Goal: Task Accomplishment & Management: Complete application form

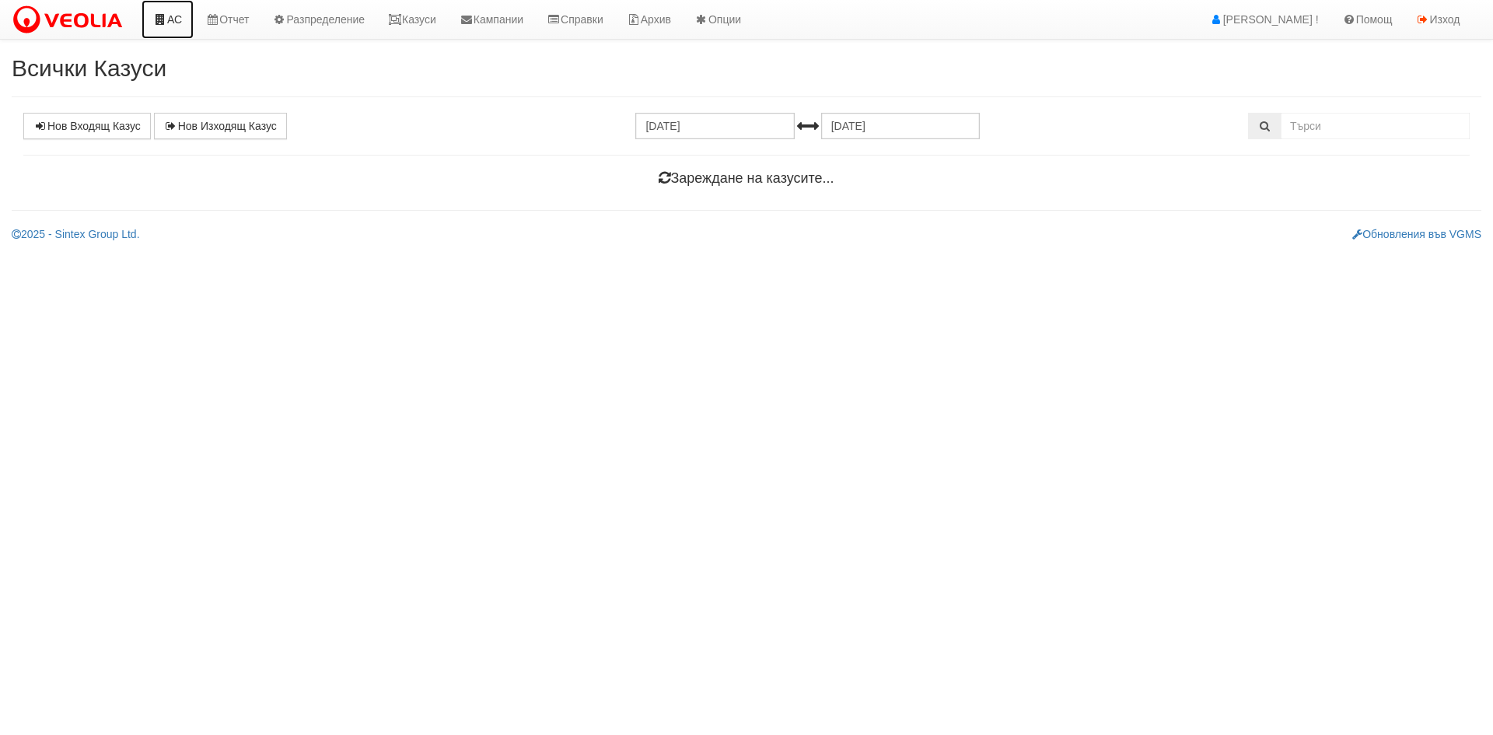
click at [180, 19] on link "АС" at bounding box center [168, 19] width 52 height 39
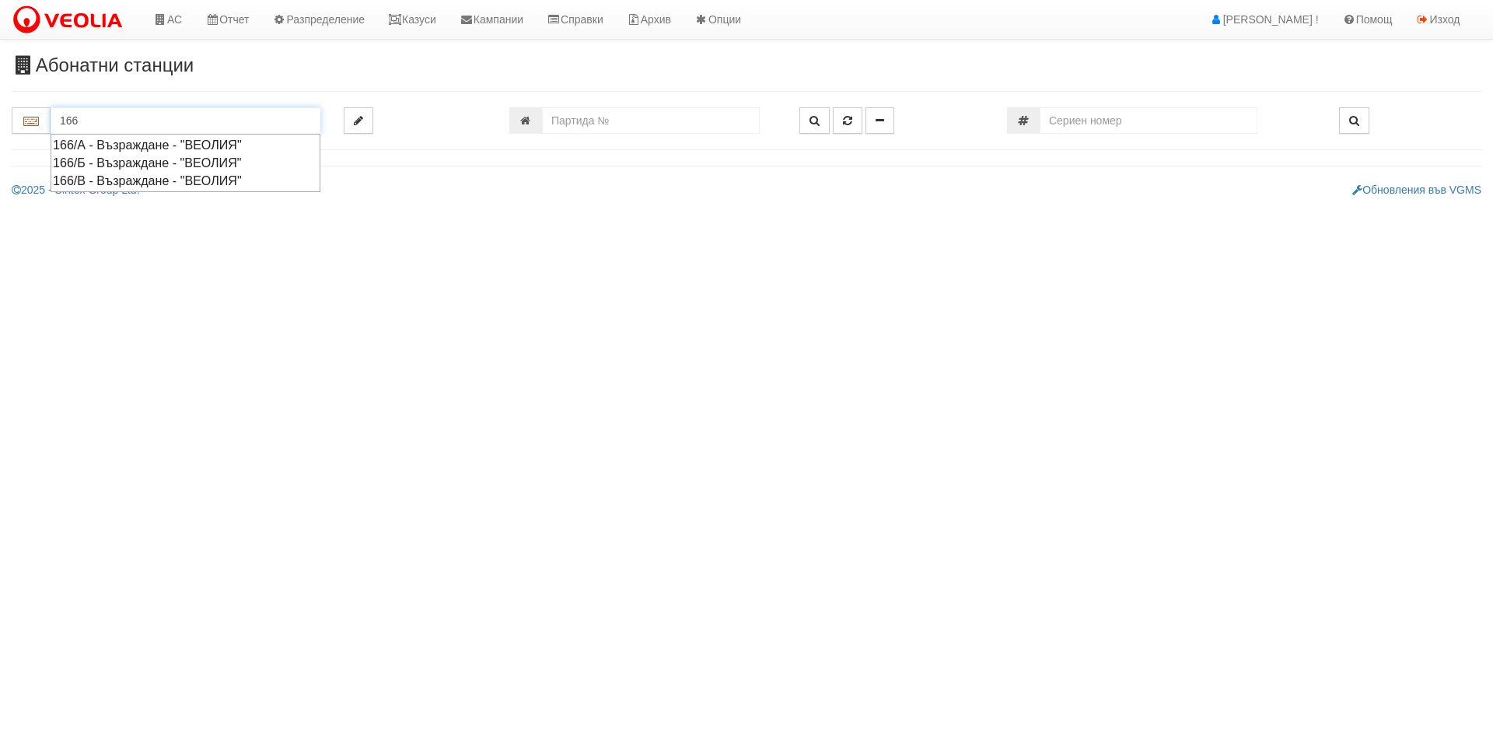
click at [99, 141] on div "166/А - Възраждане - "ВЕОЛИЯ"" at bounding box center [185, 145] width 265 height 18
type input "166/А - Възраждане - "ВЕОЛИЯ""
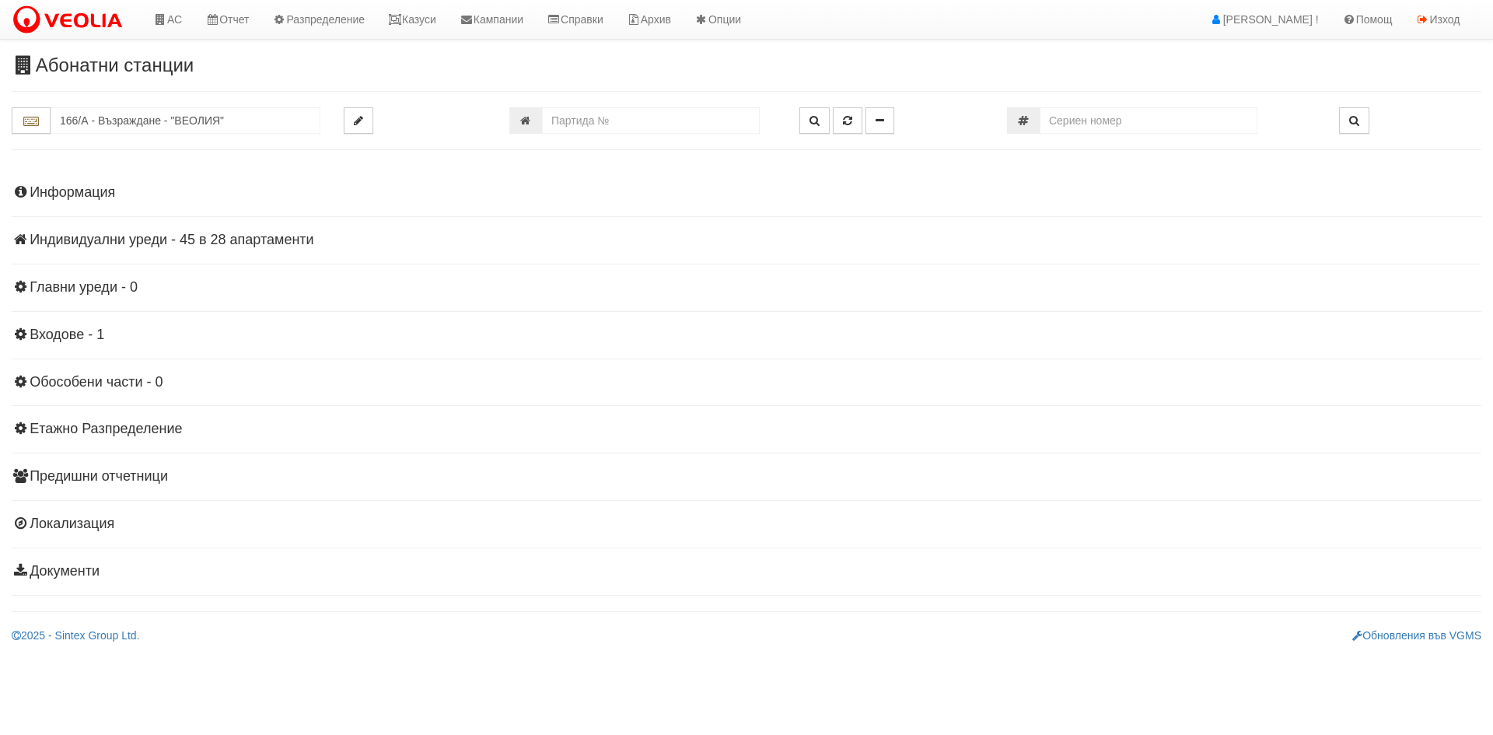
click at [184, 236] on h4 "Индивидуални уреди - 45 в 28 апартаменти" at bounding box center [747, 241] width 1470 height 16
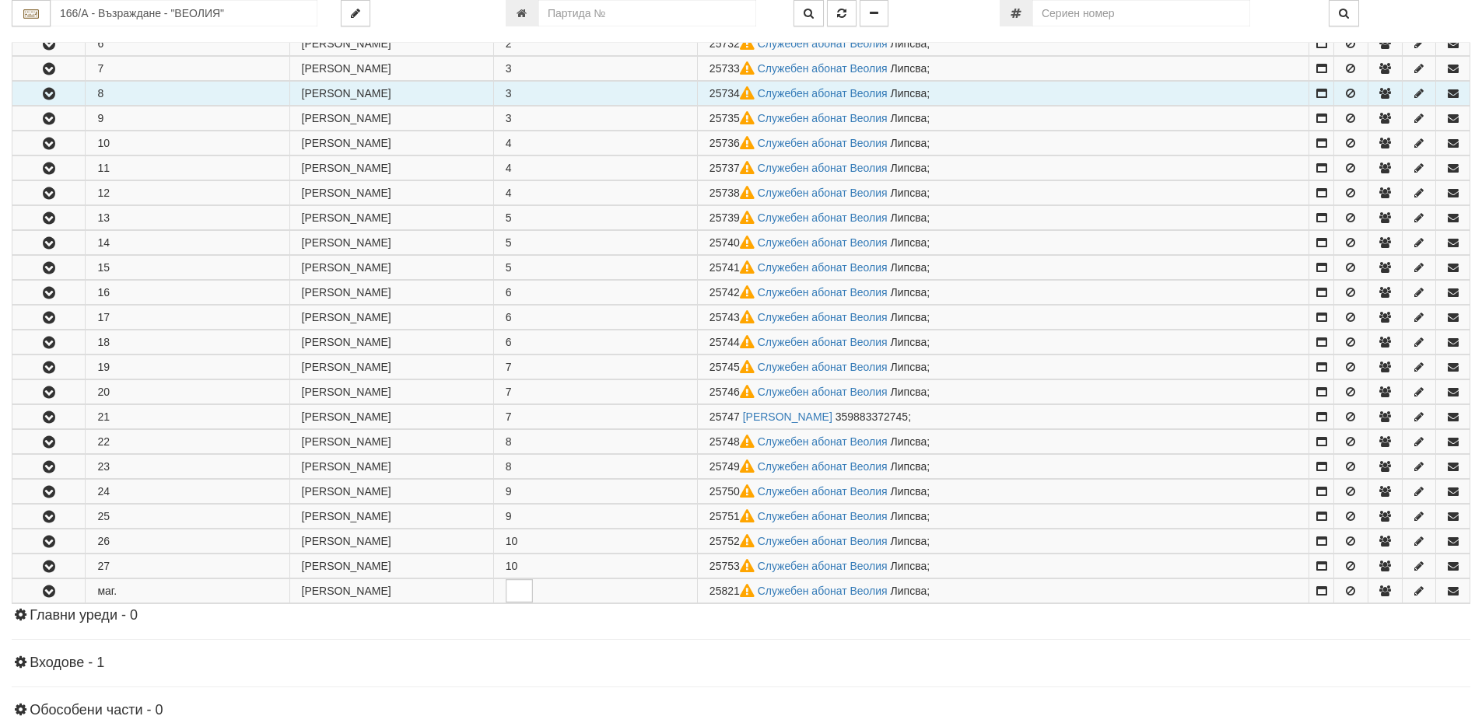
scroll to position [467, 0]
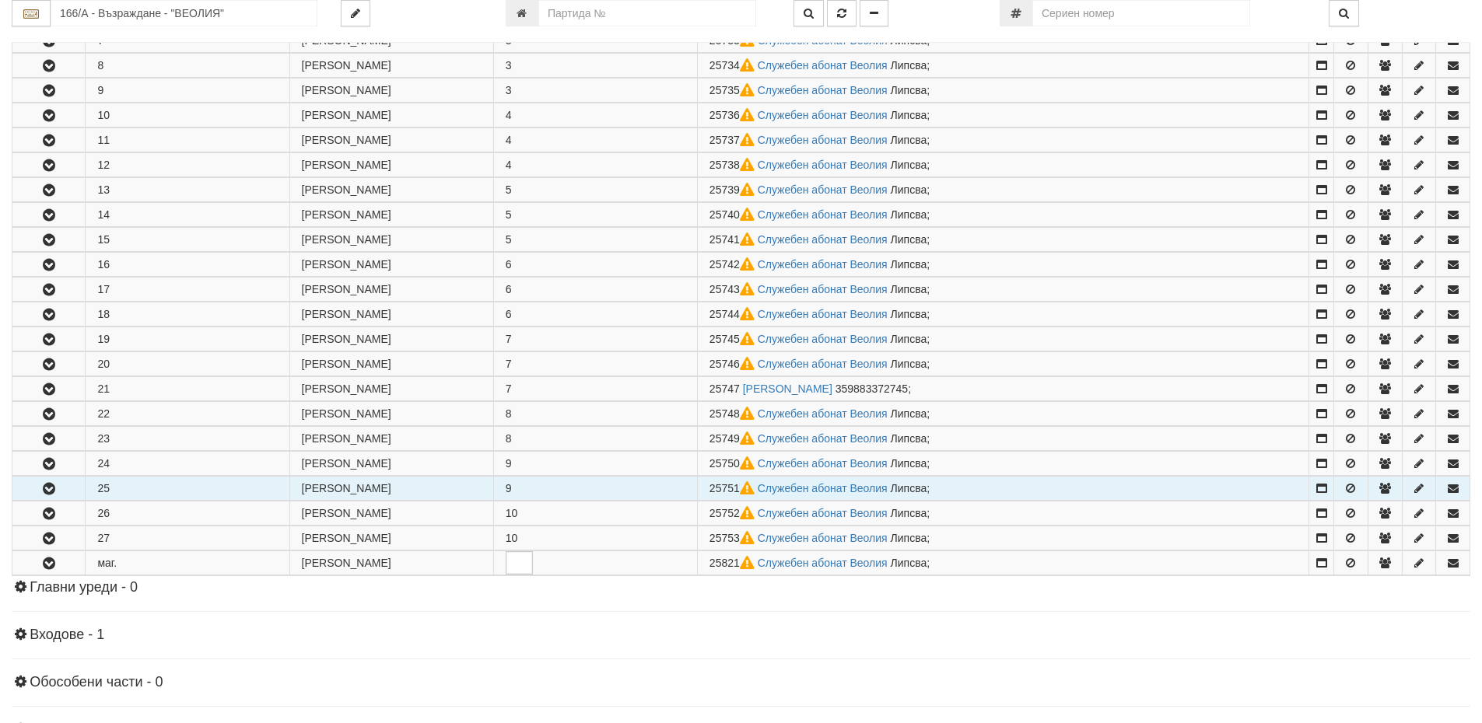
click at [47, 491] on icon "button" at bounding box center [49, 489] width 19 height 11
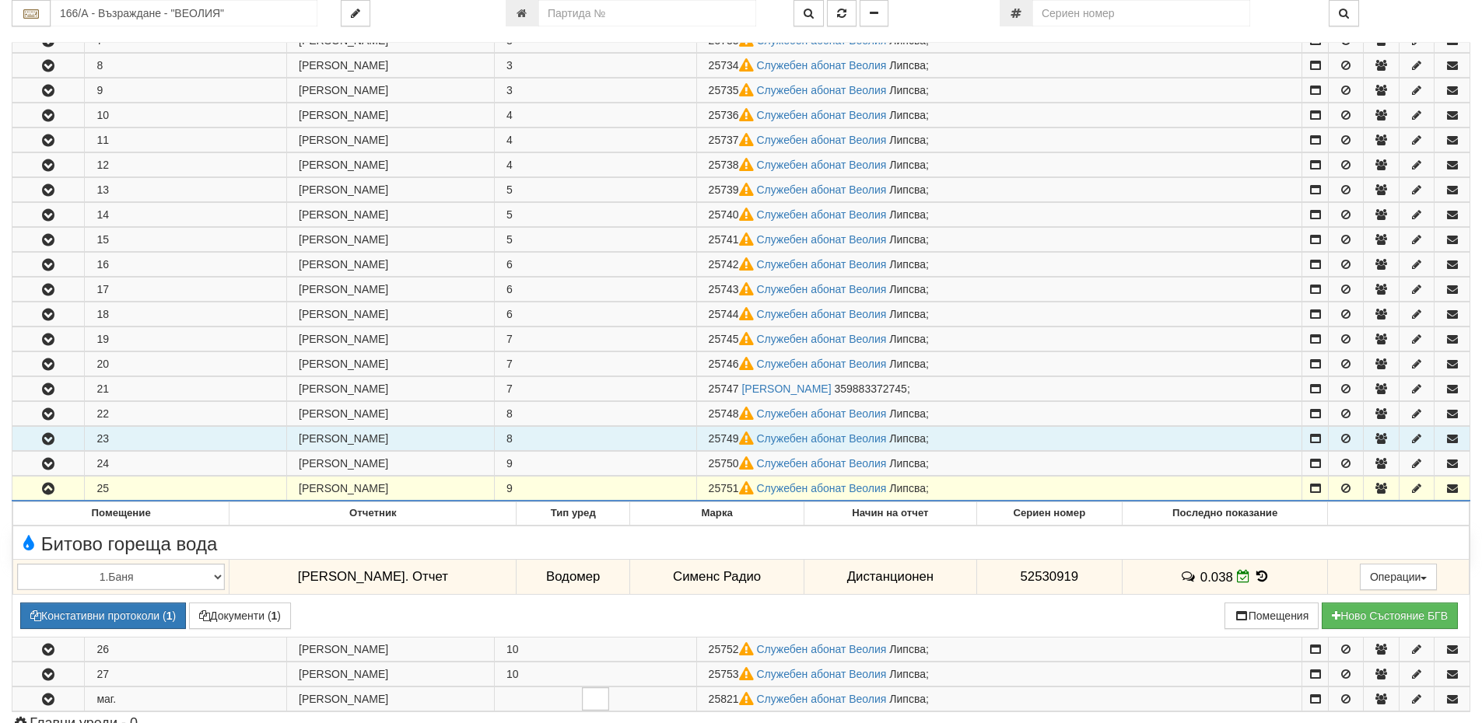
scroll to position [622, 0]
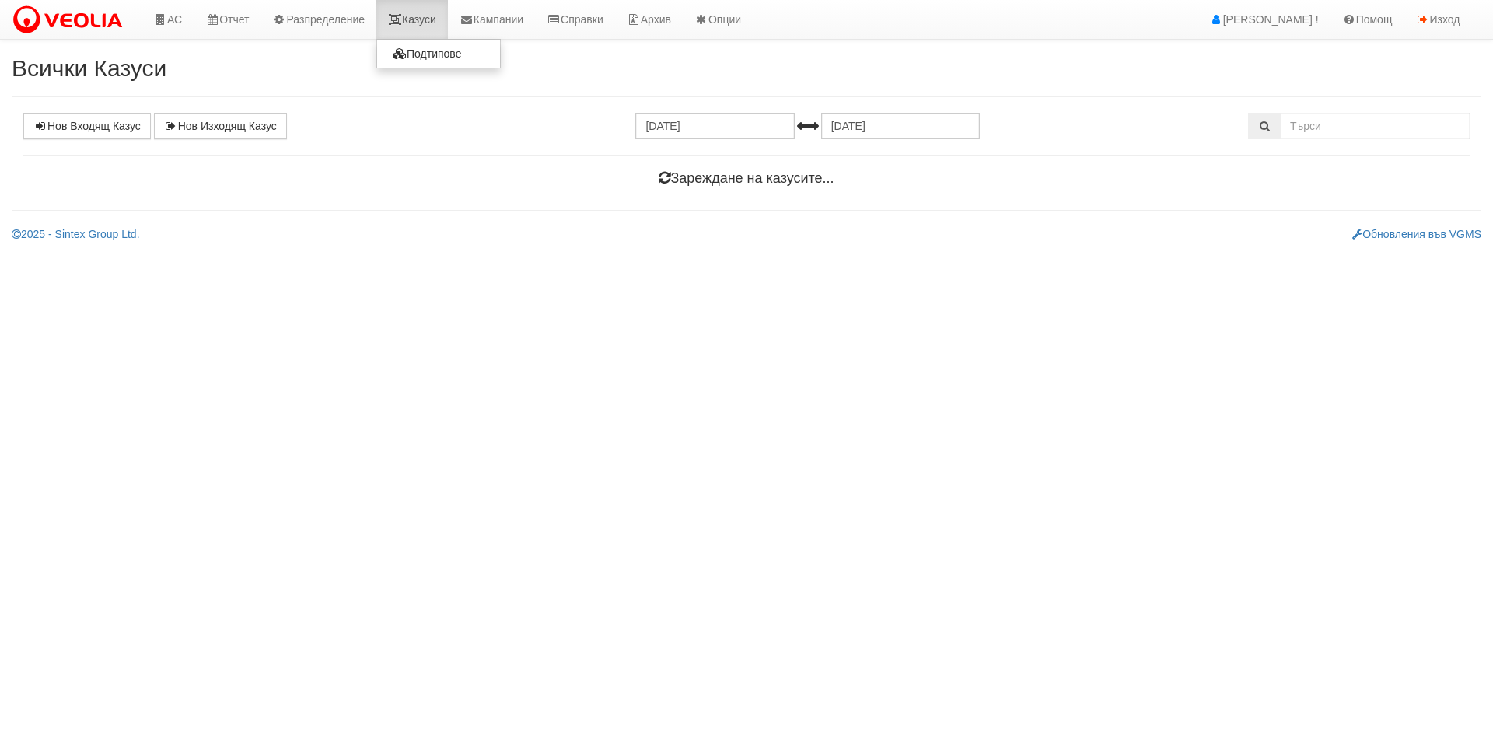
click at [420, 18] on link "Казуси" at bounding box center [412, 19] width 72 height 39
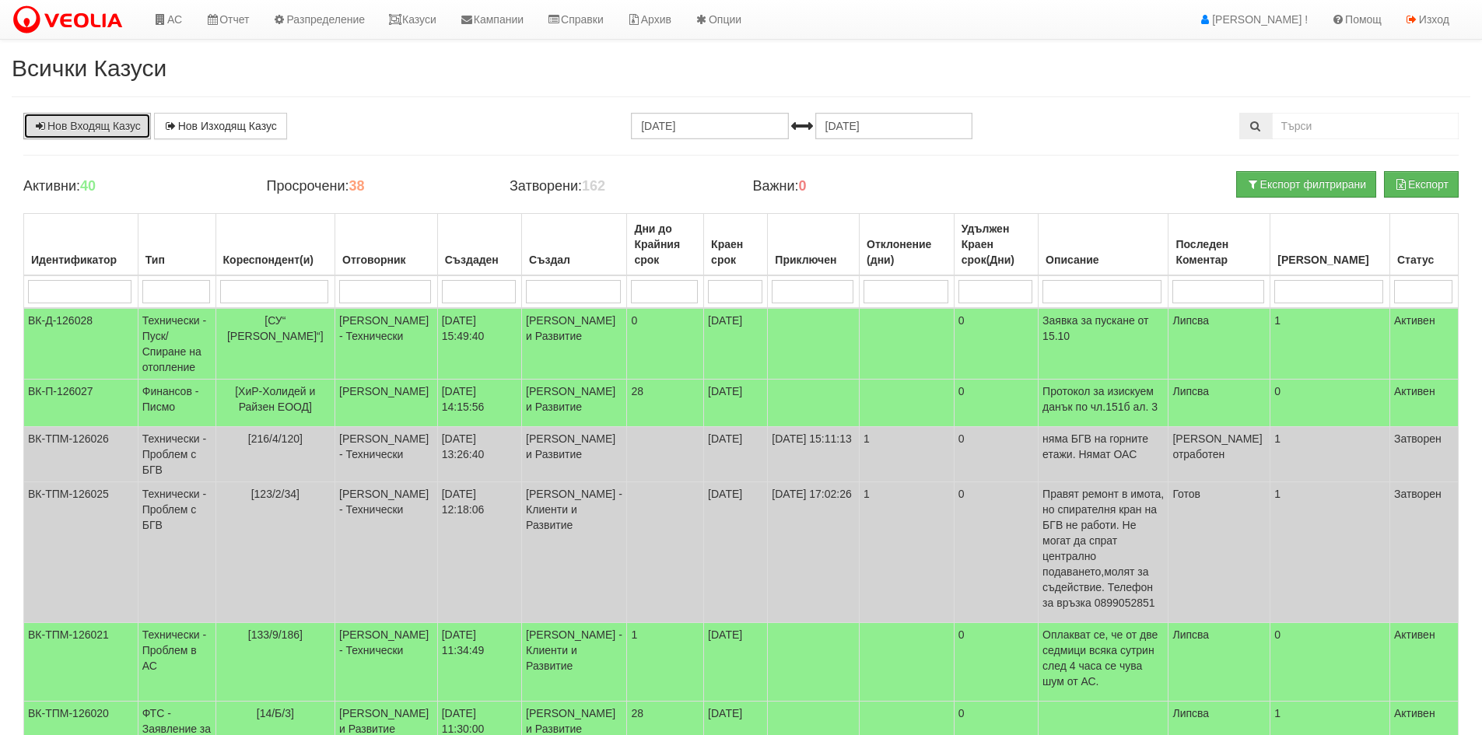
click at [61, 128] on link "Нов Входящ Казус" at bounding box center [87, 126] width 128 height 26
click at [415, 24] on link "Казуси" at bounding box center [412, 19] width 72 height 39
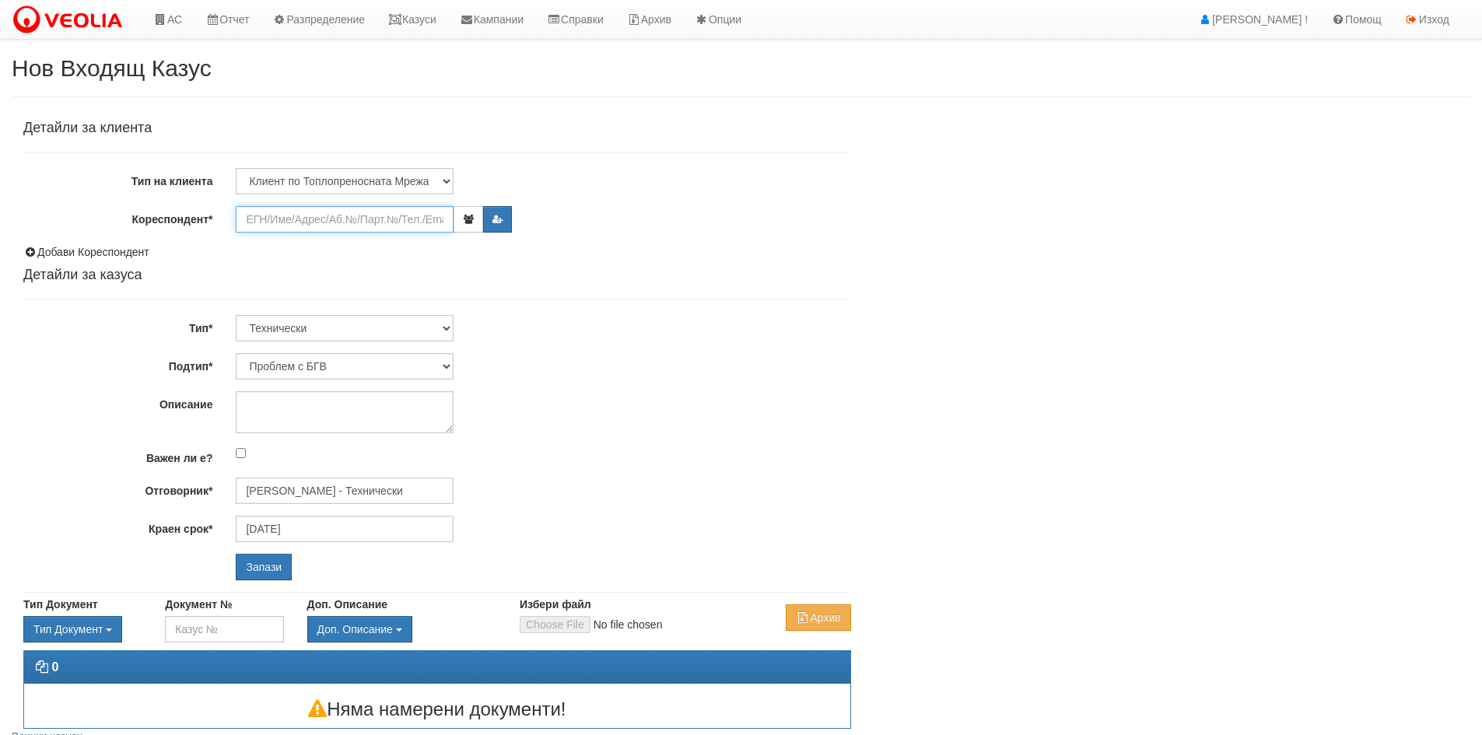
click at [261, 229] on input "Кореспондент*" at bounding box center [345, 219] width 218 height 26
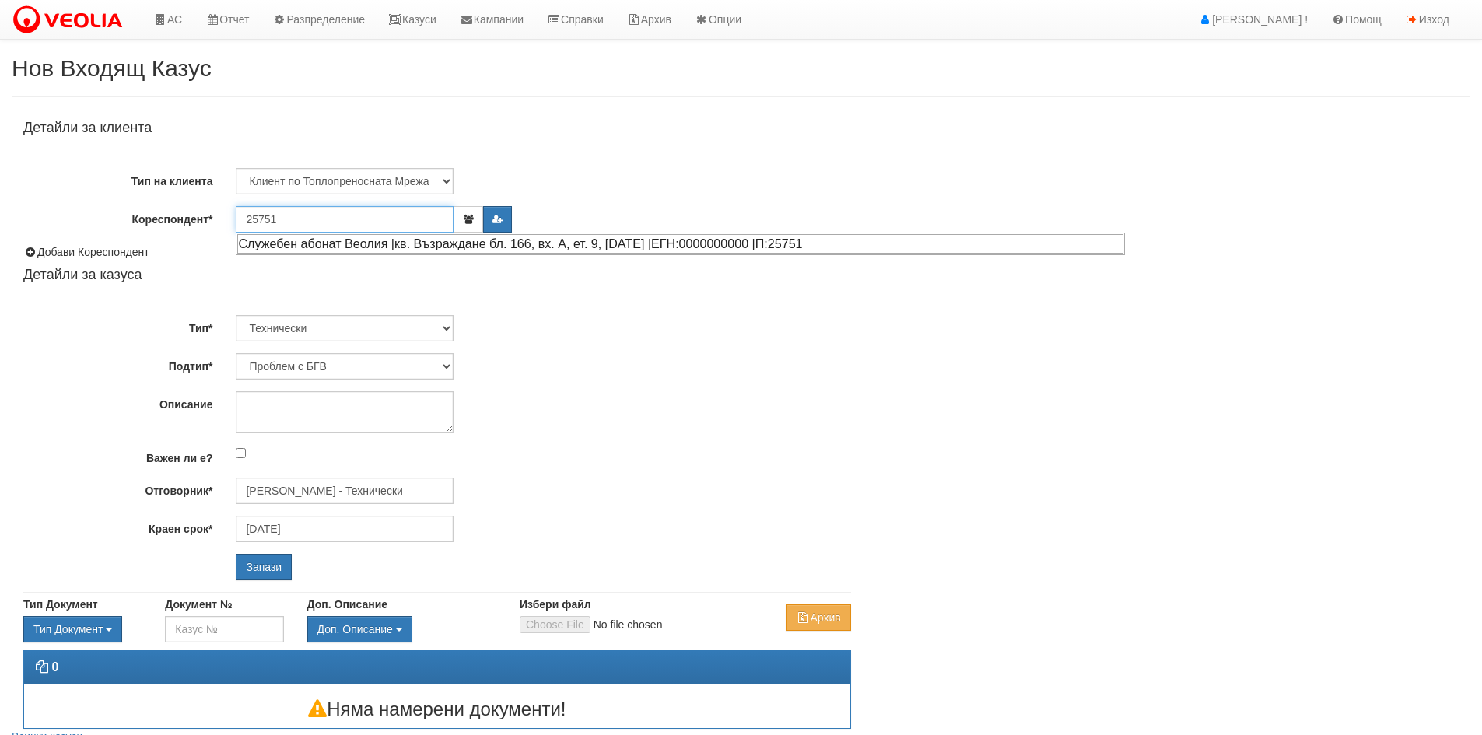
click at [378, 247] on div "Служебен абонат Веолия |кв. Възраждане бл. 166, вх. А, ет. 9, [DATE] |ЕГН:00000…" at bounding box center [680, 243] width 886 height 19
type input "Служебен абонат Веолия"
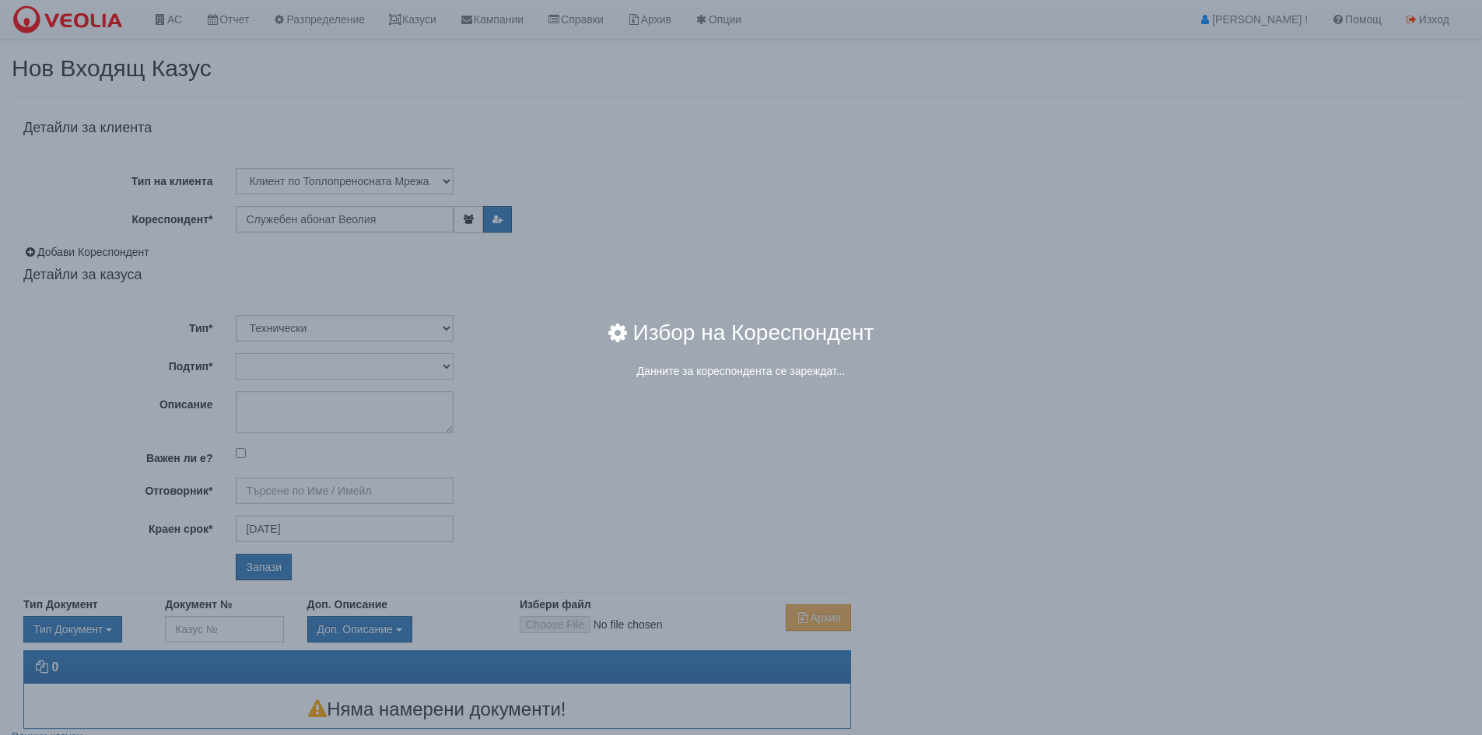
type input "[PERSON_NAME] - Технически"
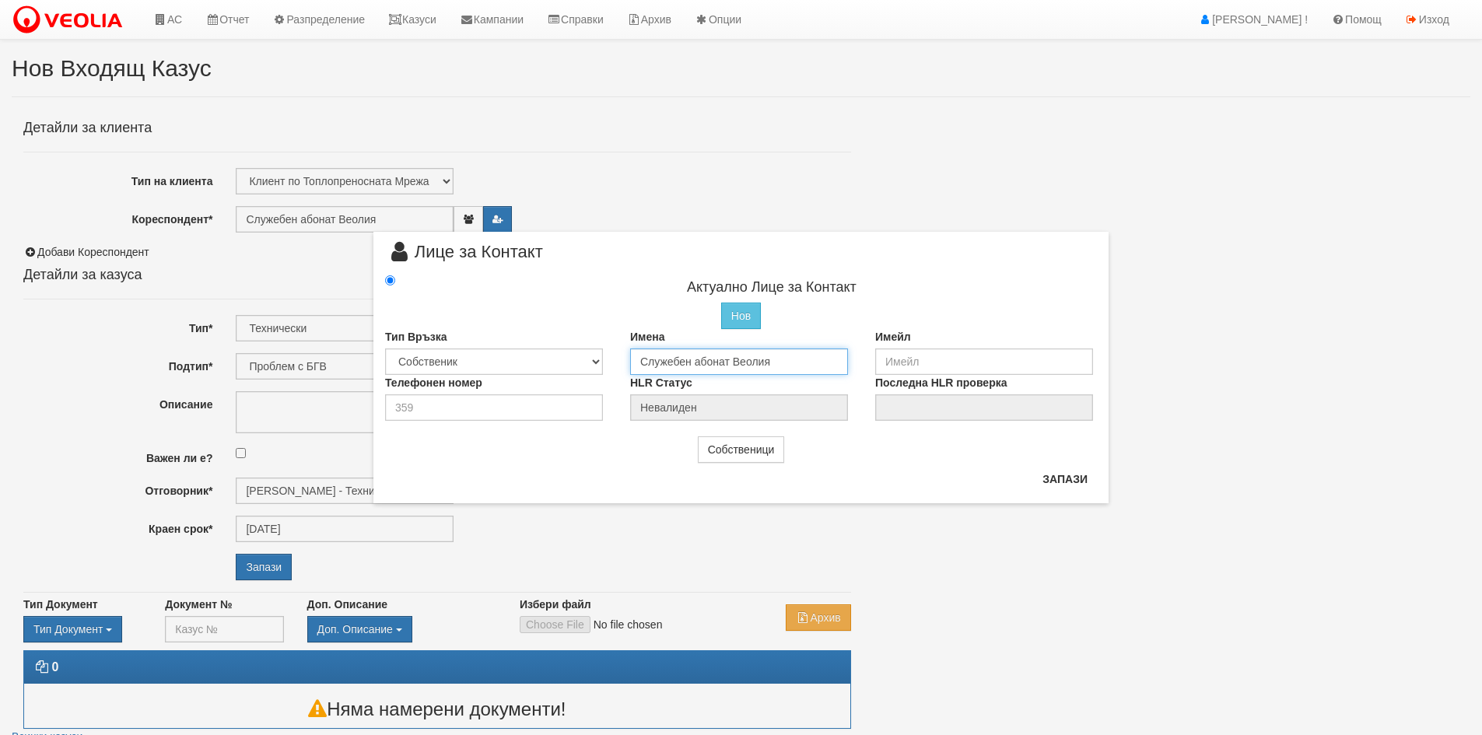
click at [682, 363] on input "Служебен абонат Веолия" at bounding box center [739, 361] width 218 height 26
drag, startPoint x: 800, startPoint y: 360, endPoint x: 579, endPoint y: 365, distance: 221.0
click at [579, 365] on div "Тип Връзка Собственик Наемател Роднина Съсед Приятел Имена Служебен абонат Веол…" at bounding box center [740, 352] width 735 height 46
type input "Радостина Георгиева Казакова"
click at [934, 357] on input "email" at bounding box center [984, 361] width 218 height 26
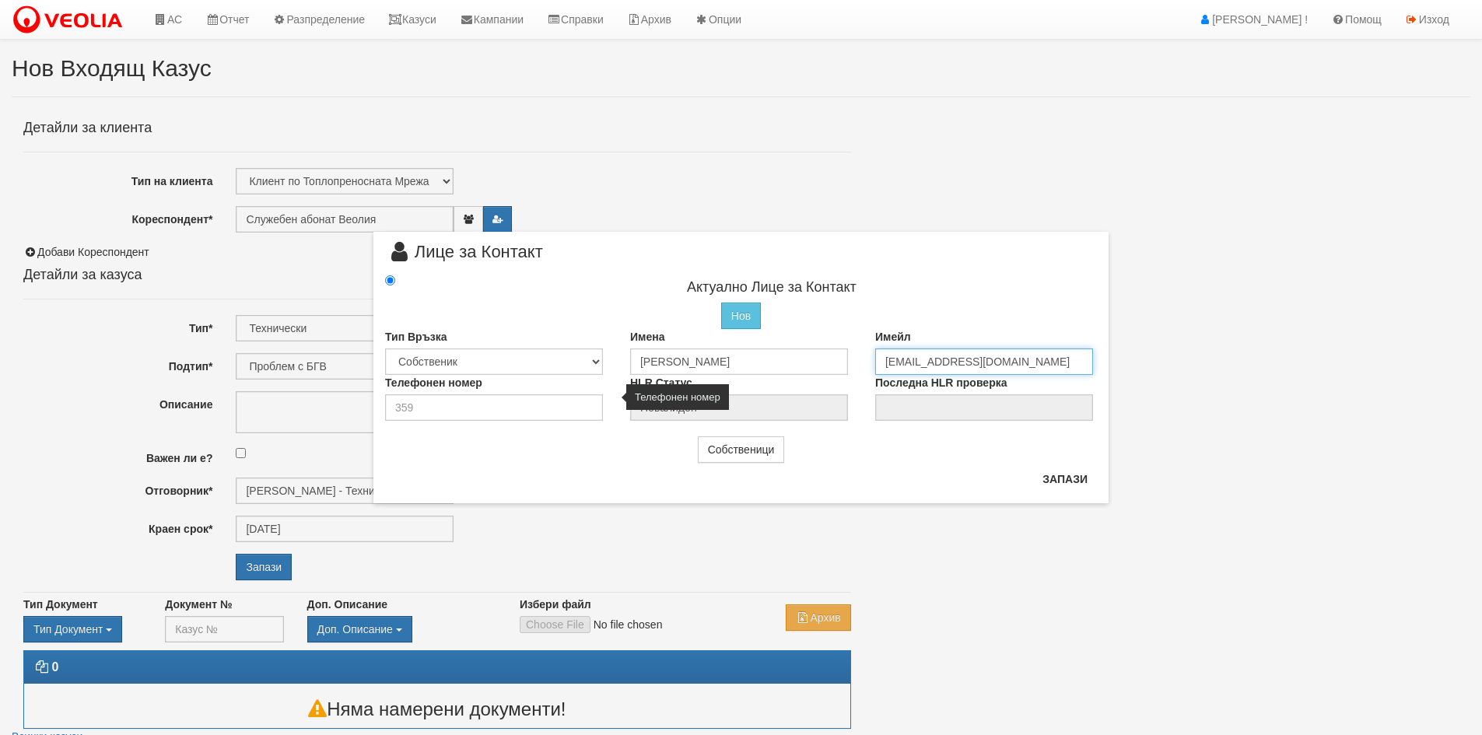
type input "radost.kazakova1517@gmail.com"
click at [469, 406] on input "number" at bounding box center [494, 407] width 218 height 26
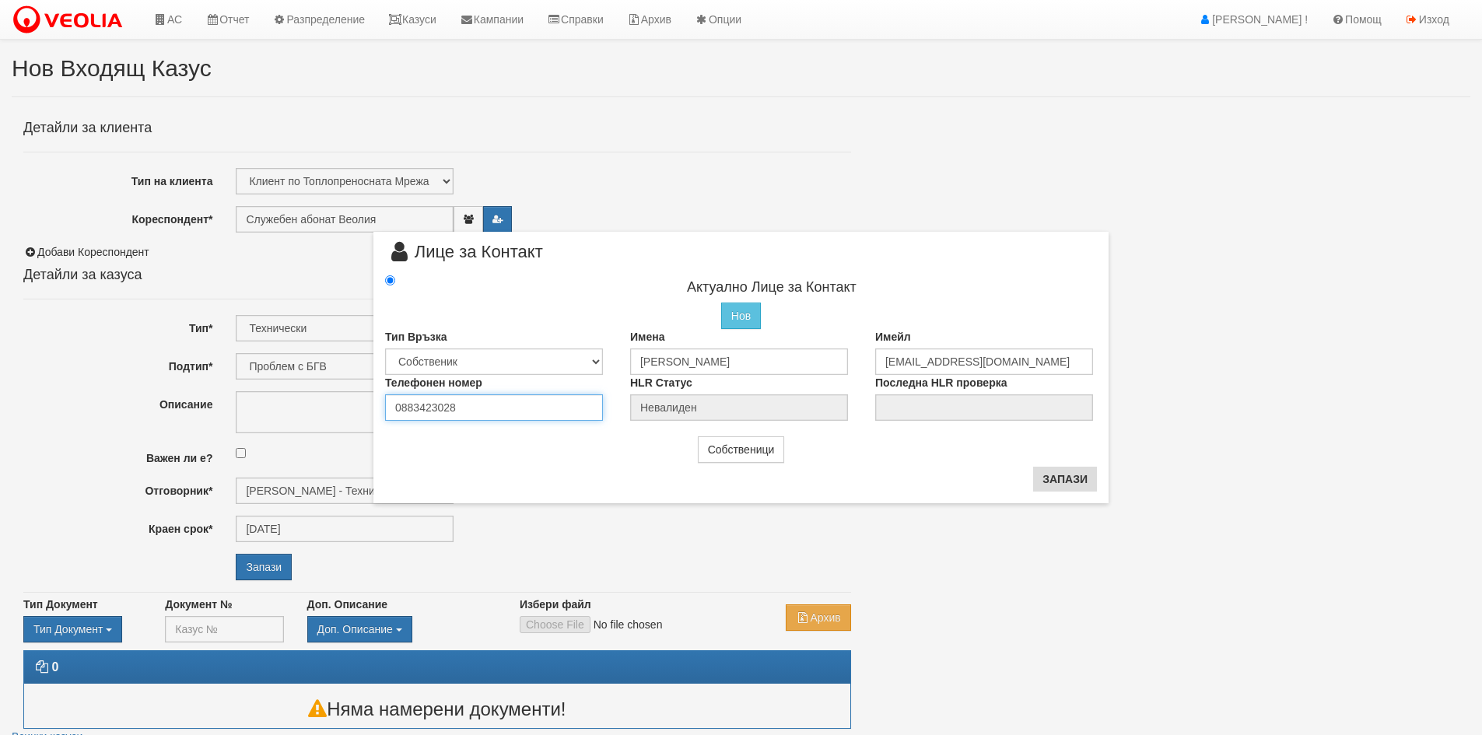
type input "0883423028"
click at [1059, 479] on button "Запази" at bounding box center [1065, 479] width 64 height 25
type input "Радостина Георгиева Казакова"
radio input "true"
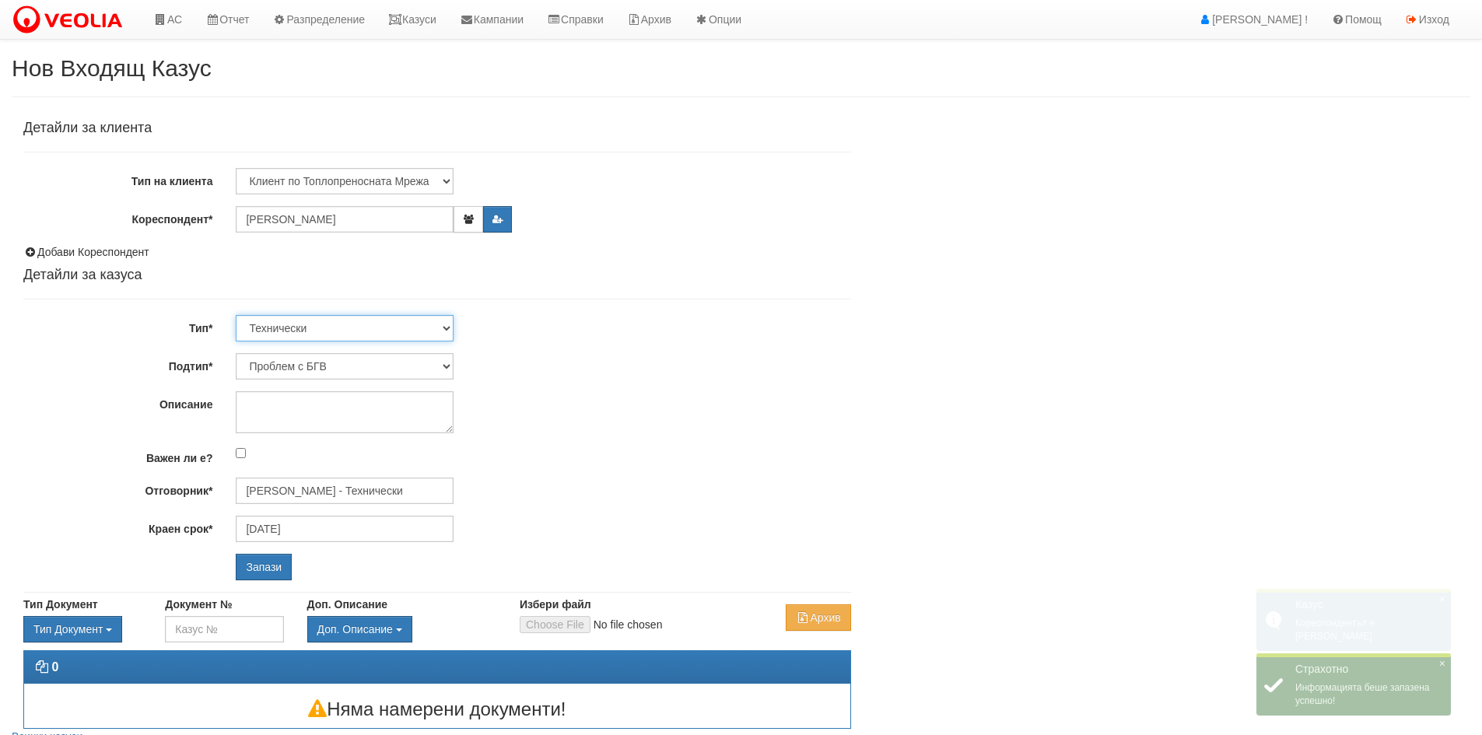
click at [294, 322] on select "Технически ФТС Търговски Административен Производствен Експлоатационен Финансов…" at bounding box center [345, 328] width 218 height 26
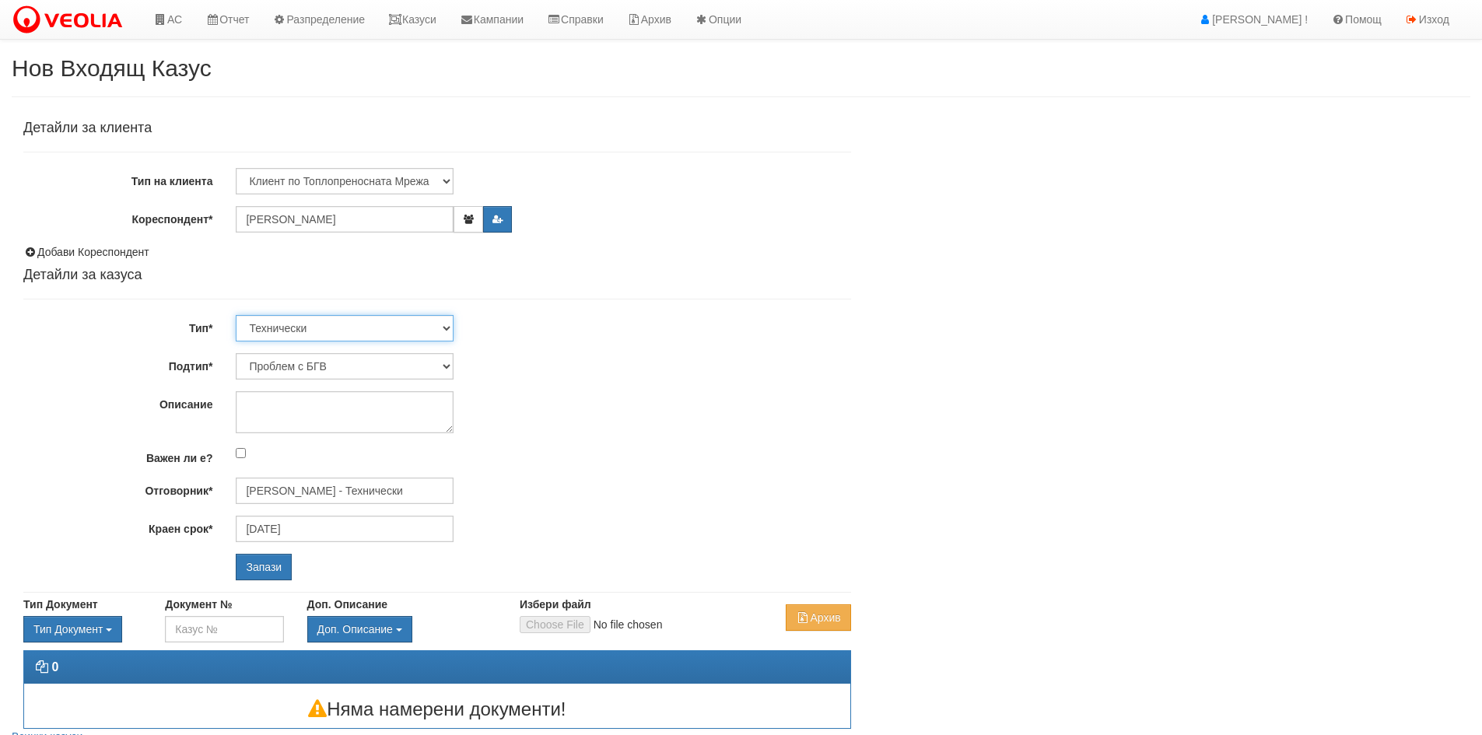
select select "1"
click at [236, 315] on select "Технически ФТС Търговски Административен Производствен Експлоатационен Финансов…" at bounding box center [345, 328] width 218 height 26
type input "14/11/2025"
type input "Миглена Михова - Клиенти и Развитие"
click at [272, 567] on input "Запази" at bounding box center [264, 567] width 56 height 26
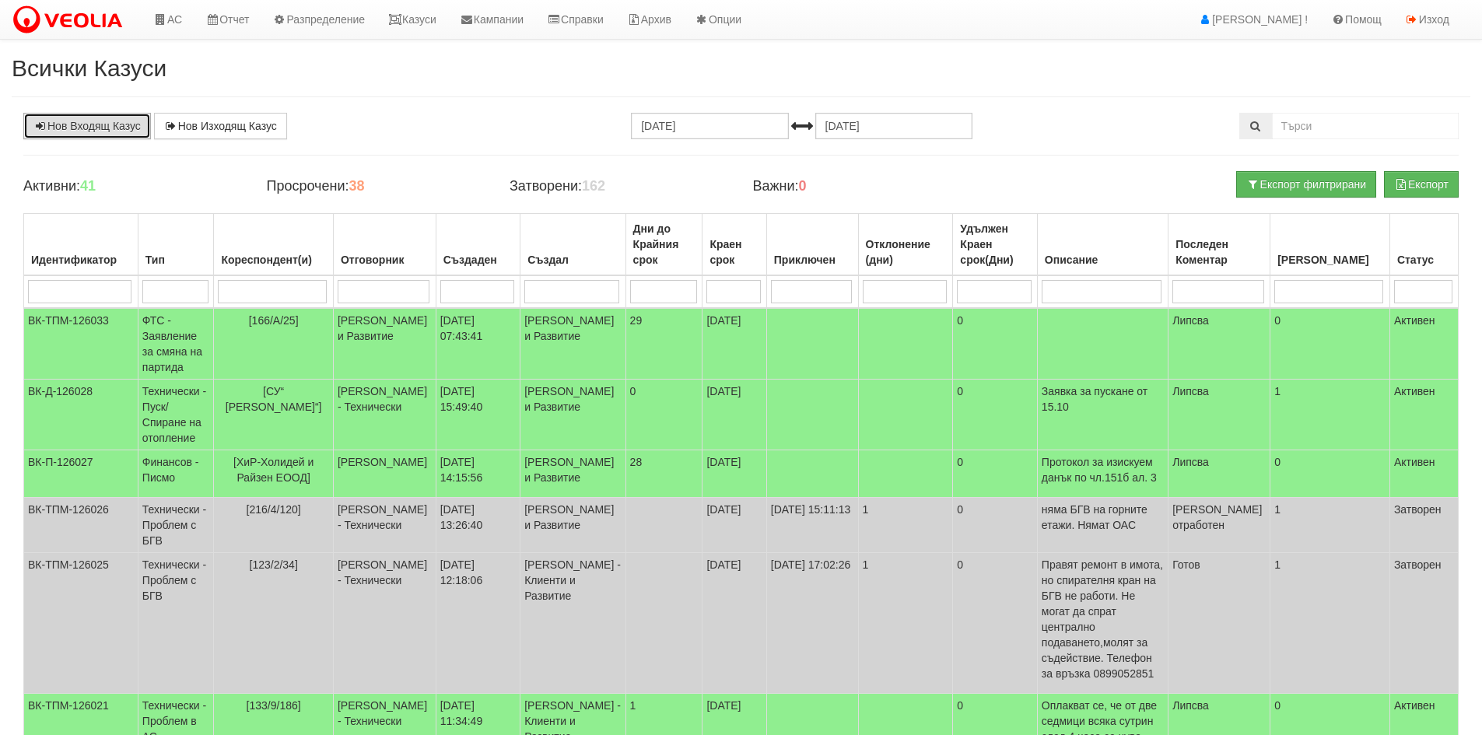
click at [88, 123] on link "Нов Входящ Казус" at bounding box center [87, 126] width 128 height 26
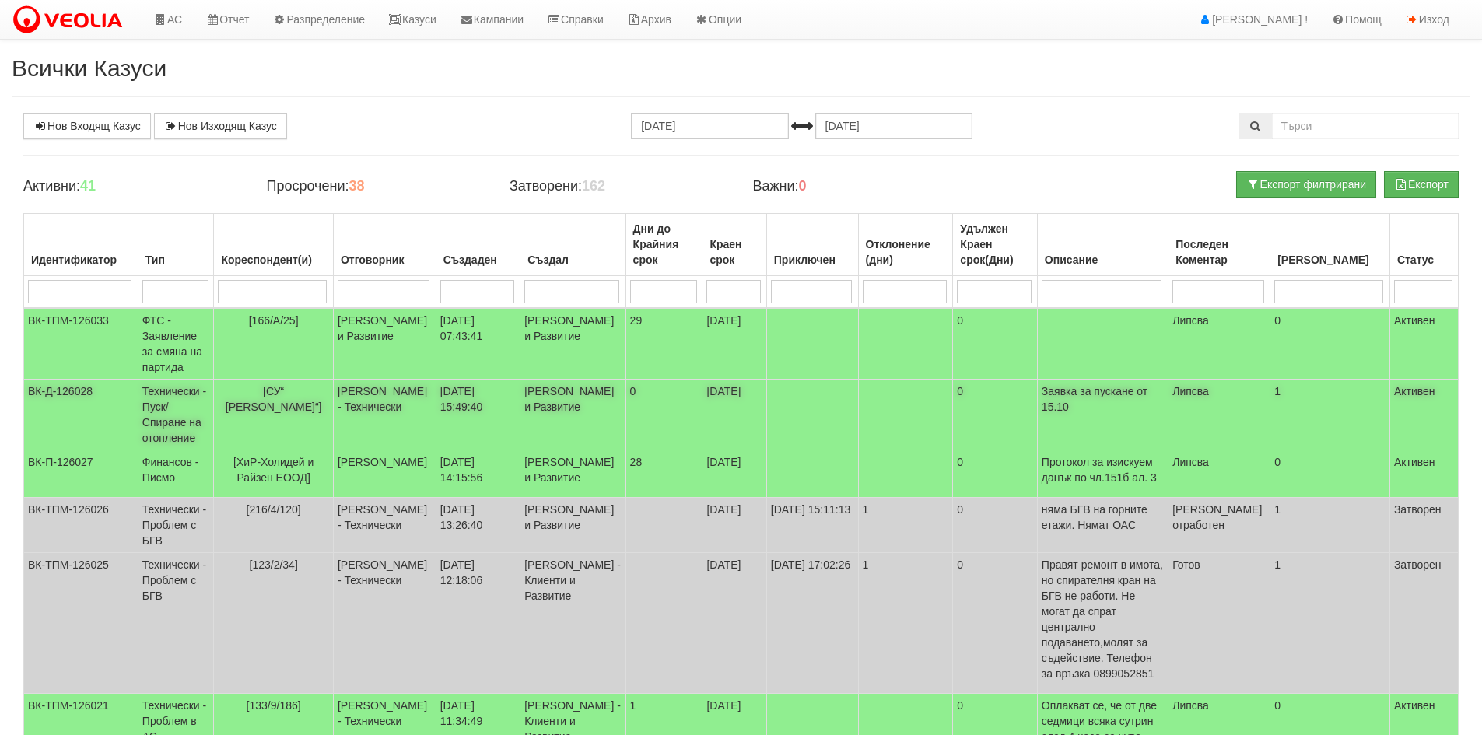
click at [183, 408] on td "Технически - Пуск/Спиране на отопление" at bounding box center [176, 415] width 76 height 71
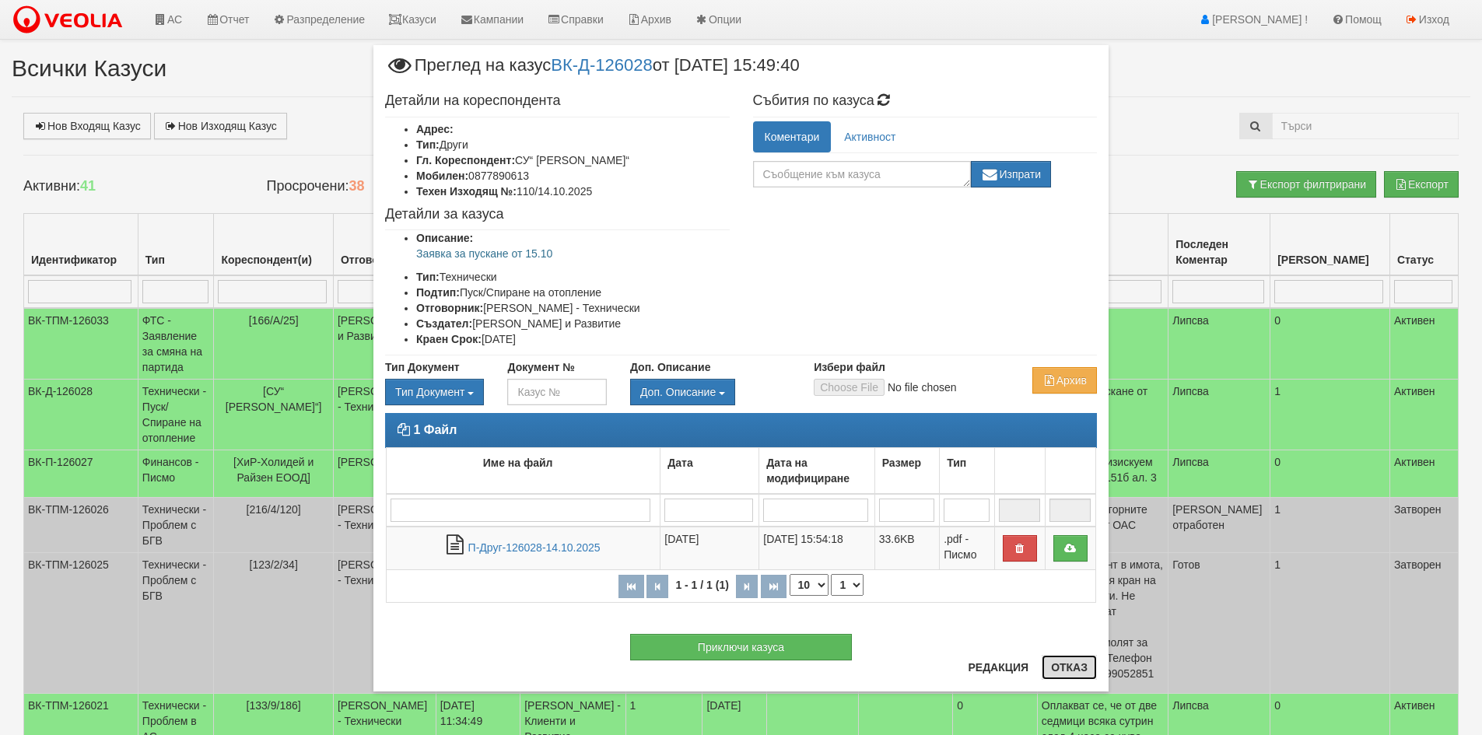
click at [1069, 673] on button "Отказ" at bounding box center [1069, 667] width 55 height 25
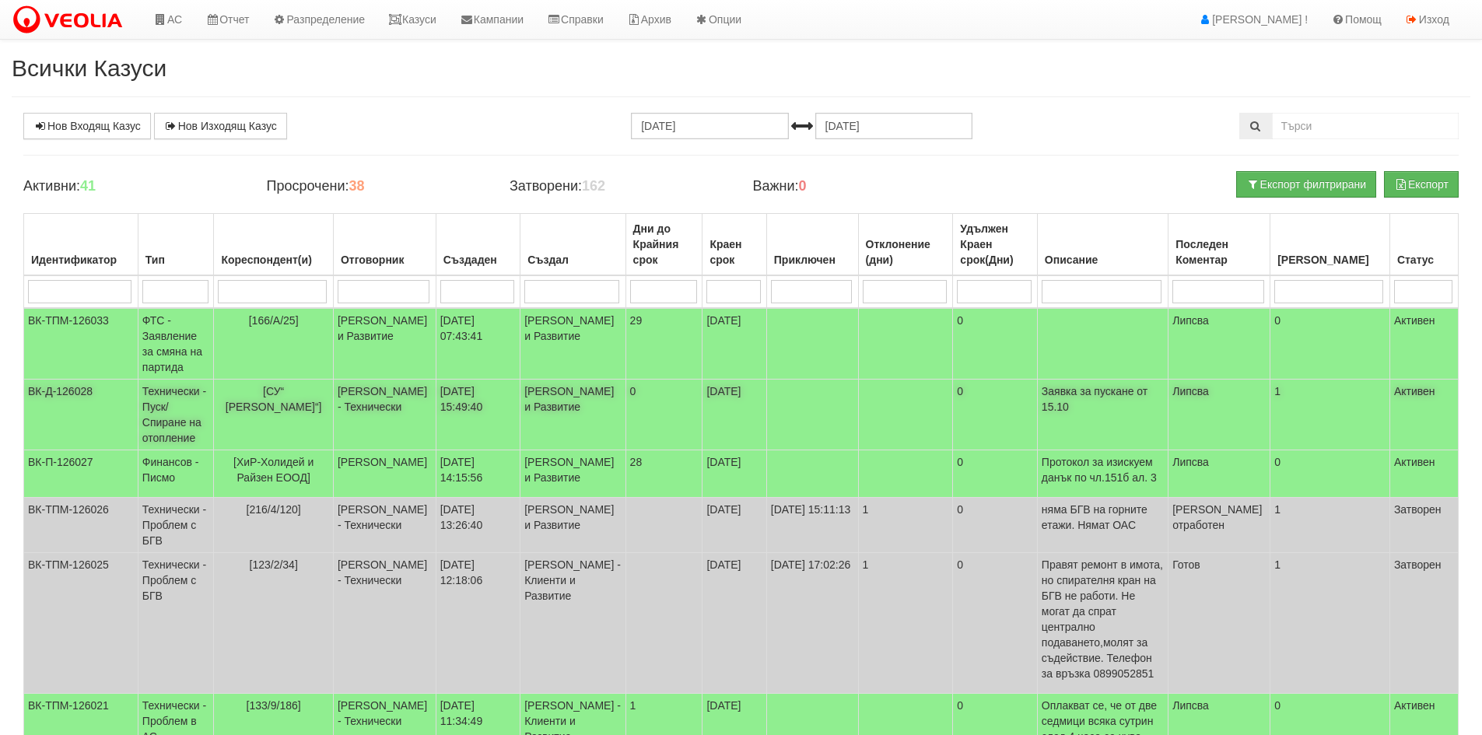
click at [170, 411] on td "Технически - Пуск/Спиране на отопление" at bounding box center [176, 415] width 76 height 71
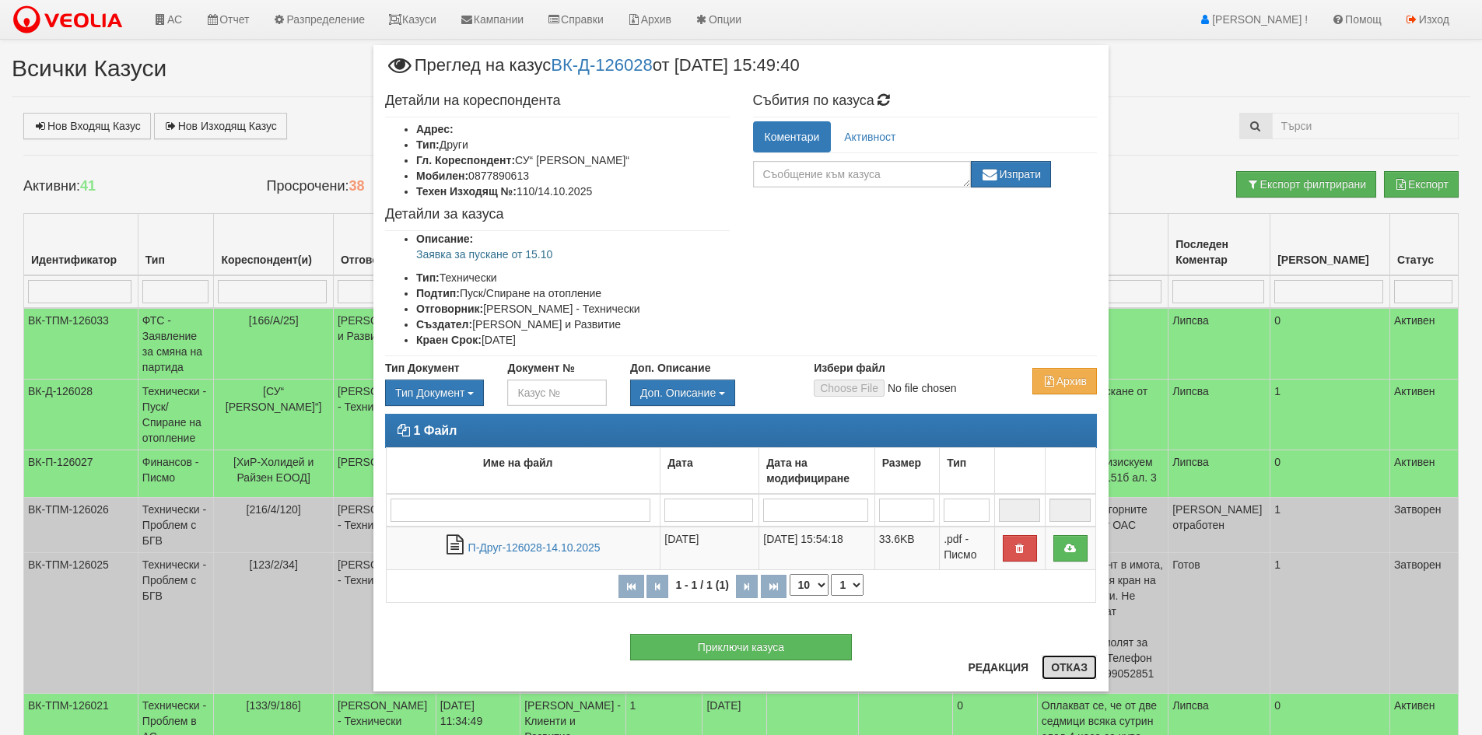
click at [1080, 671] on button "Отказ" at bounding box center [1069, 667] width 55 height 25
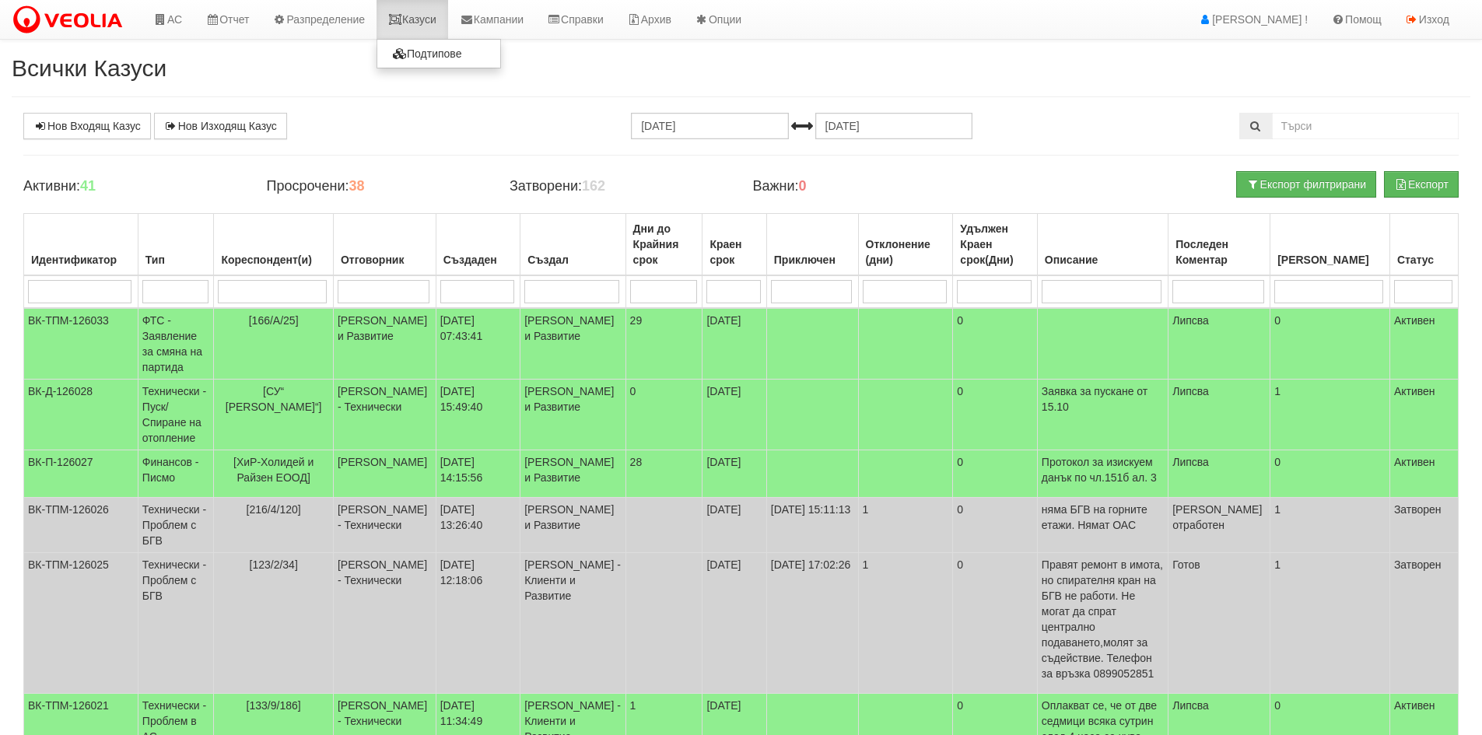
click at [418, 19] on link "Казуси" at bounding box center [412, 19] width 72 height 39
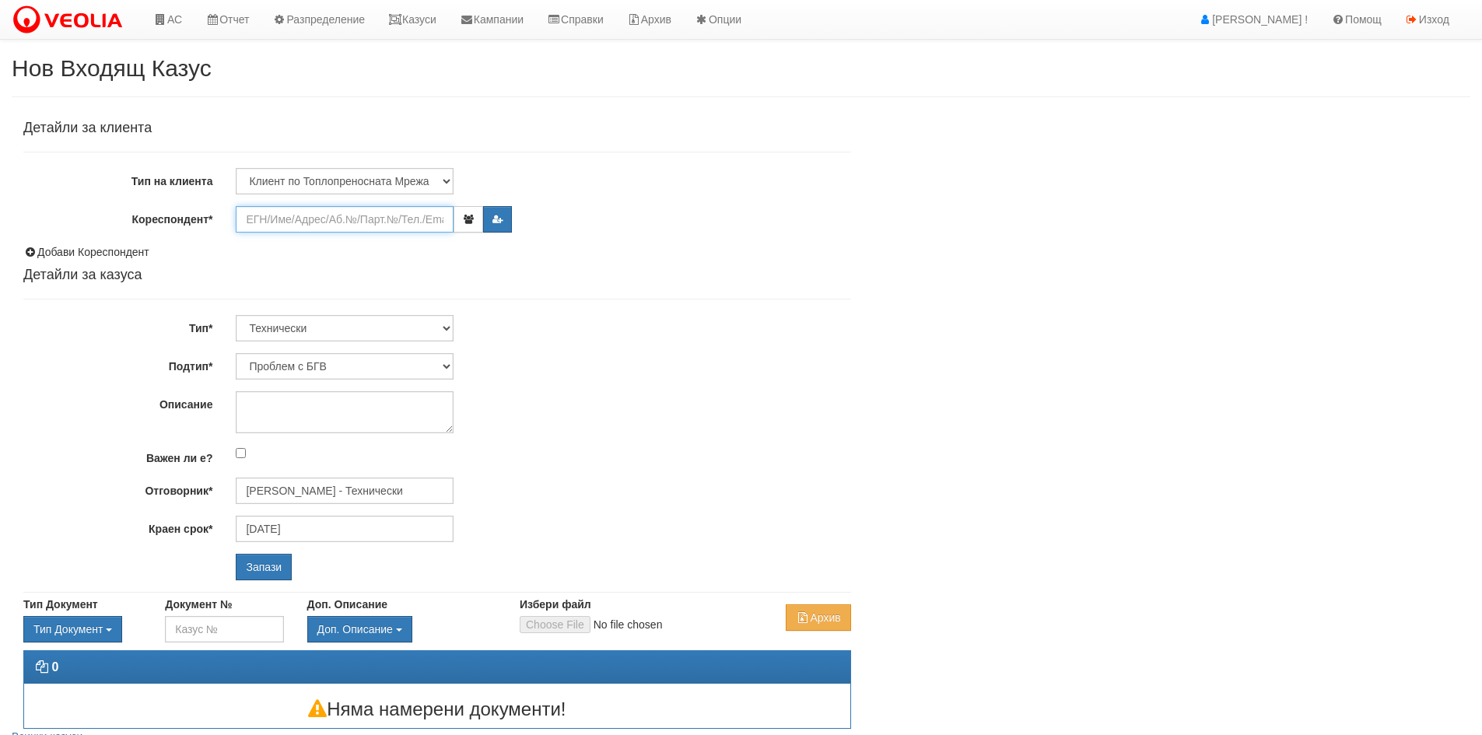
click at [275, 216] on input "Кореспондент*" at bounding box center [345, 219] width 218 height 26
paste input "Детска Ясла №11 "Иглика""
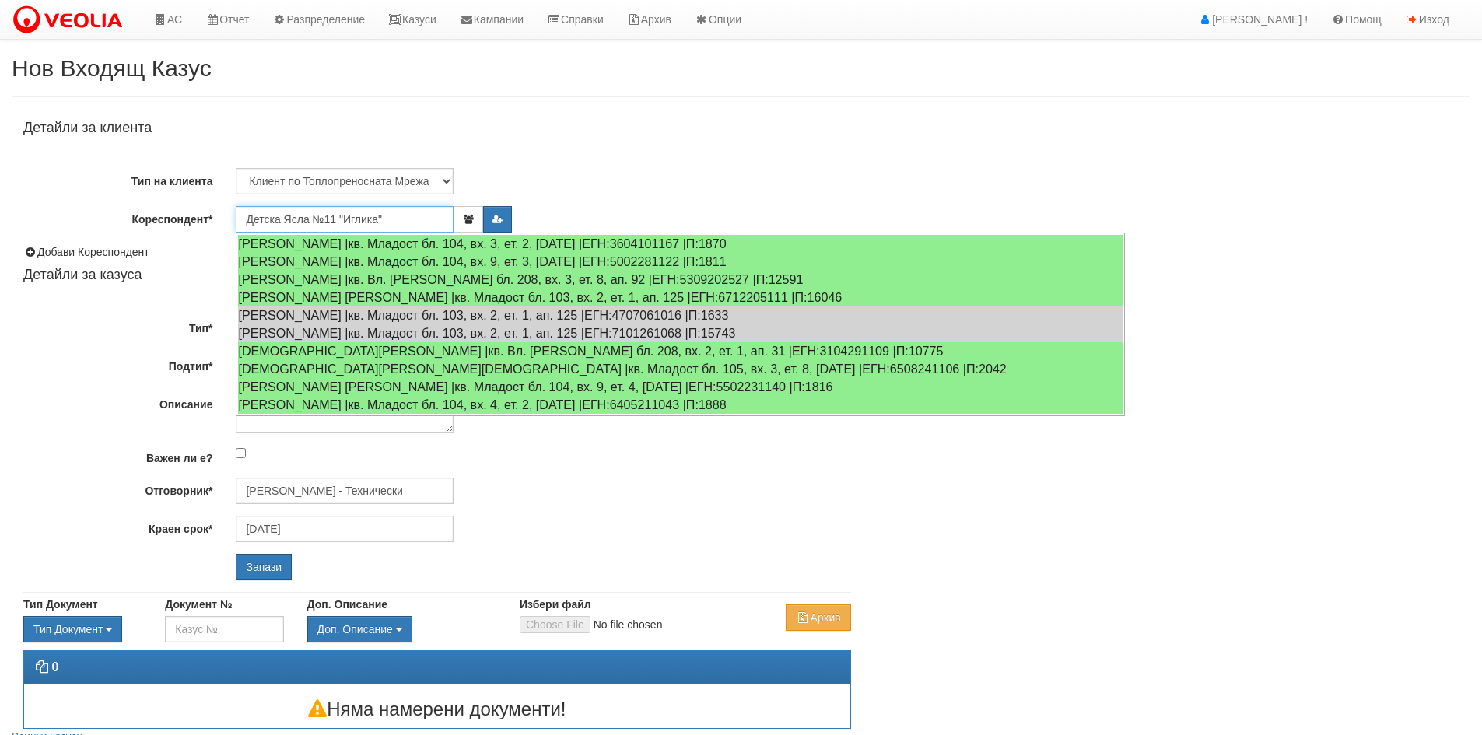
type input "Детска Ясла №11 "Иглика""
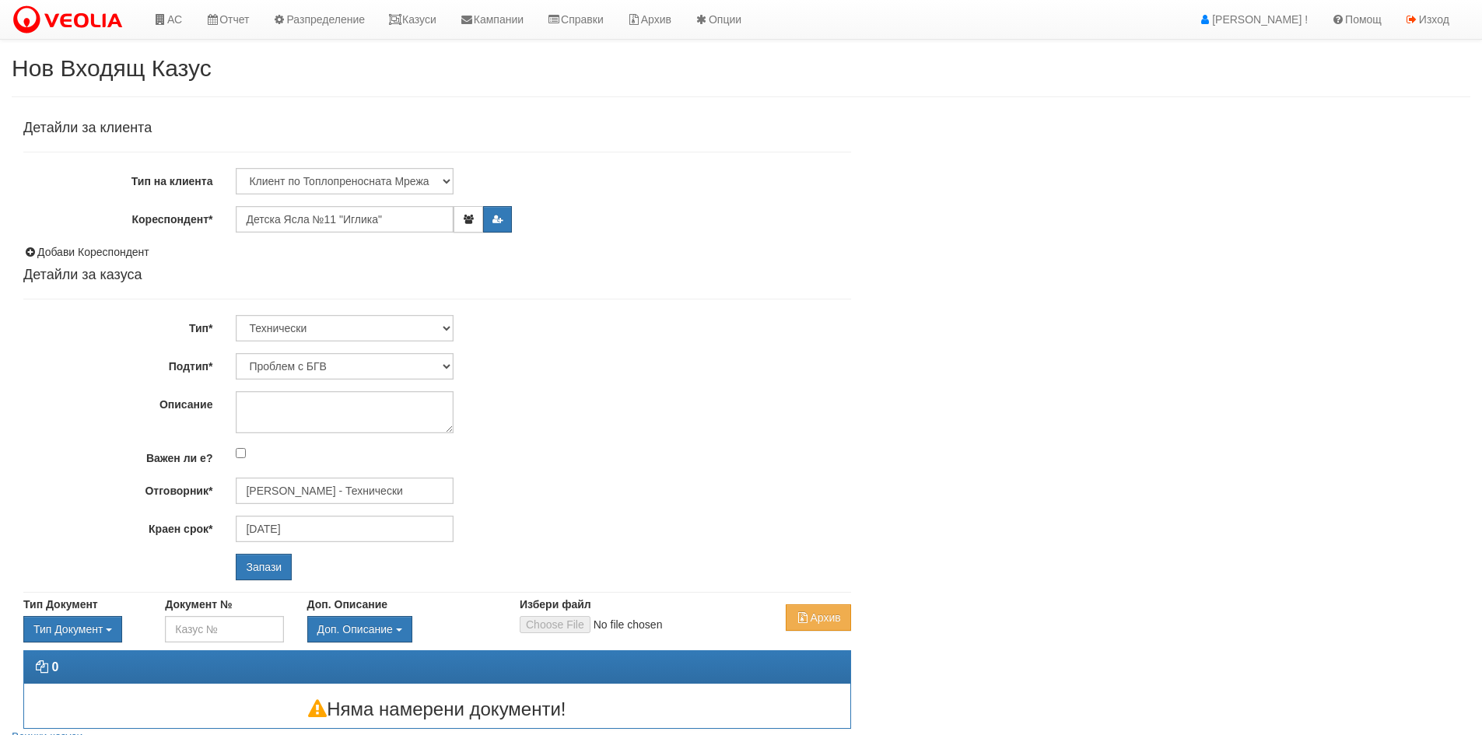
click at [1218, 220] on div "Детайли за клиента Тип на клиента Клиент по Топлопреносната Мрежа Институция Па…" at bounding box center [741, 421] width 1458 height 616
click at [333, 173] on select "Клиент по Топлопреносната Мрежа Институция Партньори Други" at bounding box center [345, 181] width 218 height 26
select select "Other"
click at [236, 168] on select "Клиент по Топлопреносната Мрежа Институция Партньори Други" at bounding box center [345, 181] width 218 height 26
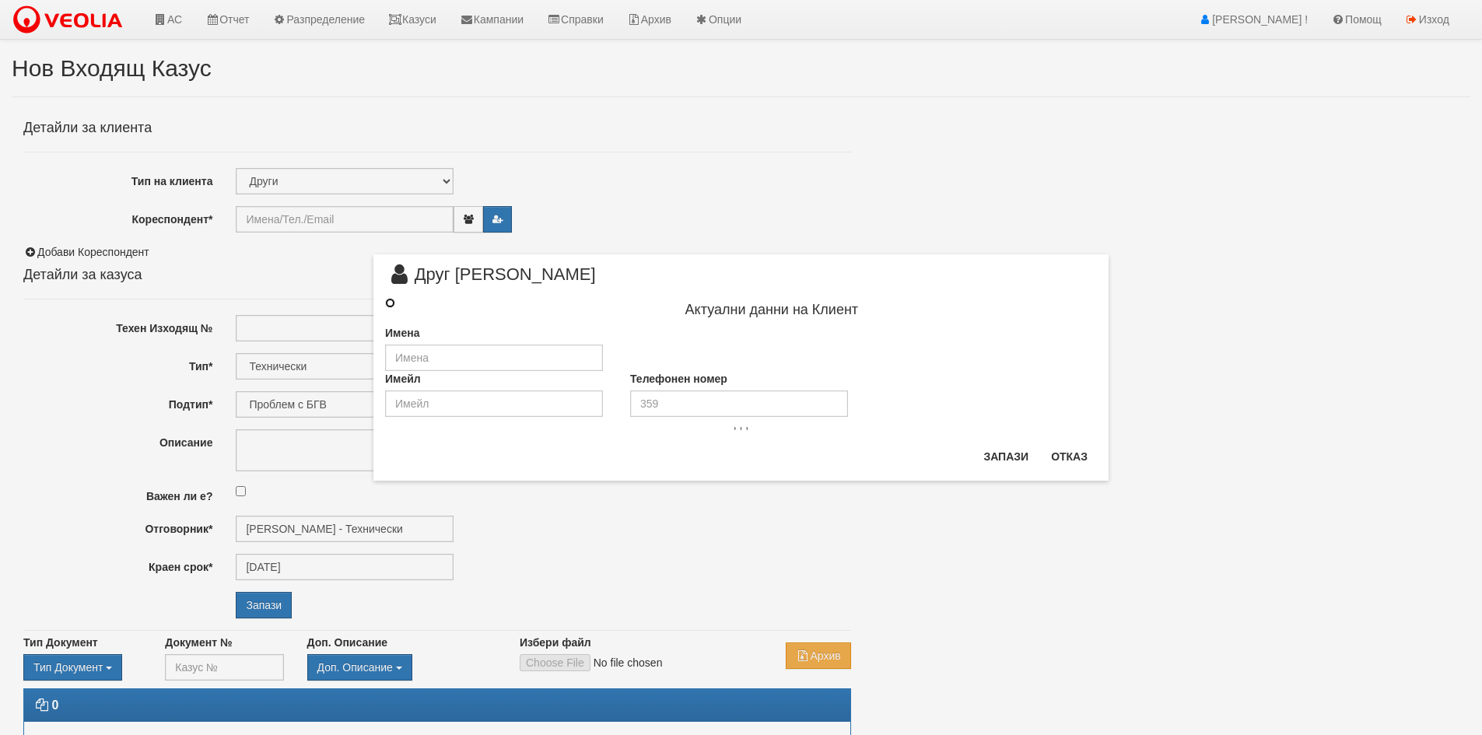
click at [391, 304] on input "radio" at bounding box center [390, 303] width 10 height 10
radio input "true"
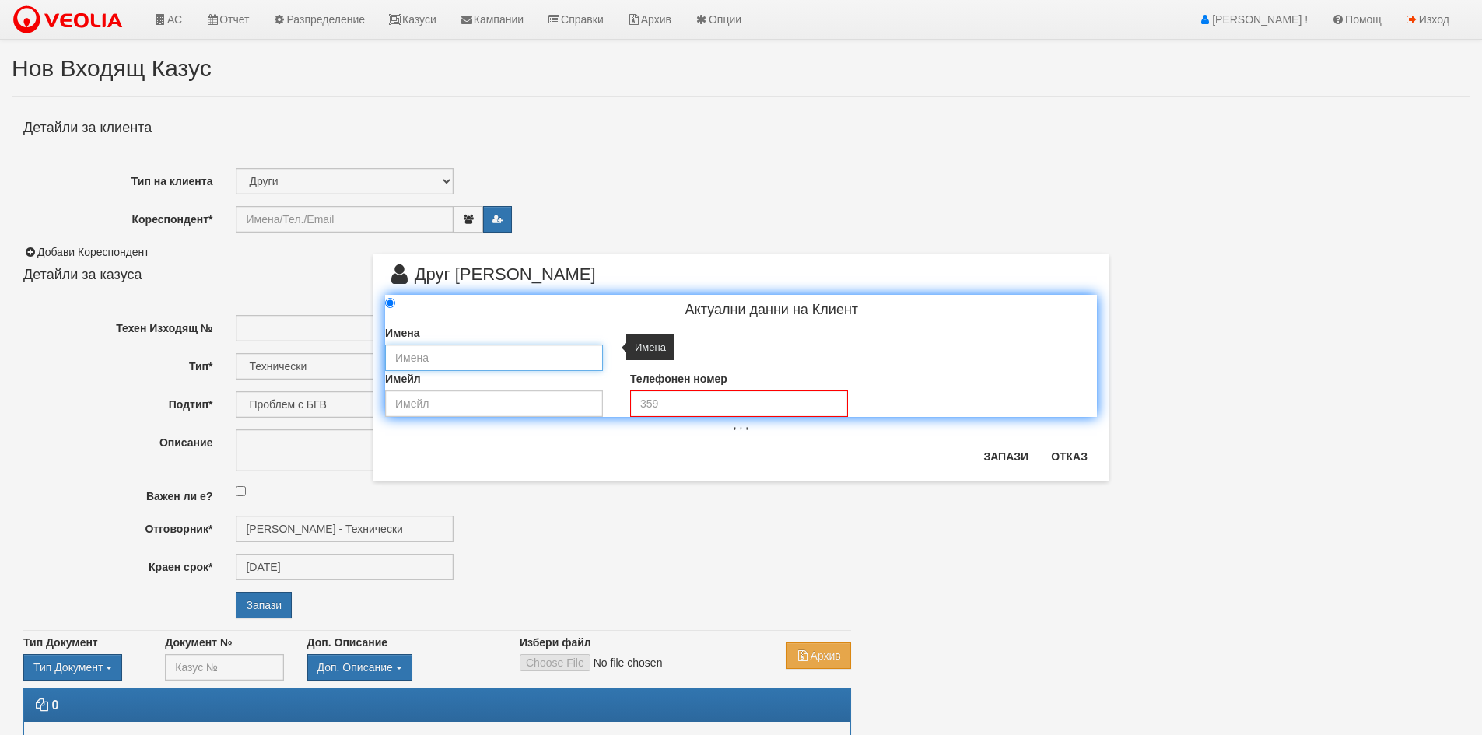
click at [408, 356] on input "text" at bounding box center [494, 358] width 218 height 26
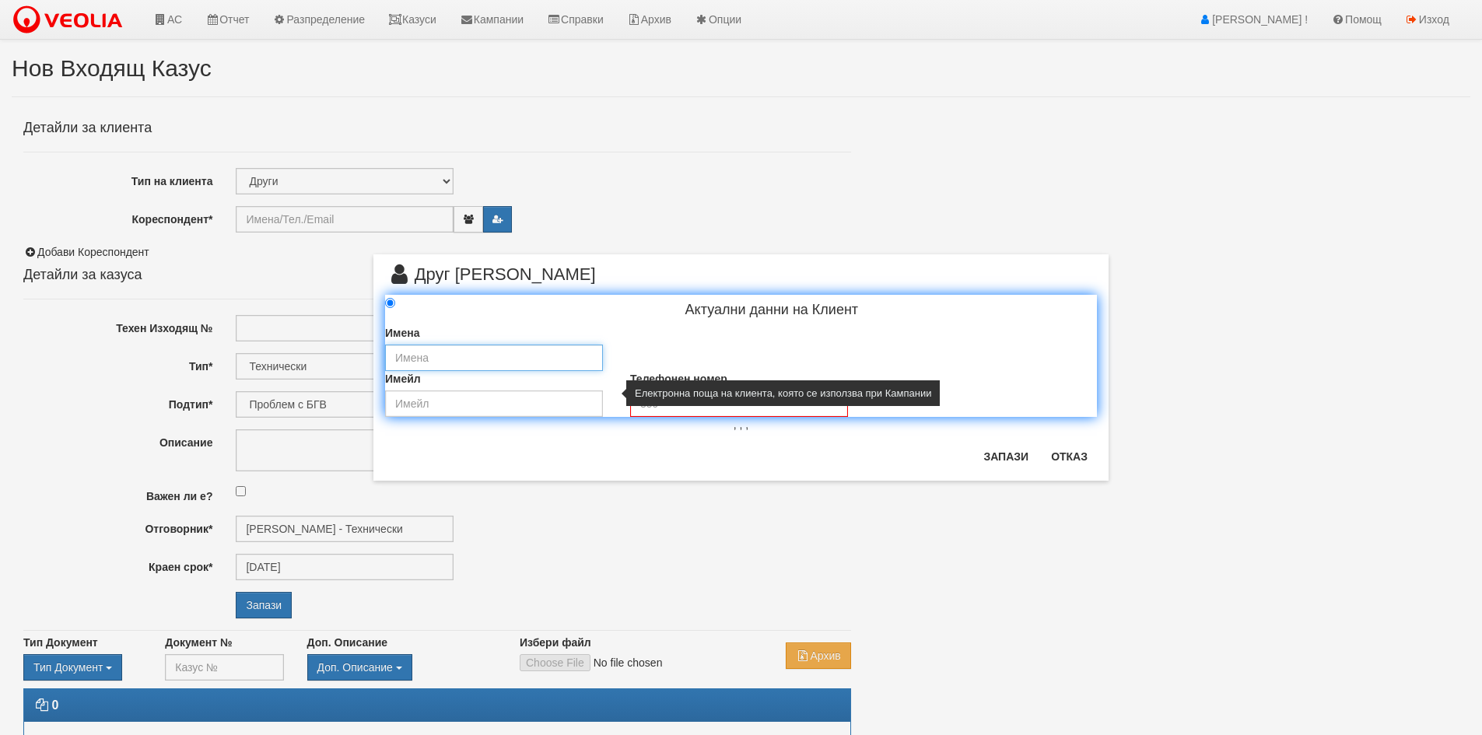
paste input "Детска Ясла №11 "Иглика""
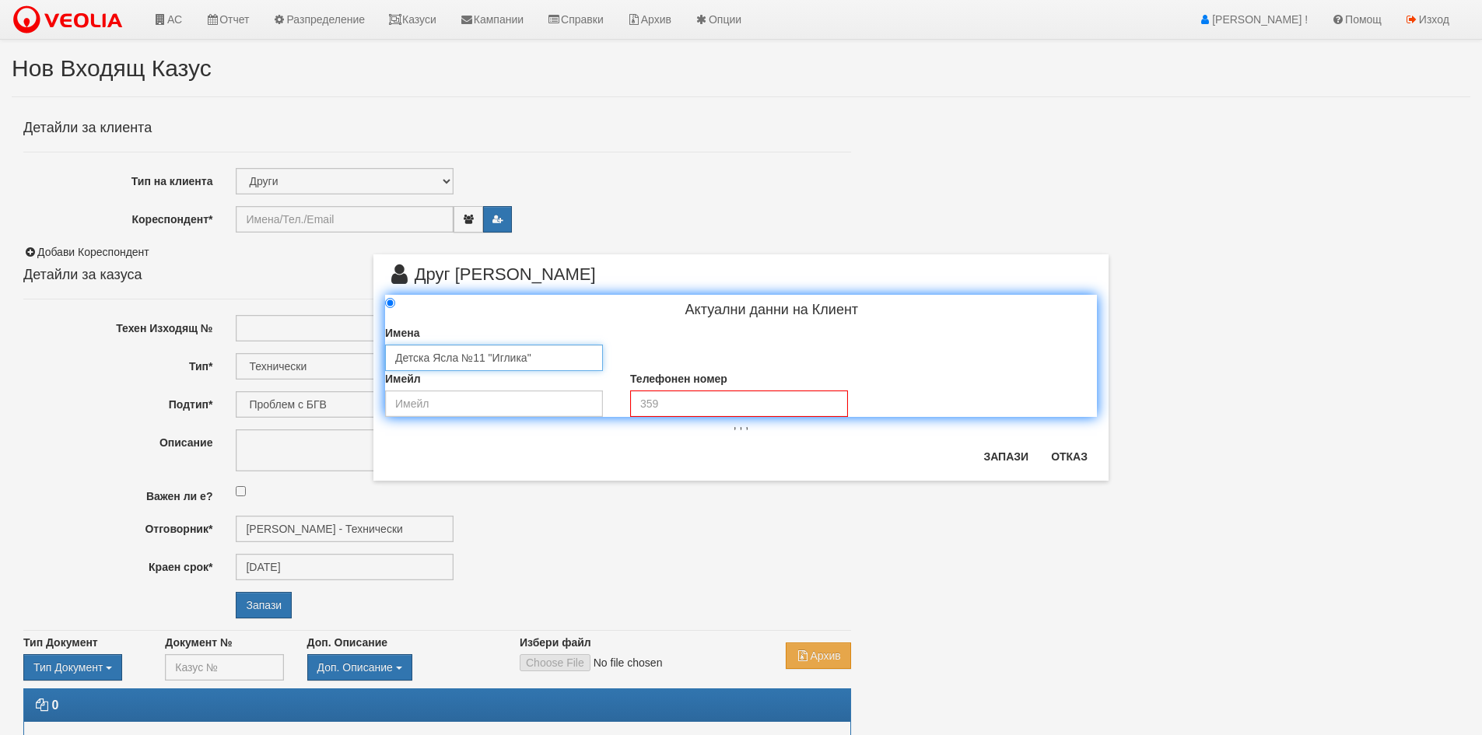
type input "Детска Ясла №11 "Иглика""
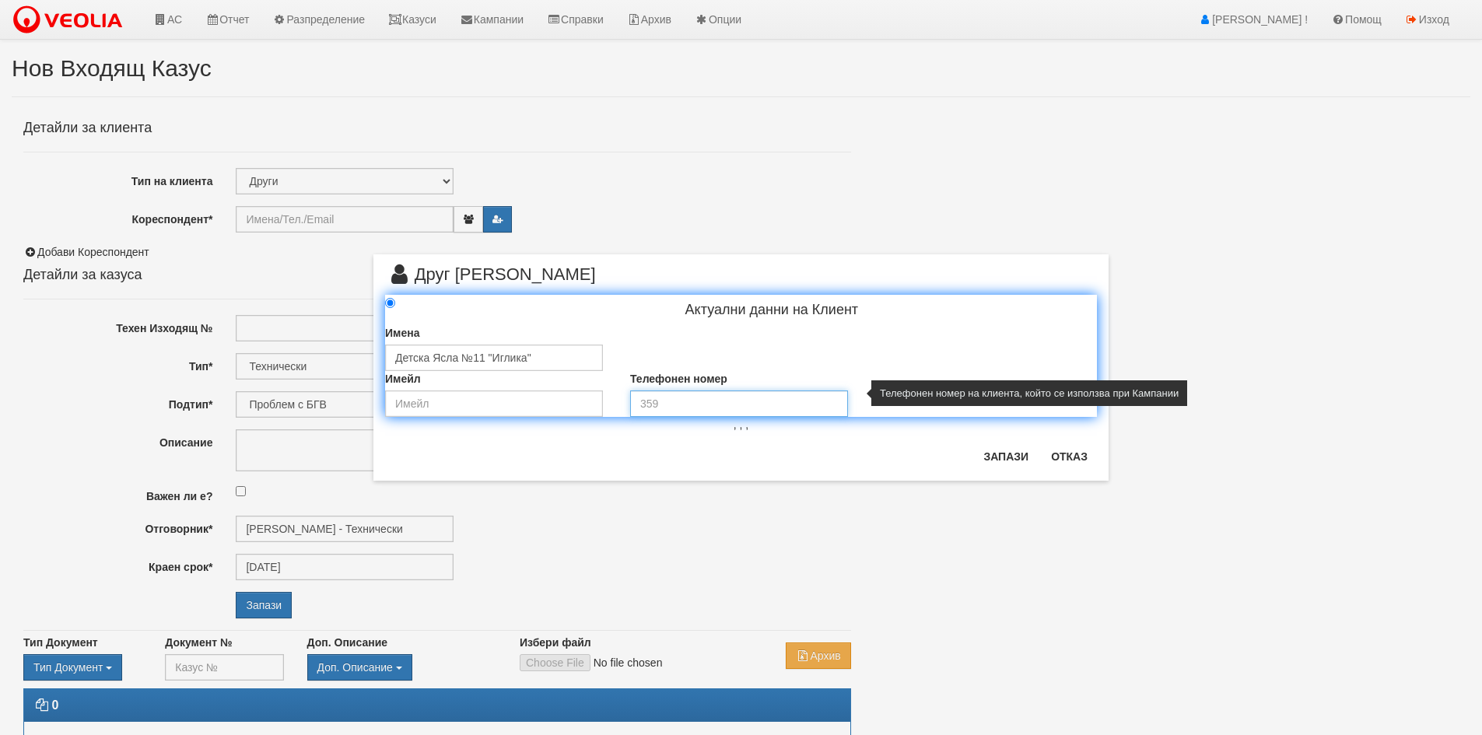
drag, startPoint x: 664, startPoint y: 403, endPoint x: 625, endPoint y: 396, distance: 40.3
click at [625, 396] on div "Телефонен номер" at bounding box center [740, 394] width 245 height 46
paste input "052/820 763"
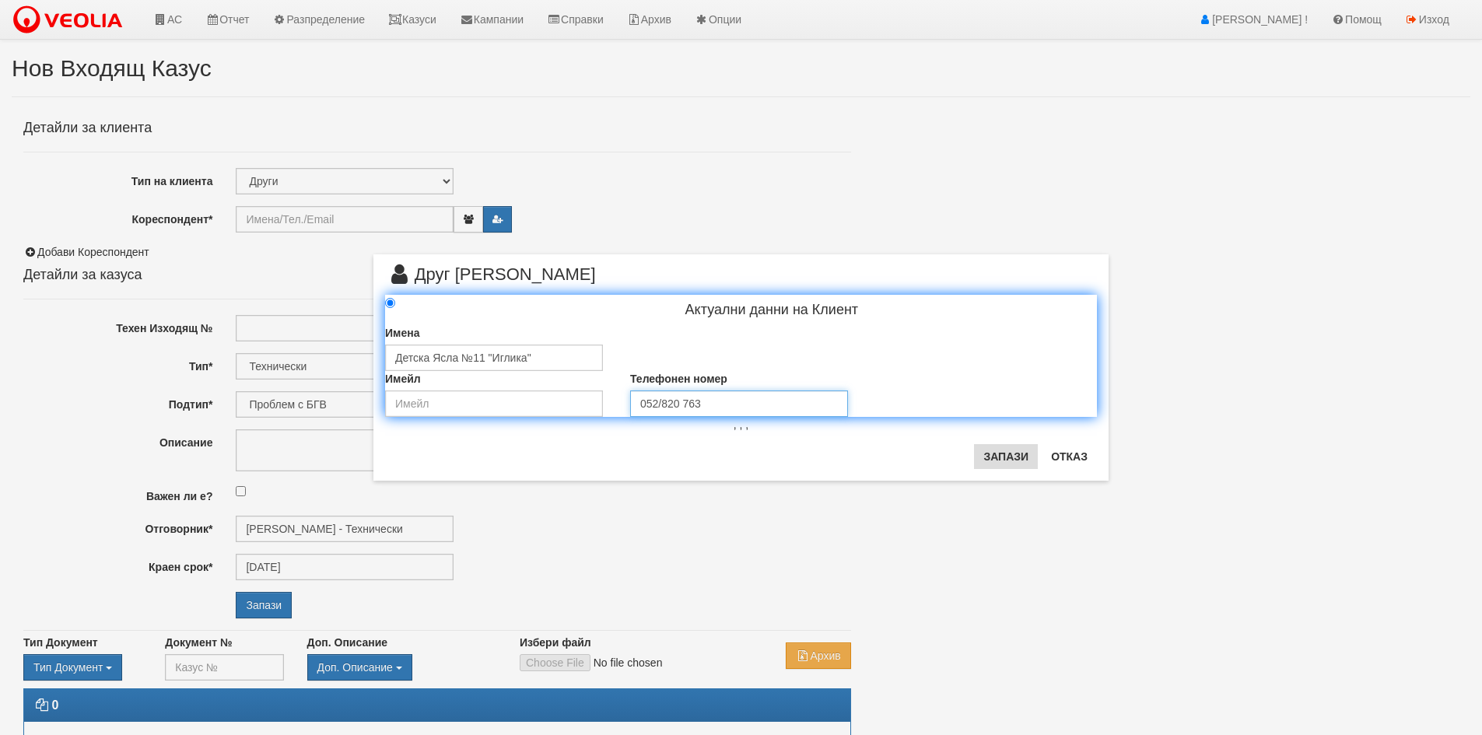
type input "052/820 763"
click at [1007, 456] on button "Запази" at bounding box center [1006, 456] width 64 height 25
type input "Детска Ясла №11 "Иглика""
radio input "true"
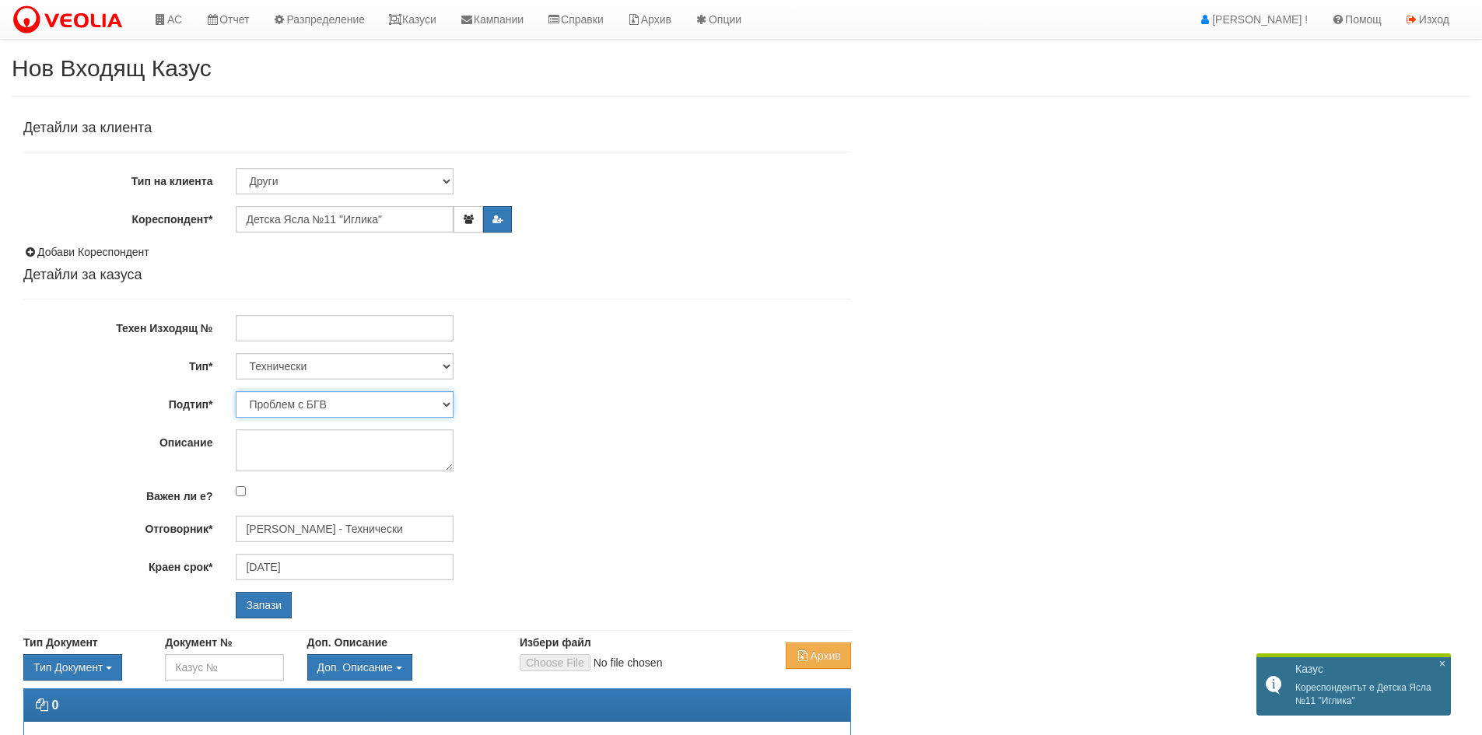
click at [334, 408] on select "Проблем с БГВ Теч ВОИ Теч БГВ Теч в АС Теч от водомер Проблем в АС Интервенция …" at bounding box center [345, 404] width 218 height 26
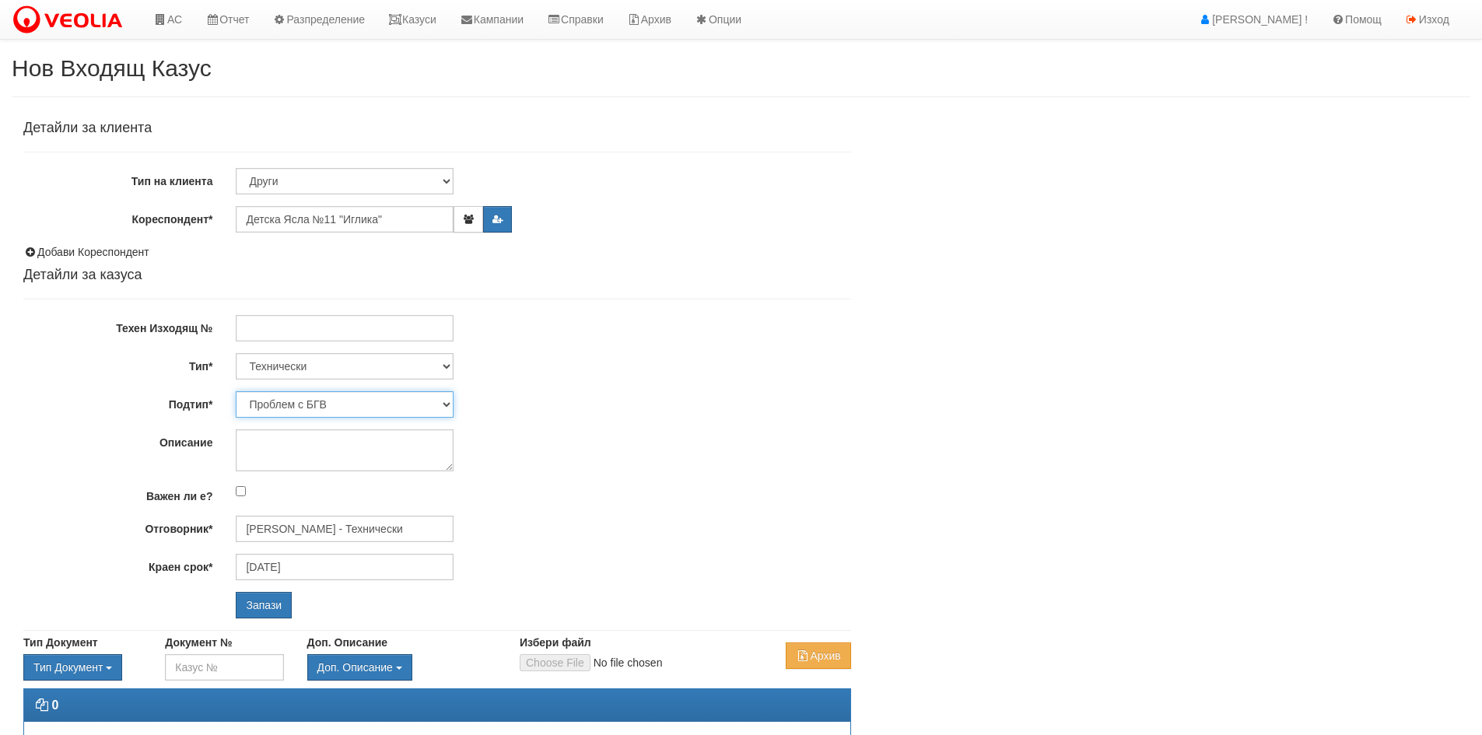
select select "Пуск/Спиране на отопление"
click at [236, 391] on select "Проблем с БГВ Теч ВОИ Теч БГВ Теч в АС Теч от водомер Проблем в АС Интервенция …" at bounding box center [345, 404] width 218 height 26
type input "Дончо Дончев - Технически"
click at [266, 443] on textarea "Описание" at bounding box center [345, 450] width 218 height 42
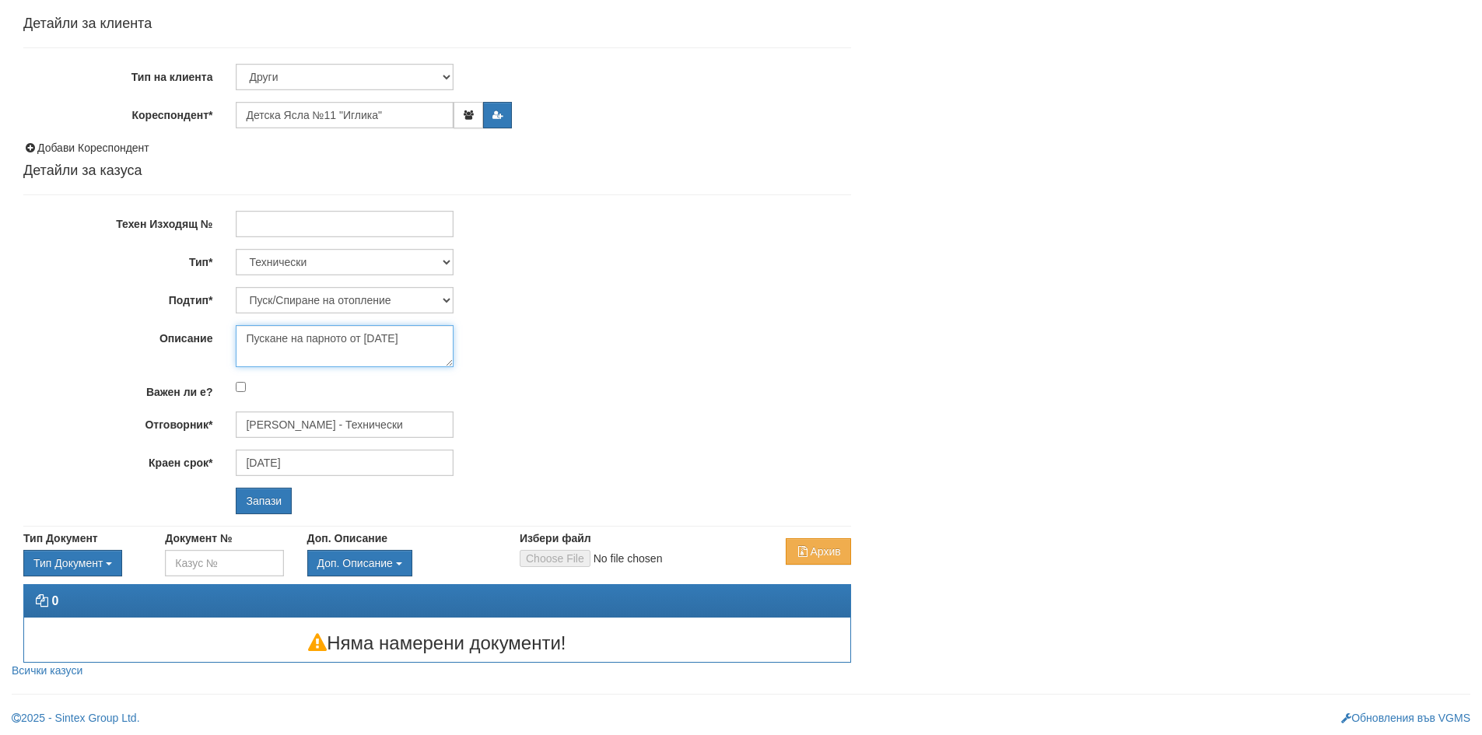
scroll to position [107, 0]
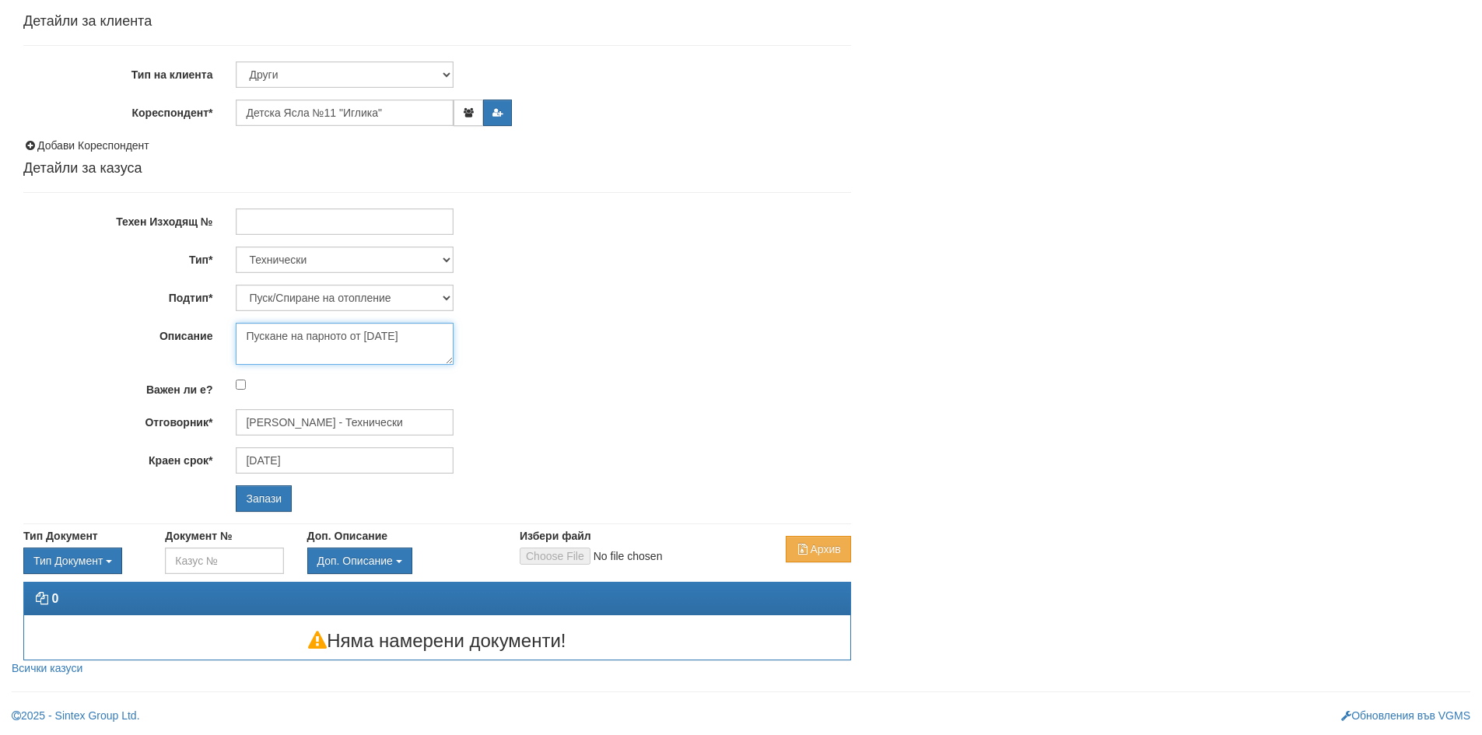
type textarea "Пускане на парното от 15.10.2025"
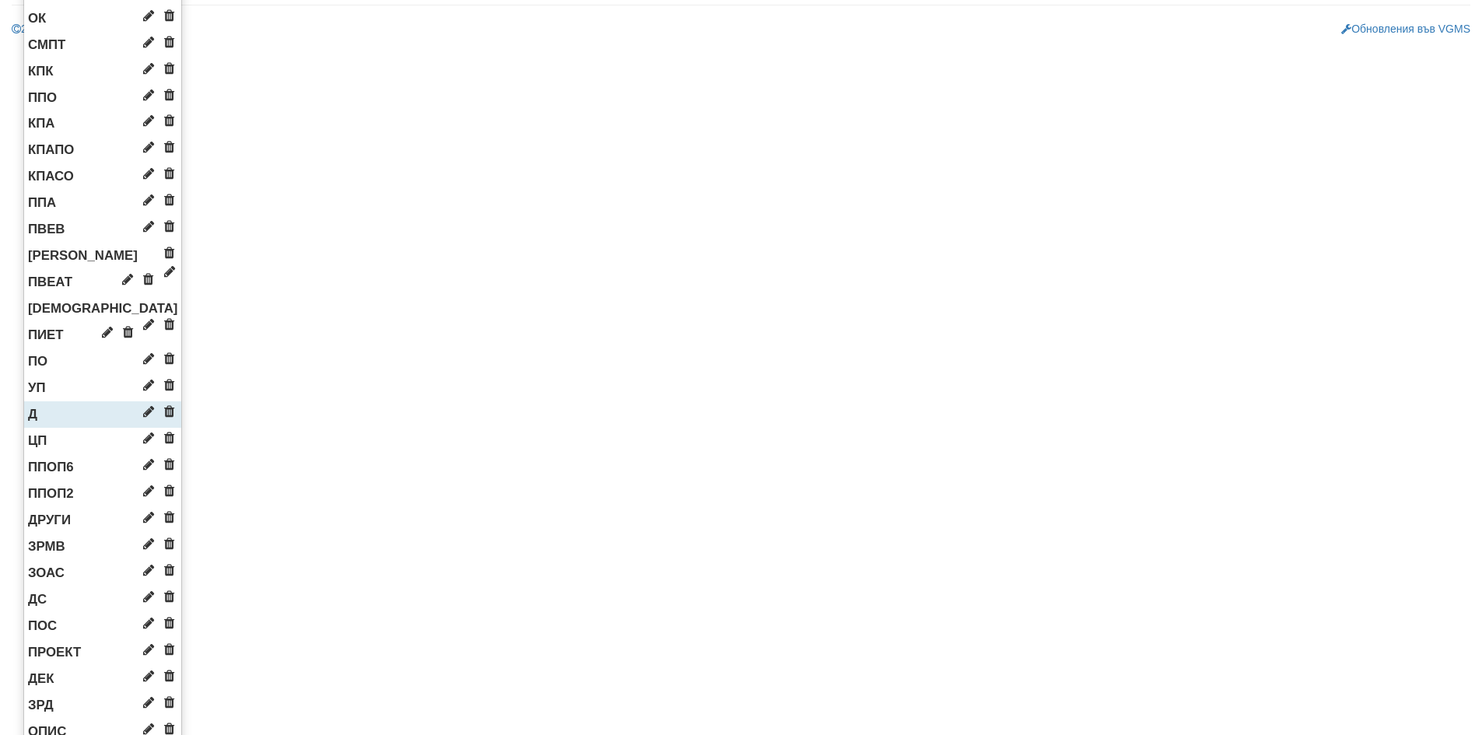
scroll to position [807, 0]
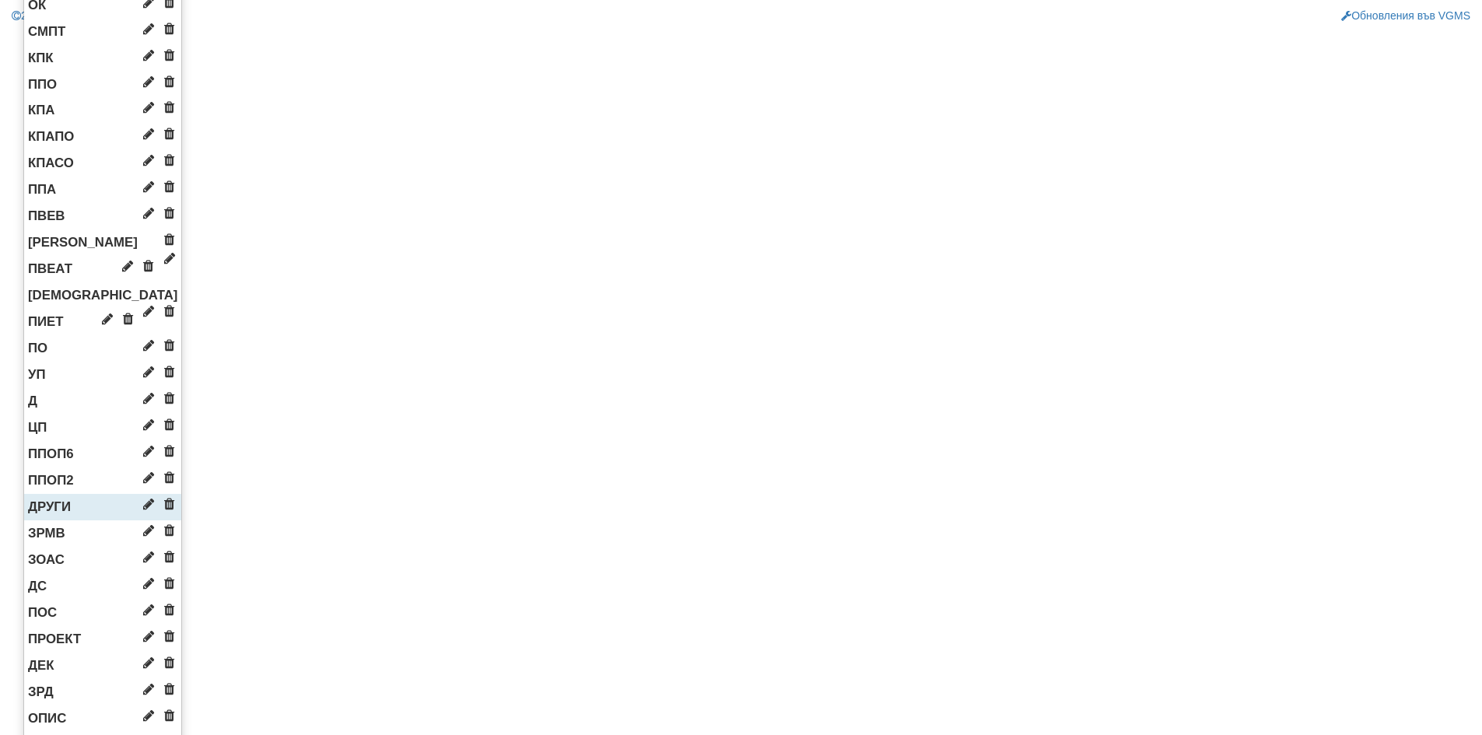
click at [57, 505] on span "ДРУГИ" at bounding box center [49, 506] width 43 height 15
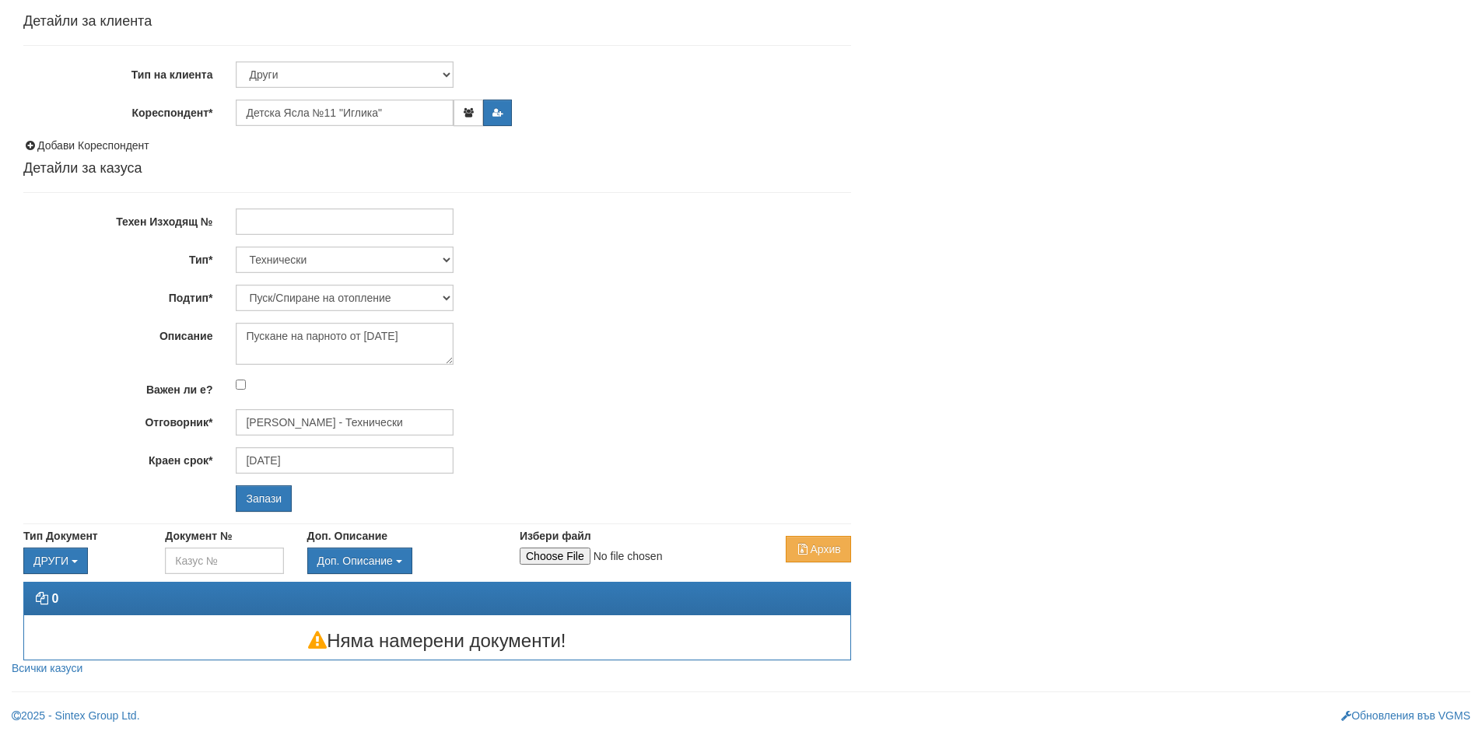
scroll to position [107, 0]
click at [550, 551] on input "Избери файл" at bounding box center [623, 556] width 206 height 17
type input "C:\fakepath\Уведомително писмо.pdf"
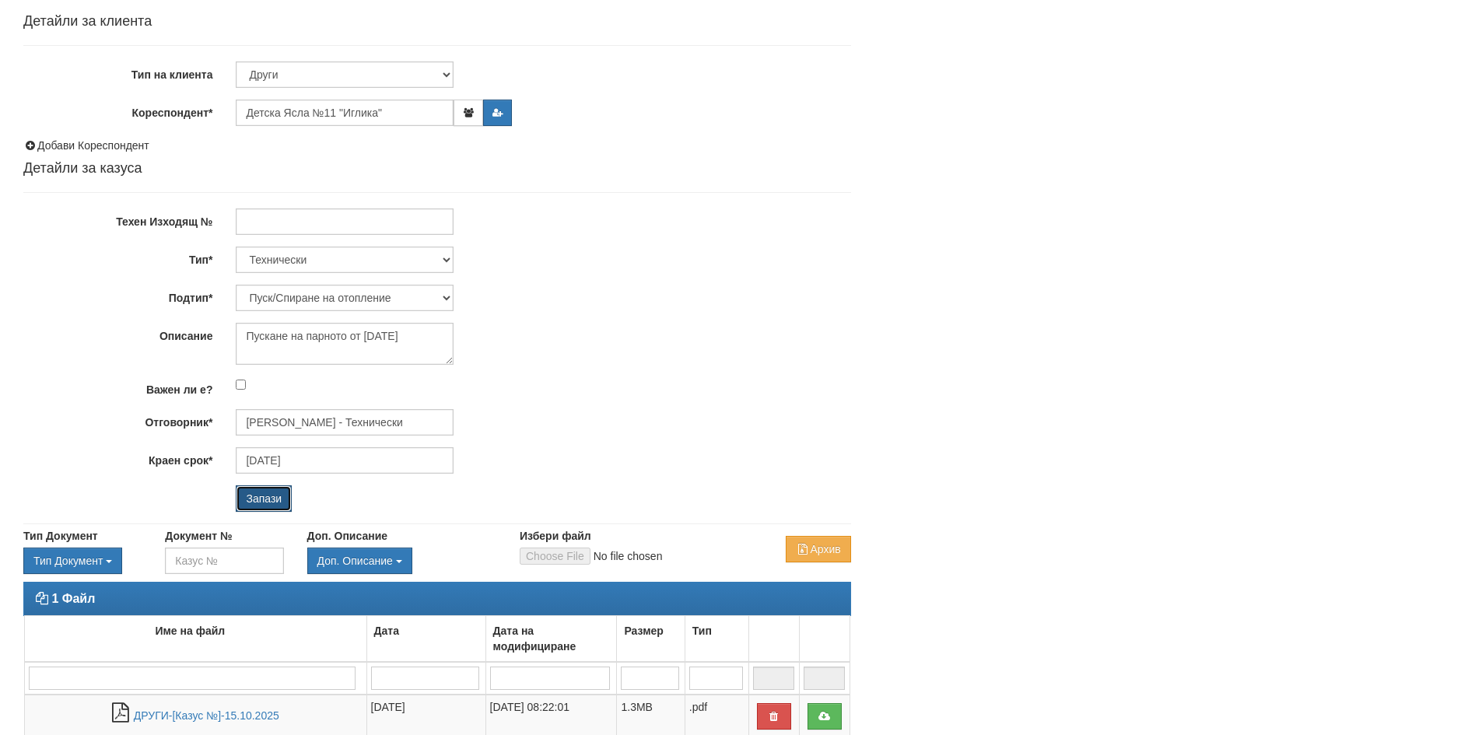
click at [262, 500] on input "Запази" at bounding box center [264, 498] width 56 height 26
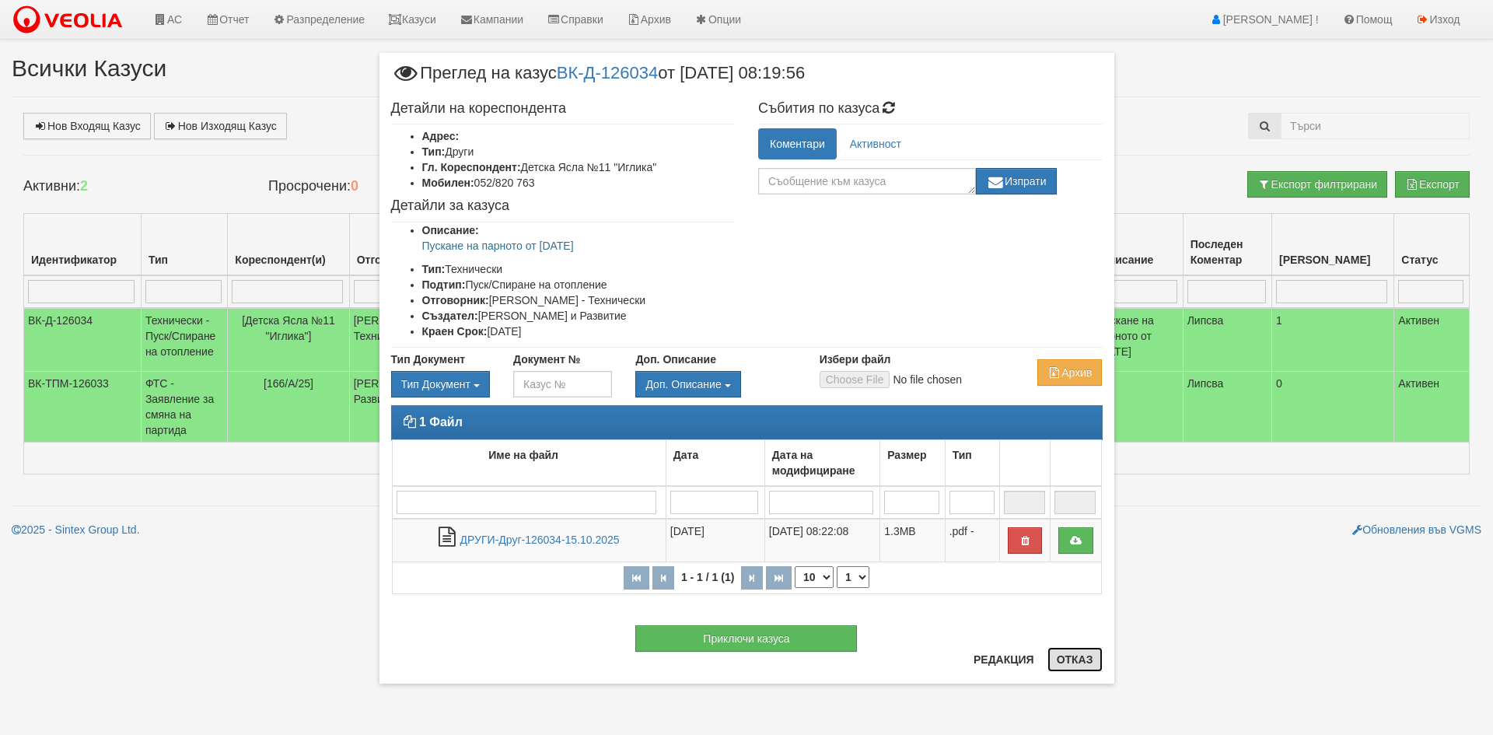
click at [1075, 656] on button "Отказ" at bounding box center [1075, 659] width 55 height 25
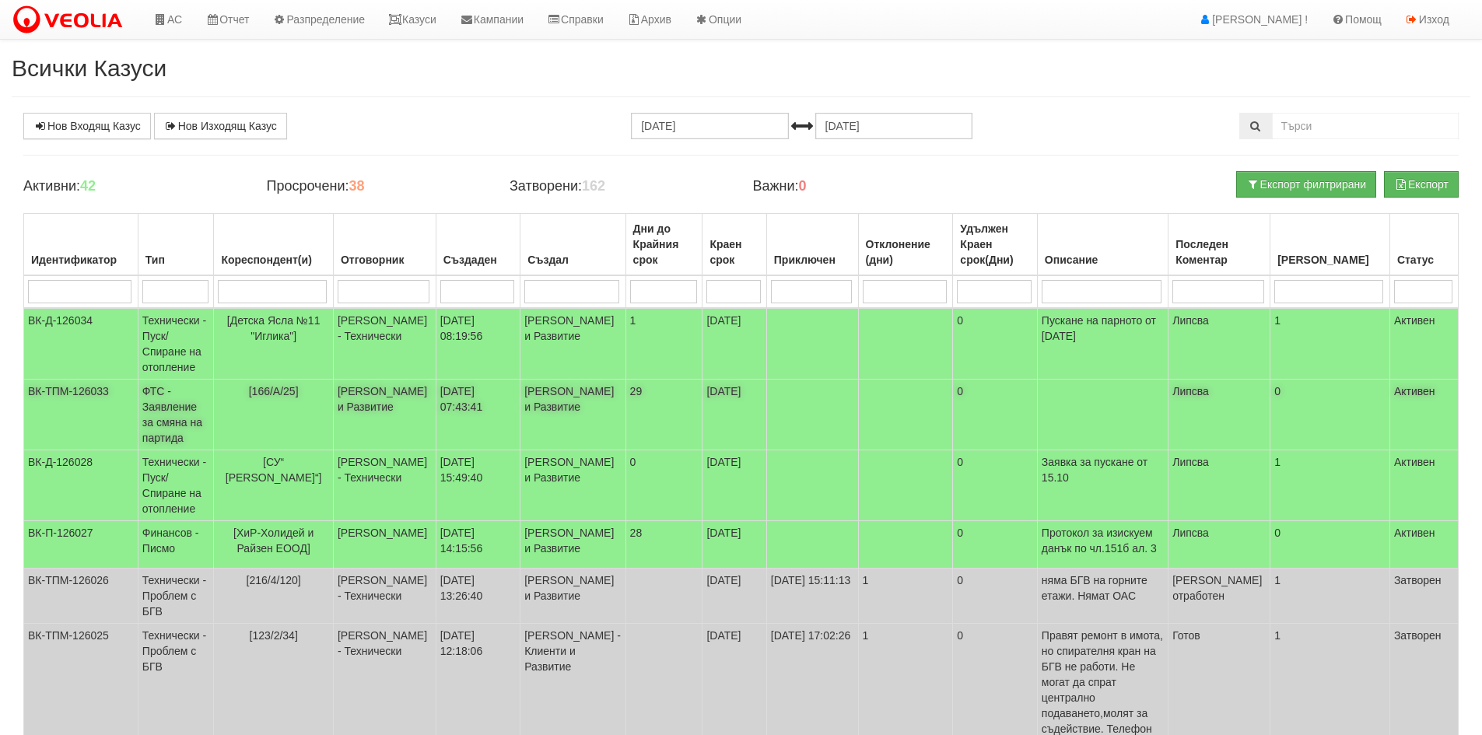
click at [182, 402] on td "ФТС - Заявление за смяна на партида" at bounding box center [176, 415] width 76 height 71
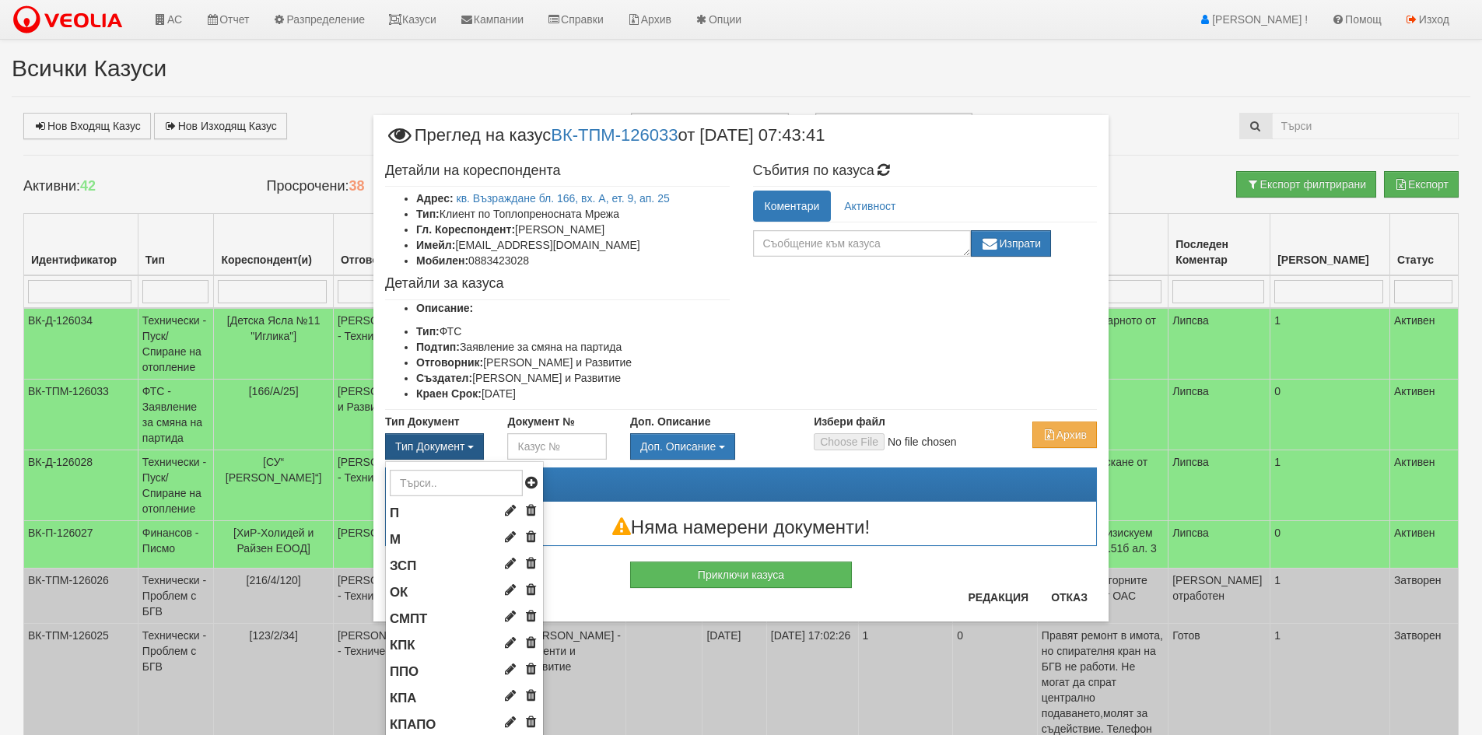
click at [454, 443] on span "Тип Документ" at bounding box center [429, 446] width 69 height 12
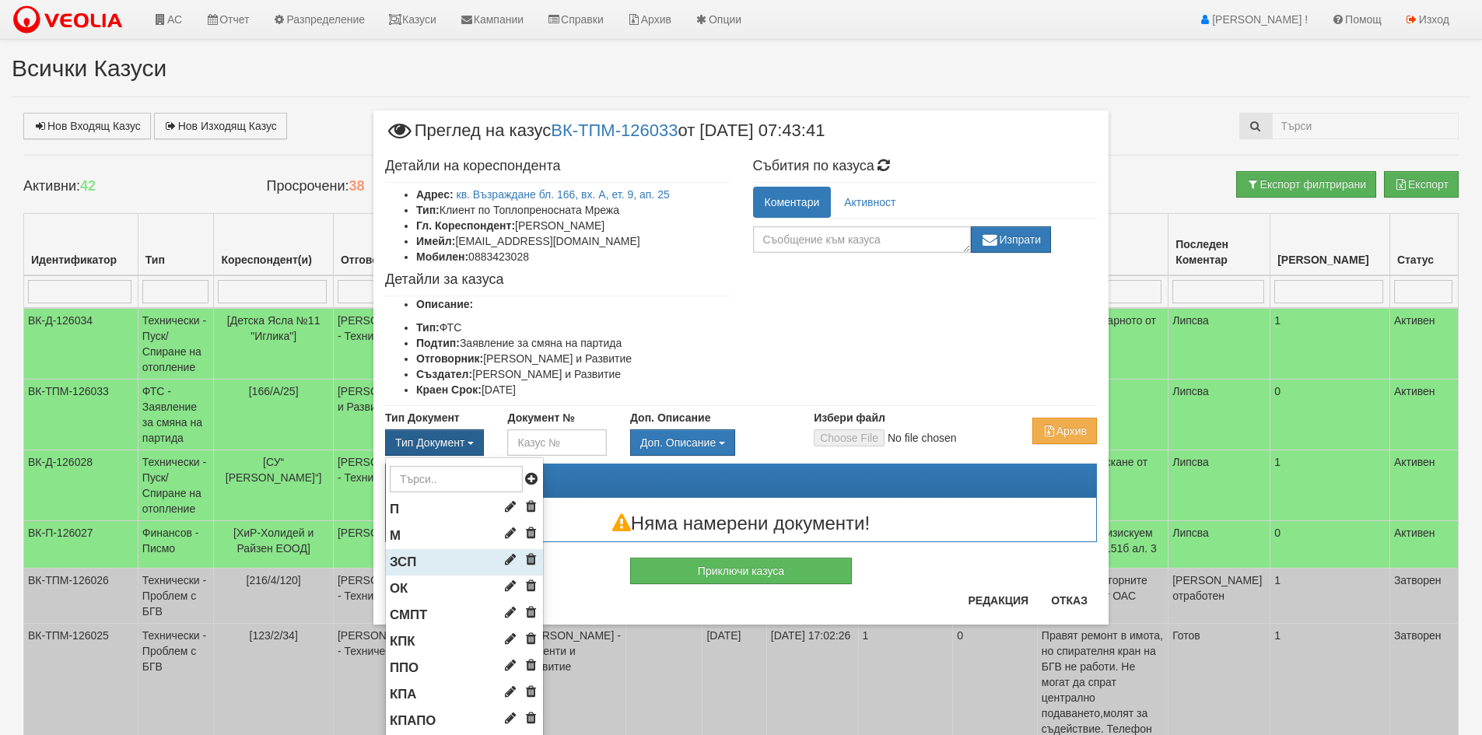
click at [408, 562] on span "ЗСП" at bounding box center [403, 562] width 26 height 15
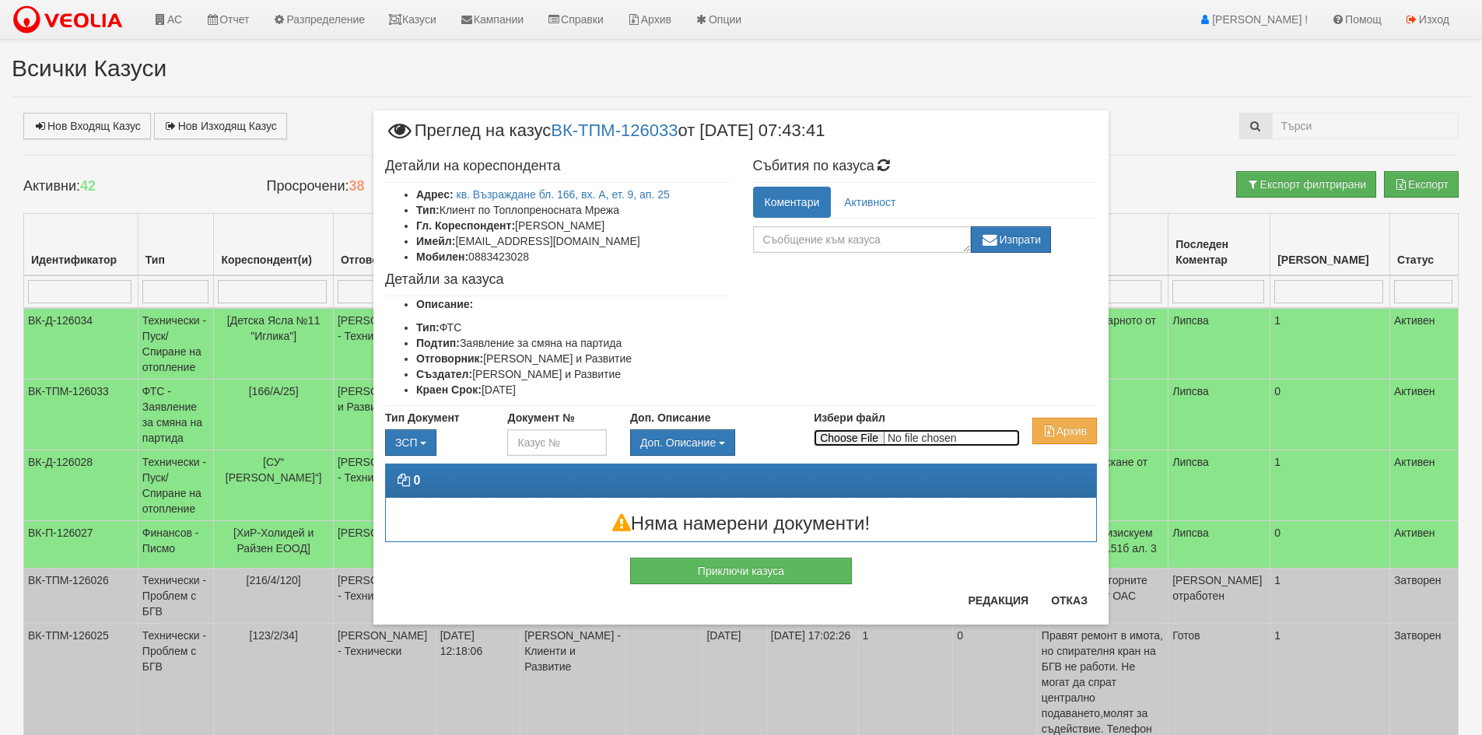
click at [862, 430] on input "Избери файл" at bounding box center [917, 437] width 206 height 17
type input "C:\fakepath\DOC027.pdf"
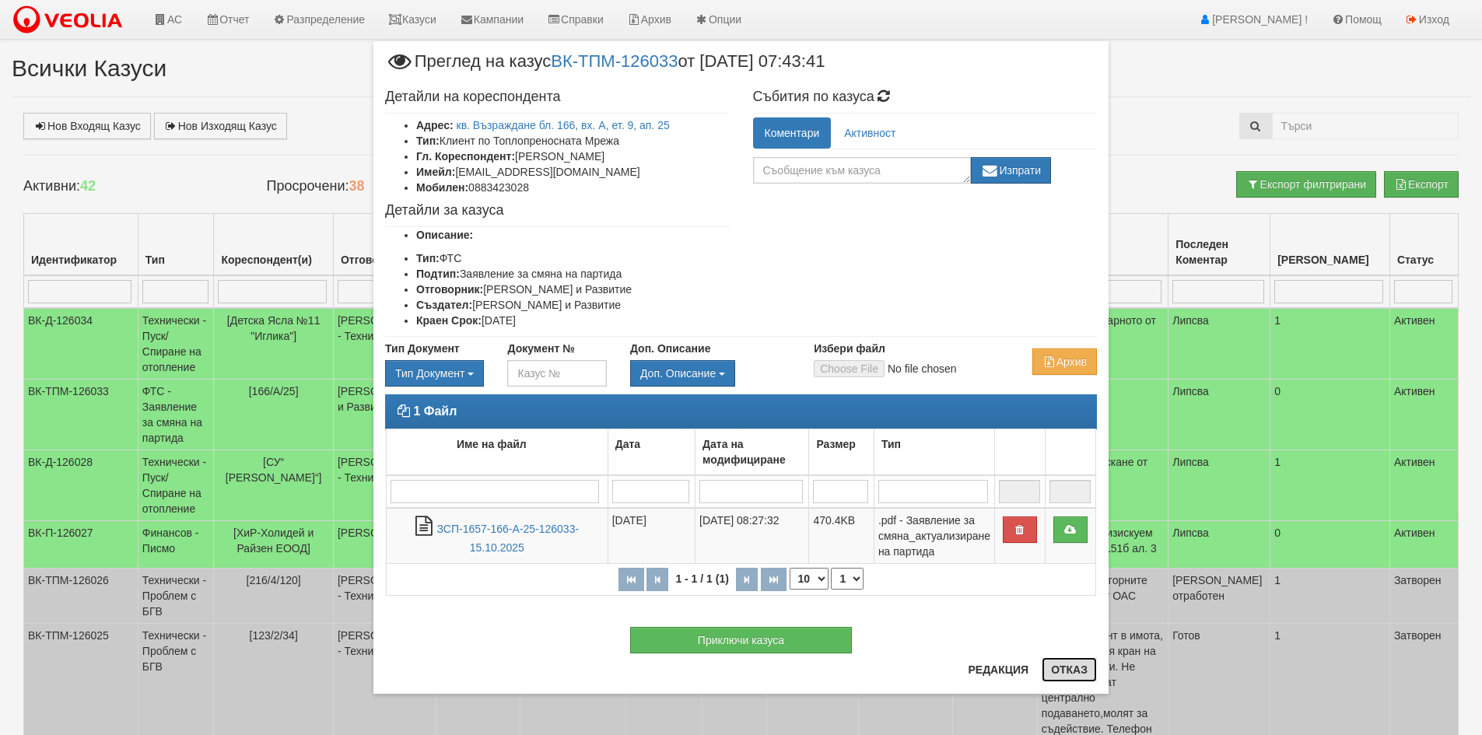
click at [1070, 671] on button "Отказ" at bounding box center [1069, 669] width 55 height 25
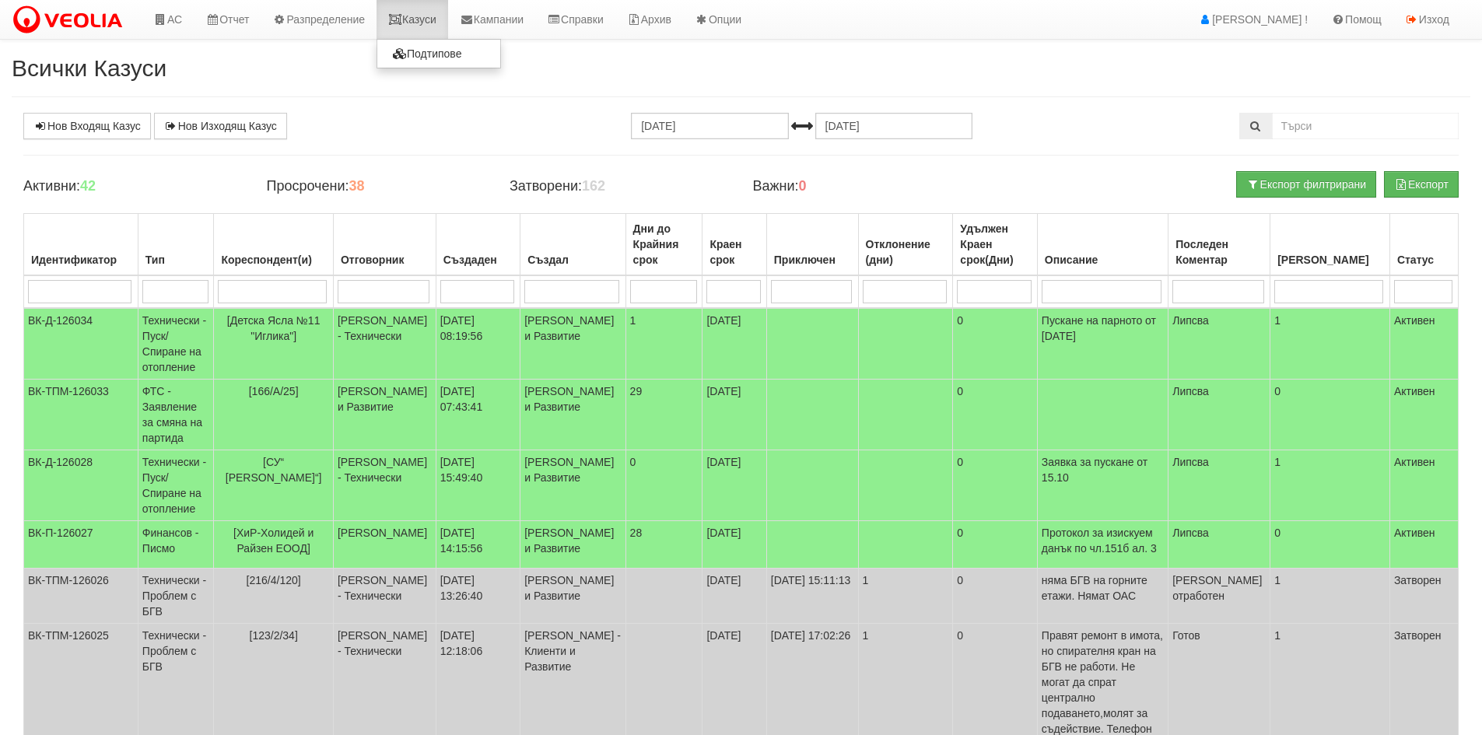
click at [424, 20] on link "Казуси" at bounding box center [412, 19] width 72 height 39
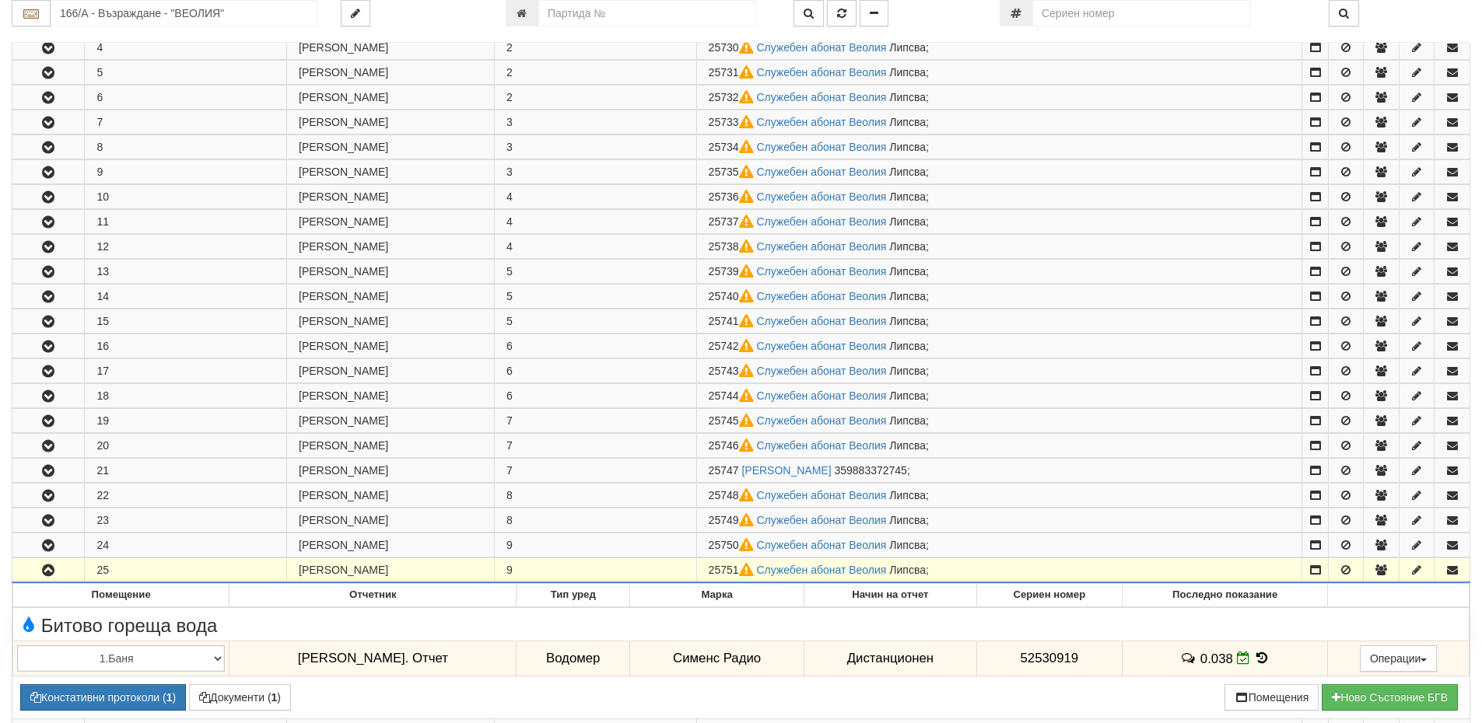
scroll to position [156, 0]
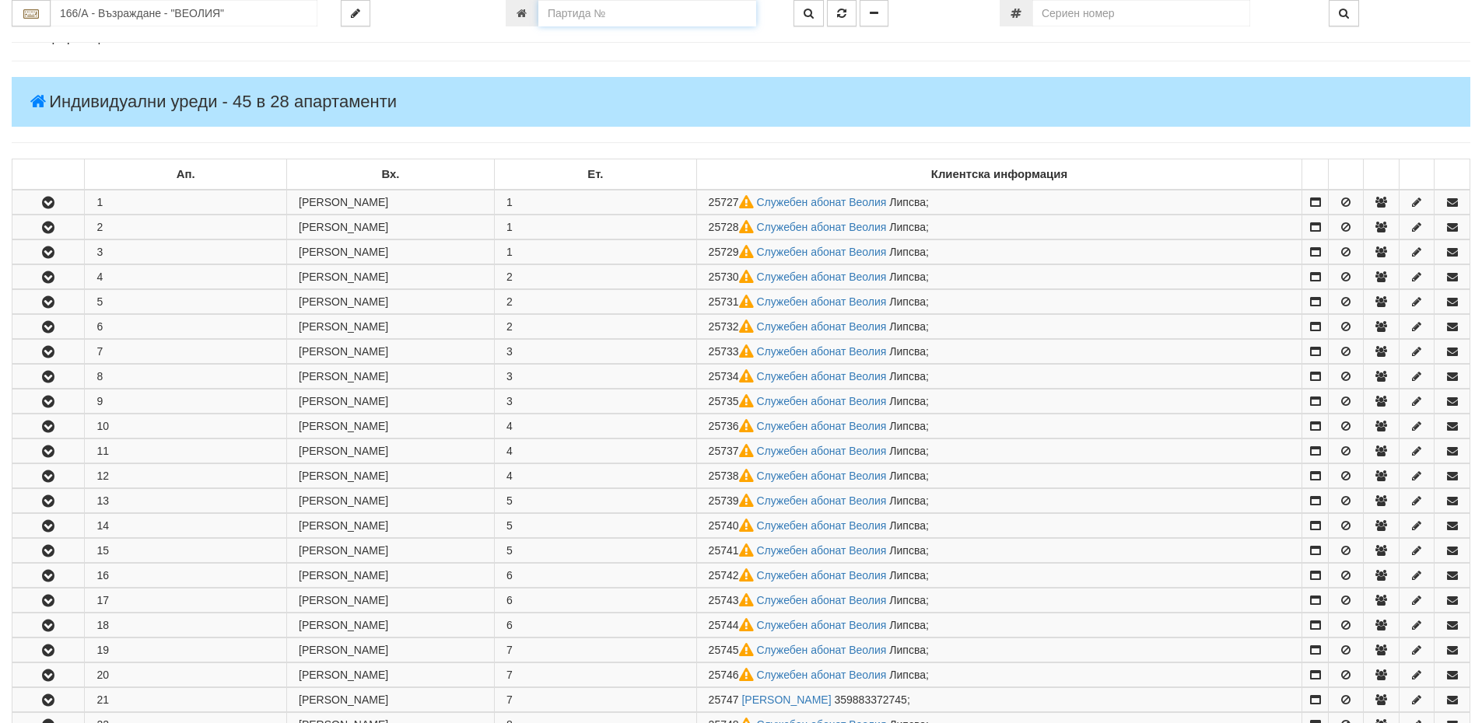
click at [591, 13] on input "number" at bounding box center [647, 13] width 218 height 26
type input "25751"
click at [847, 13] on button "button" at bounding box center [842, 13] width 30 height 26
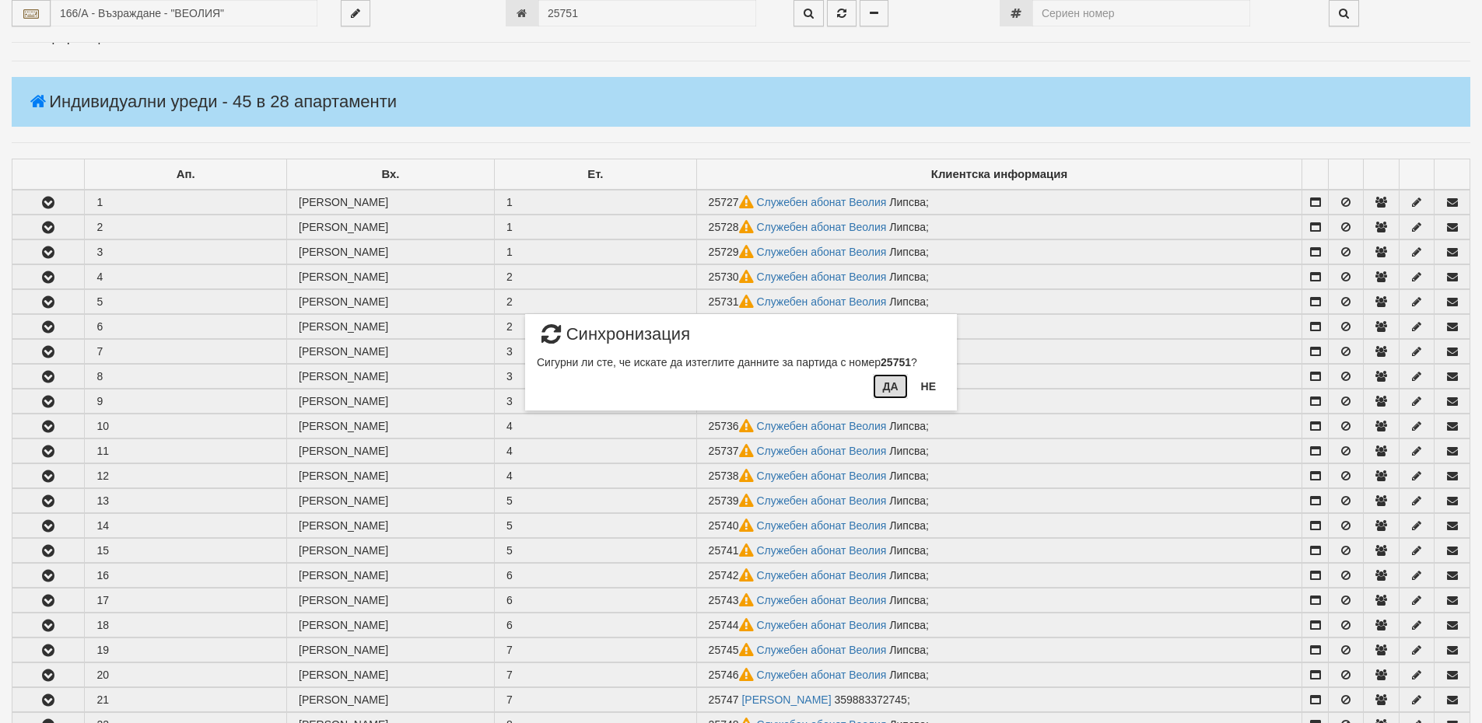
click at [891, 384] on button "Да" at bounding box center [890, 386] width 34 height 25
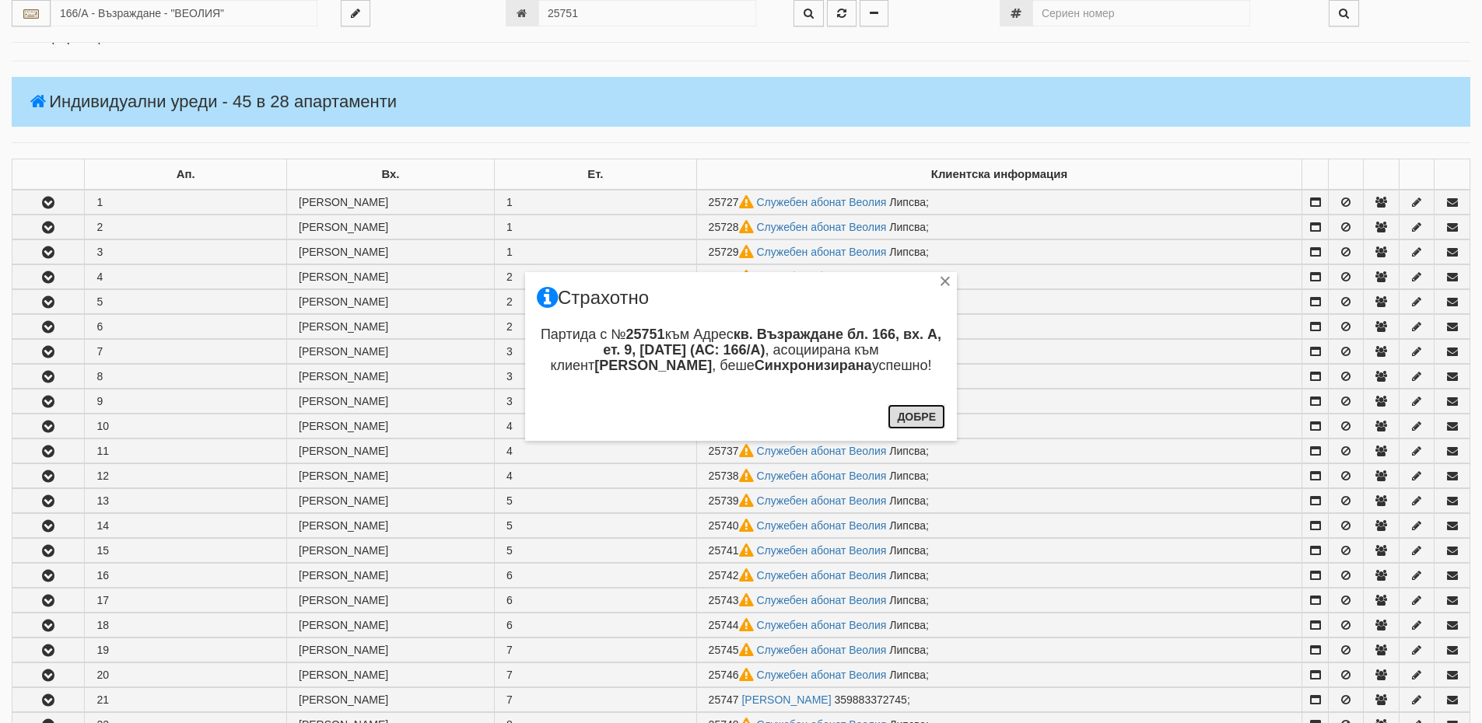
click at [916, 416] on button "Добре" at bounding box center [917, 416] width 58 height 25
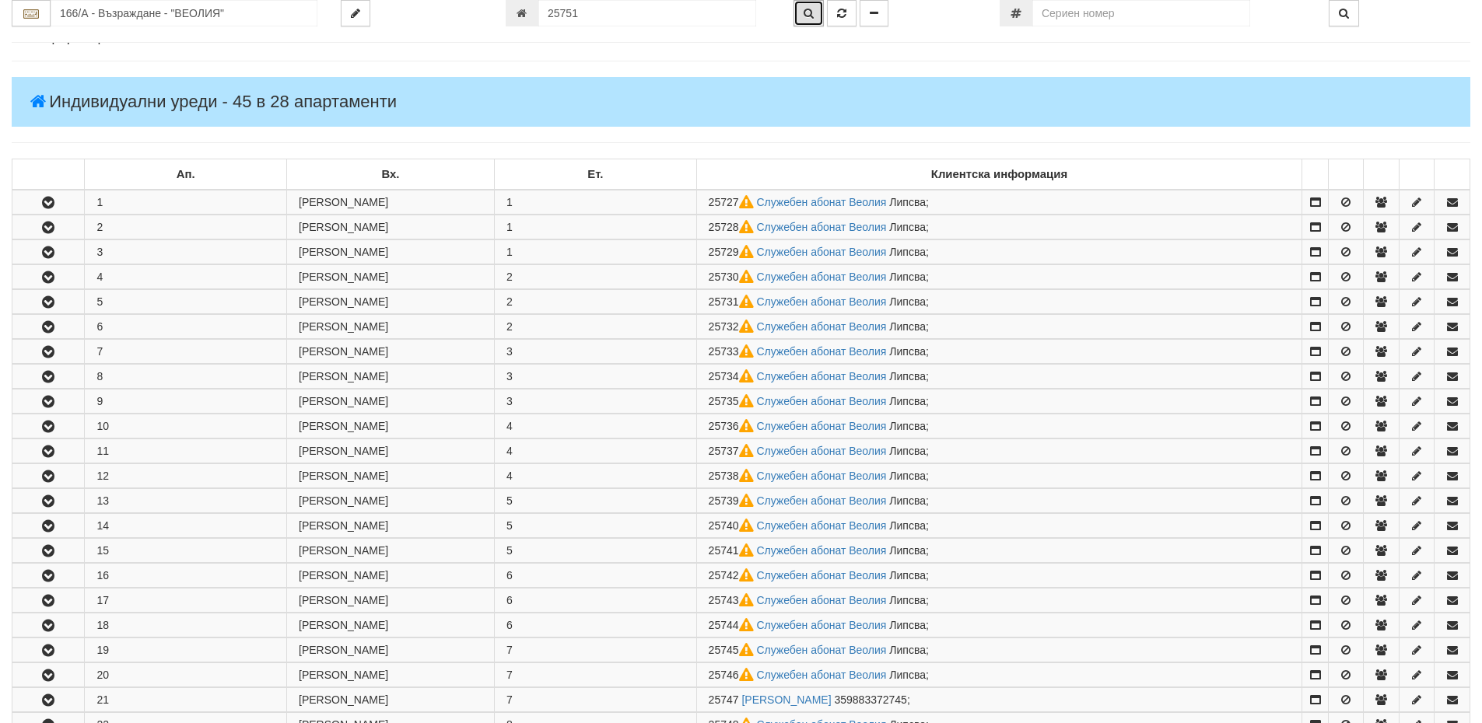
click at [808, 6] on button "button" at bounding box center [808, 13] width 30 height 26
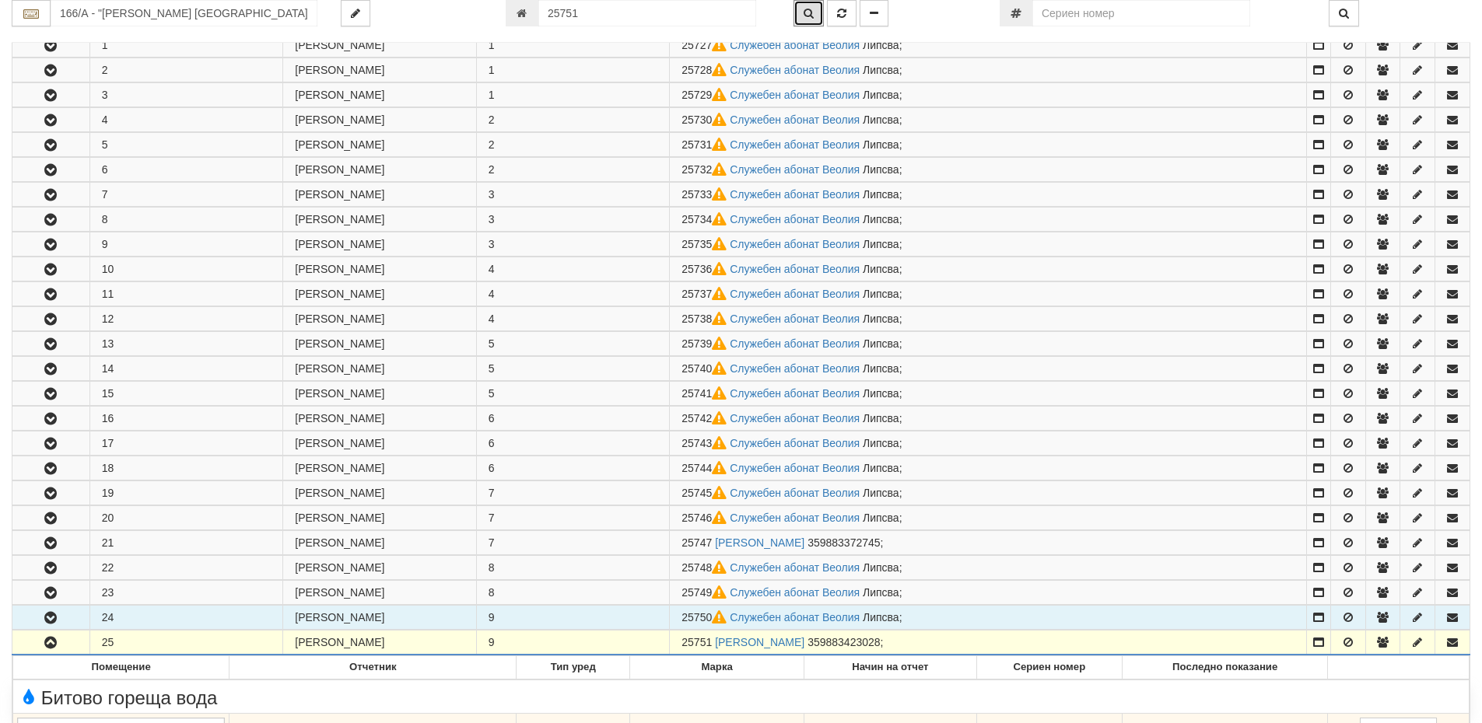
scroll to position [311, 0]
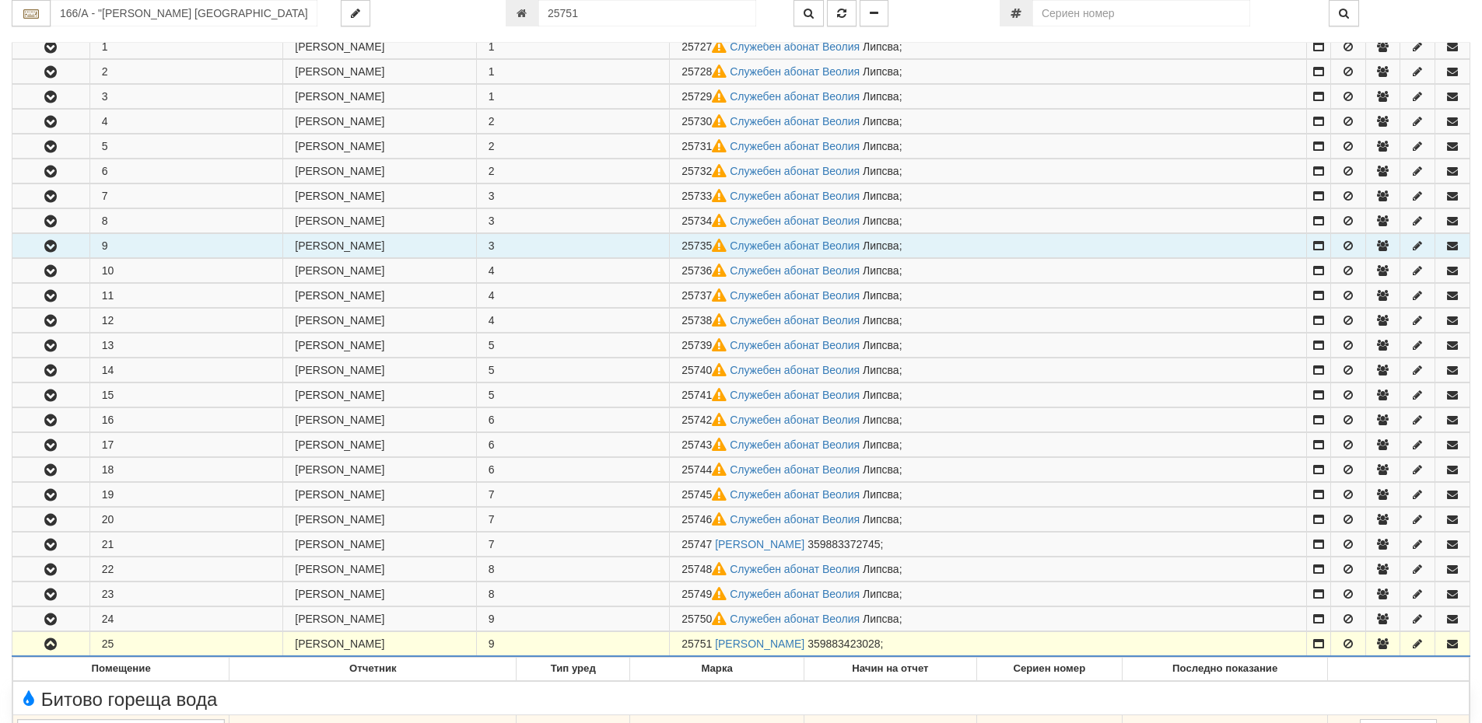
click at [51, 243] on icon "button" at bounding box center [50, 246] width 19 height 11
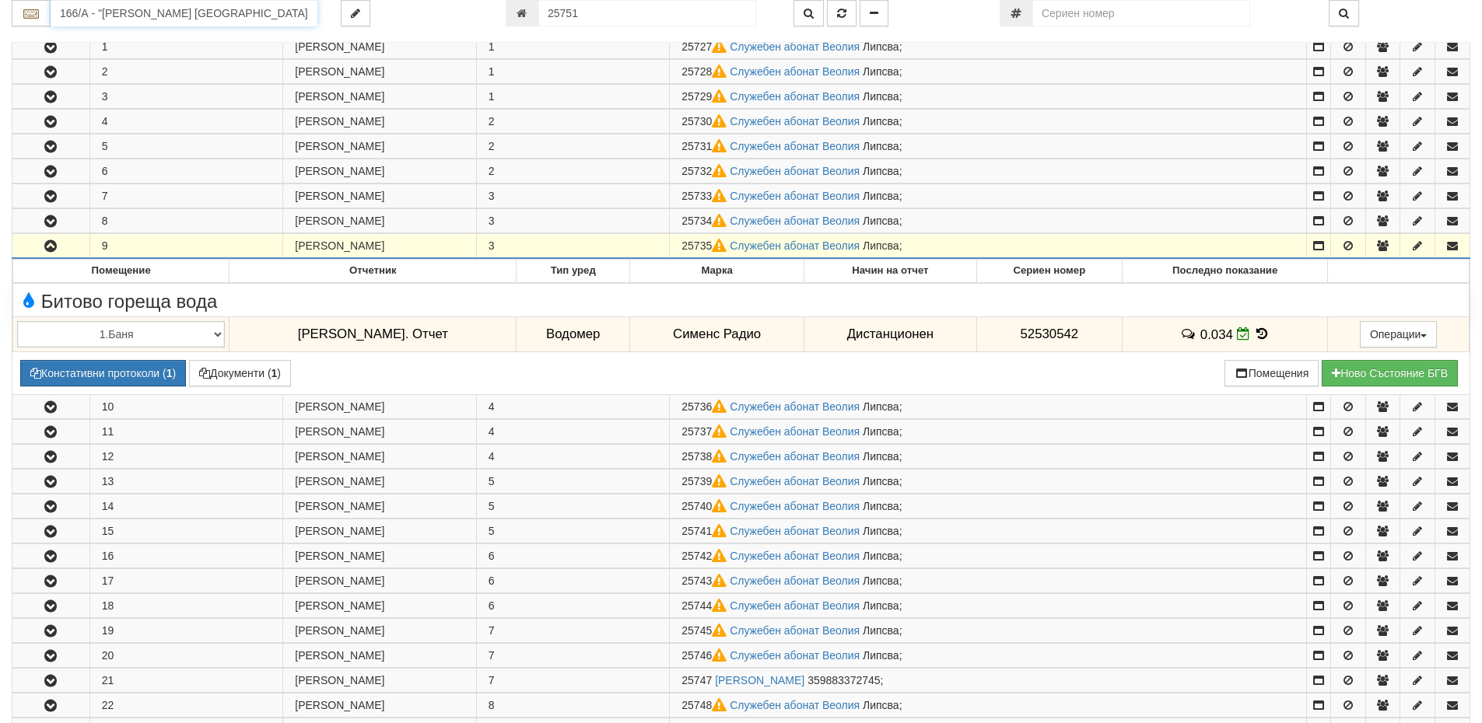
click at [70, 18] on input "166/А - "ВЕОЛИЯ ЕНЕРДЖИ ВАРНА " ЕАД" at bounding box center [184, 13] width 267 height 26
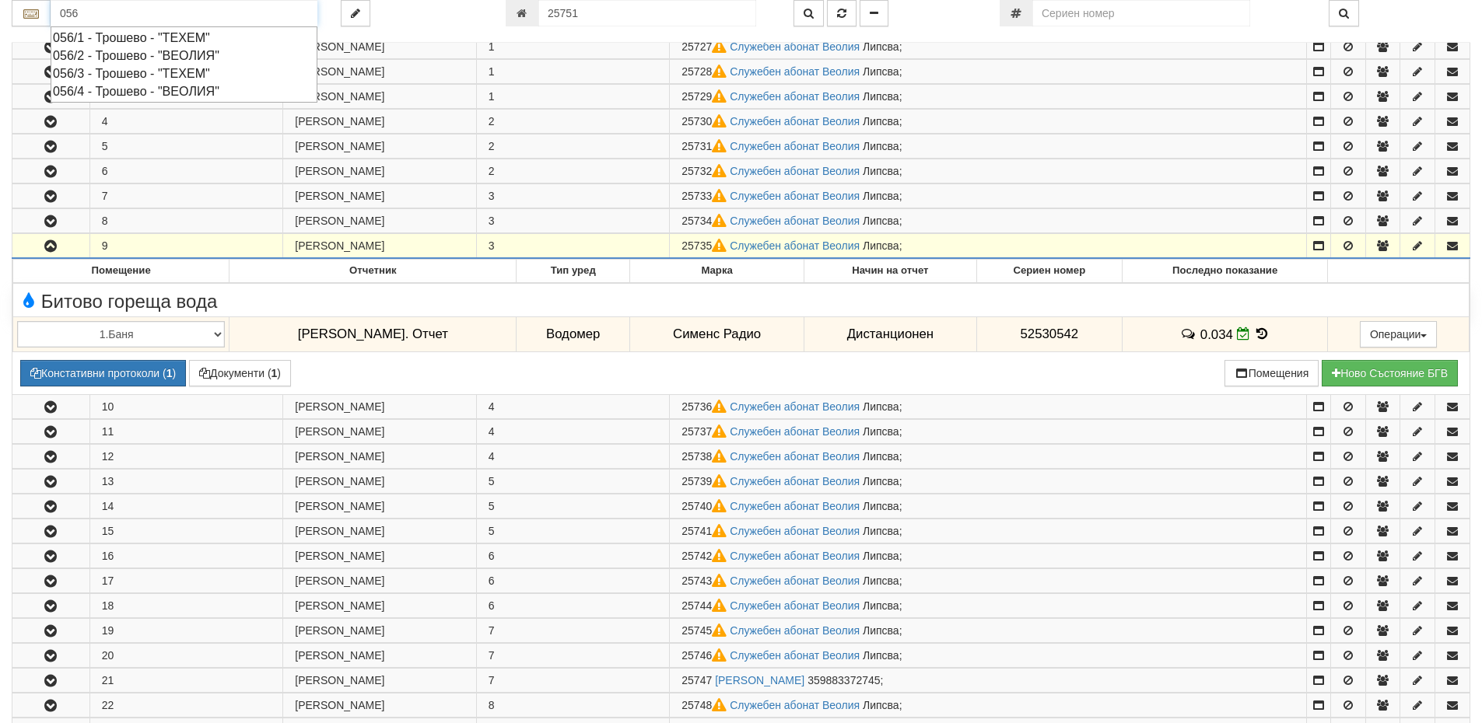
click at [143, 93] on div "056/4 - Трошево - "ВЕОЛИЯ"" at bounding box center [184, 91] width 262 height 18
type input "056/4 - Трошево - "ВЕОЛИЯ""
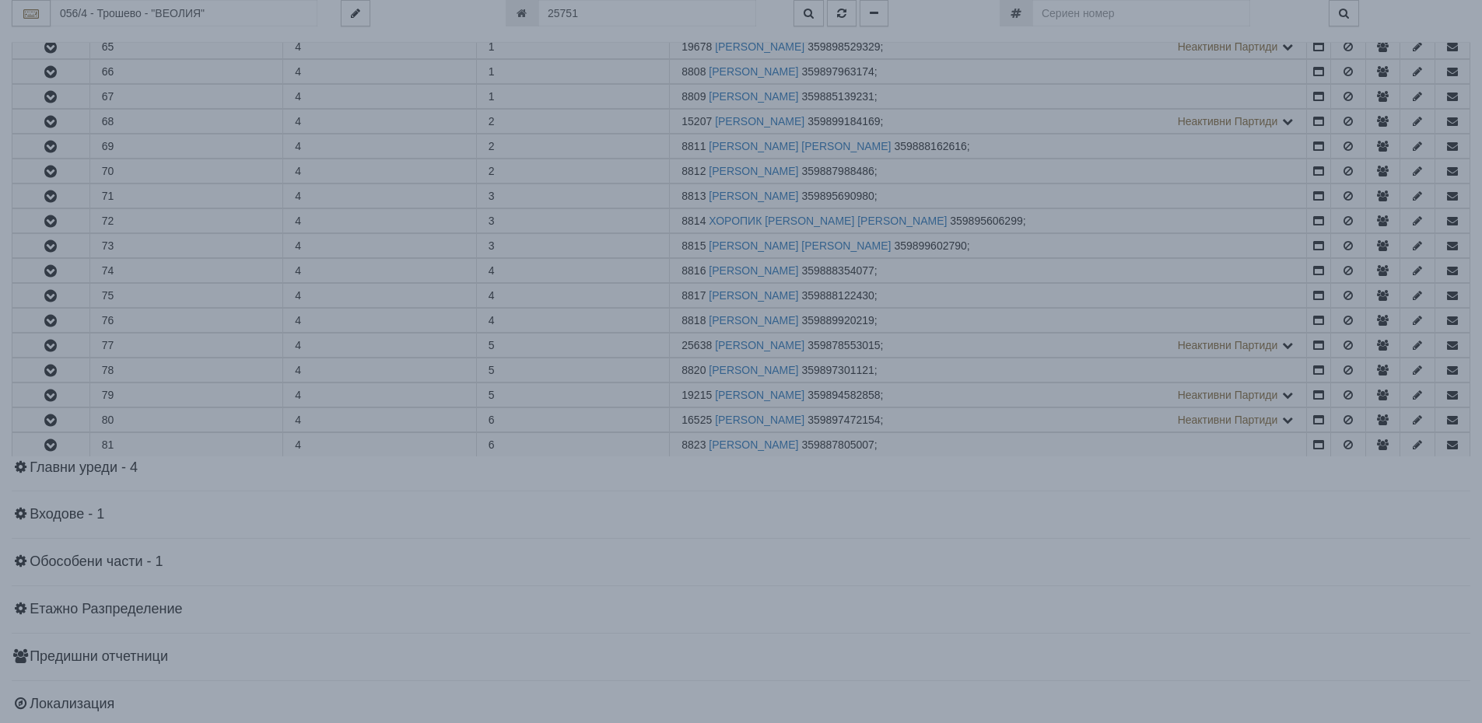
scroll to position [0, 0]
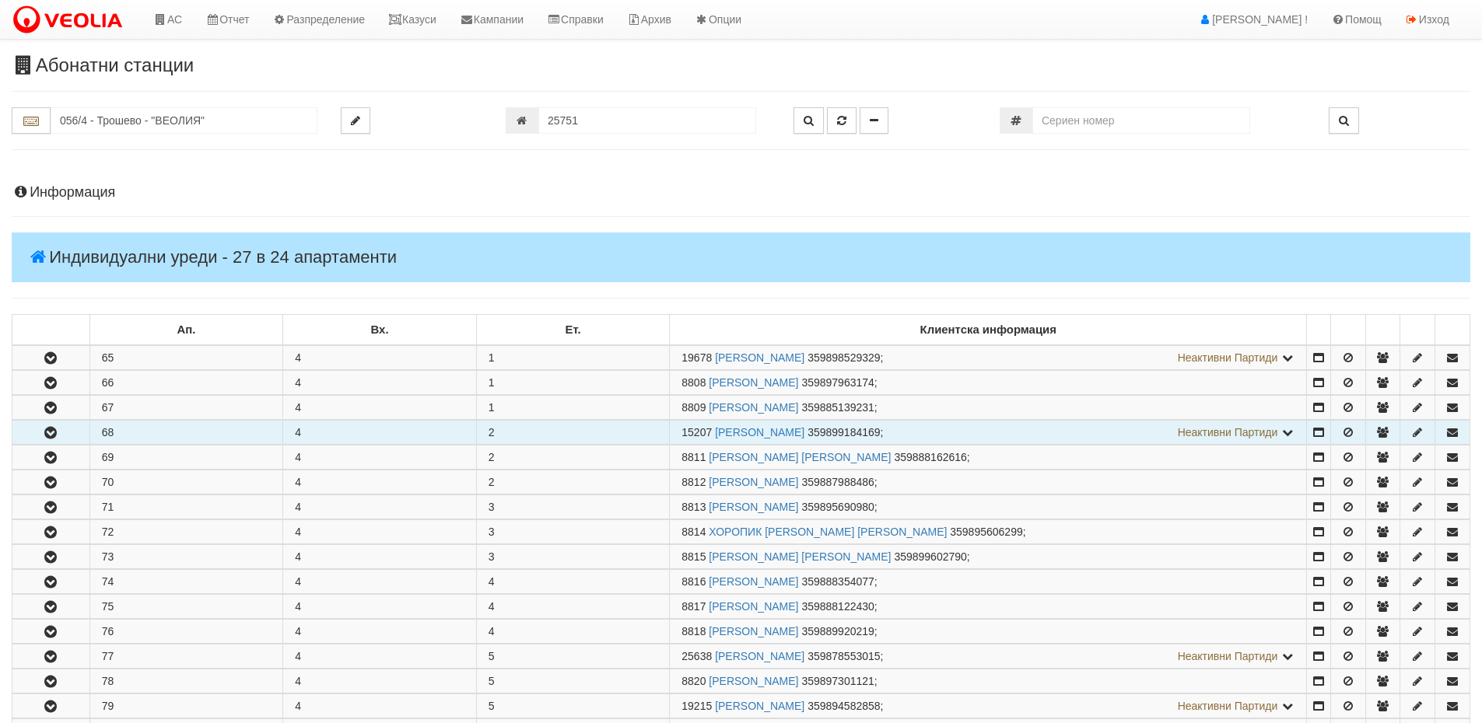
click at [55, 430] on icon "button" at bounding box center [50, 433] width 19 height 11
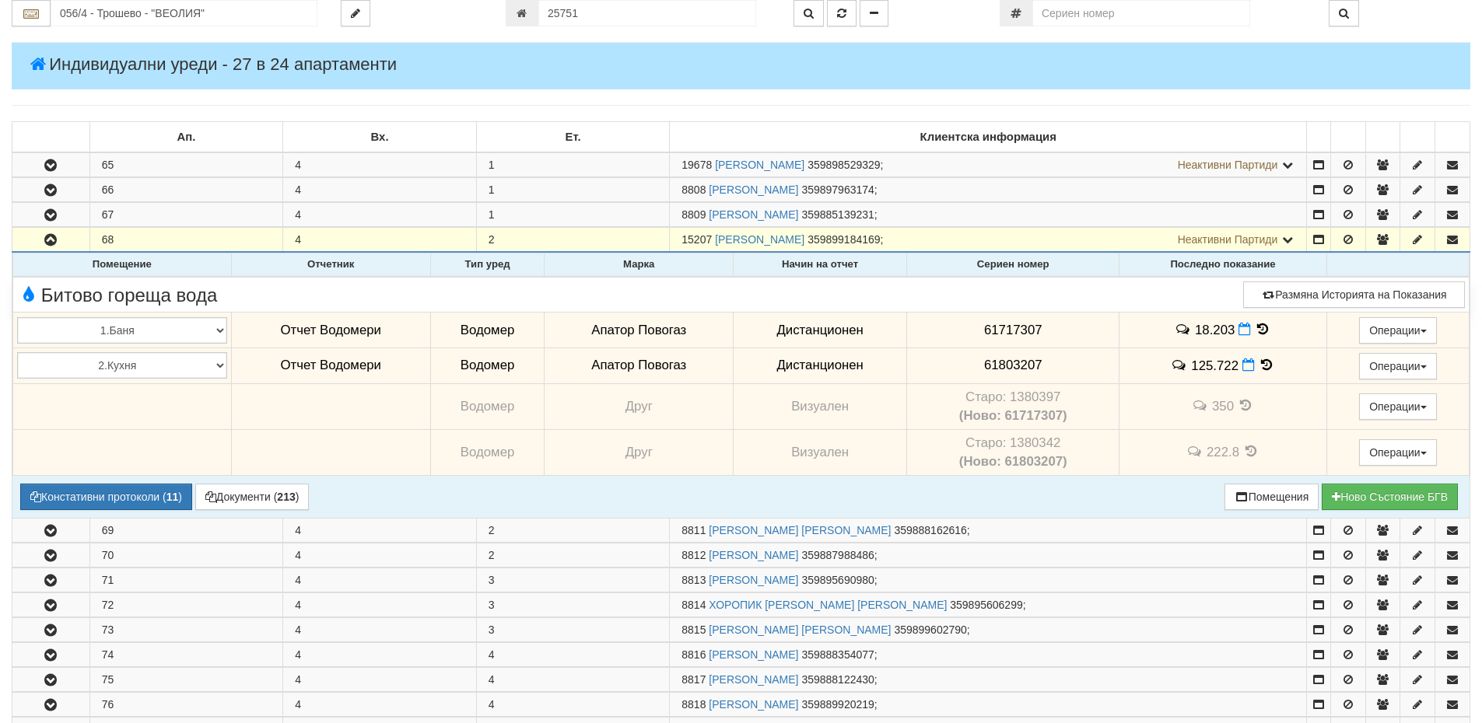
scroll to position [233, 0]
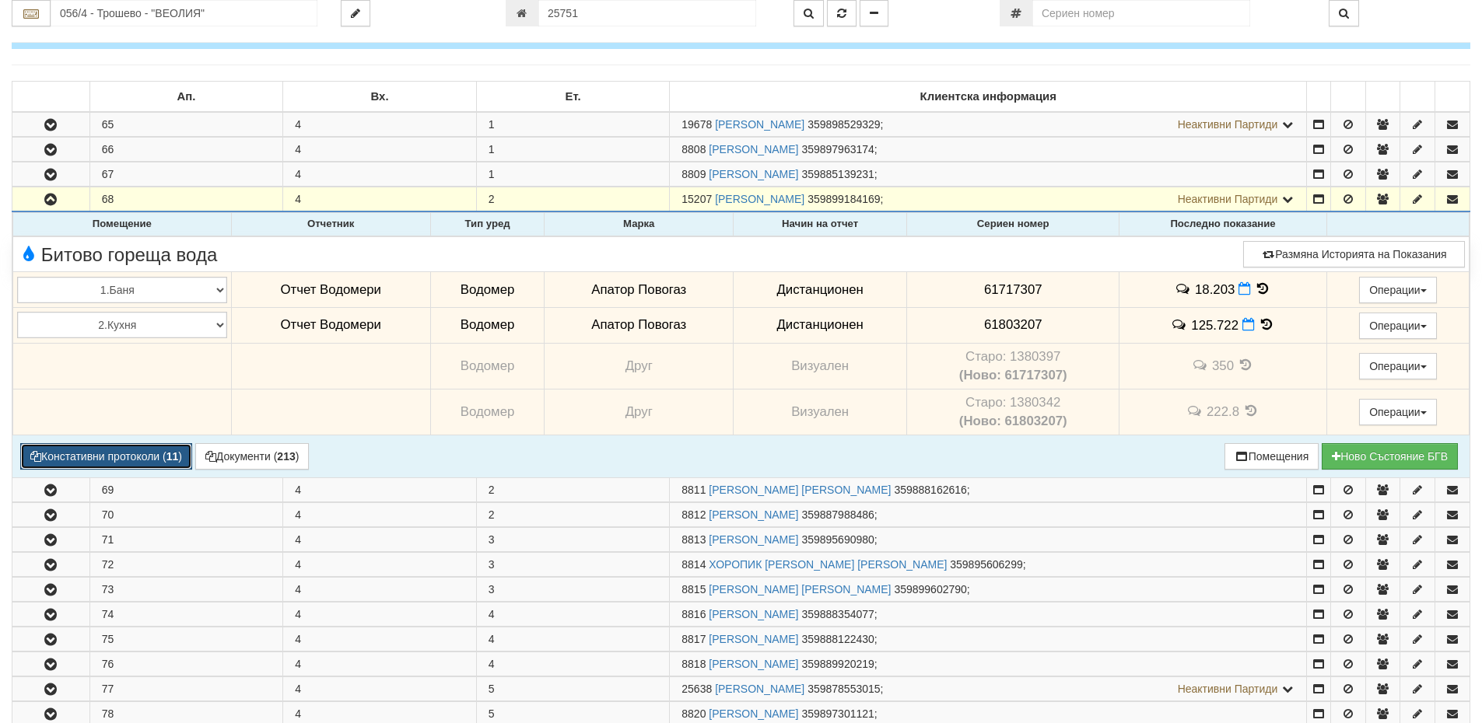
click at [91, 454] on button "Констативни протоколи ( 11 )" at bounding box center [106, 456] width 172 height 26
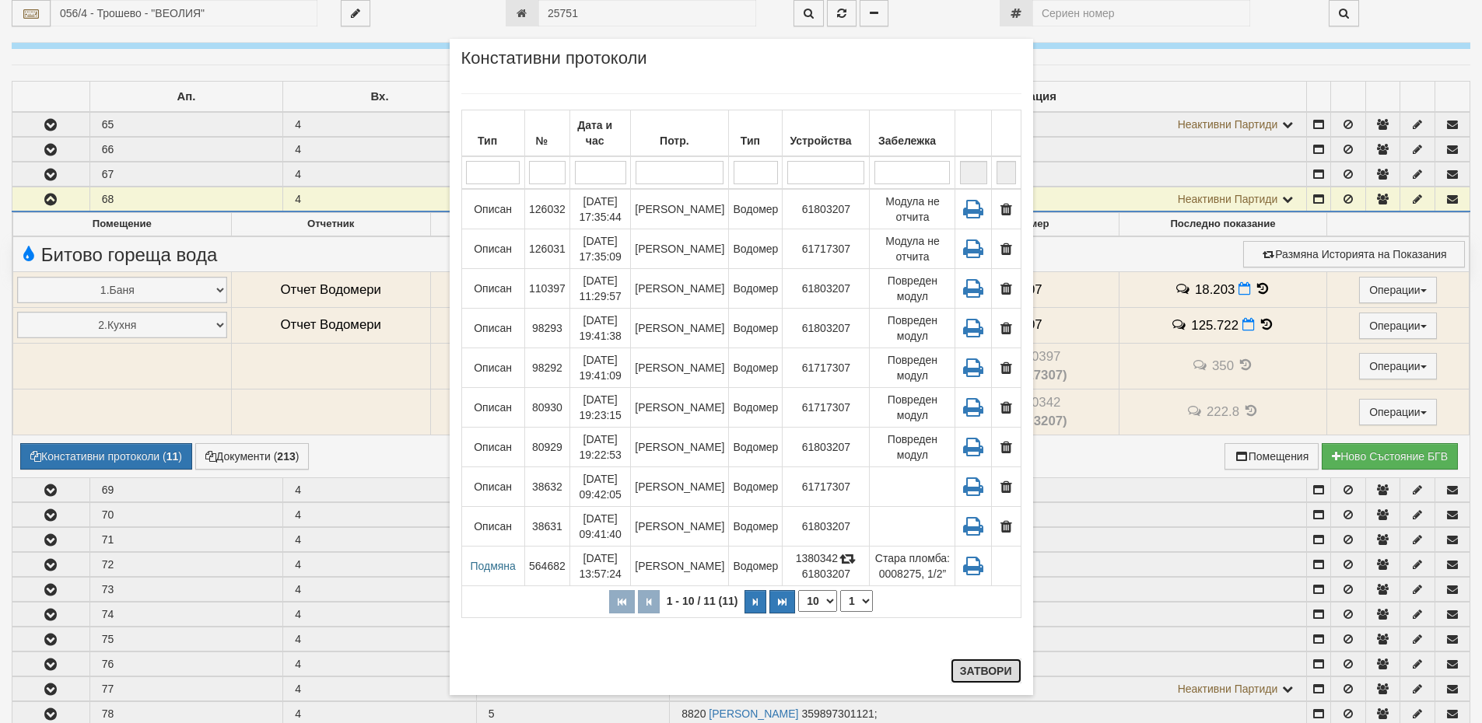
click at [985, 667] on button "Затвори" at bounding box center [986, 671] width 71 height 25
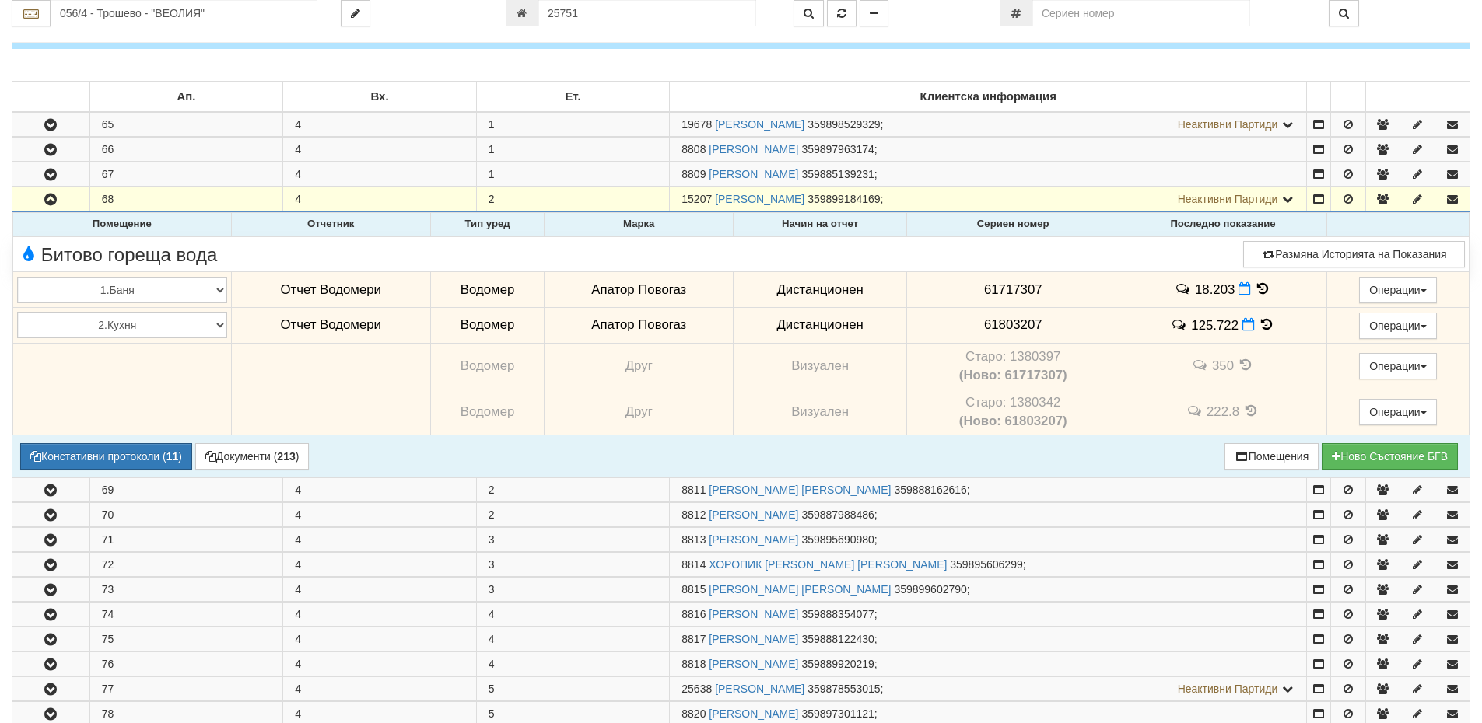
click at [1259, 285] on icon at bounding box center [1263, 288] width 17 height 13
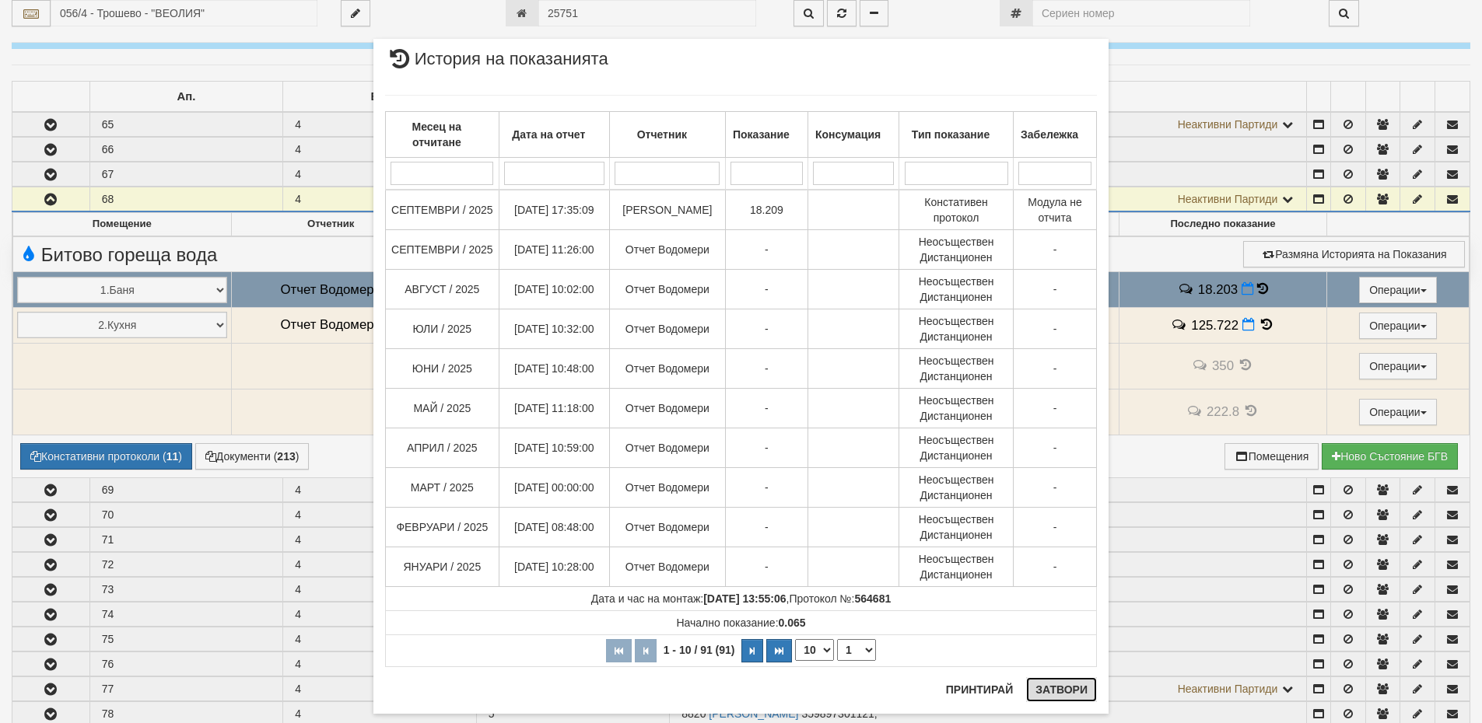
click at [1063, 689] on button "Затвори" at bounding box center [1061, 689] width 71 height 25
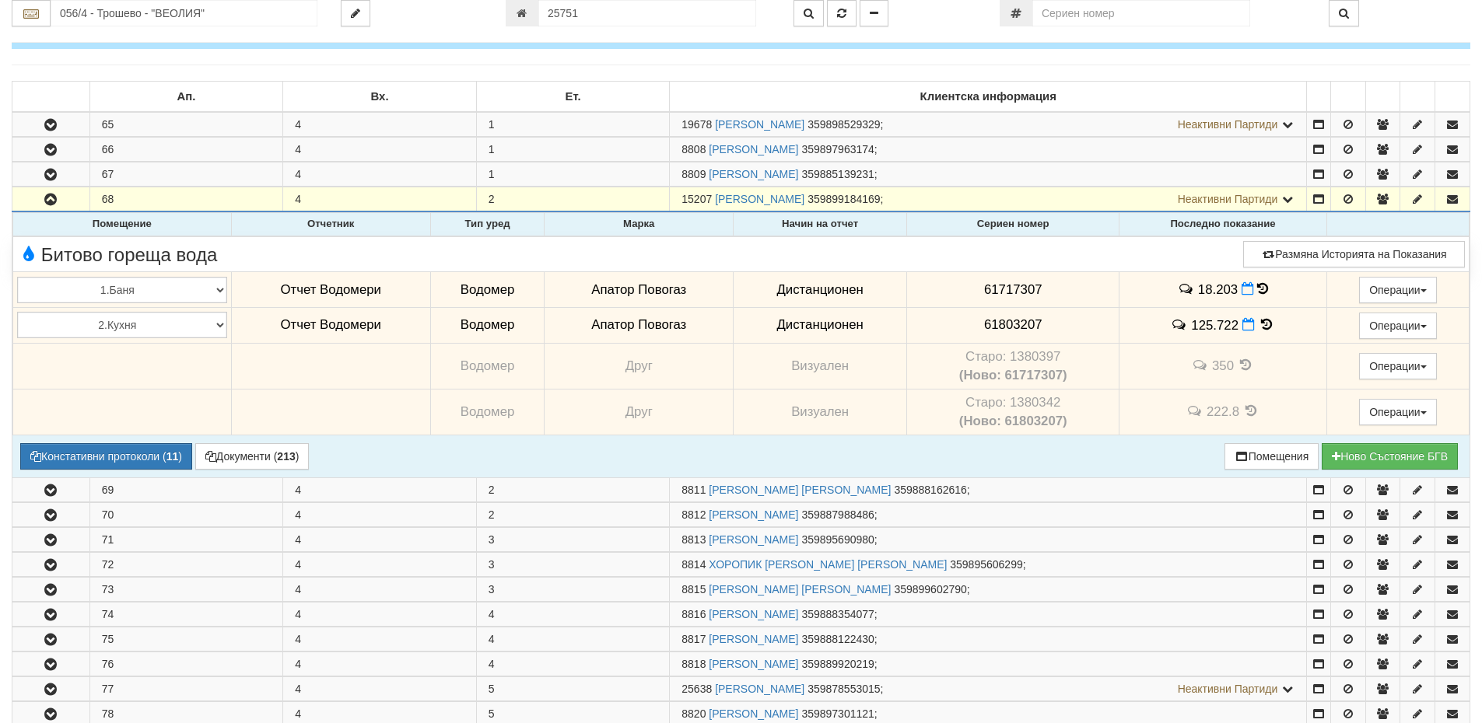
click at [1261, 320] on icon at bounding box center [1266, 324] width 17 height 13
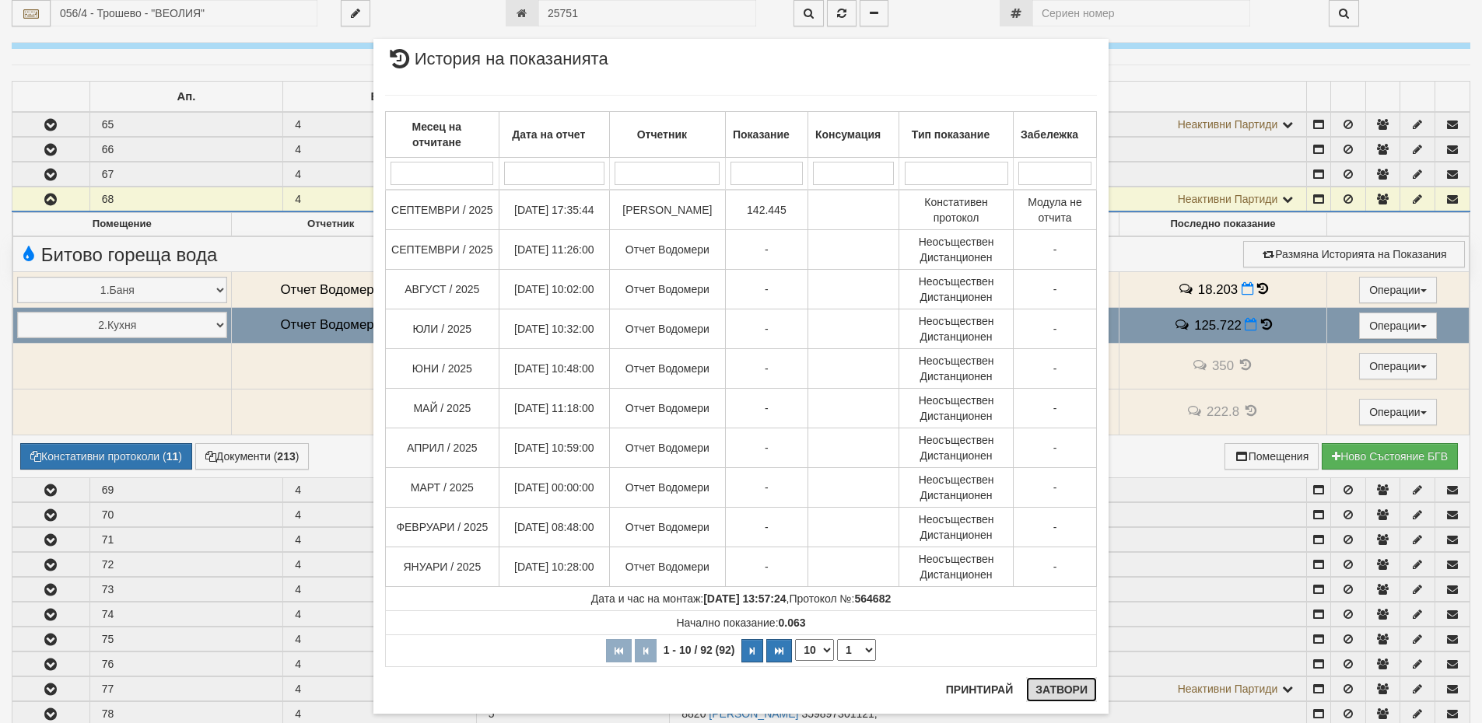
click at [1065, 690] on button "Затвори" at bounding box center [1061, 689] width 71 height 25
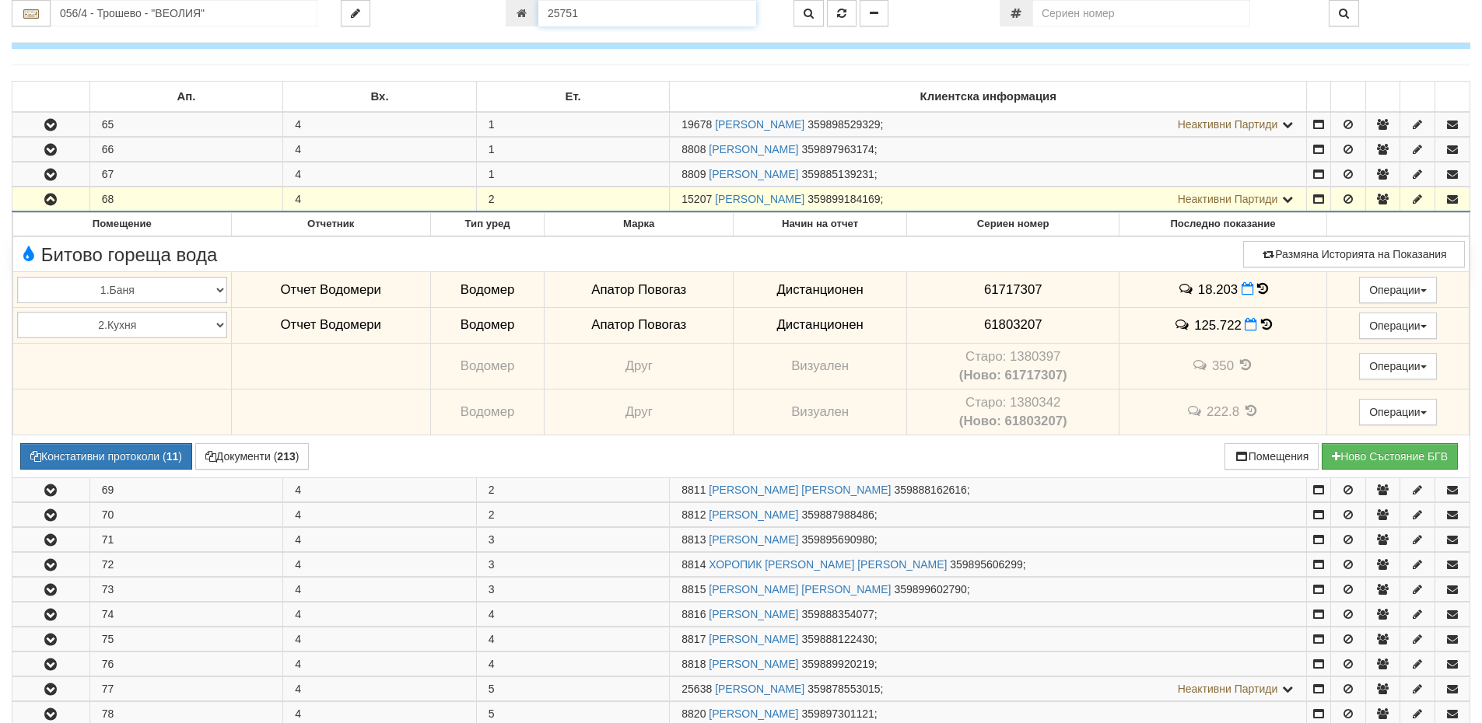
scroll to position [220, 0]
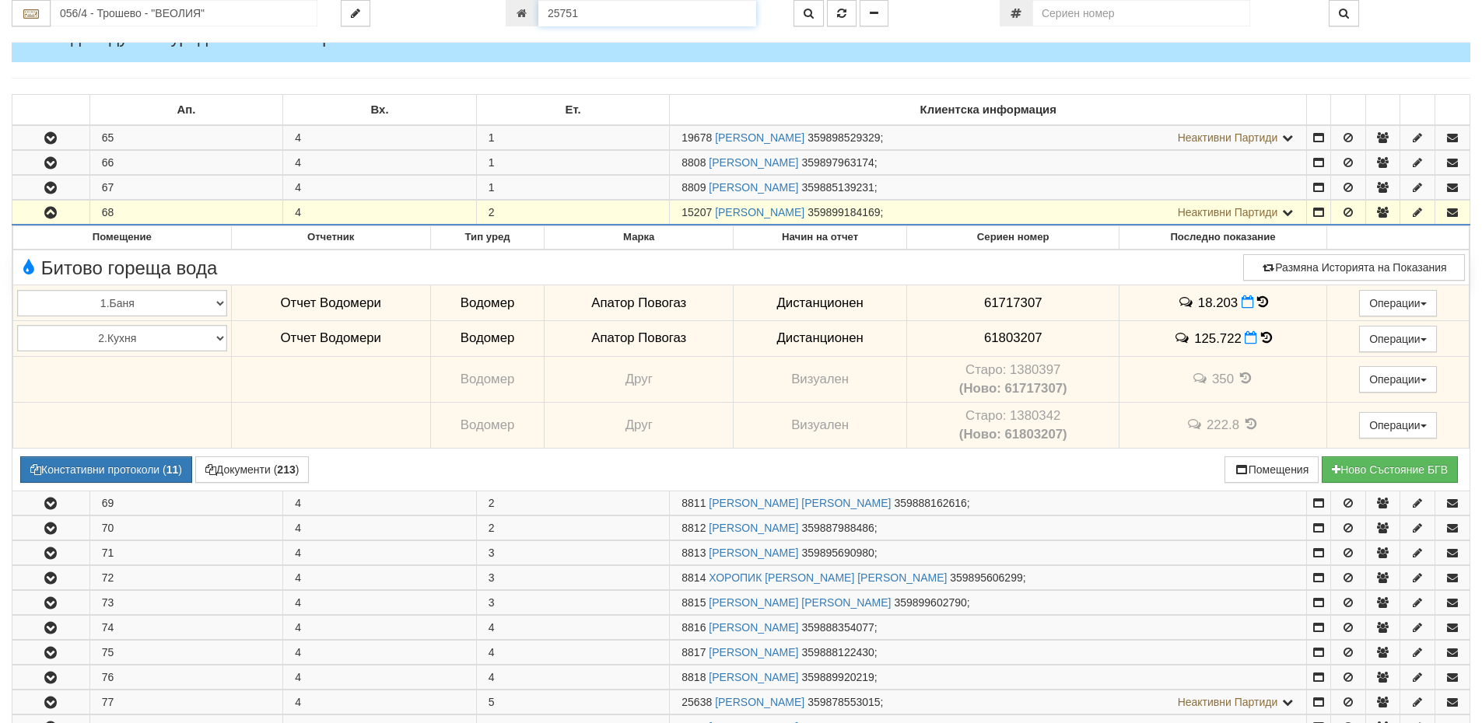
drag, startPoint x: 583, startPoint y: 11, endPoint x: 519, endPoint y: 16, distance: 64.8
click at [518, 16] on div "25751" at bounding box center [638, 13] width 264 height 26
type input "25735"
click at [848, 13] on button "button" at bounding box center [842, 13] width 30 height 26
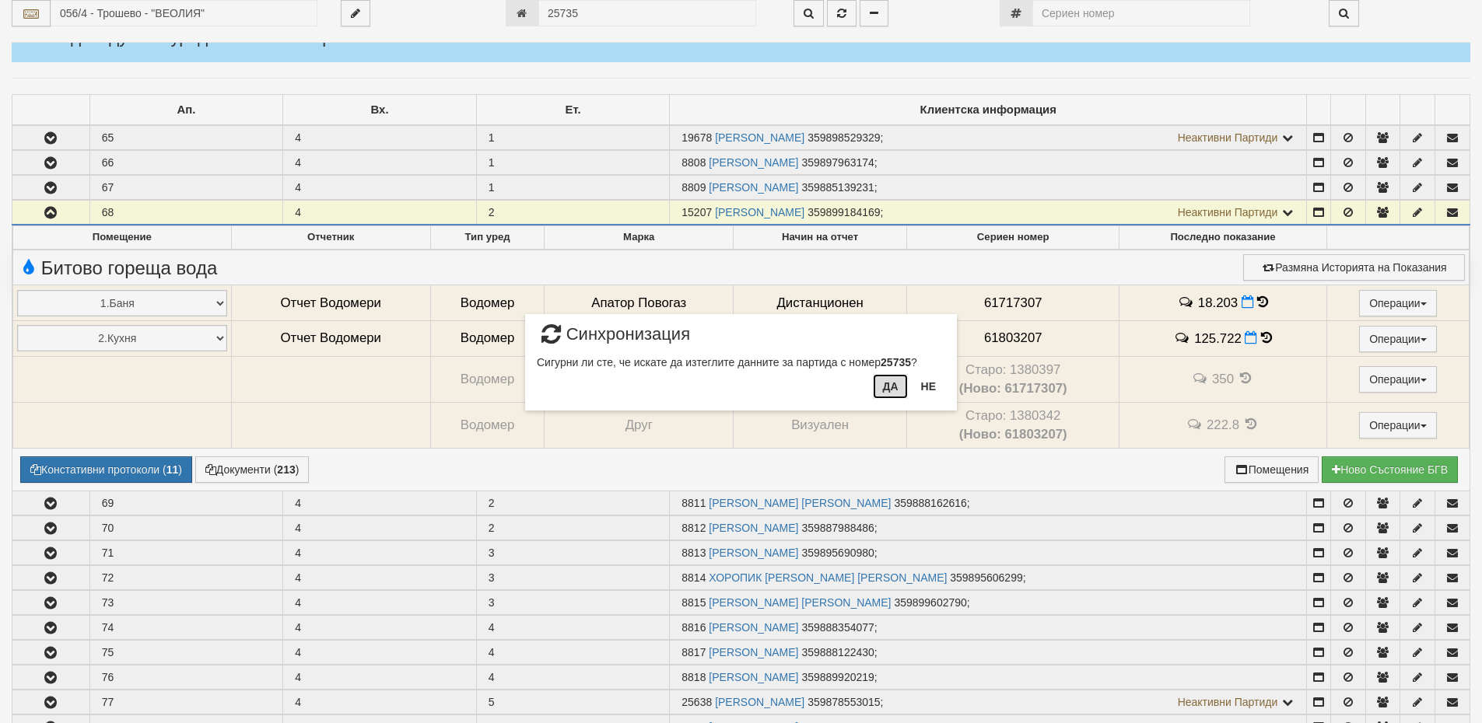
click at [889, 382] on button "Да" at bounding box center [890, 386] width 34 height 25
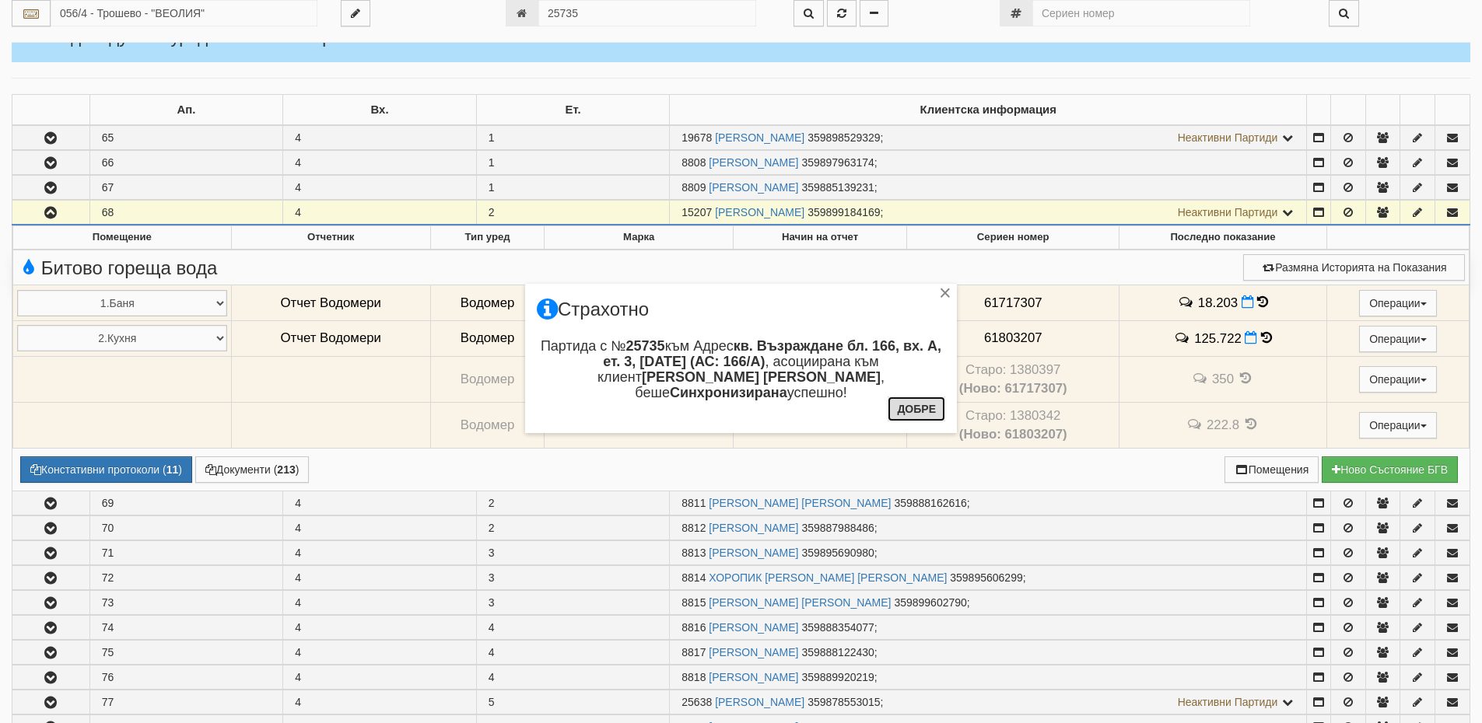
click at [923, 407] on button "Добре" at bounding box center [917, 409] width 58 height 25
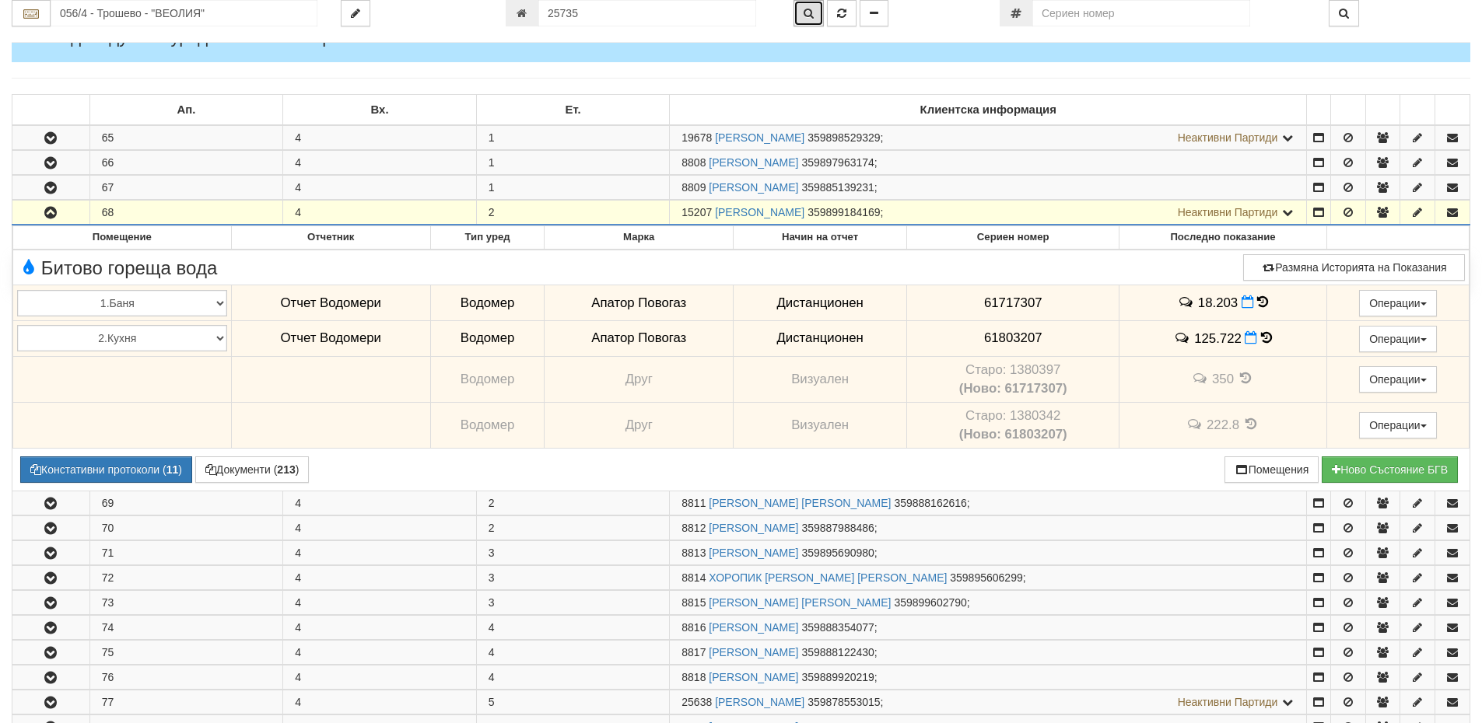
click at [808, 14] on icon "button" at bounding box center [809, 13] width 10 height 11
type input "166/А - "ВЕОЛИЯ ЕНЕРДЖИ ВАРНА " ЕАД"
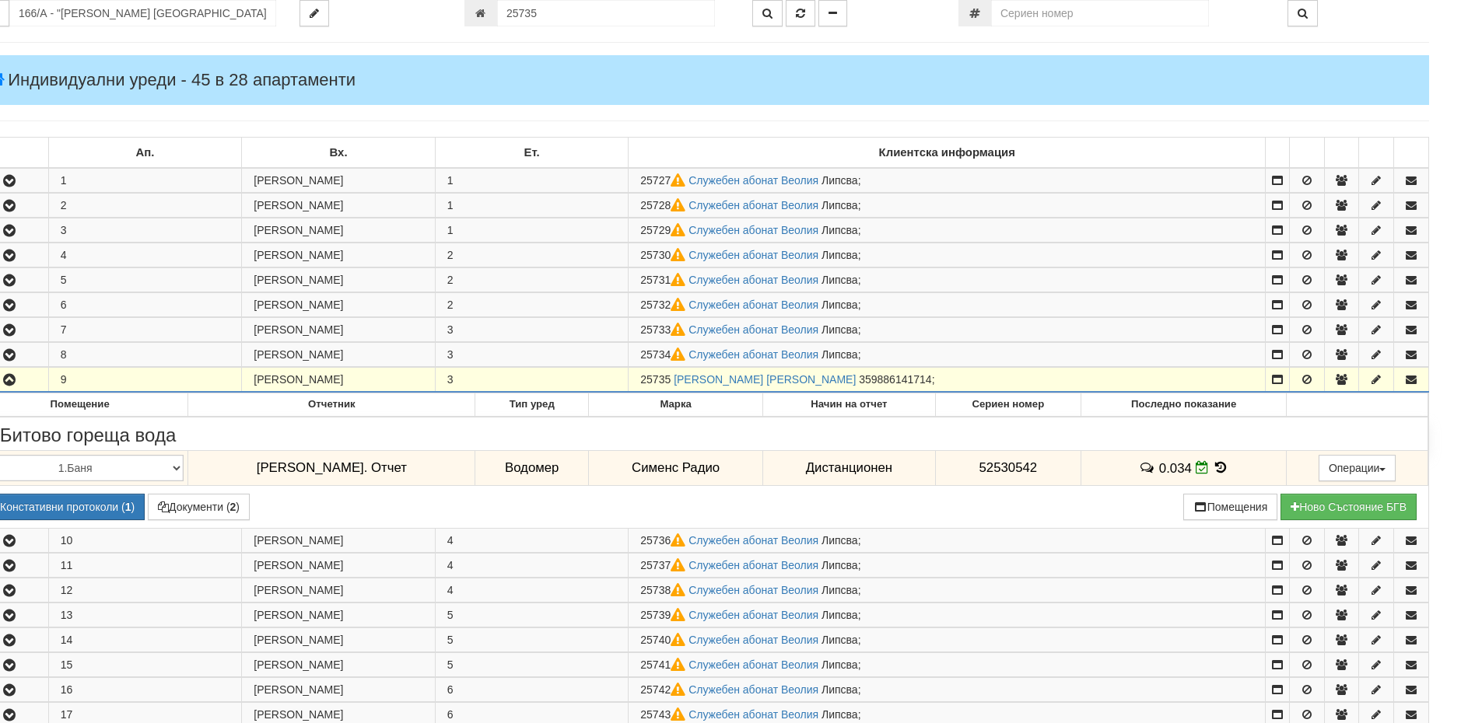
scroll to position [177, 0]
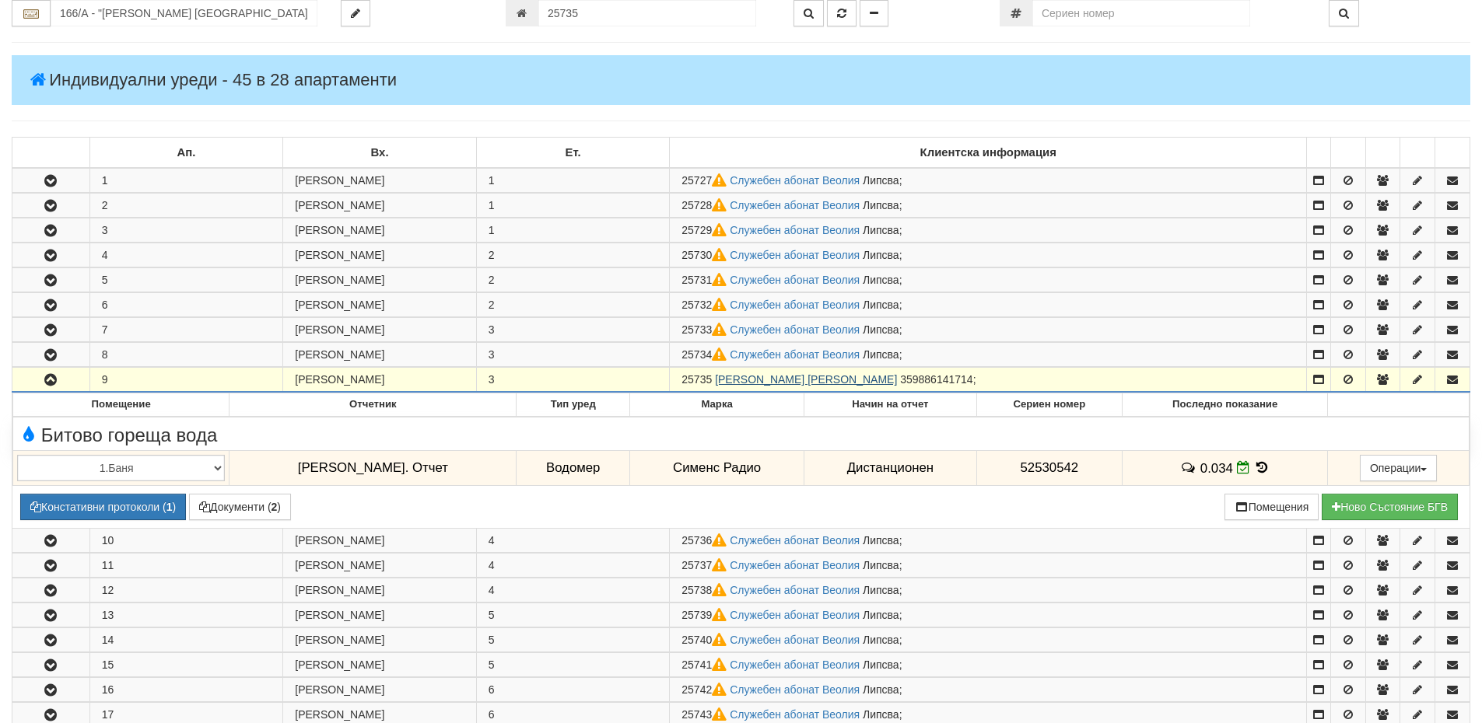
click at [804, 376] on link "ИВАЙЛО АТАНАСОВ СТАНКОВ" at bounding box center [806, 379] width 182 height 12
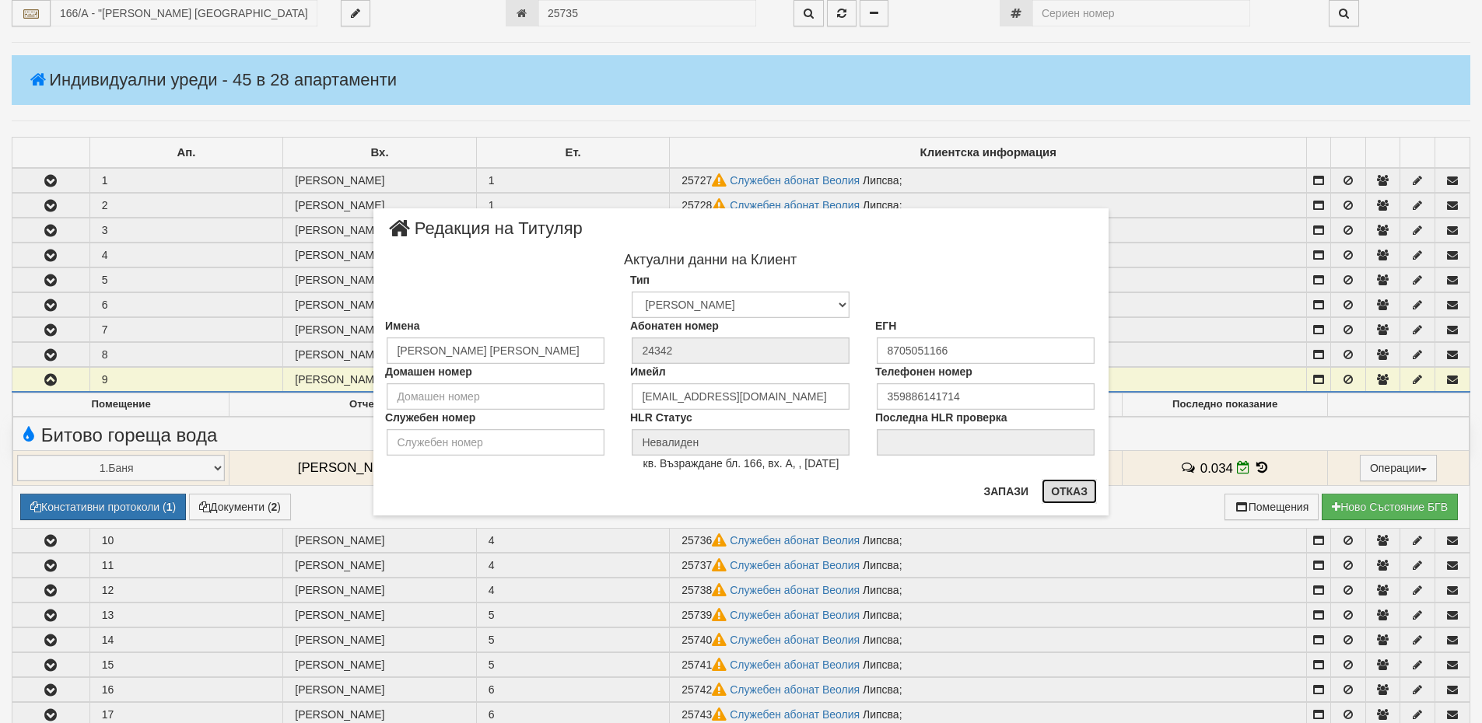
click at [1039, 510] on div "Запази Отказ" at bounding box center [1035, 497] width 123 height 37
click at [1059, 488] on button "Отказ" at bounding box center [1069, 491] width 55 height 25
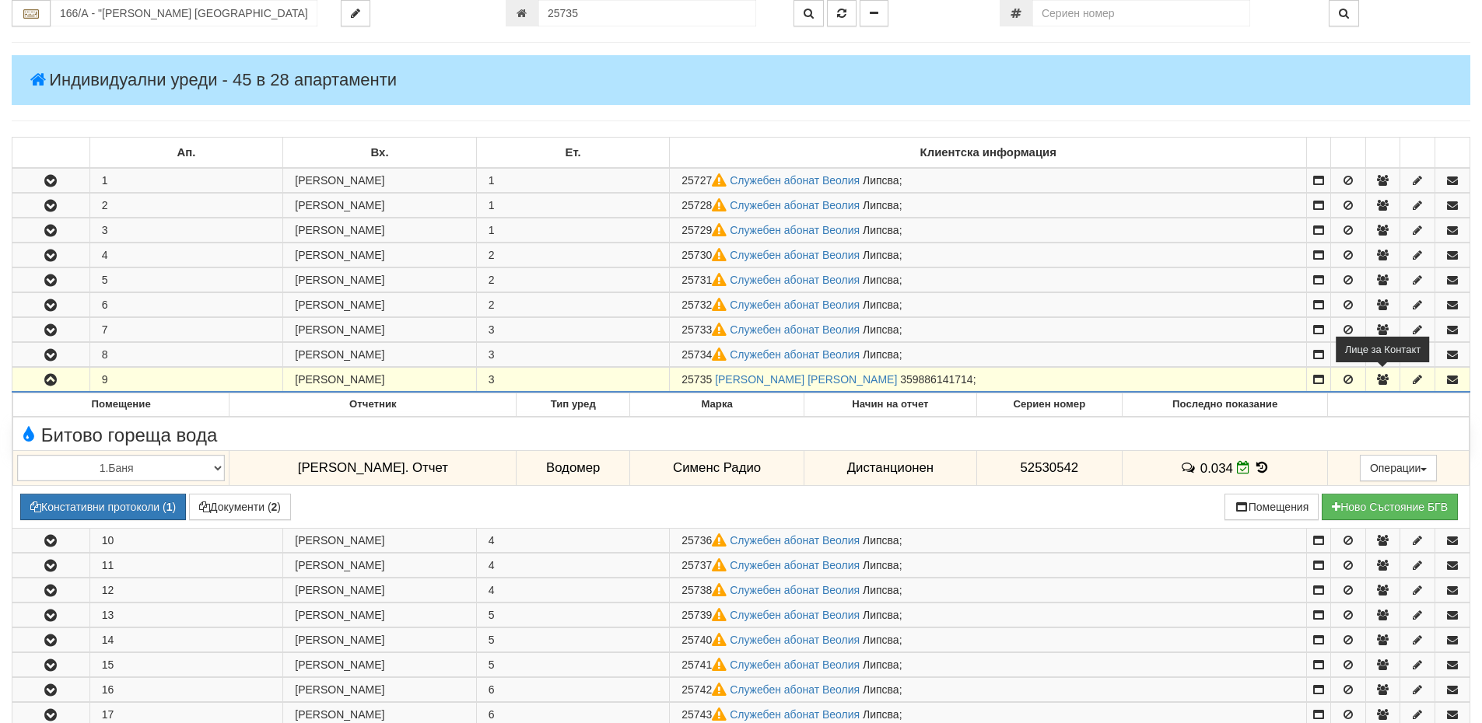
click at [1380, 380] on icon "button" at bounding box center [1382, 379] width 14 height 11
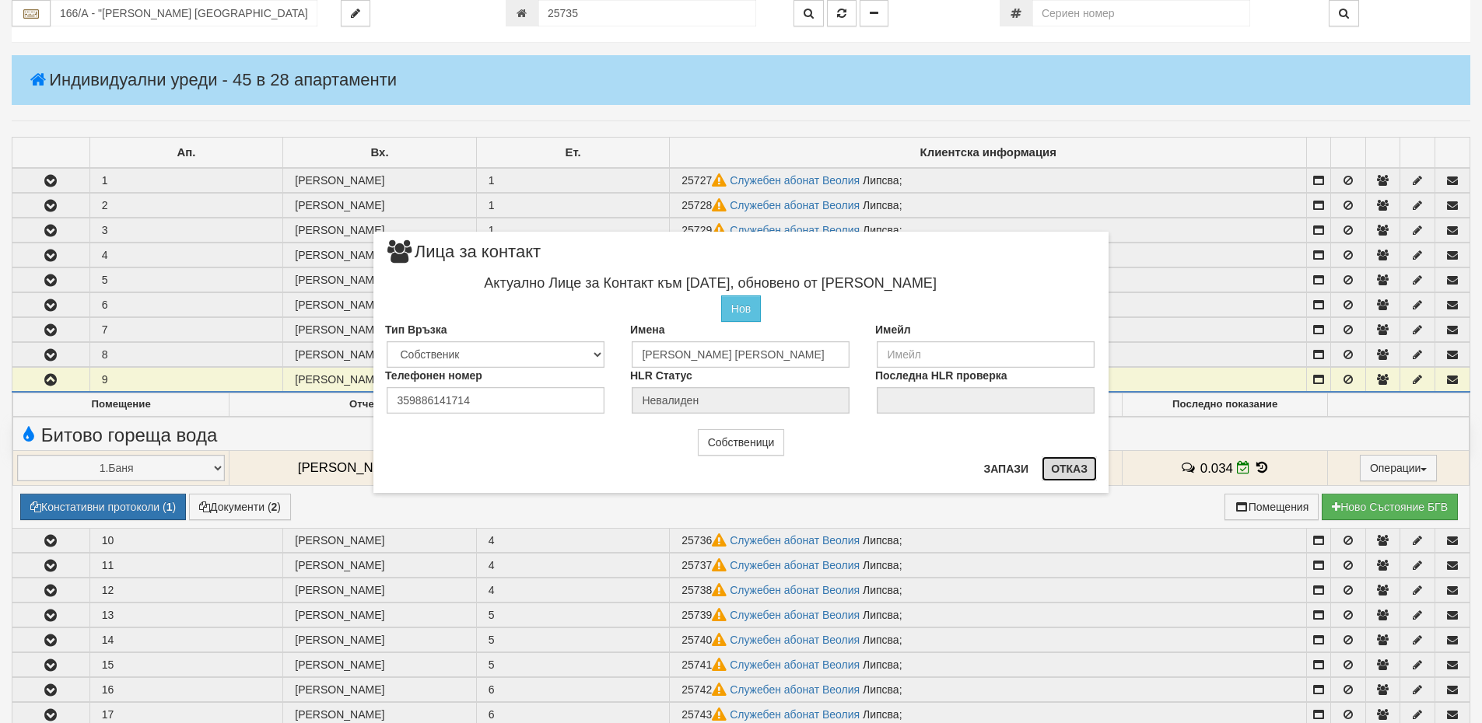
click at [1081, 468] on button "Отказ" at bounding box center [1069, 469] width 55 height 25
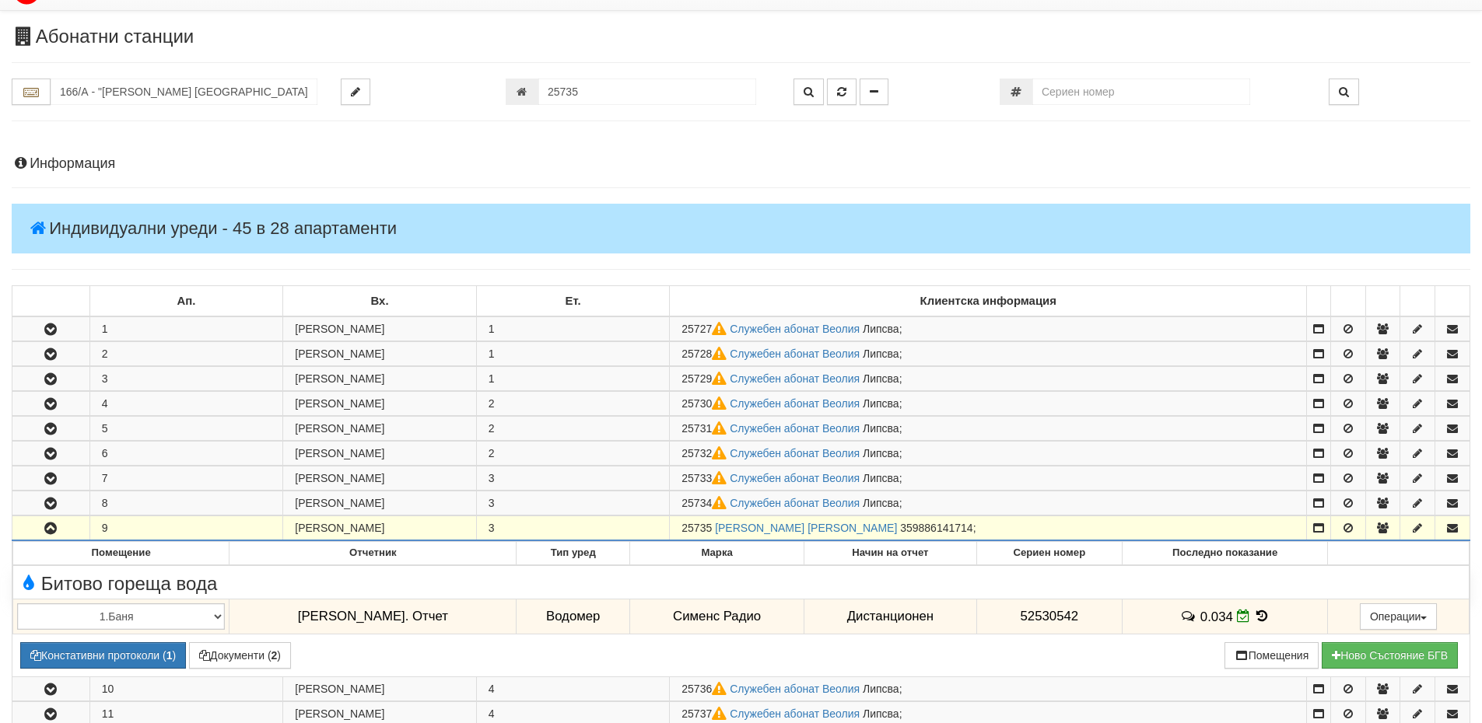
scroll to position [22, 0]
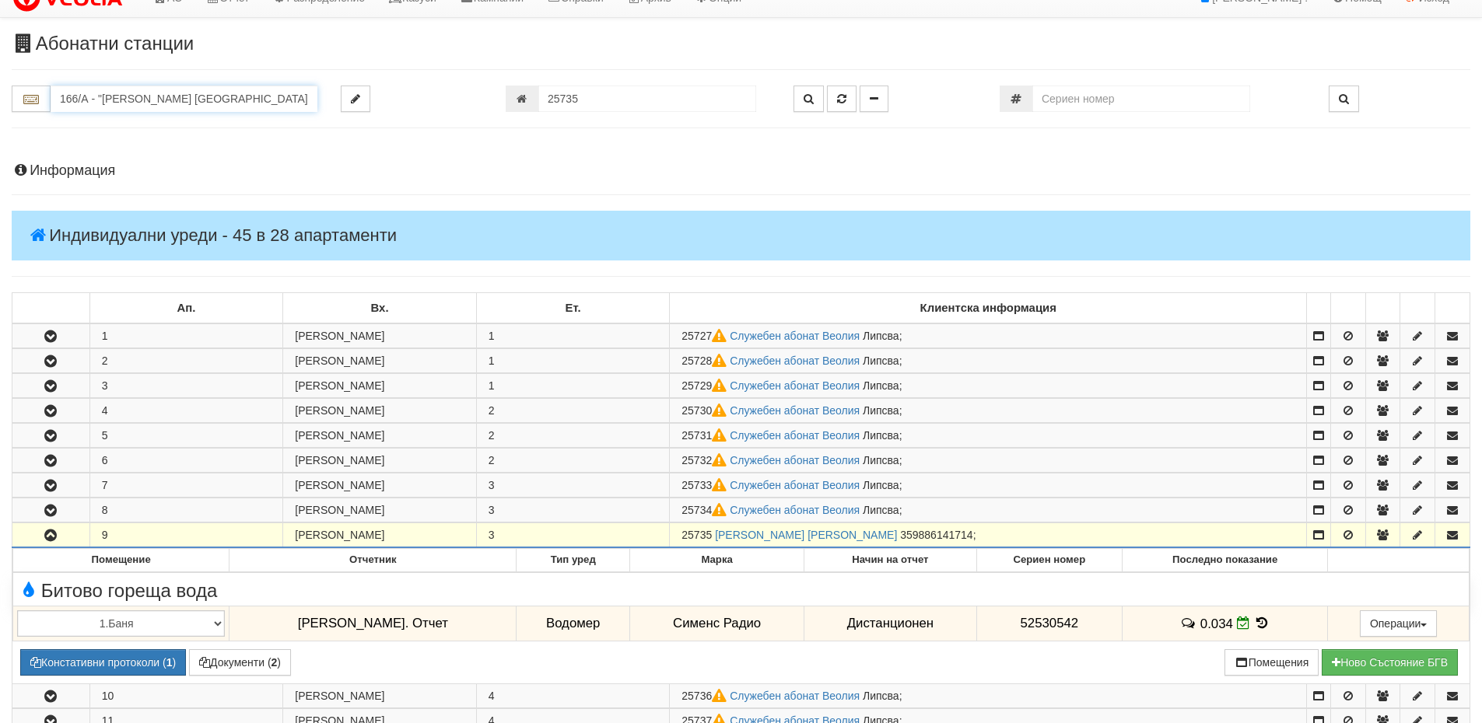
click at [134, 102] on input "166/А - "ВЕОЛИЯ ЕНЕРДЖИ ВАРНА " ЕАД" at bounding box center [184, 99] width 267 height 26
drag, startPoint x: 594, startPoint y: 100, endPoint x: 523, endPoint y: 99, distance: 71.6
click at [523, 99] on div "25735" at bounding box center [638, 99] width 264 height 26
type input "25132"
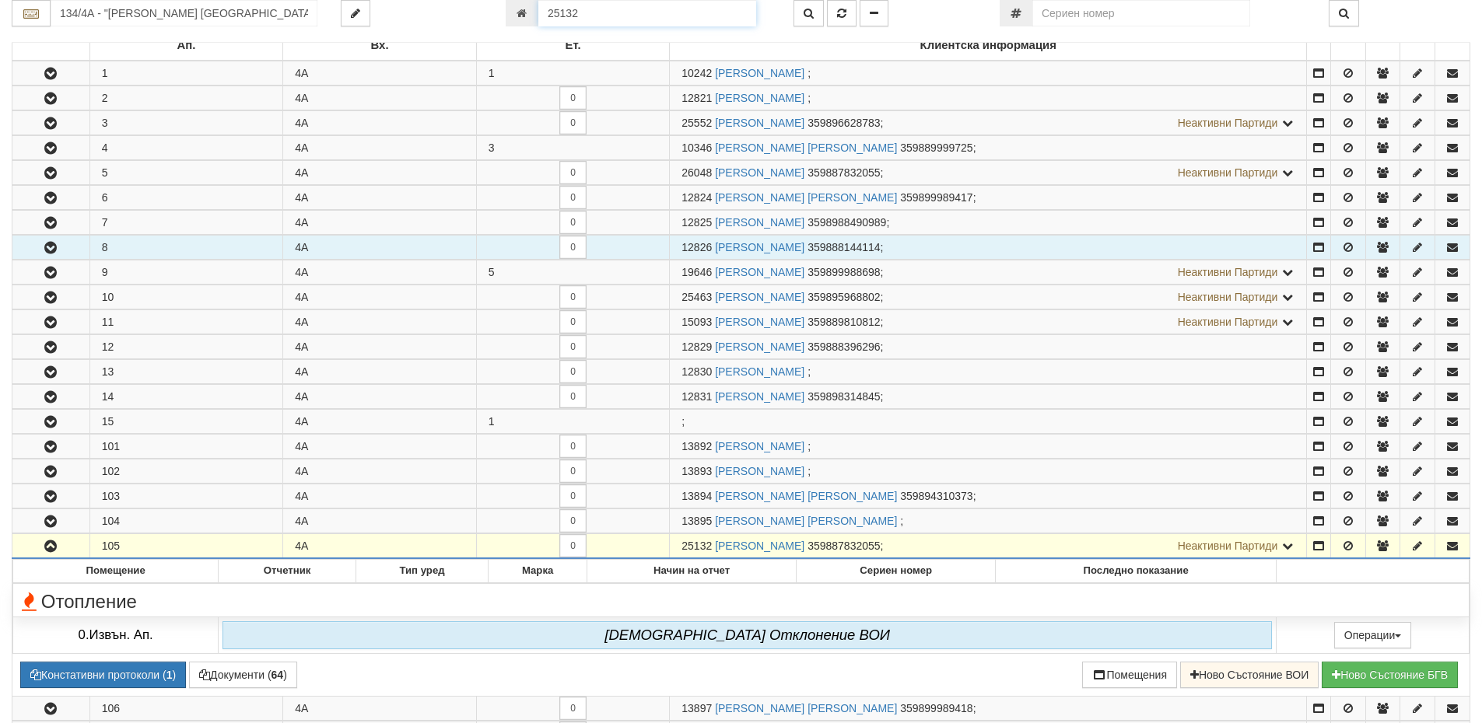
scroll to position [232, 0]
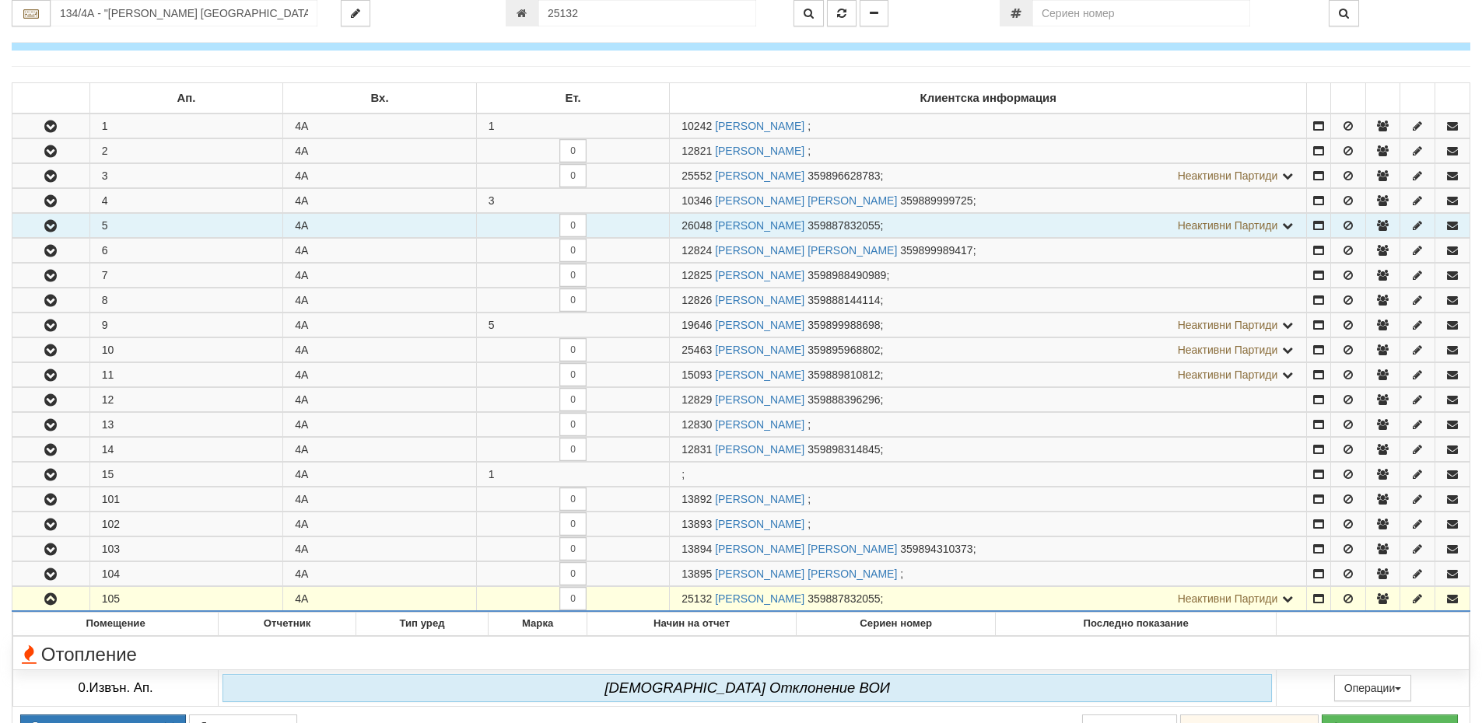
click at [50, 229] on icon "button" at bounding box center [50, 226] width 19 height 11
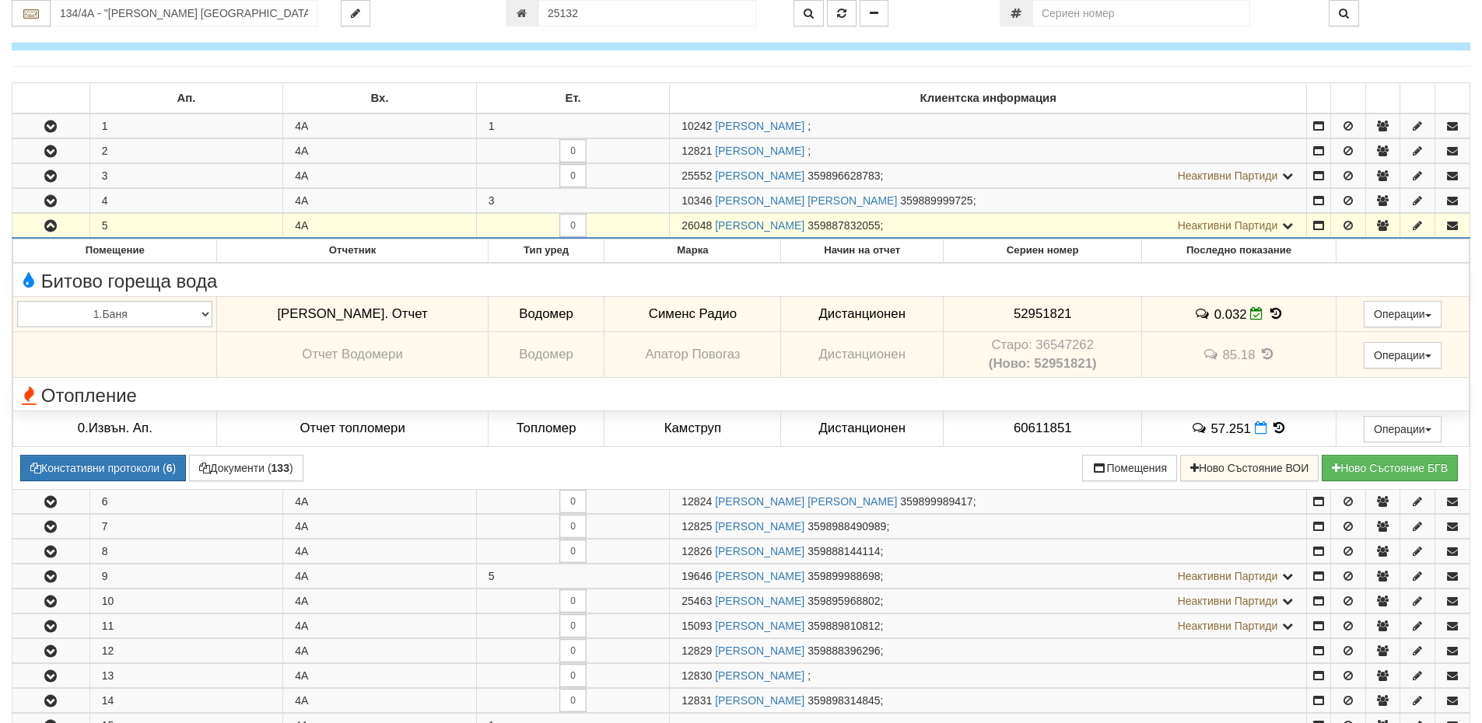
click at [1209, 226] on span "Неактивни Партиди" at bounding box center [1228, 225] width 100 height 12
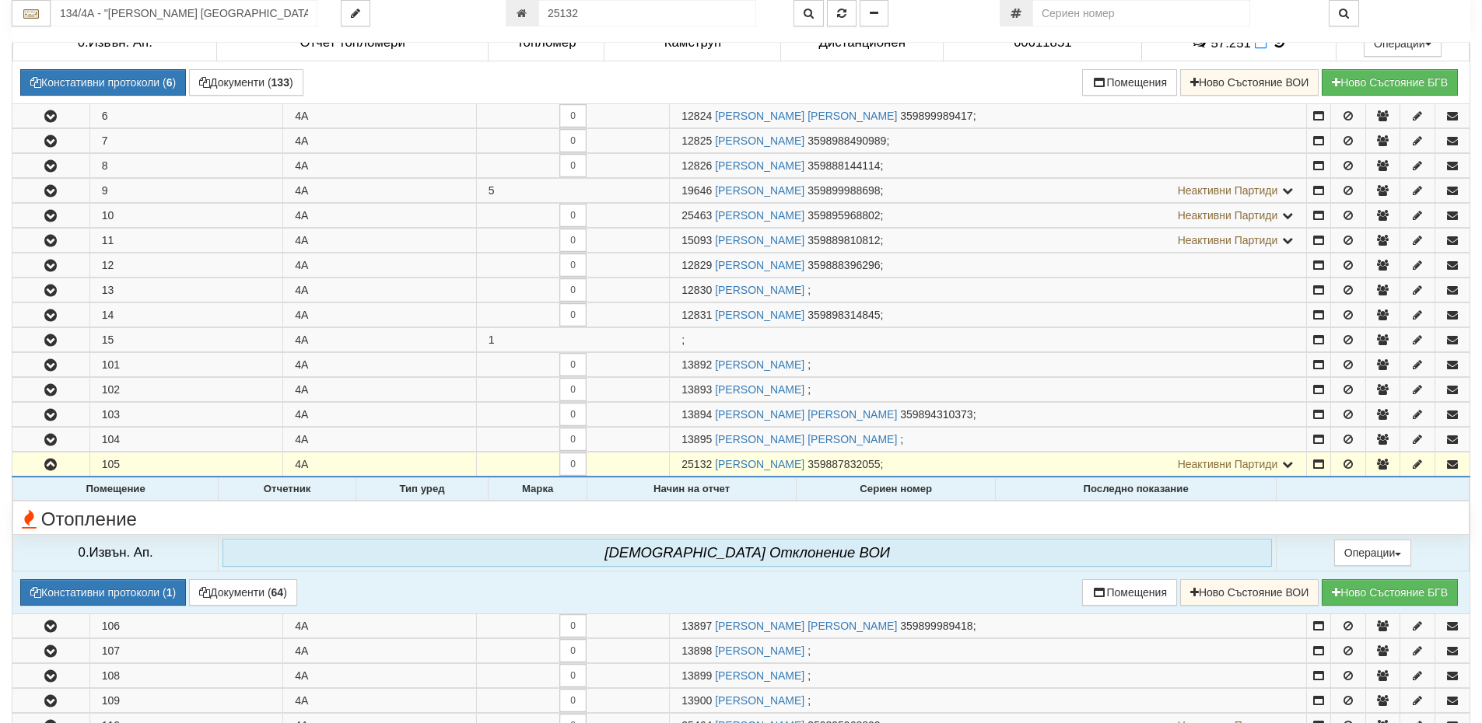
scroll to position [699, 0]
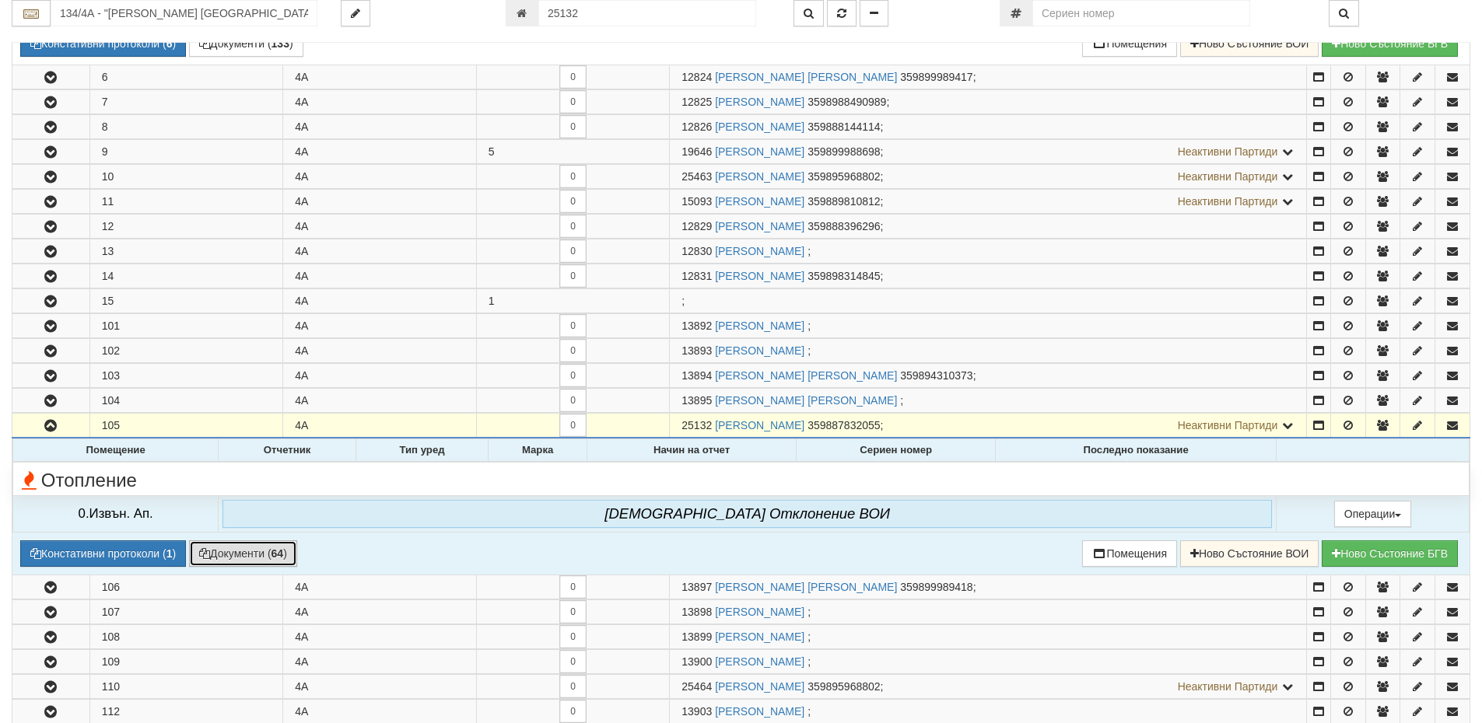
click at [252, 552] on button "Документи ( 64 )" at bounding box center [243, 554] width 108 height 26
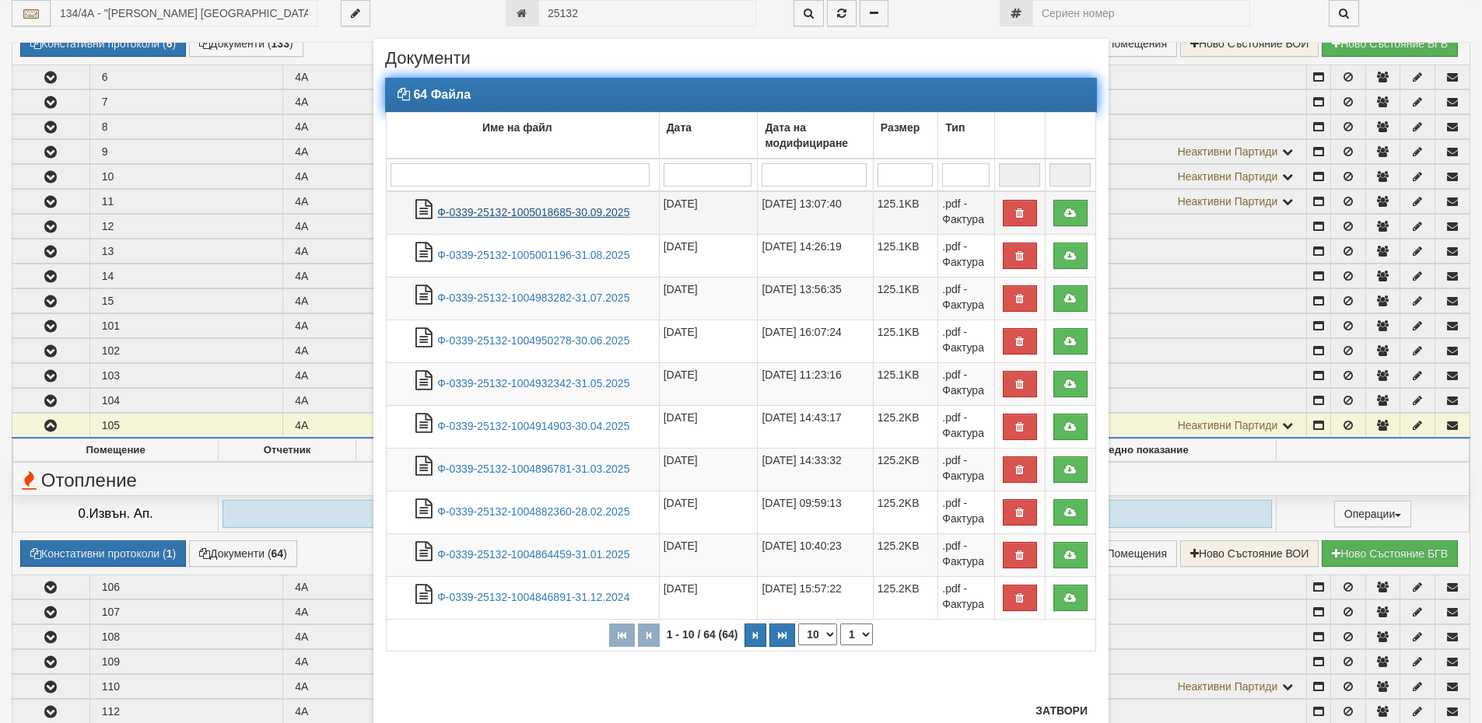
click at [603, 215] on link "Ф-0339-25132-1005018685-30.09.2025" at bounding box center [533, 212] width 192 height 12
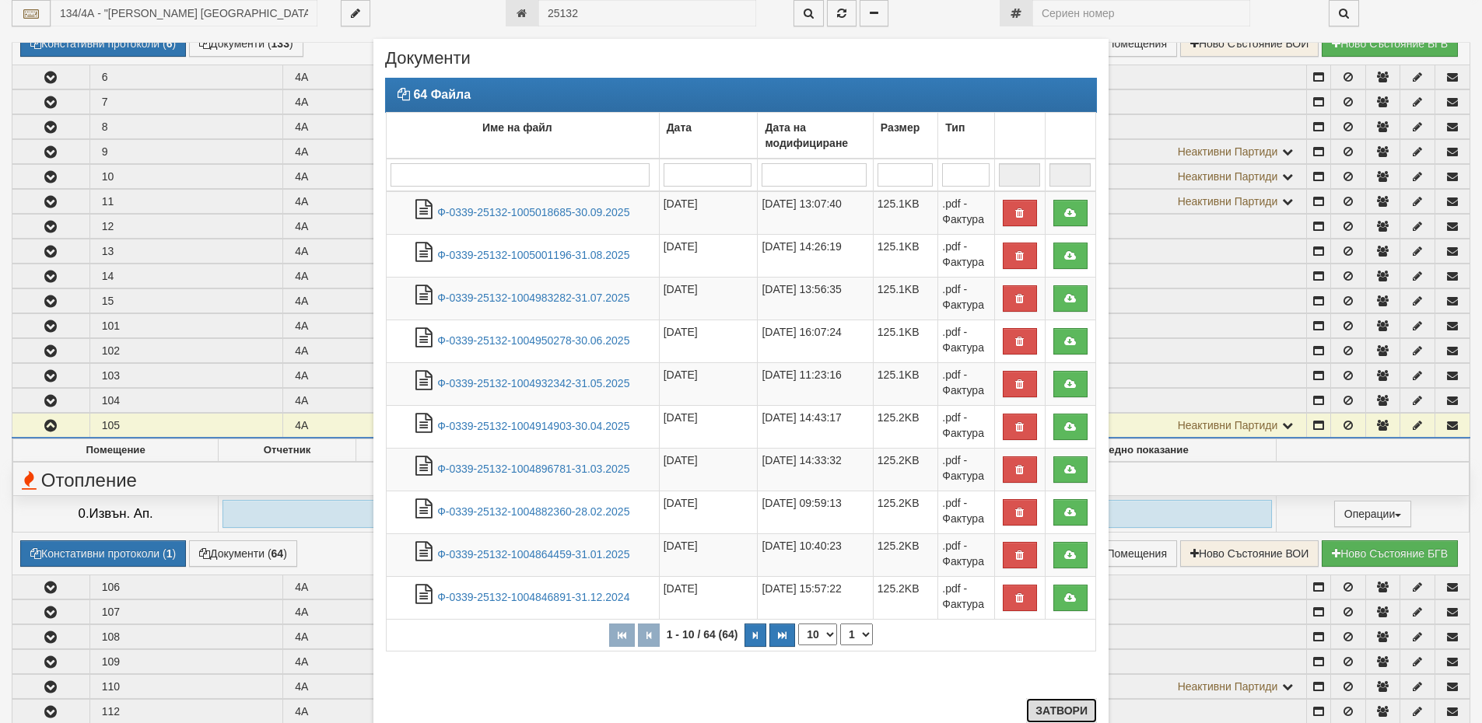
click at [1066, 708] on button "Затвори" at bounding box center [1061, 711] width 71 height 25
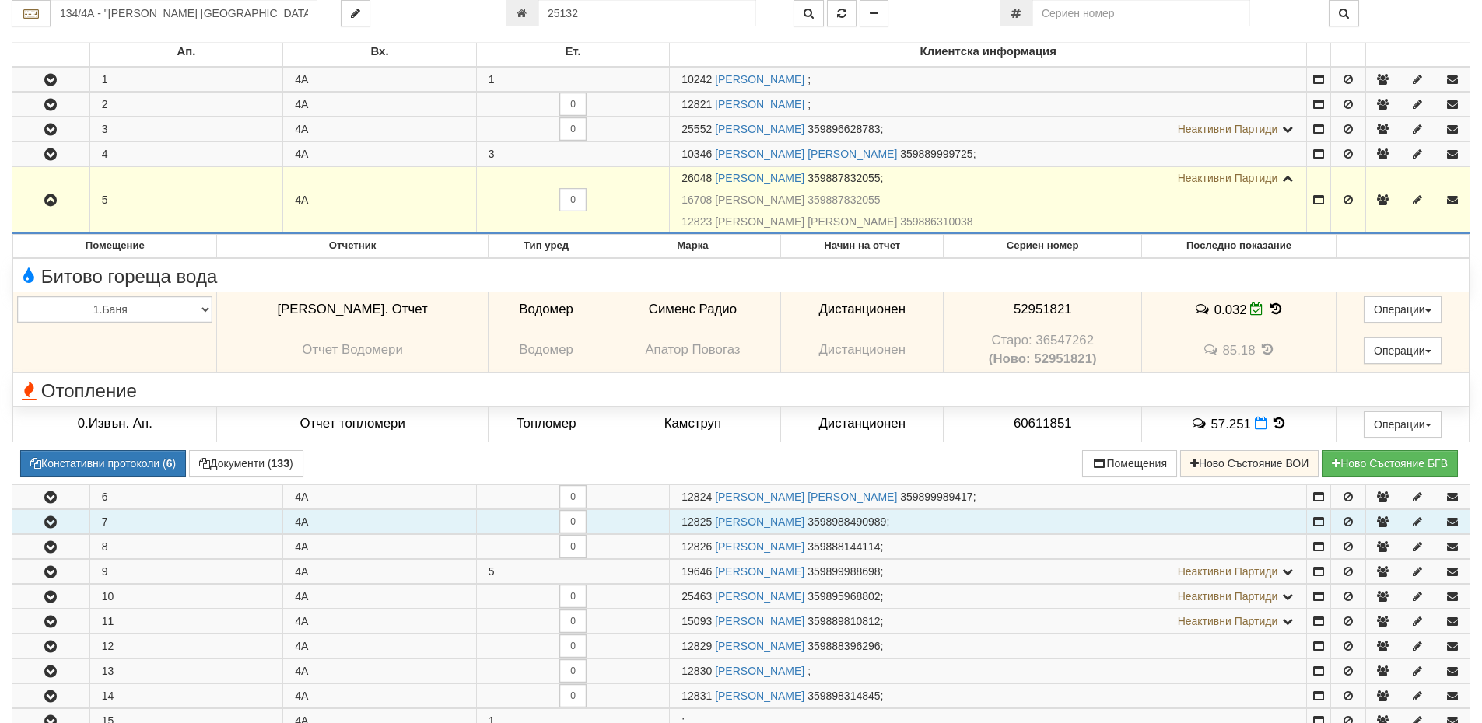
scroll to position [232, 0]
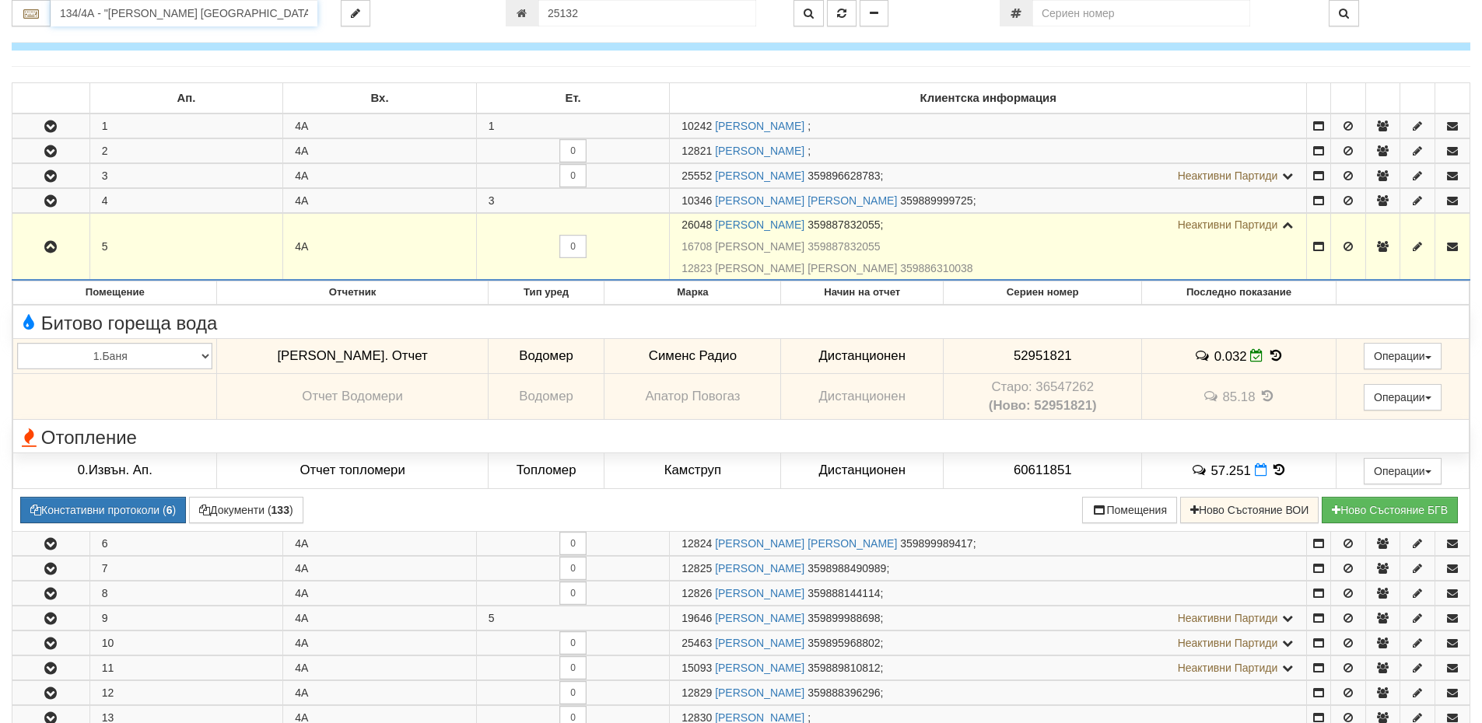
click at [114, 12] on input "134/4А - "ВЕОЛИЯ ЕНЕРДЖИ ВАРНА " ЕАД" at bounding box center [184, 13] width 267 height 26
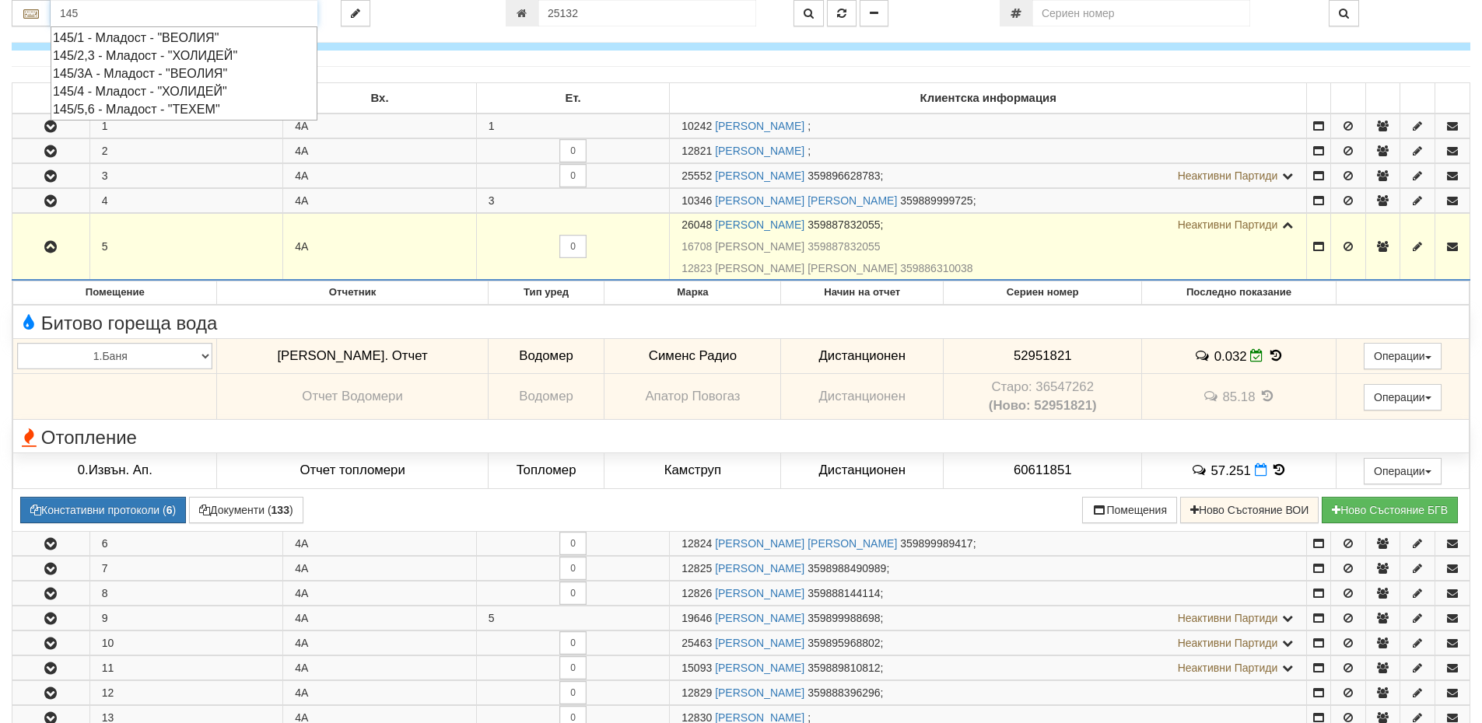
click at [128, 56] on div "145/2,3 - Младост - "ХОЛИДЕЙ"" at bounding box center [184, 56] width 262 height 18
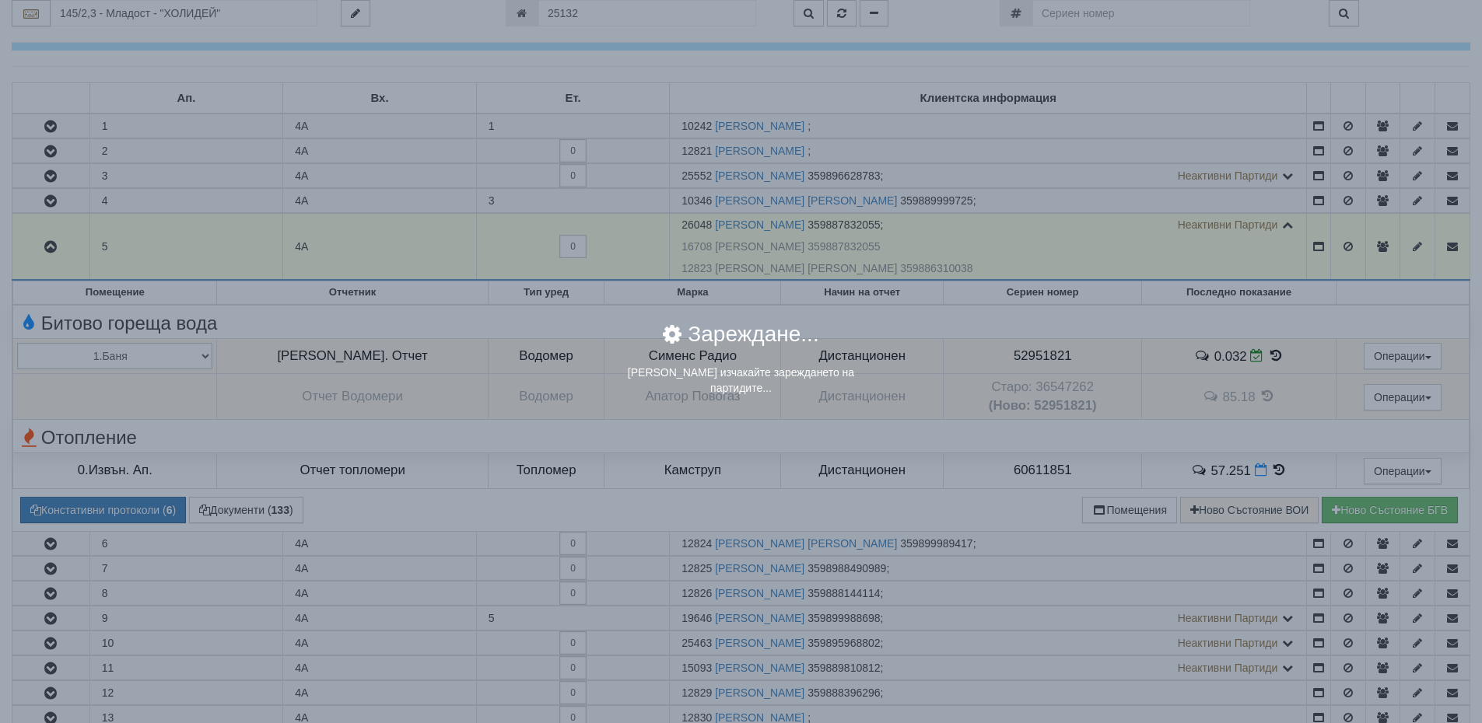
scroll to position [0, 0]
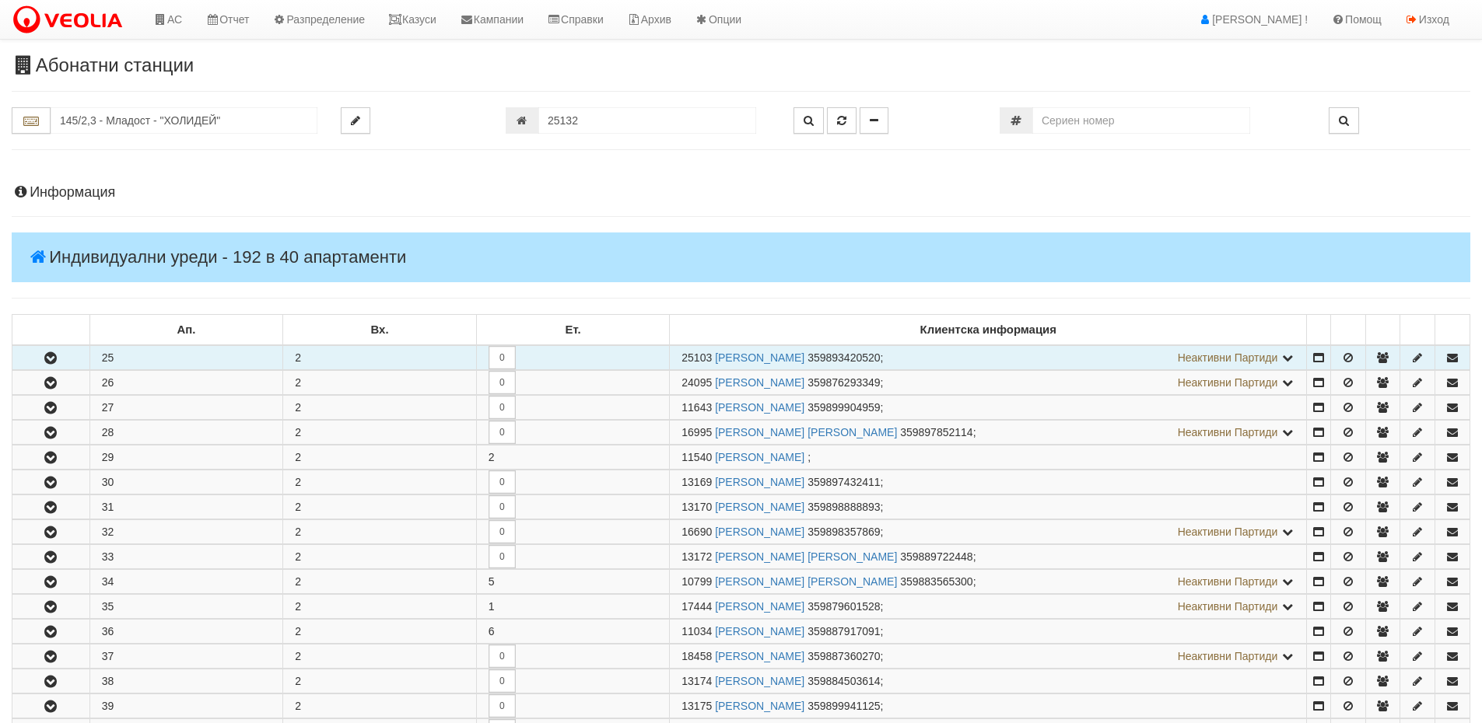
click at [60, 359] on icon "button" at bounding box center [50, 358] width 19 height 11
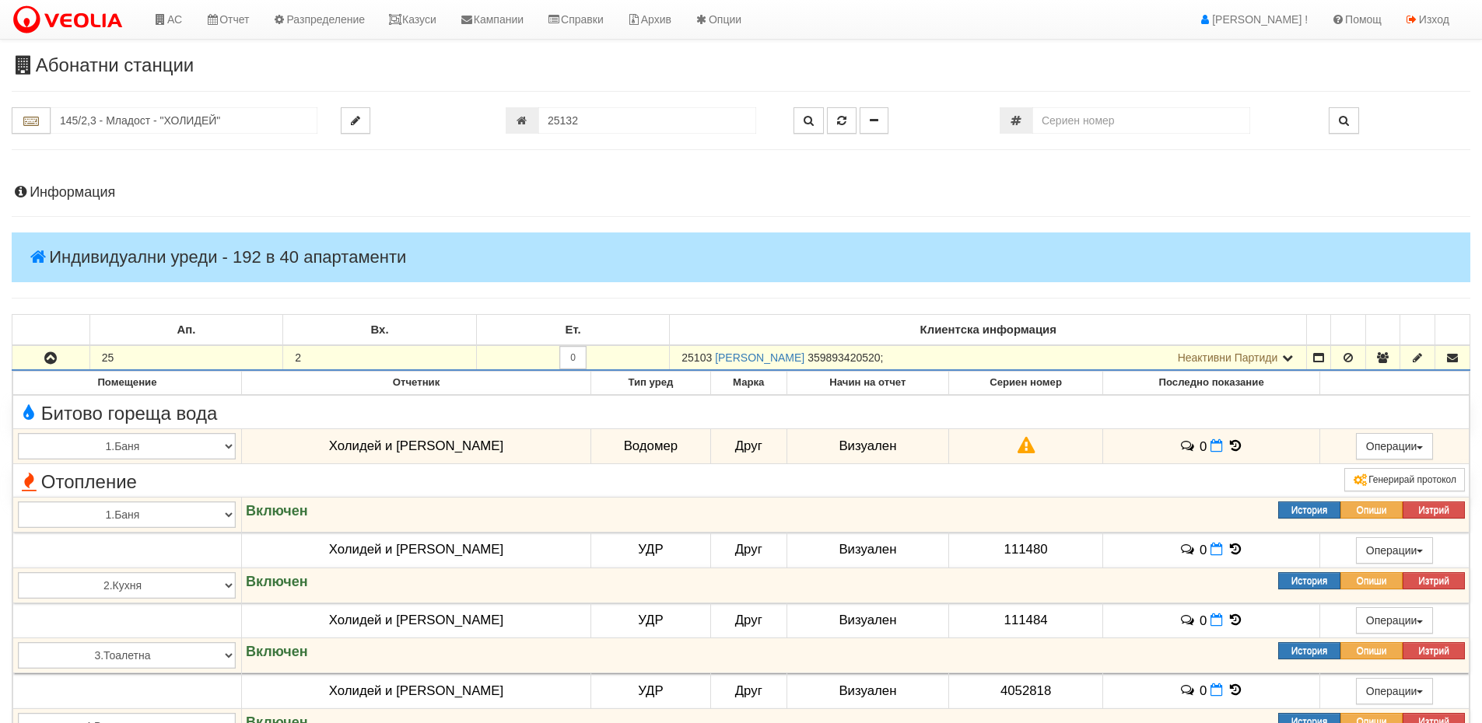
click at [78, 197] on h4 "Информация" at bounding box center [741, 193] width 1458 height 16
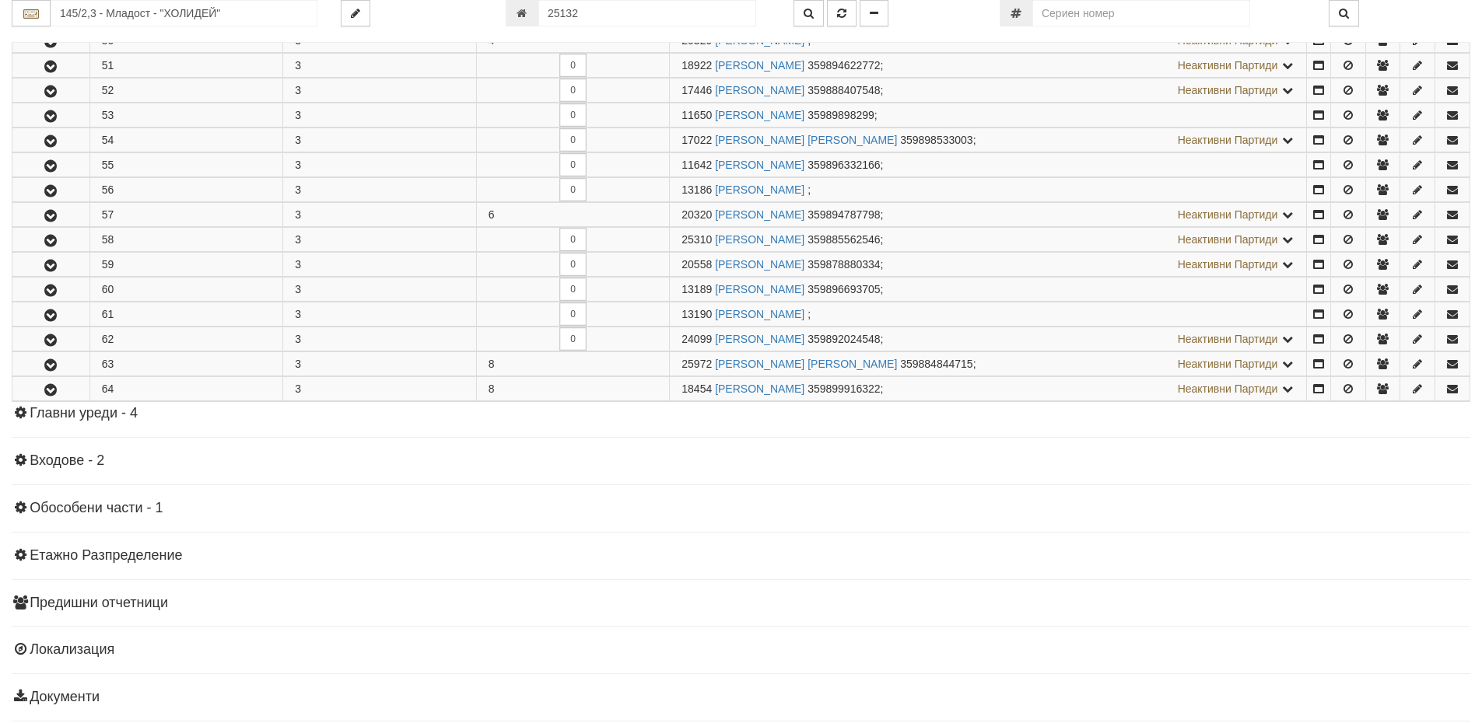
scroll to position [1960, 0]
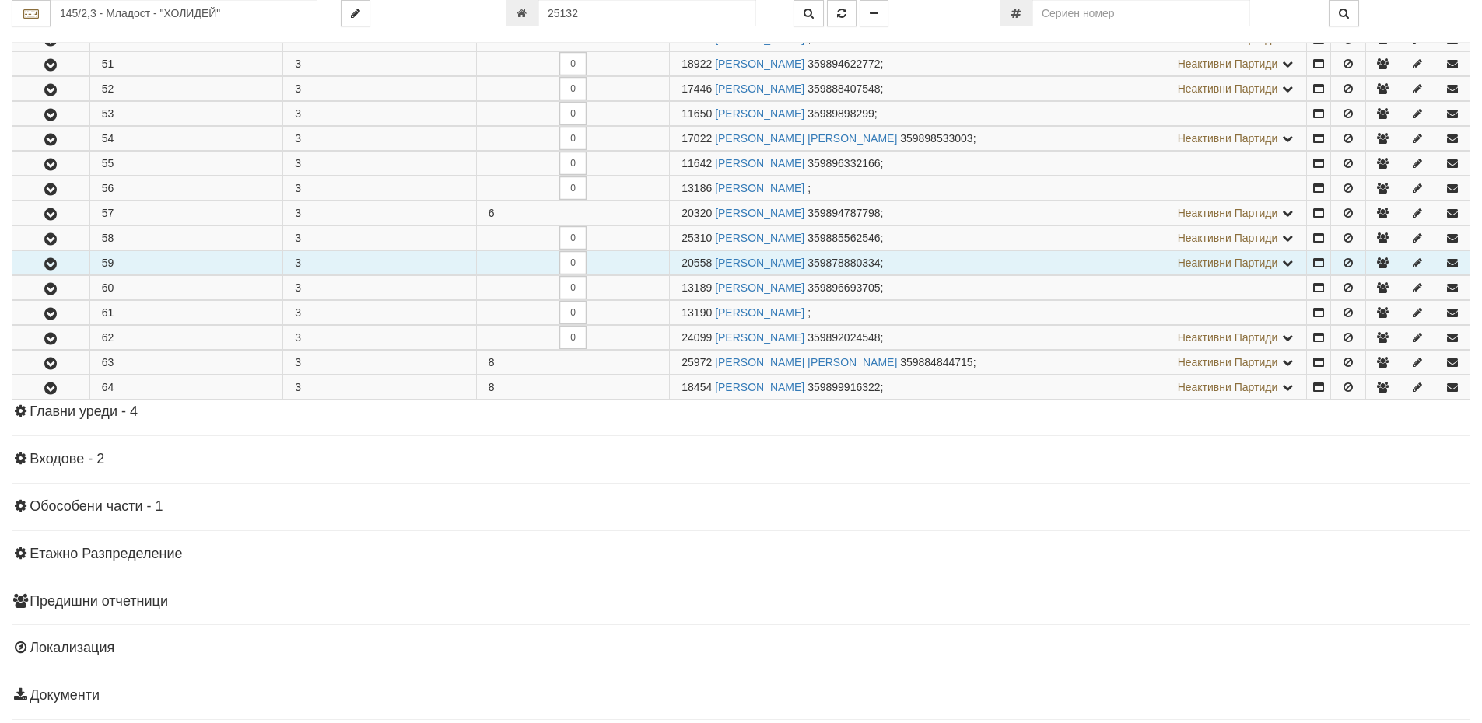
click at [42, 271] on button "button" at bounding box center [50, 262] width 77 height 23
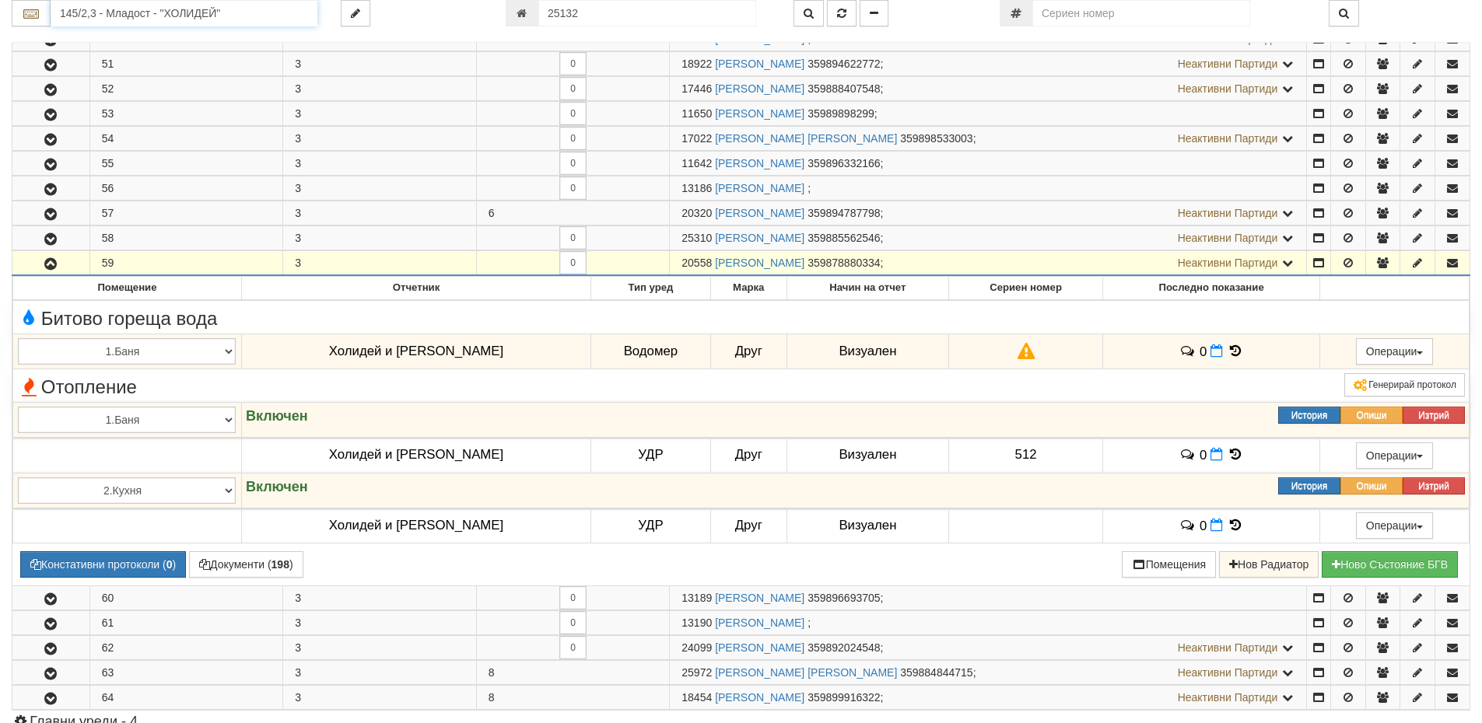
click at [88, 17] on input "145/2,3 - Младост - "ХОЛИДЕЙ"" at bounding box center [184, 13] width 267 height 26
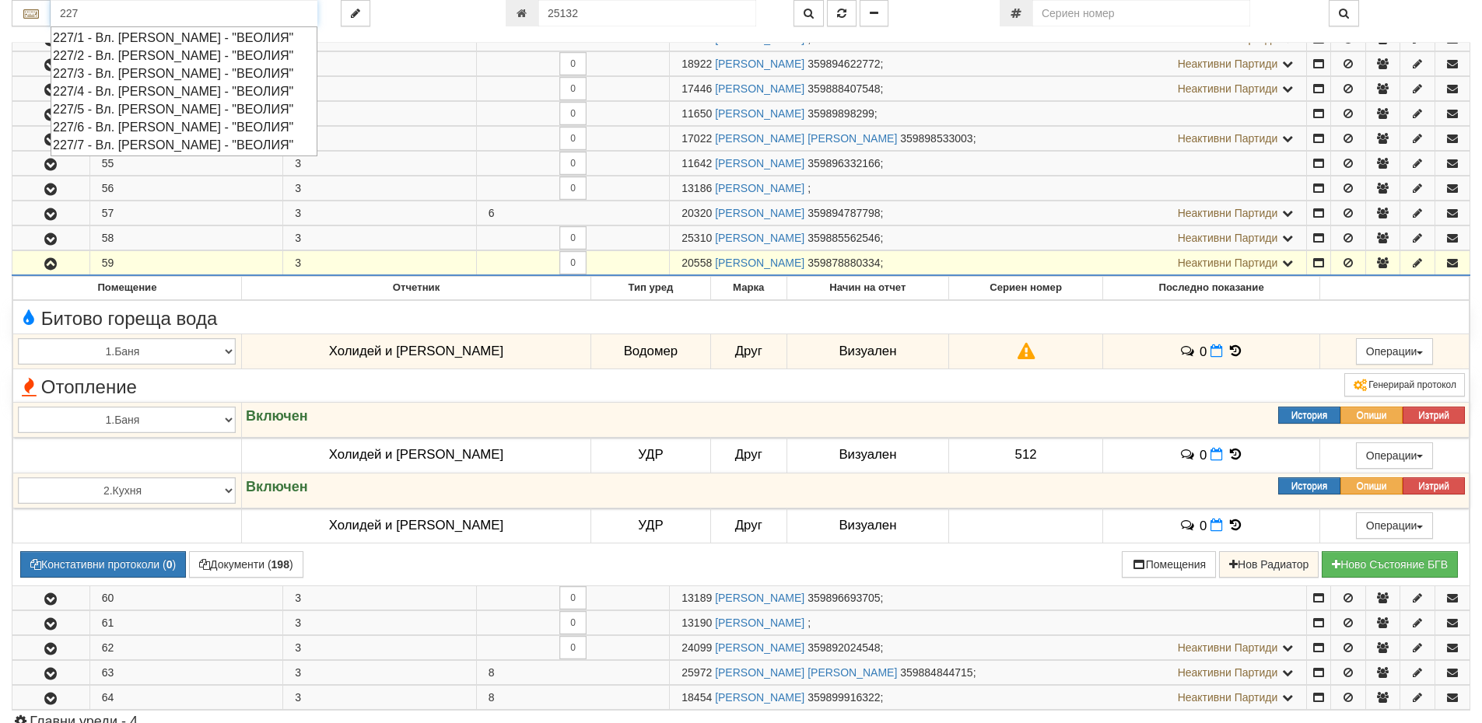
click at [93, 57] on div "227/2 - Вл. Варненчик - "ВЕОЛИЯ"" at bounding box center [184, 56] width 262 height 18
type input "227/2 - Вл. Варненчик - "ВЕОЛИЯ""
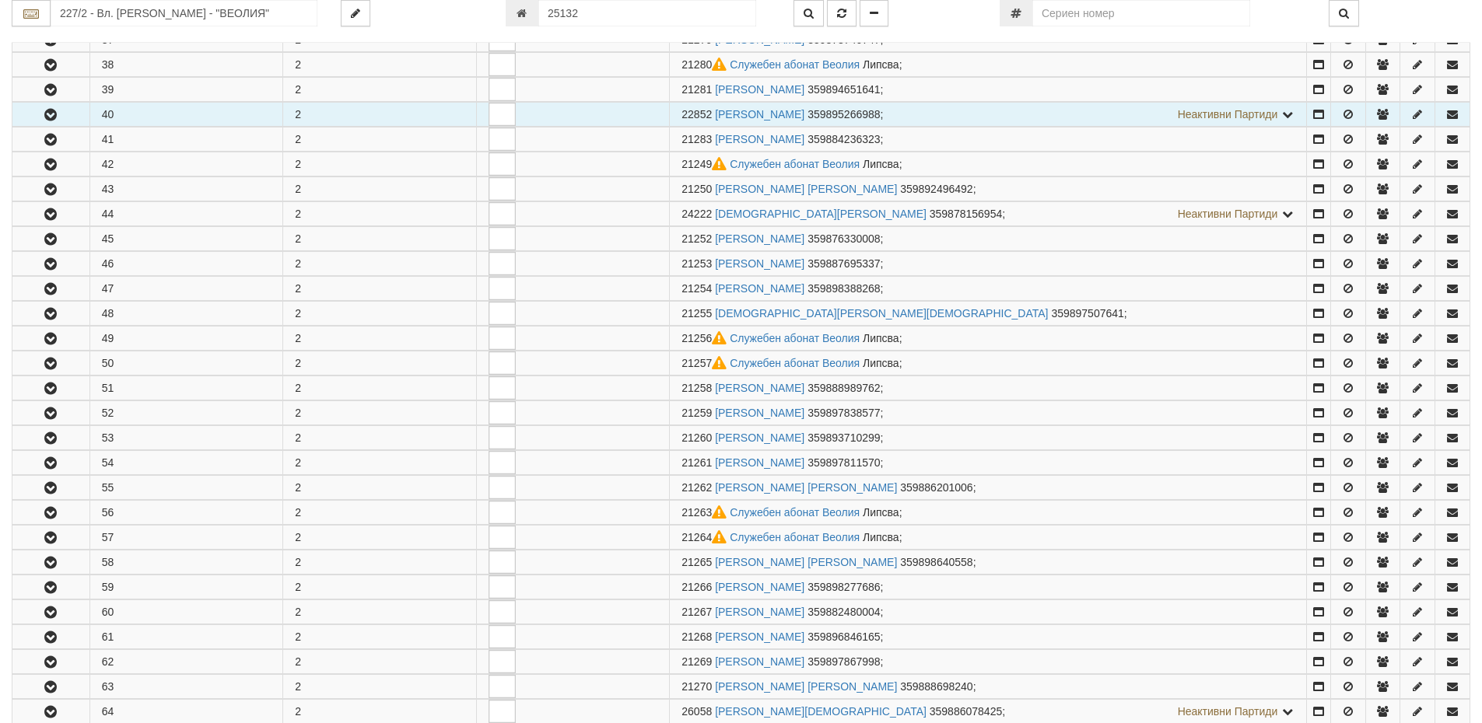
scroll to position [389, 0]
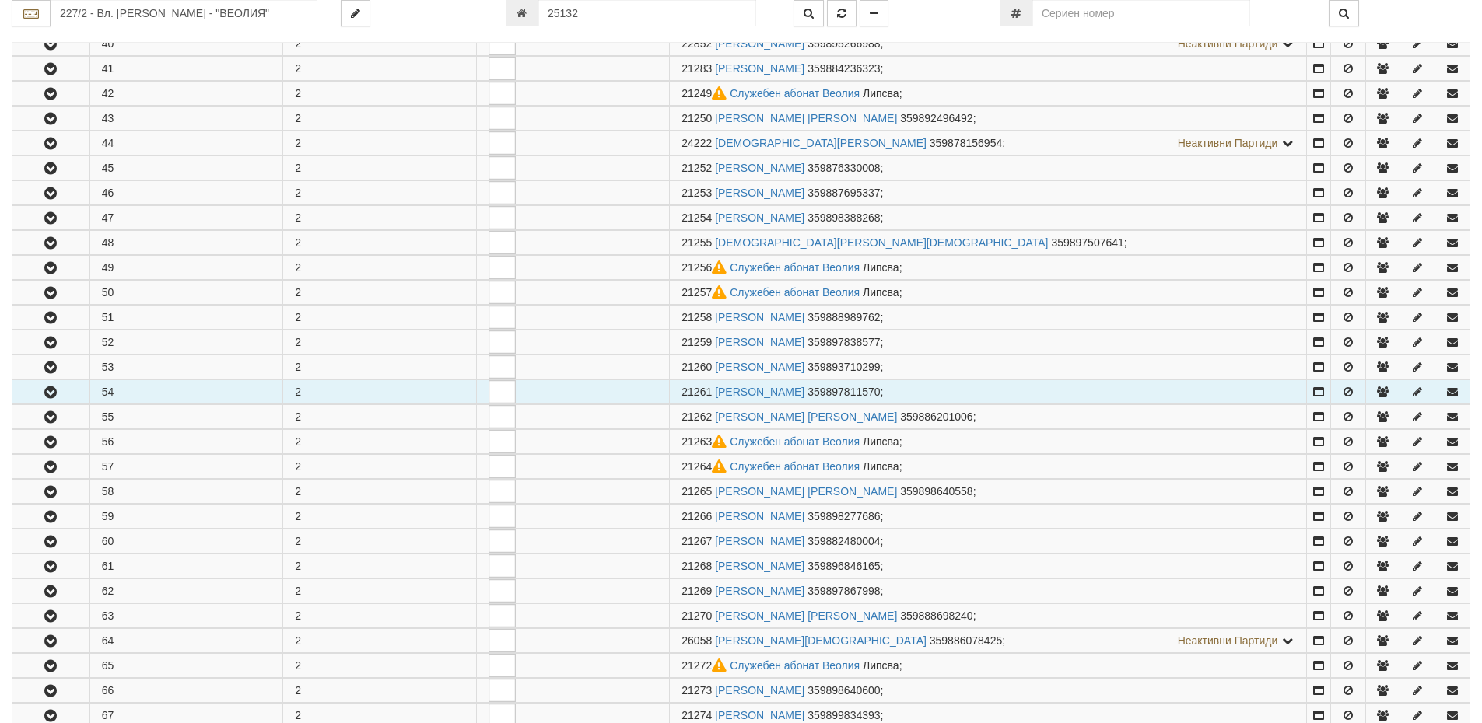
click at [60, 392] on icon "button" at bounding box center [50, 392] width 19 height 11
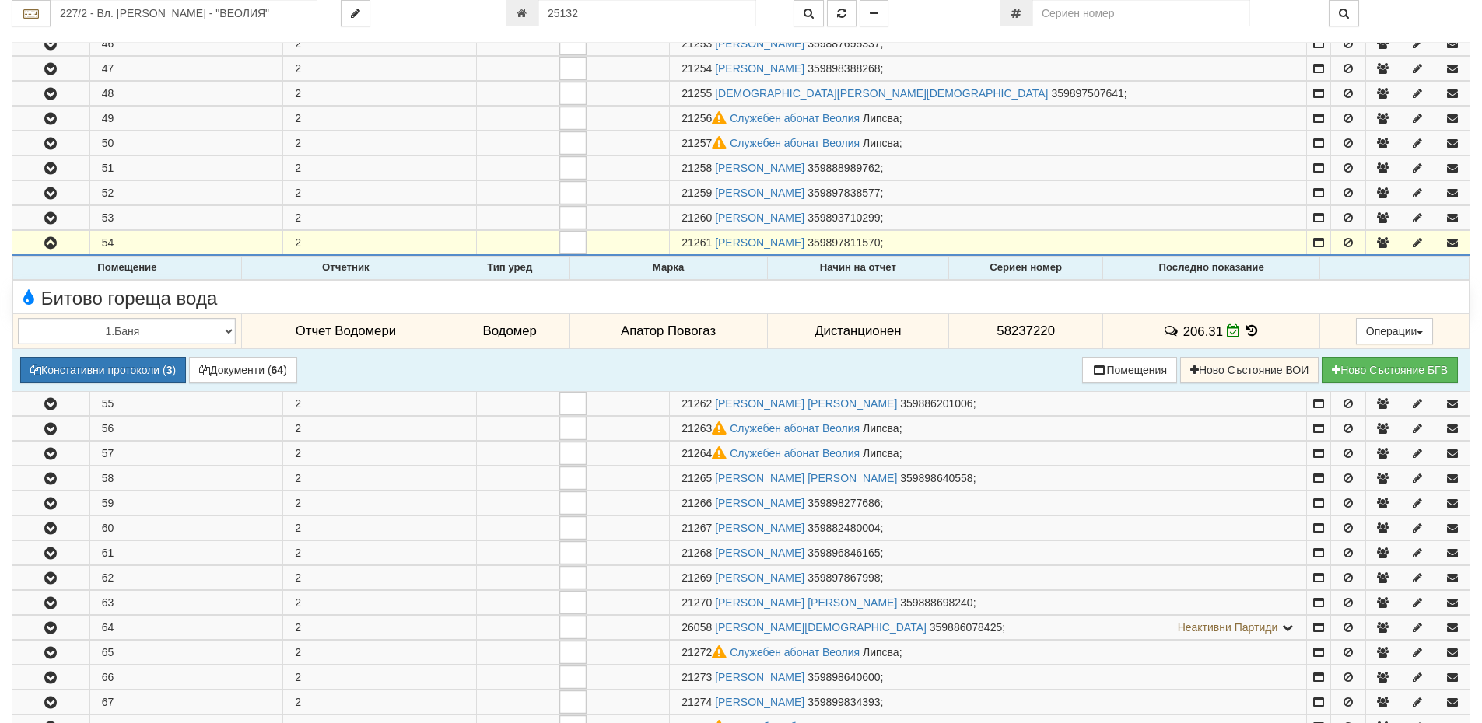
scroll to position [544, 0]
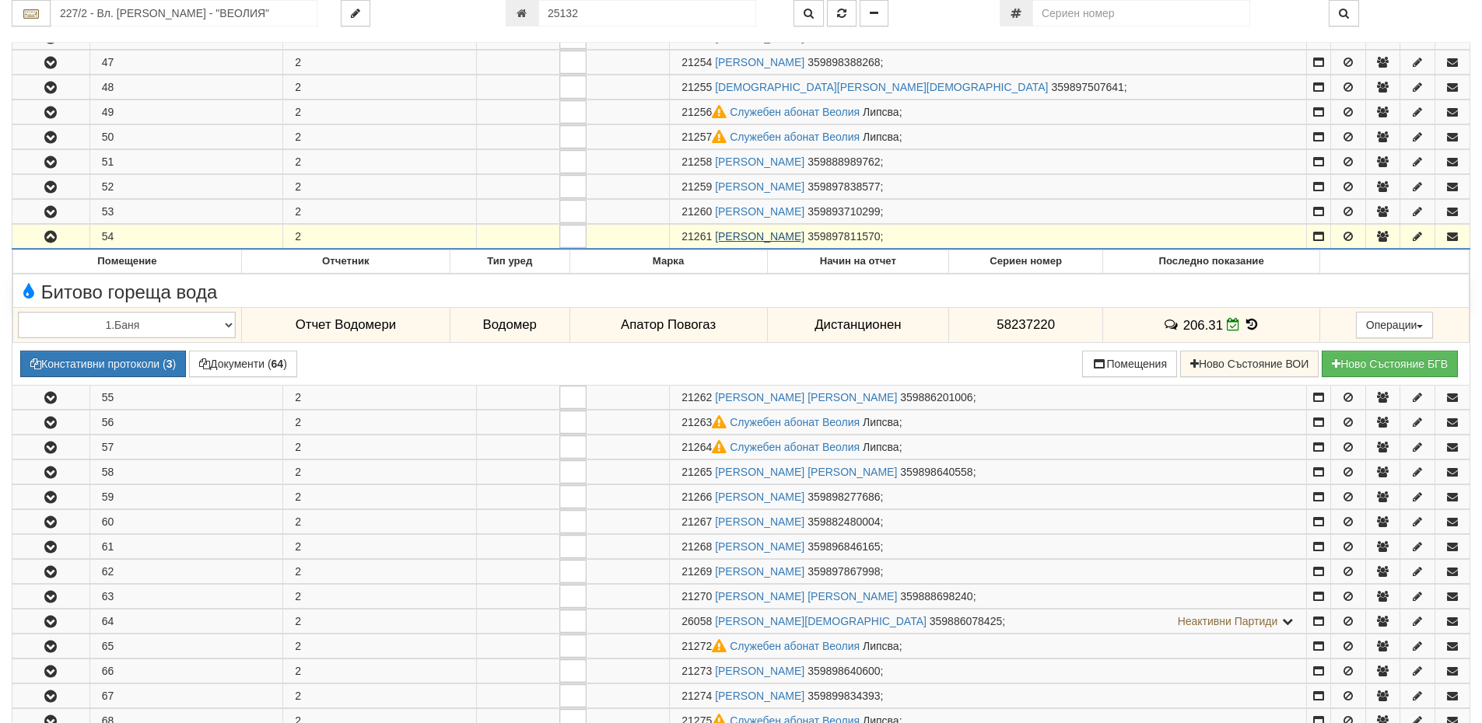
click at [804, 239] on link "ВЕНЦИСЛАВ ПЕТРОВ ИВАНОВ" at bounding box center [759, 236] width 89 height 12
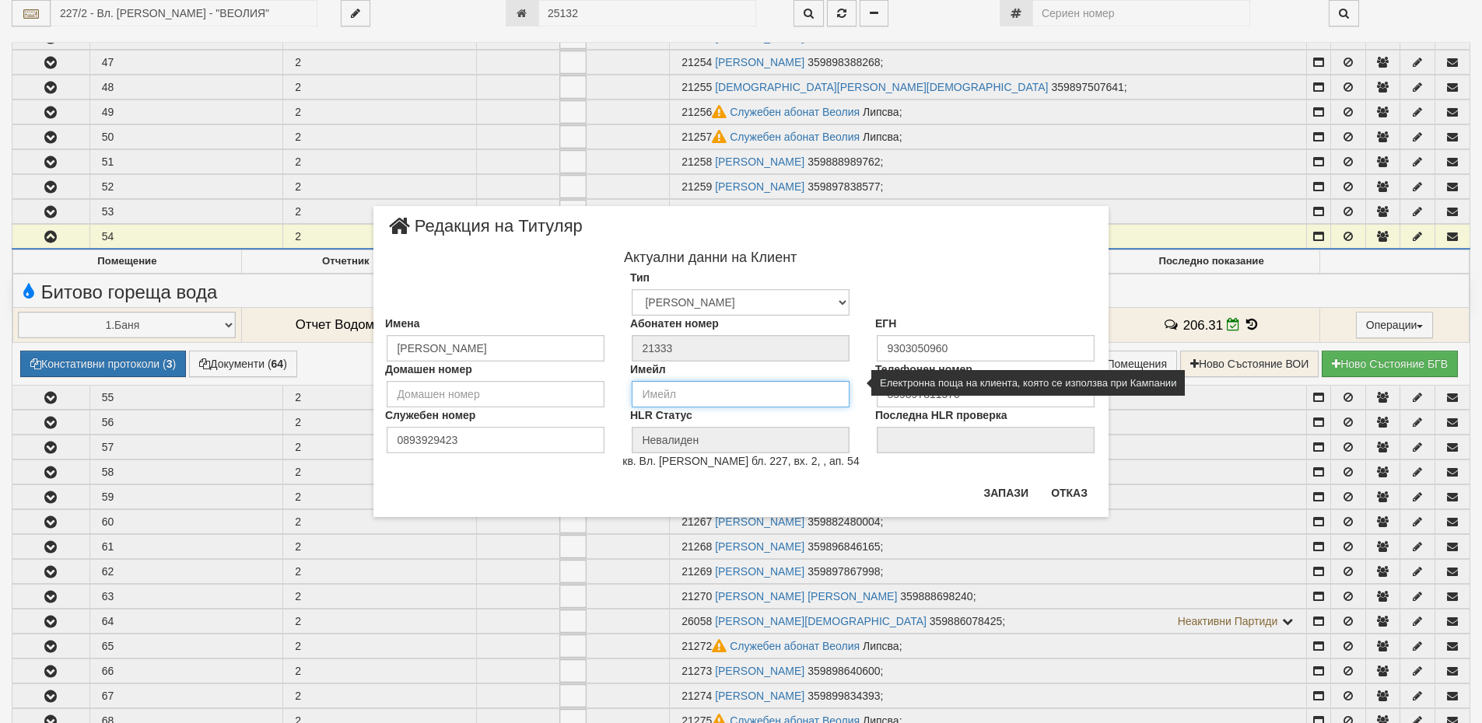
click at [659, 384] on input "email" at bounding box center [741, 394] width 218 height 26
paste input "desislava.angelovasw@gmail.com"
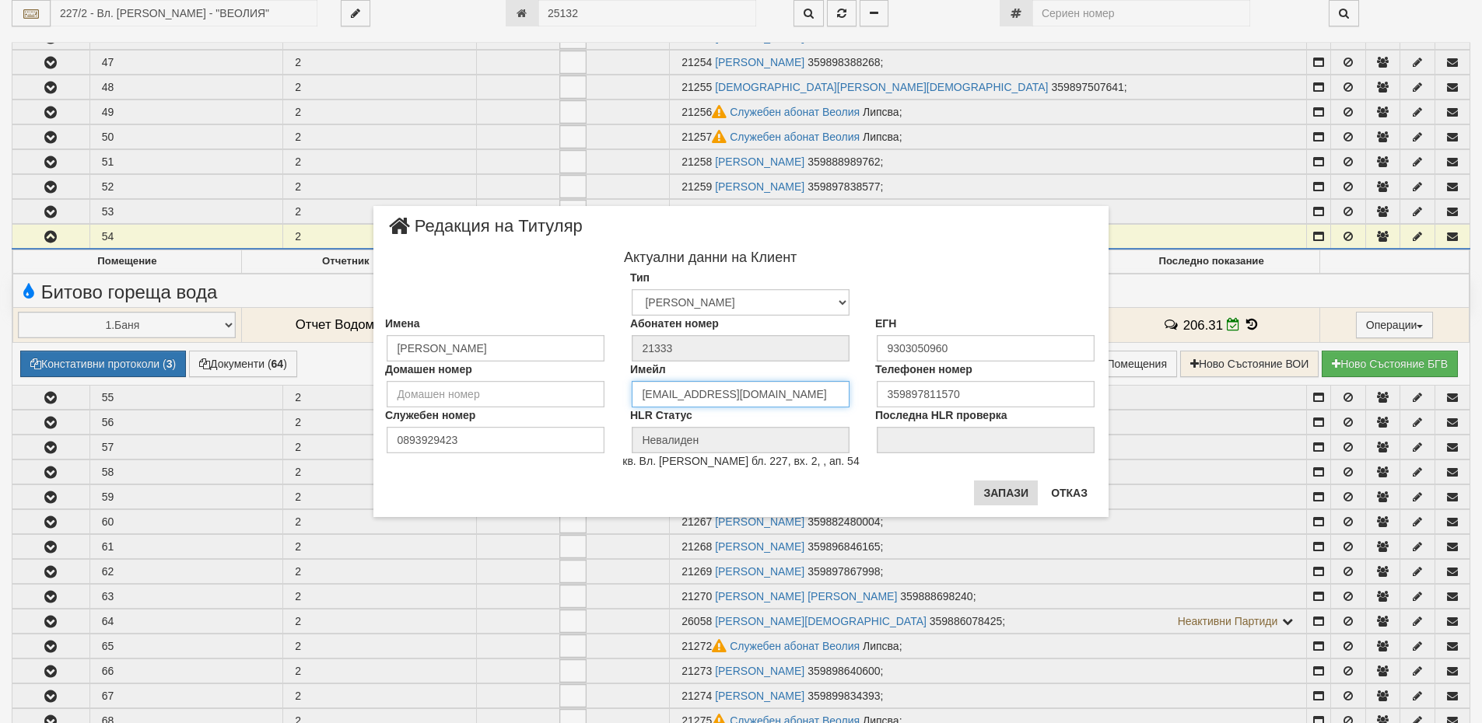
type input "desislava.angelovasw@gmail.com"
click at [998, 499] on button "Запази" at bounding box center [1006, 493] width 64 height 25
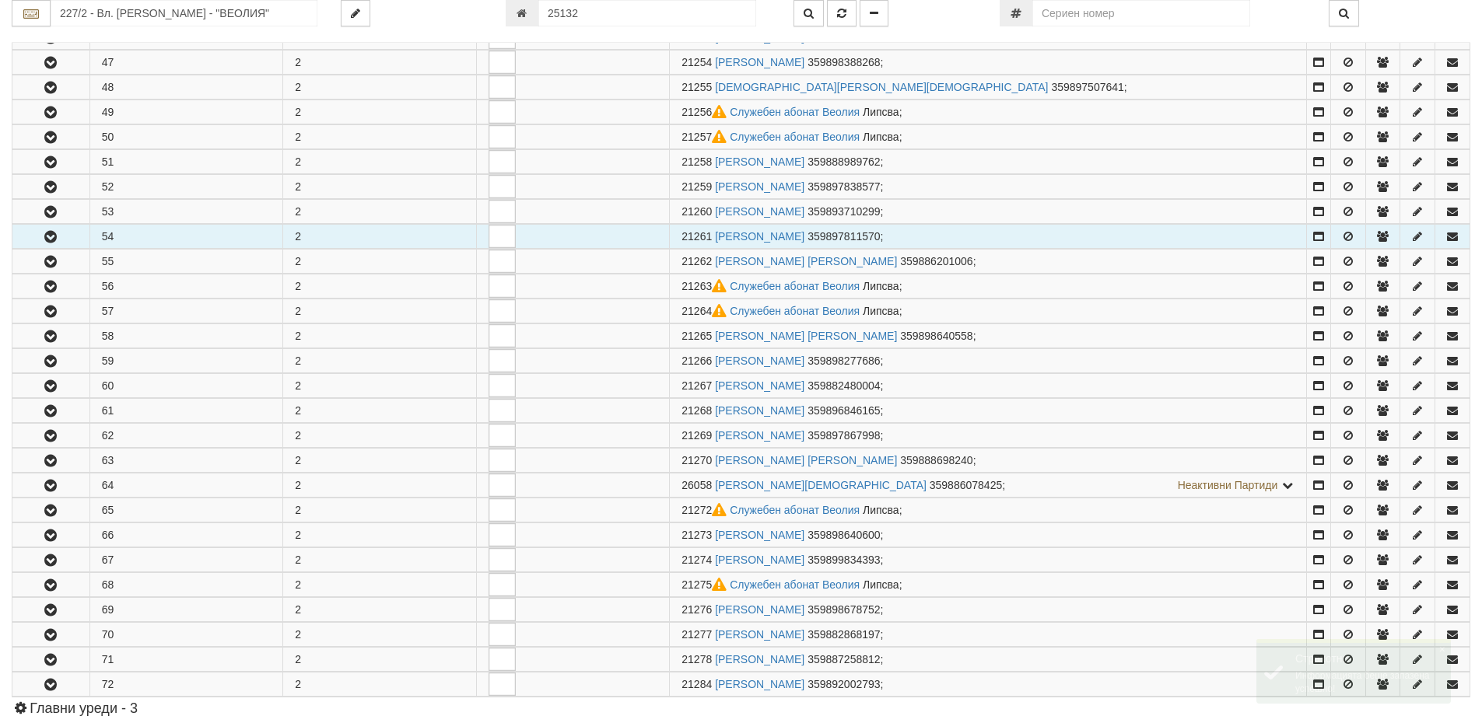
click at [46, 237] on icon "button" at bounding box center [50, 237] width 19 height 11
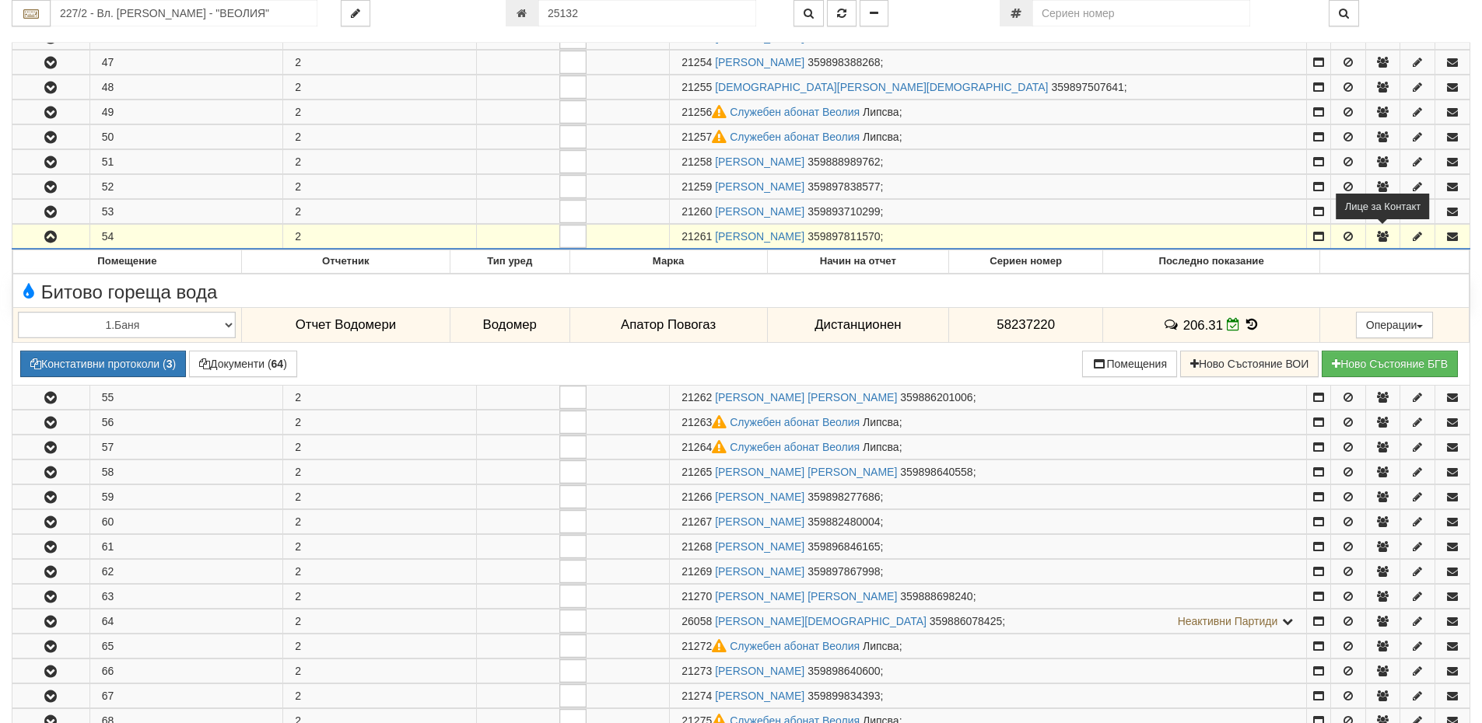
click at [1385, 239] on icon "button" at bounding box center [1382, 236] width 14 height 11
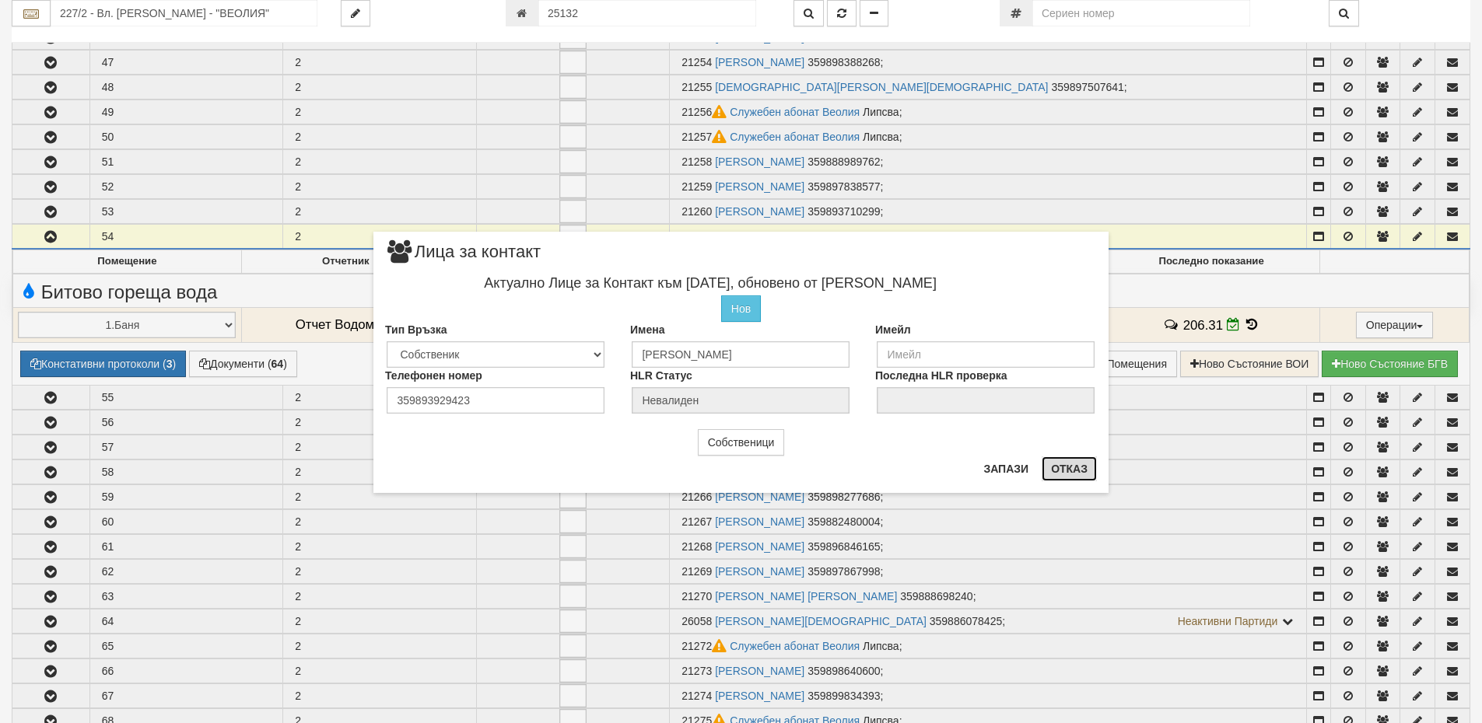
click at [1067, 475] on button "Отказ" at bounding box center [1069, 469] width 55 height 25
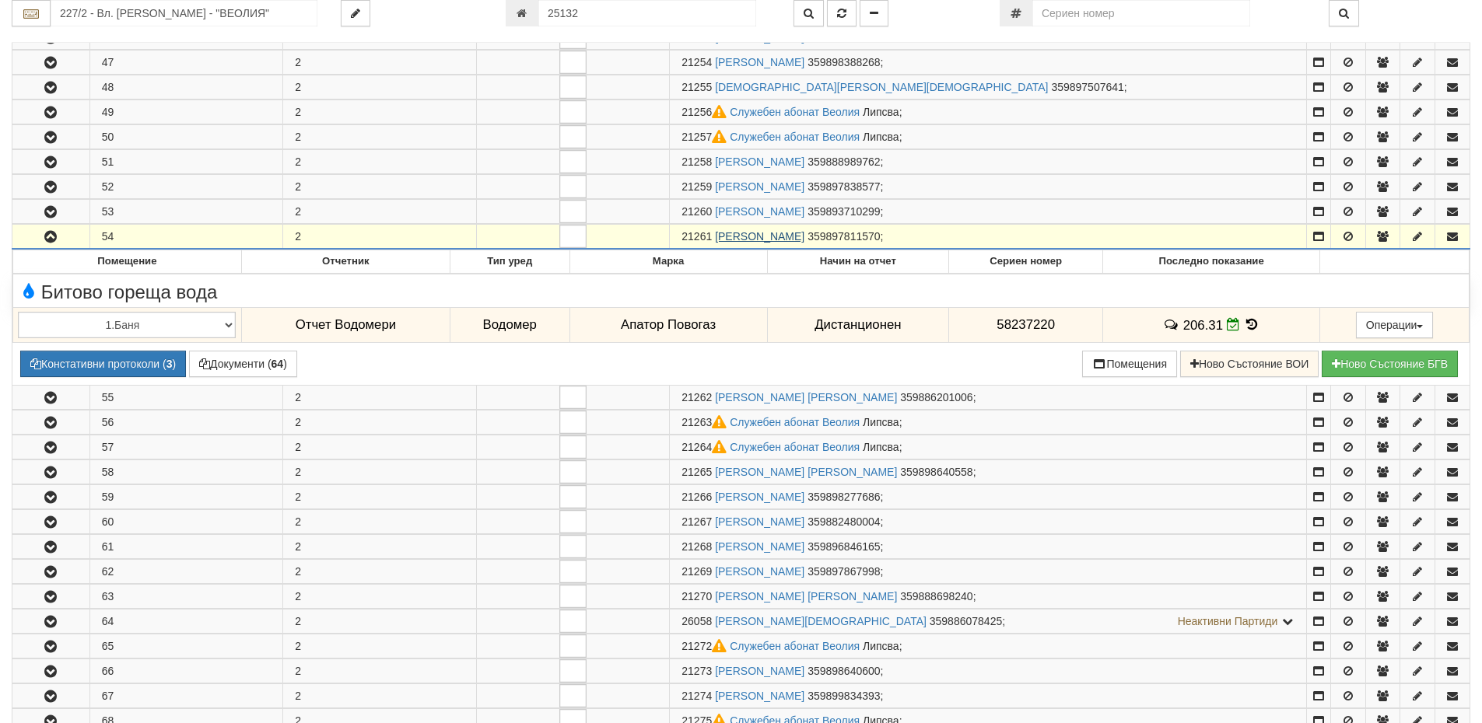
click at [762, 239] on link "ВЕНЦИСЛАВ ПЕТРОВ ИВАНОВ" at bounding box center [759, 236] width 89 height 12
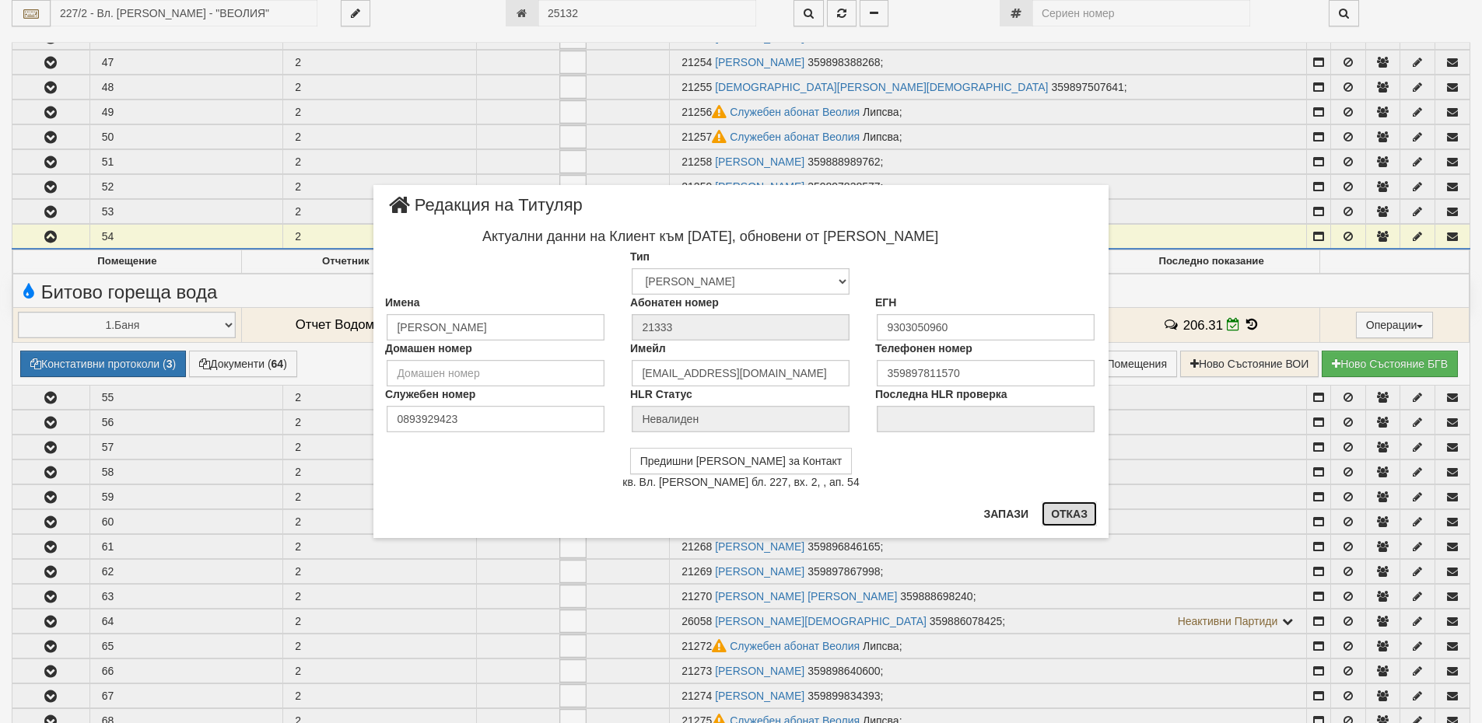
click at [1075, 507] on button "Отказ" at bounding box center [1069, 514] width 55 height 25
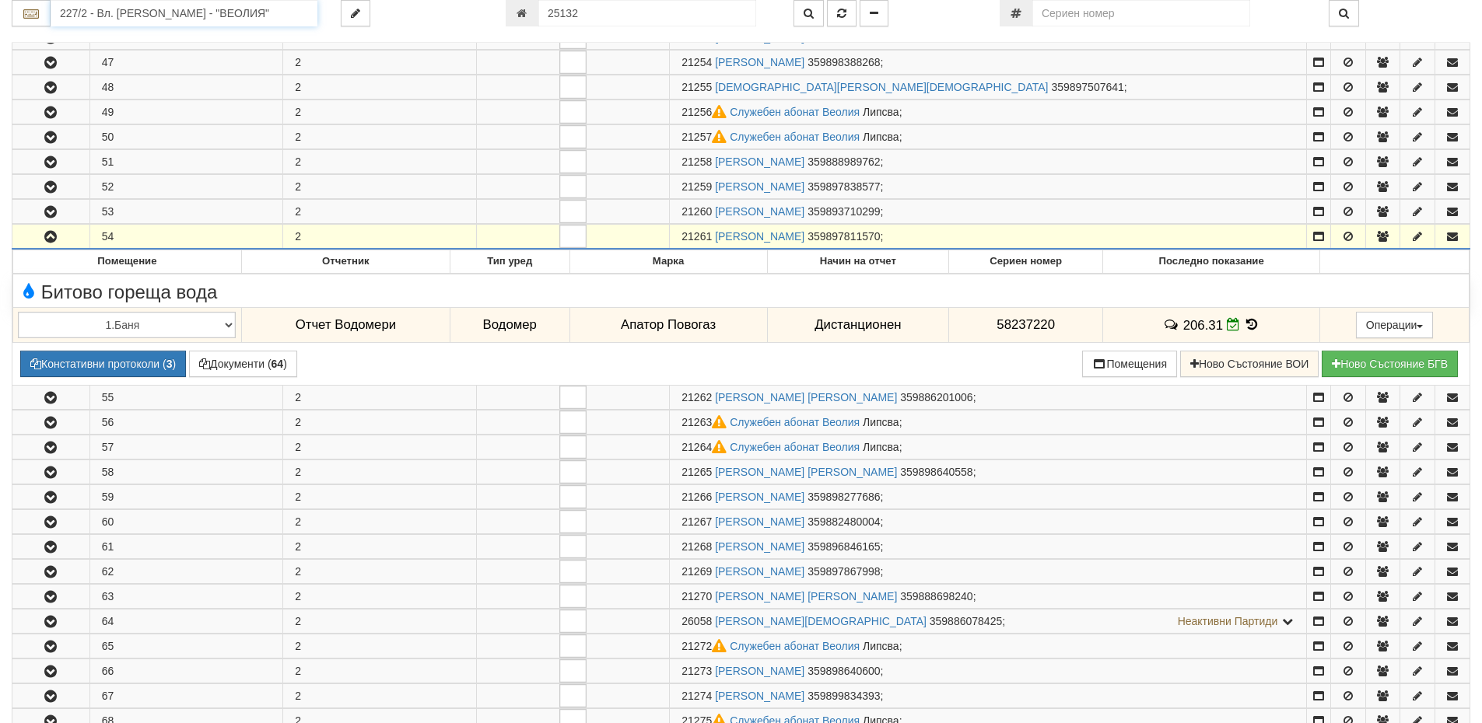
click at [95, 13] on input "227/2 - Вл. Варненчик - "ВЕОЛИЯ"" at bounding box center [184, 13] width 267 height 26
click at [136, 72] on div "112/5,6 - Младост - "ВЕОЛИЯ"" at bounding box center [184, 74] width 262 height 18
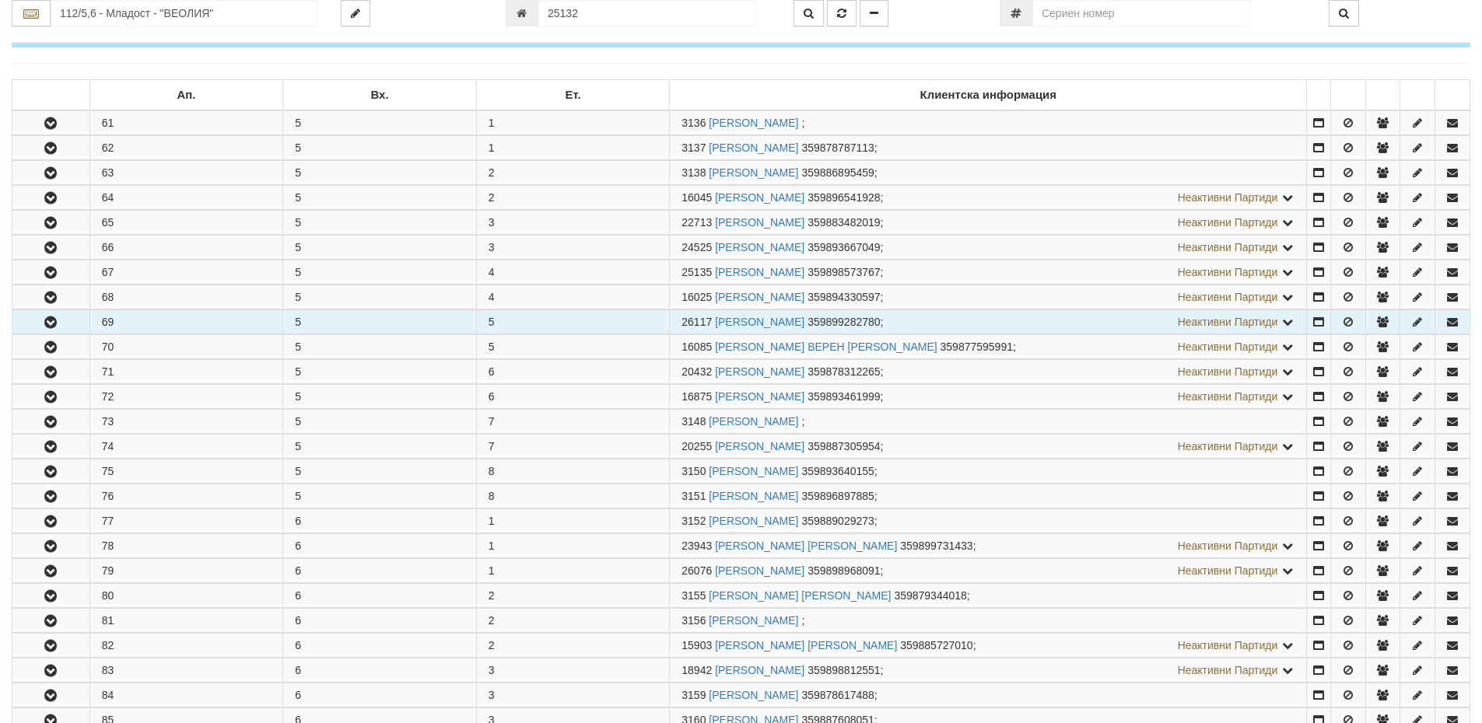
scroll to position [233, 0]
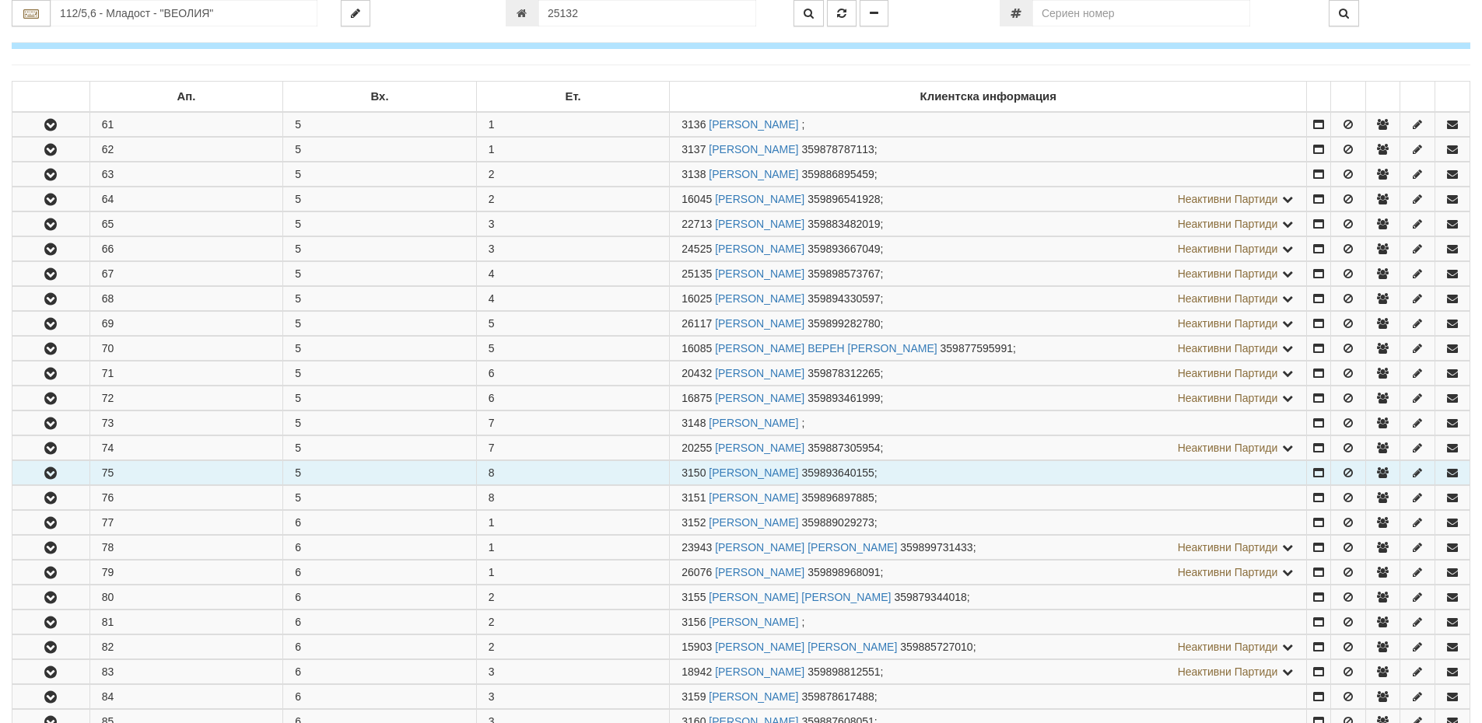
click at [55, 476] on icon "button" at bounding box center [50, 473] width 19 height 11
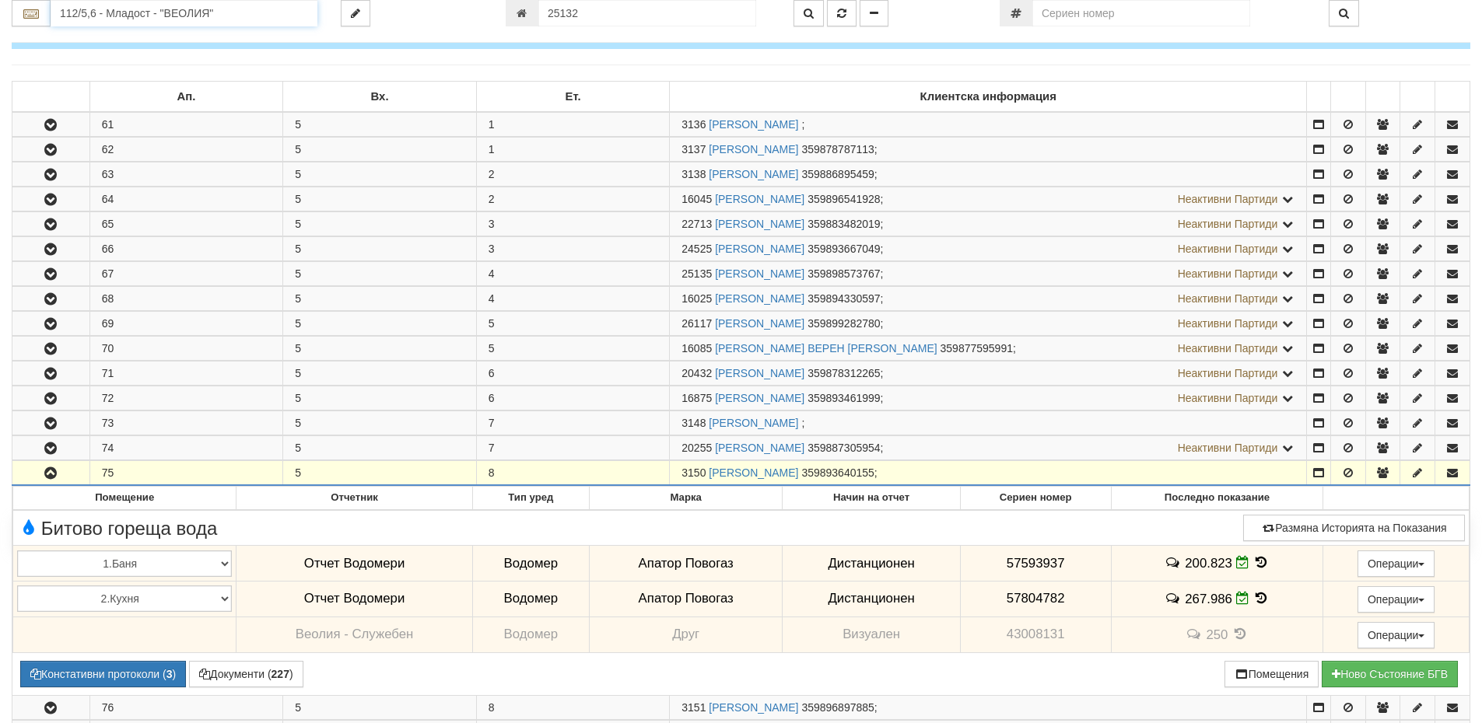
click at [86, 16] on input "112/5,6 - Младост - "ВЕОЛИЯ"" at bounding box center [184, 13] width 267 height 26
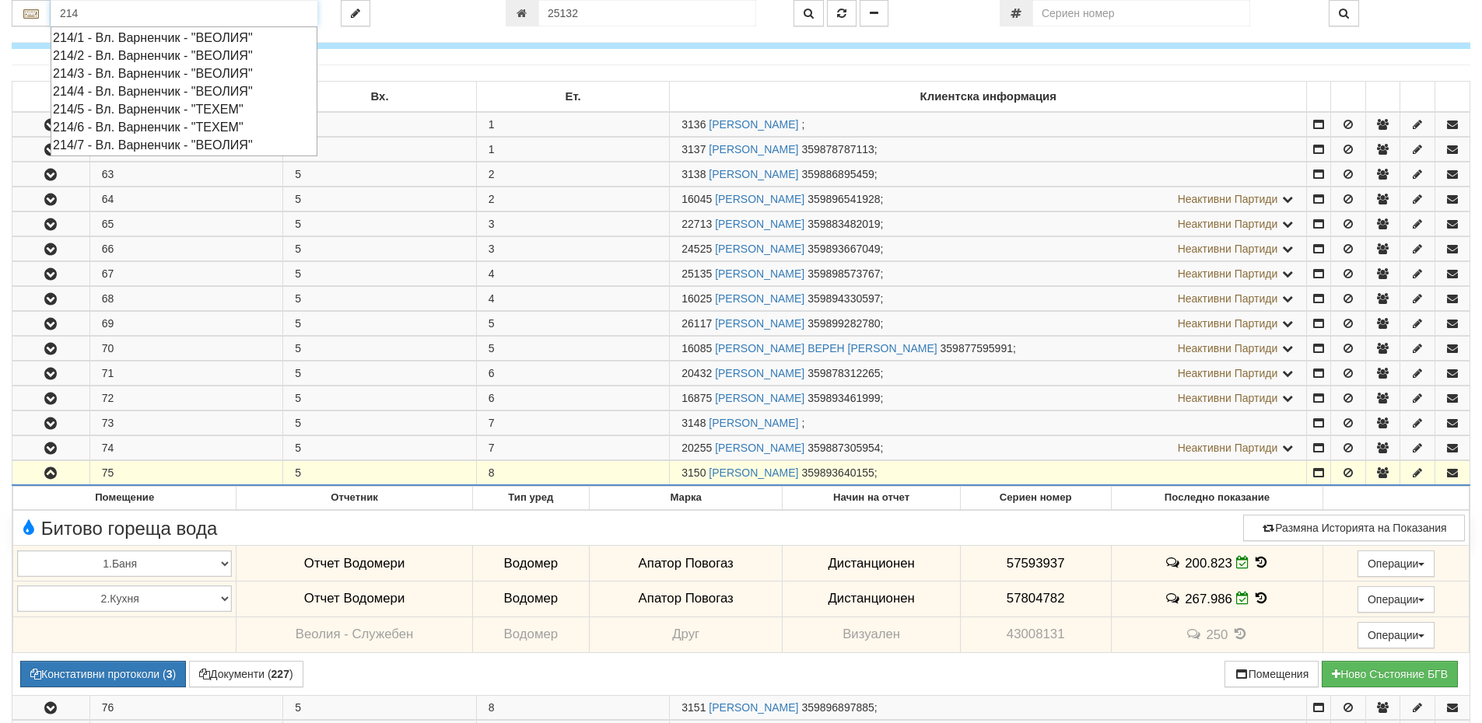
click at [93, 73] on div "214/3 - Вл. Варненчик - "ВЕОЛИЯ"" at bounding box center [184, 74] width 262 height 18
type input "214/3 - Вл. Варненчик - "ВЕОЛИЯ""
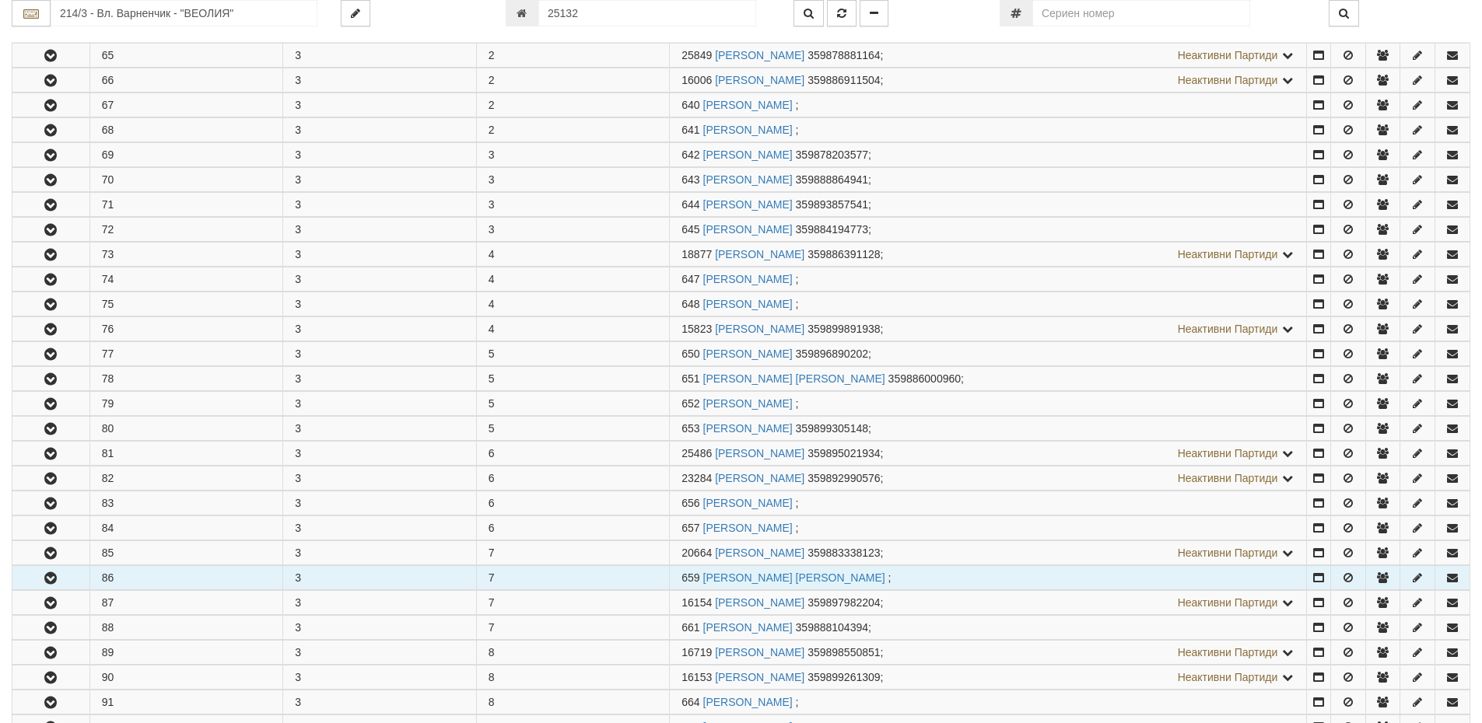
scroll to position [622, 0]
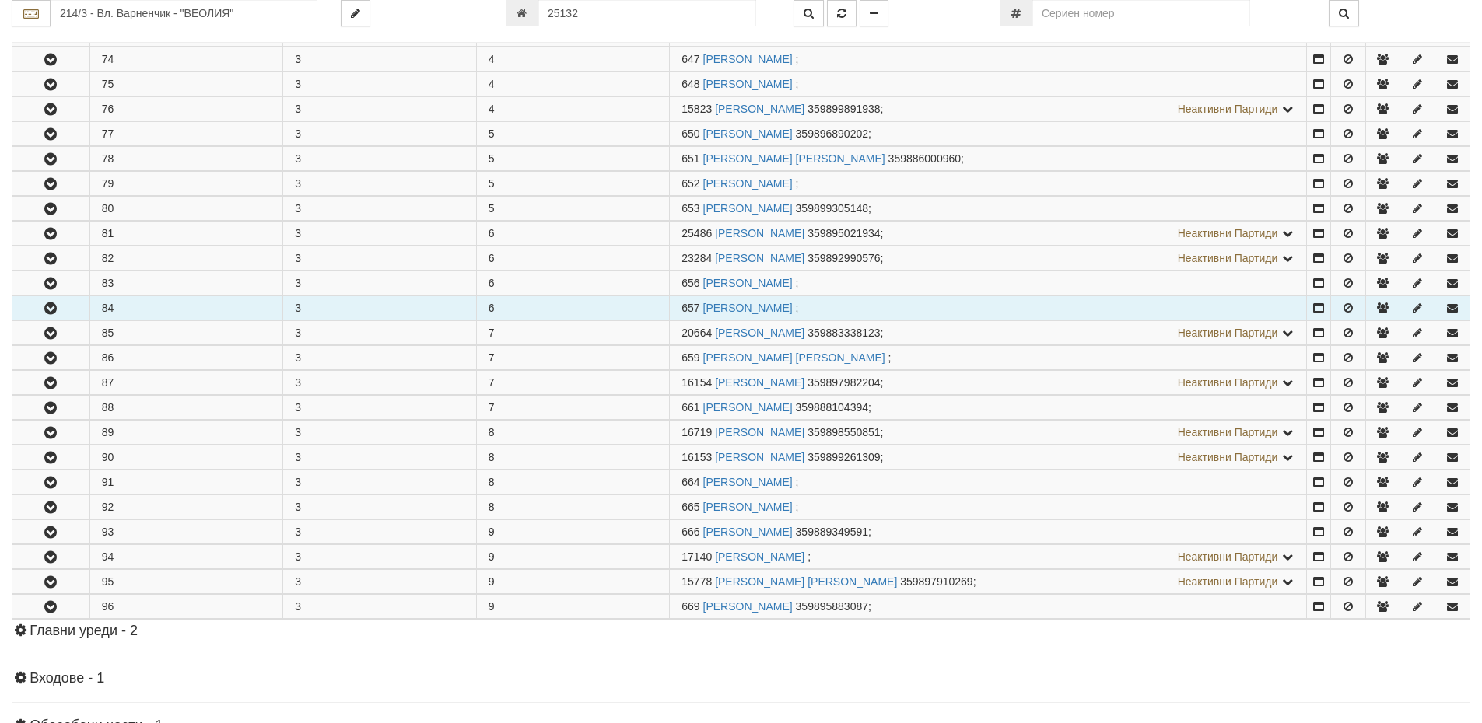
click at [54, 310] on icon "button" at bounding box center [50, 308] width 19 height 11
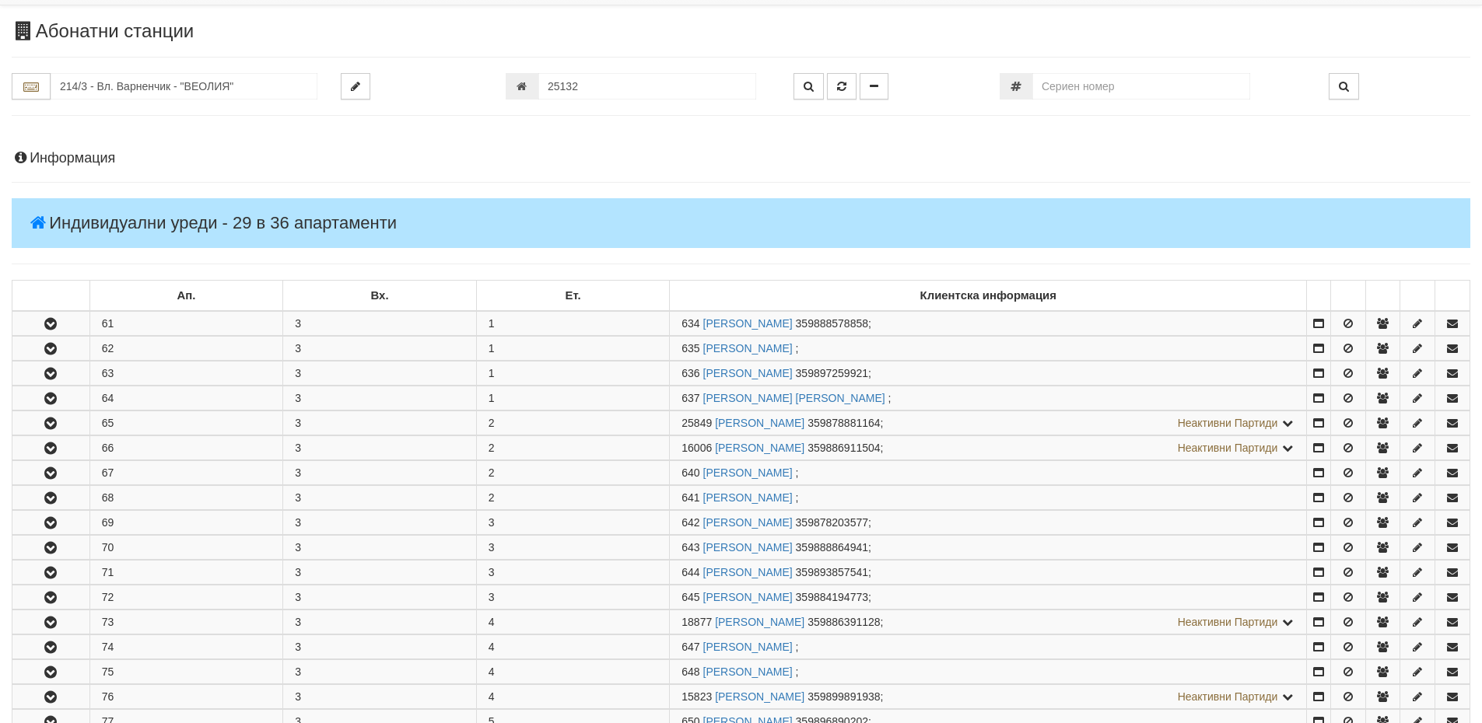
scroll to position [0, 0]
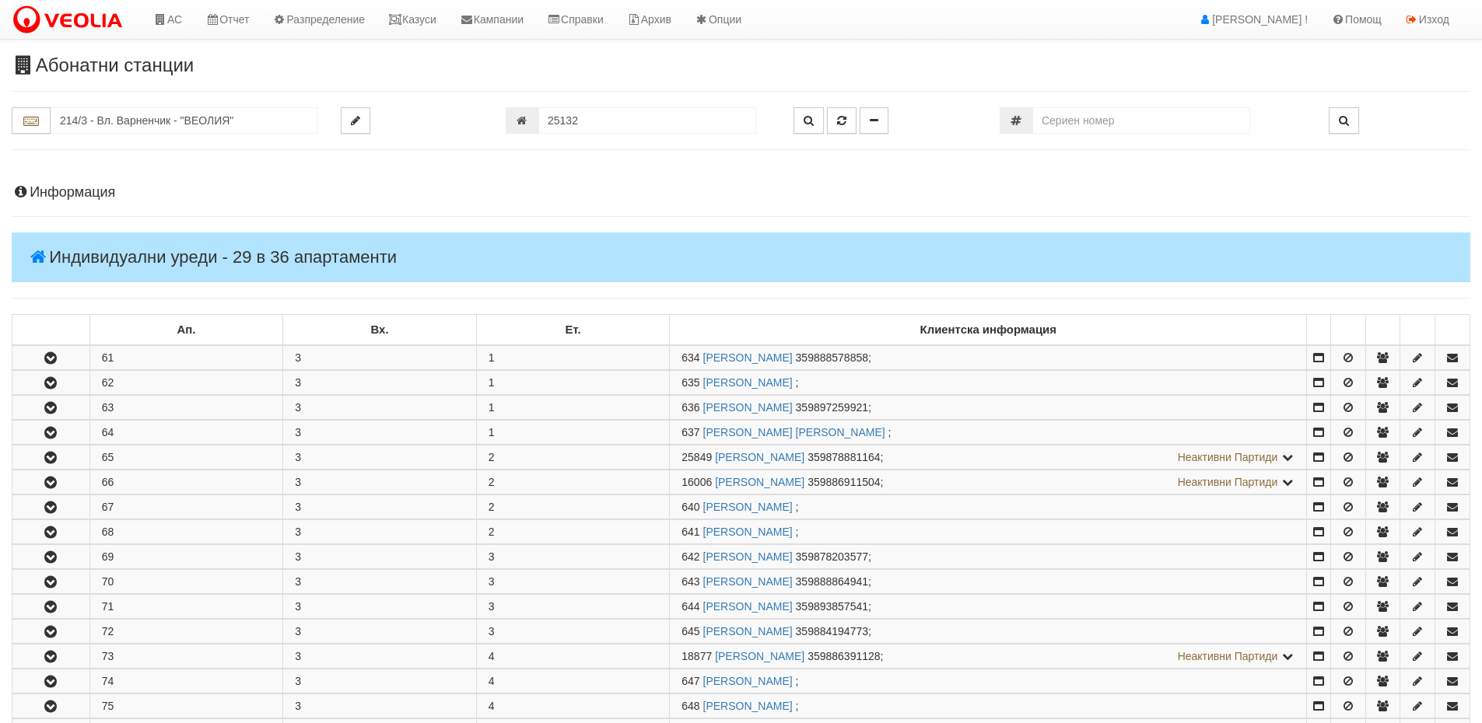
click at [102, 193] on h4 "Информация" at bounding box center [741, 193] width 1458 height 16
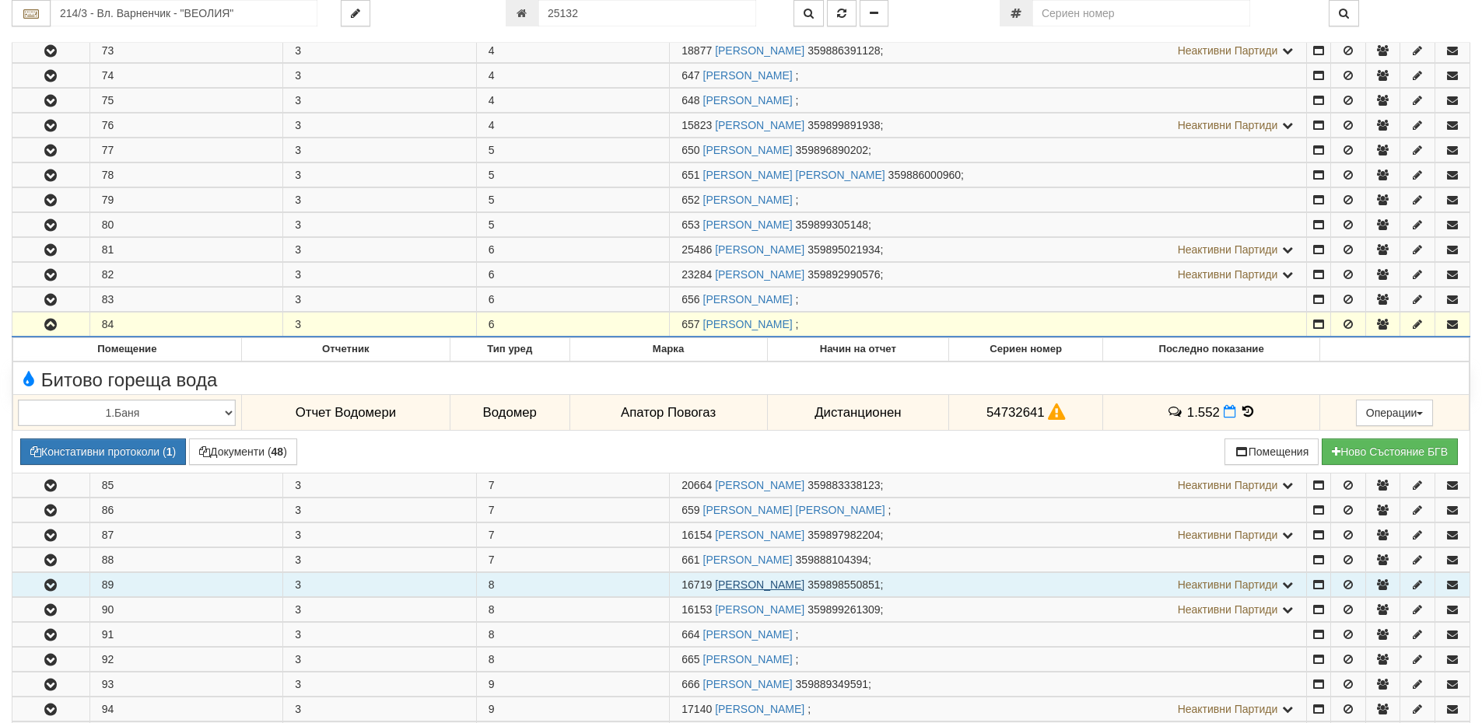
scroll to position [1167, 0]
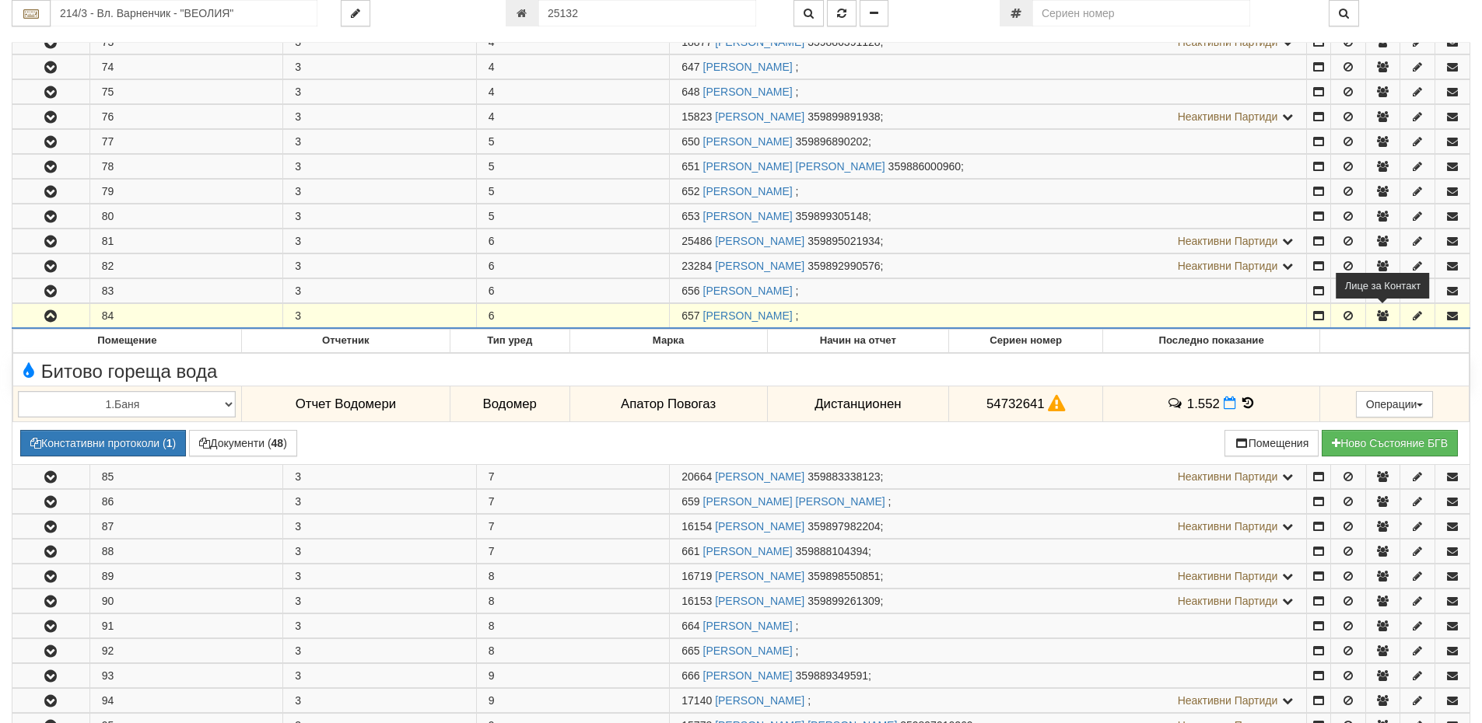
click at [1385, 317] on icon "button" at bounding box center [1382, 315] width 14 height 11
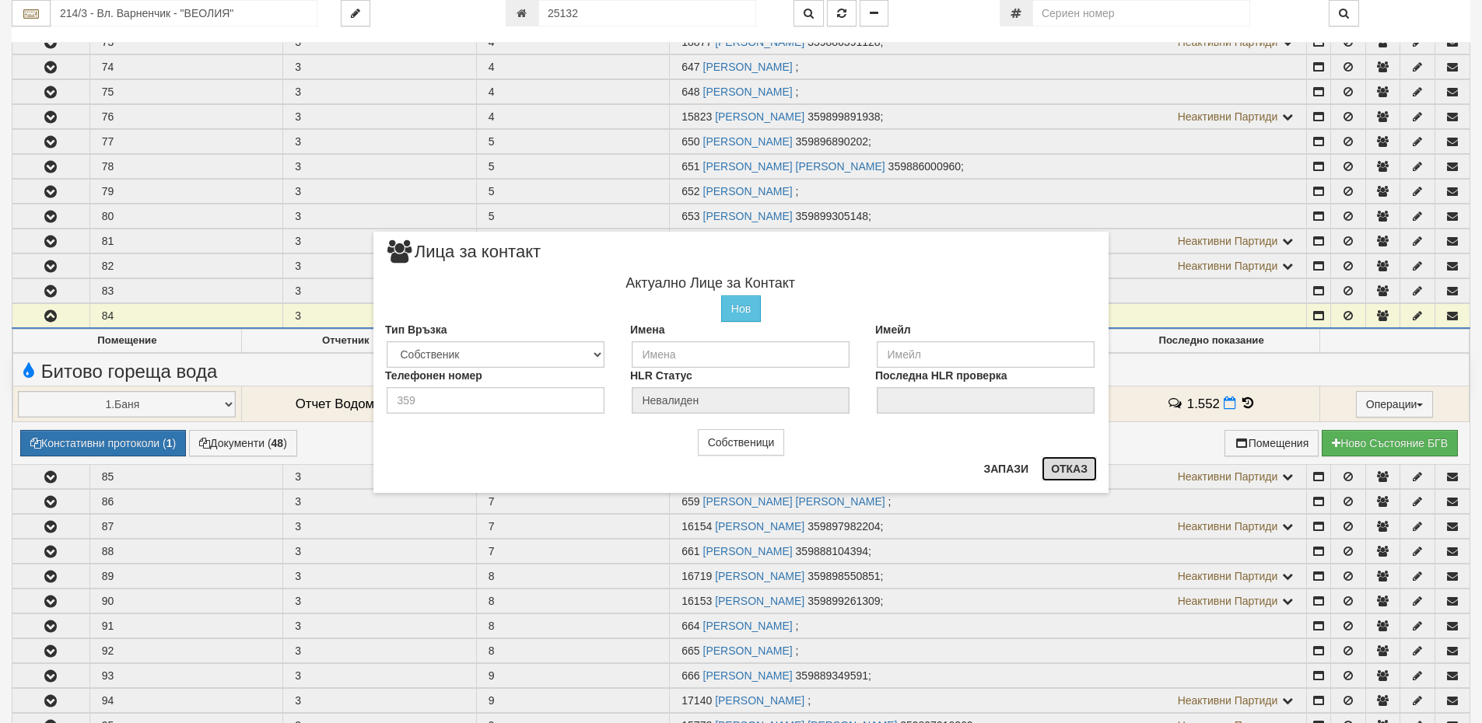
click at [1061, 471] on button "Отказ" at bounding box center [1069, 469] width 55 height 25
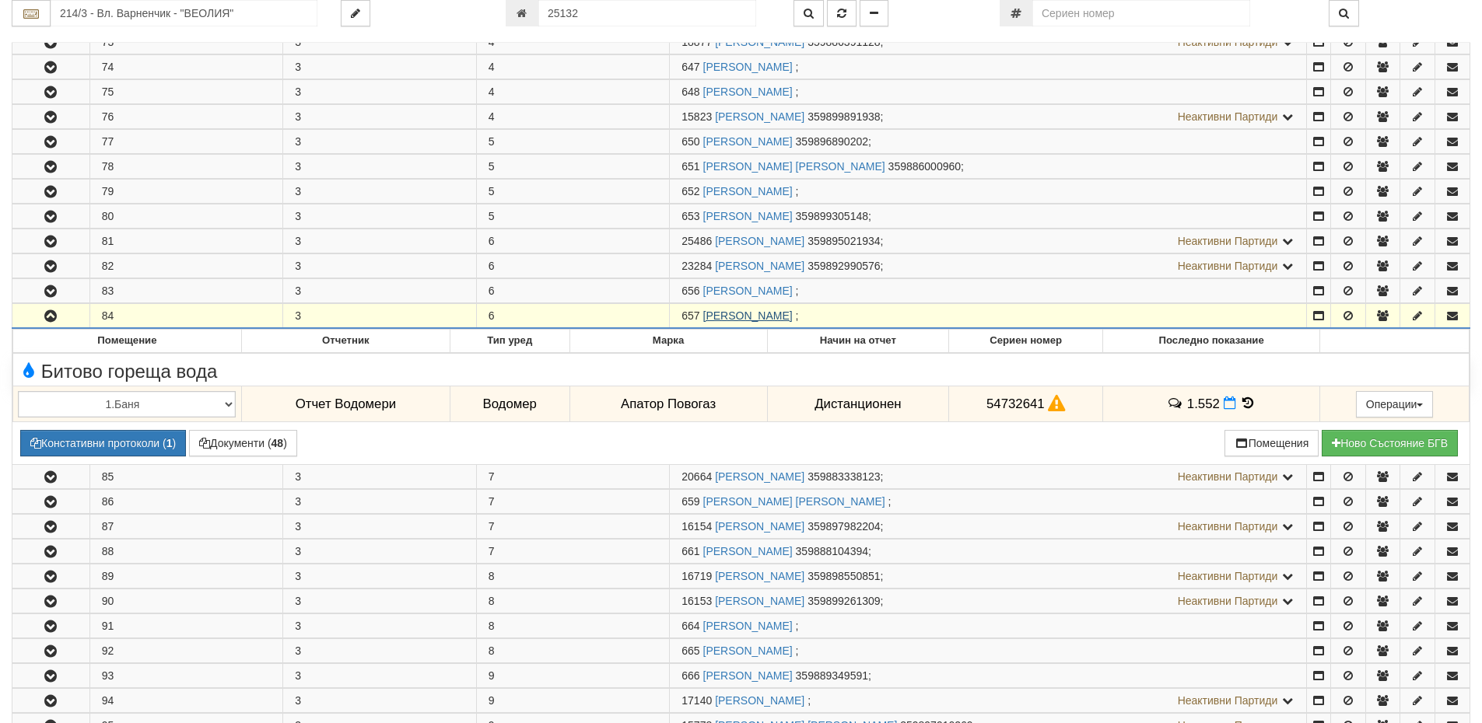
click at [793, 316] on link "ОРФЕЙ НИКОЛОВ АПОСТОЛОВ" at bounding box center [747, 316] width 89 height 12
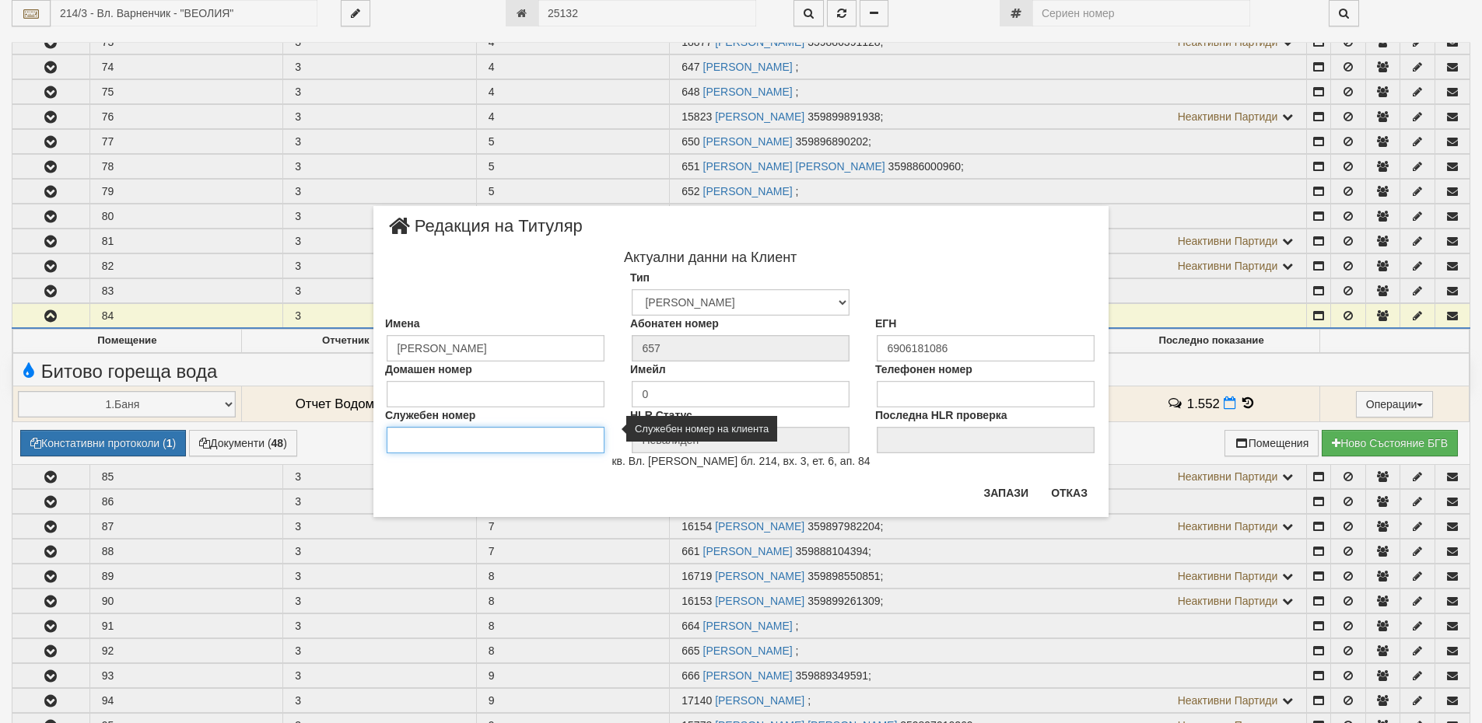
click at [415, 446] on input "Служебен номер" at bounding box center [496, 440] width 218 height 26
drag, startPoint x: 465, startPoint y: 446, endPoint x: 290, endPoint y: 433, distance: 175.5
click at [290, 433] on div "× Редакция на Титуляр Актуални данни на Клиент Тип Физическо Лице Фирма Институ…" at bounding box center [741, 258] width 910 height 517
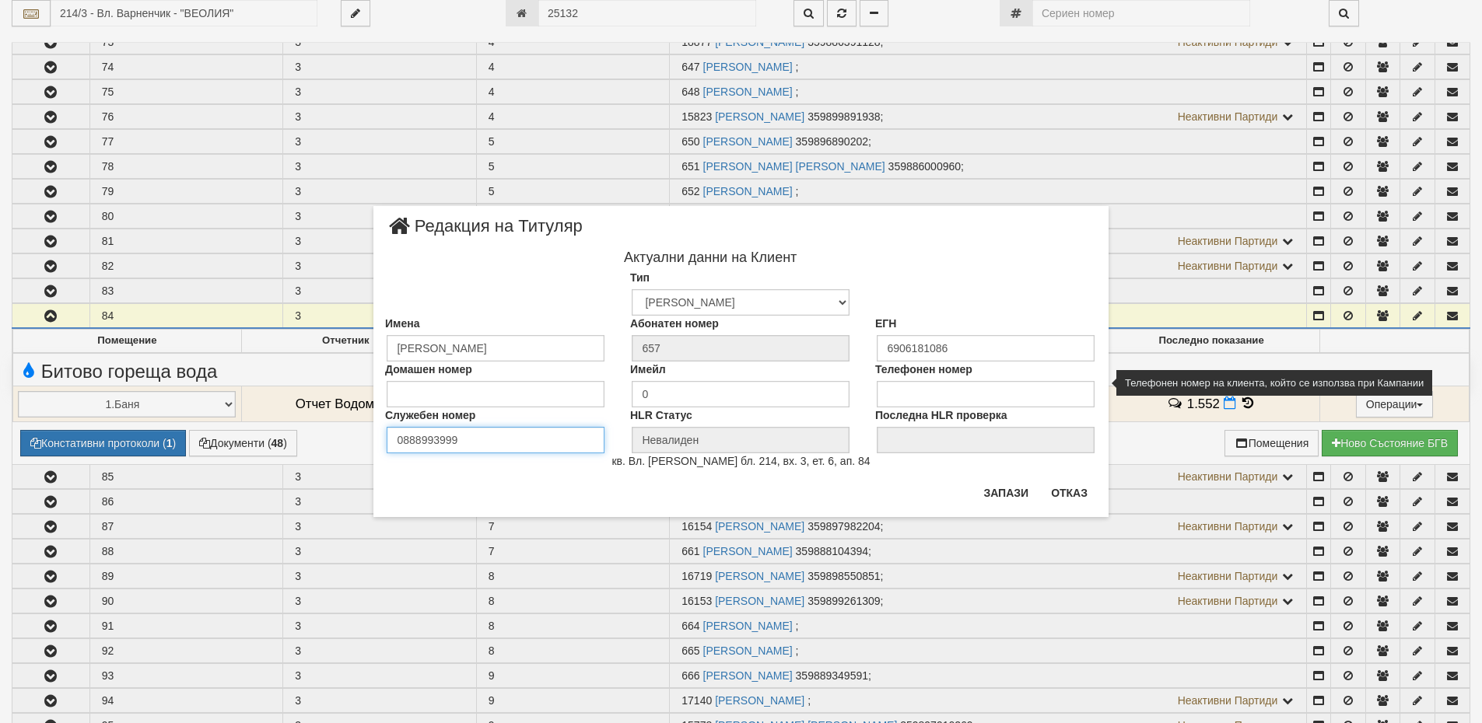
type input "0888993999"
click at [902, 395] on input "tel" at bounding box center [986, 394] width 218 height 26
paste input "0888993999"
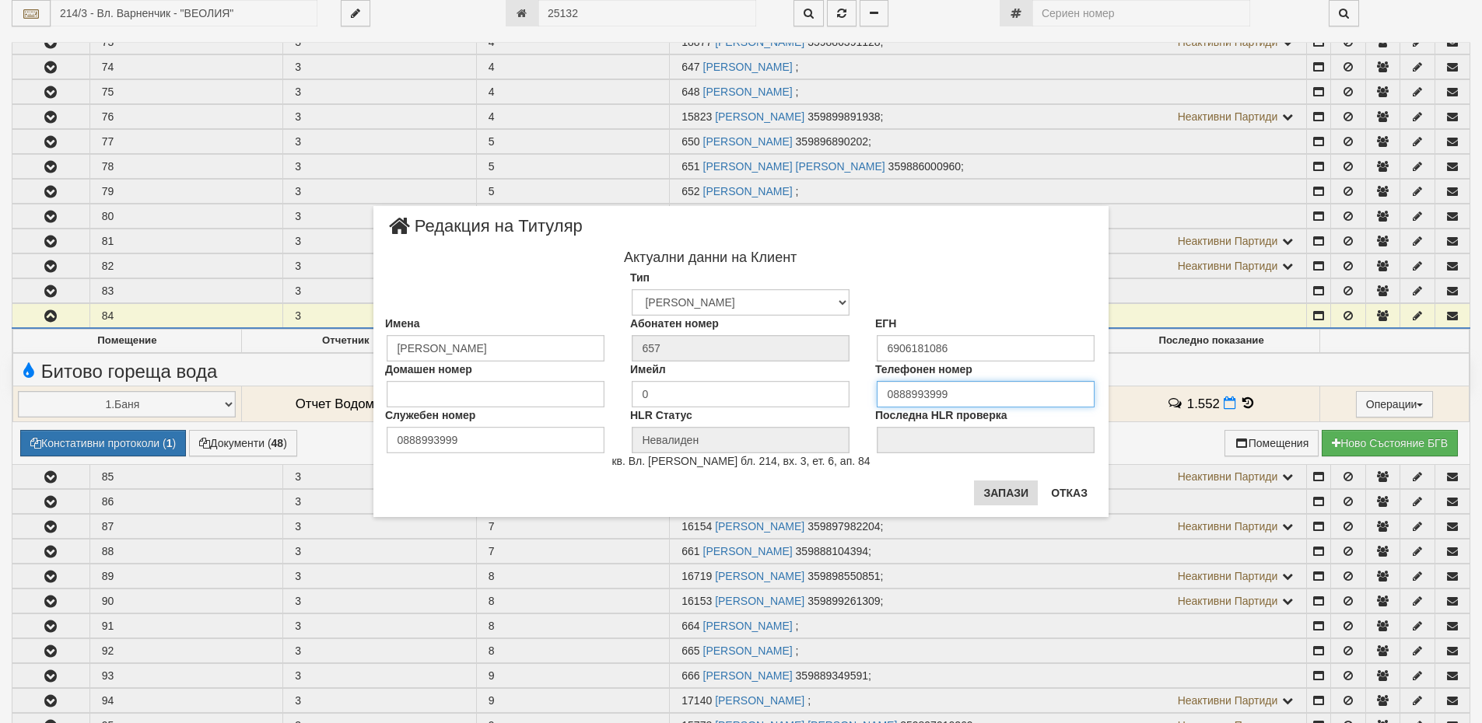
type input "0888993999"
click at [1002, 490] on button "Запази" at bounding box center [1006, 493] width 64 height 25
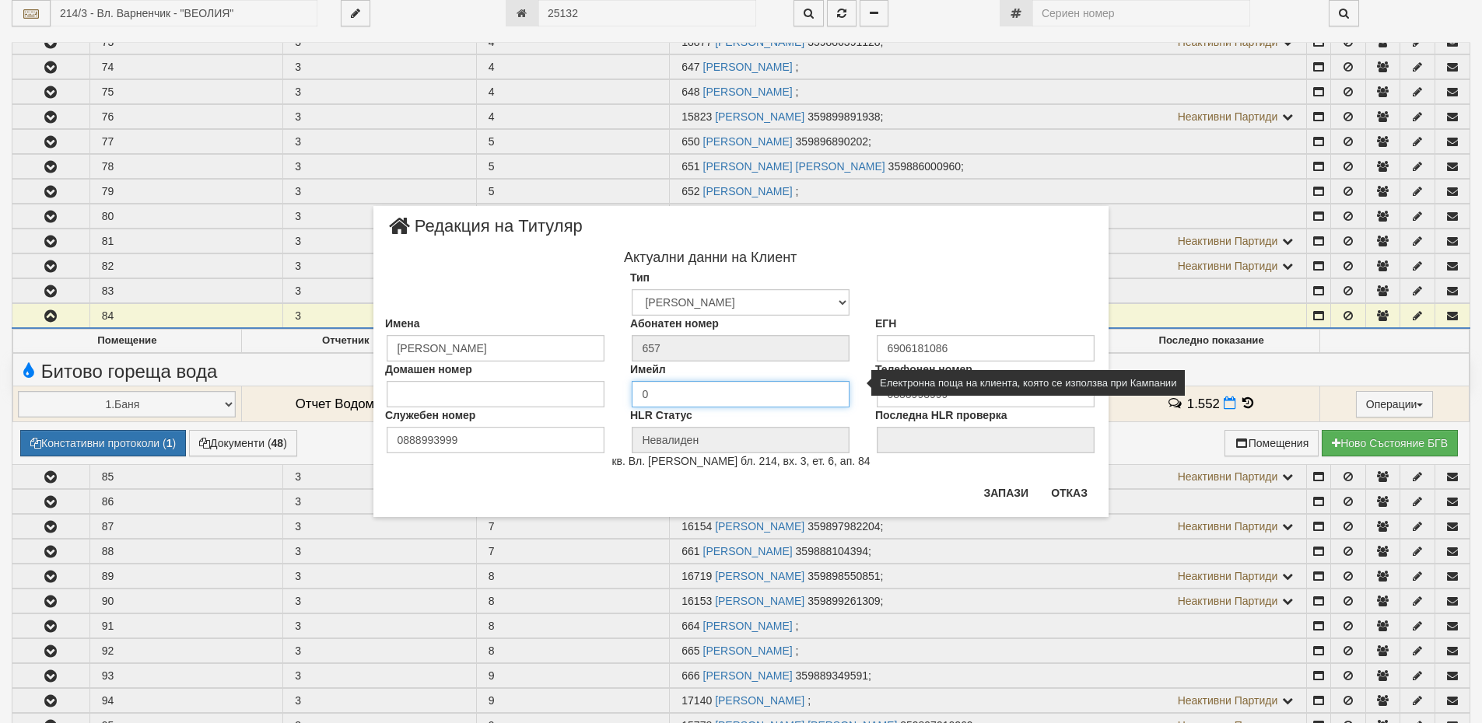
click at [660, 400] on input "0" at bounding box center [741, 394] width 218 height 26
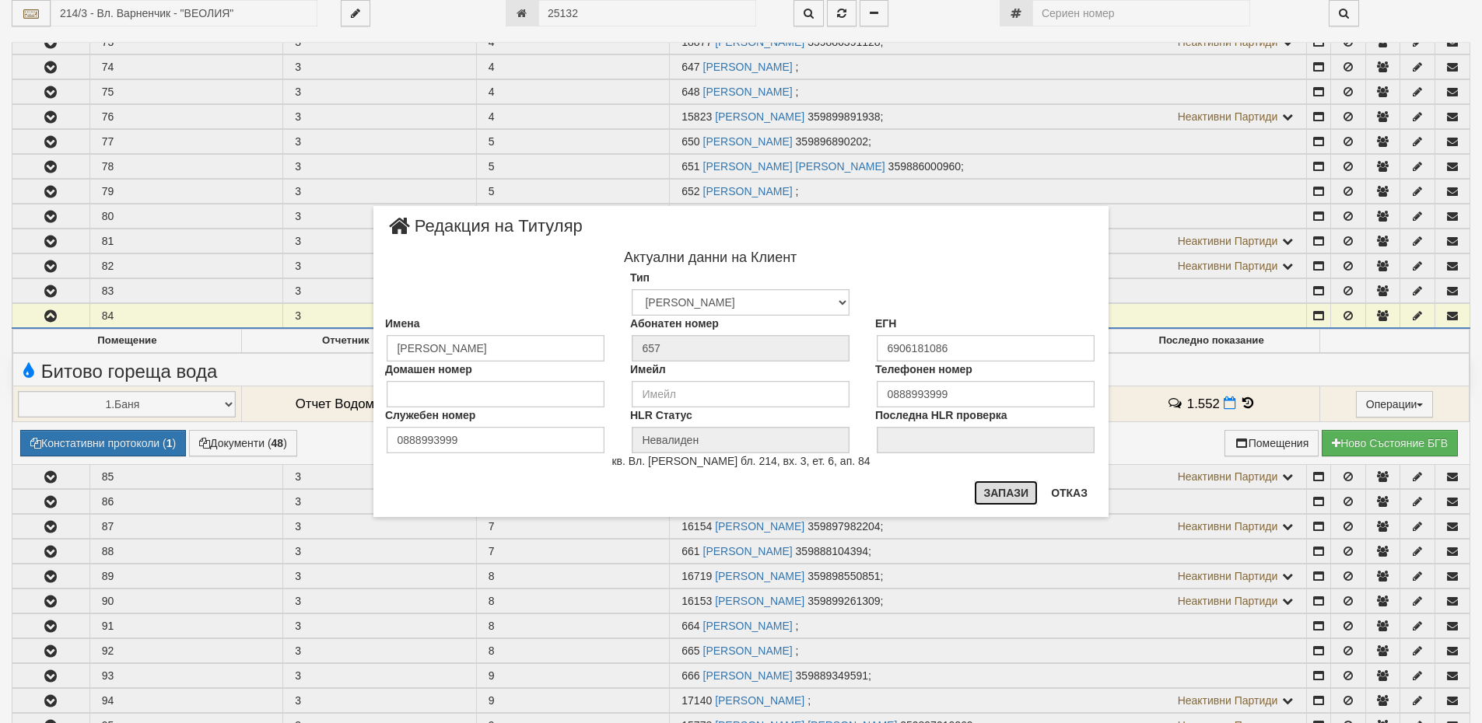
drag, startPoint x: 978, startPoint y: 481, endPoint x: 989, endPoint y: 502, distance: 23.3
click at [979, 482] on button "Запази" at bounding box center [1006, 493] width 64 height 25
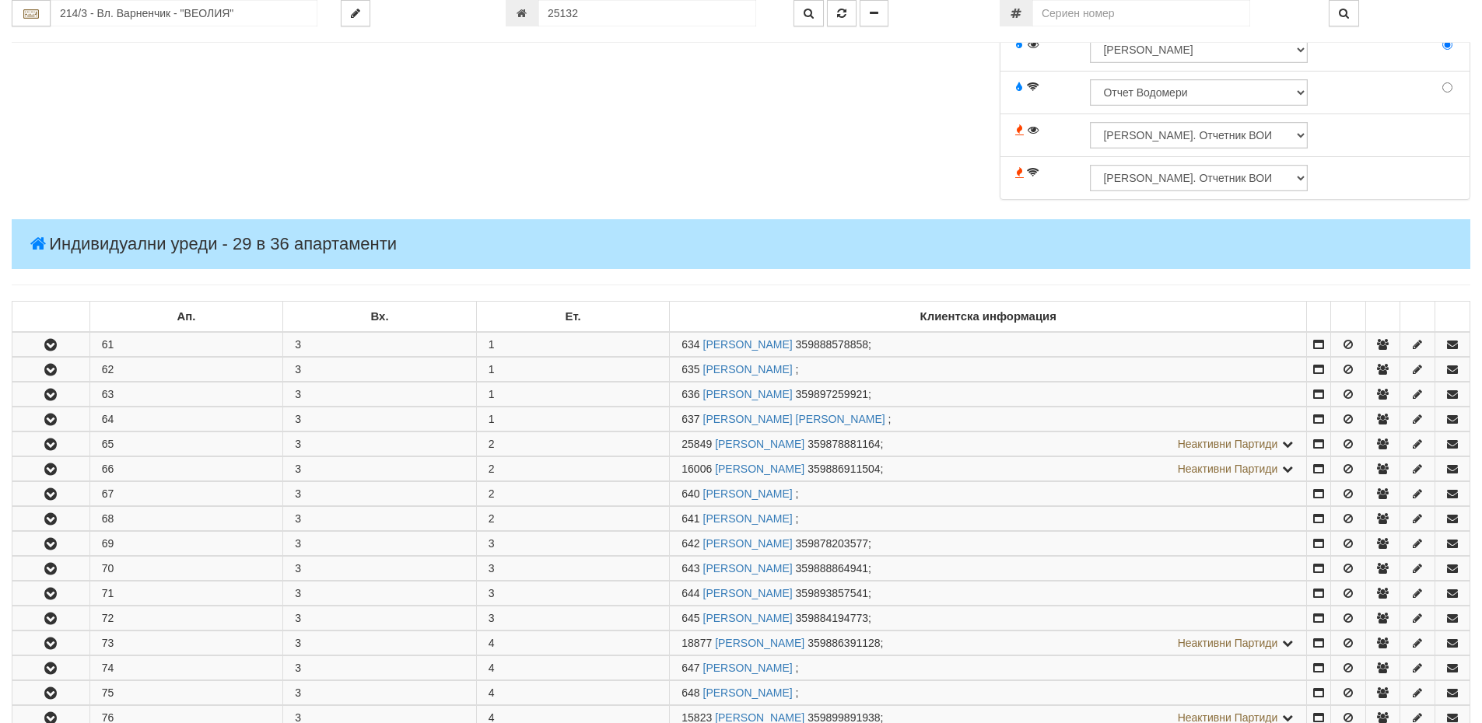
scroll to position [622, 0]
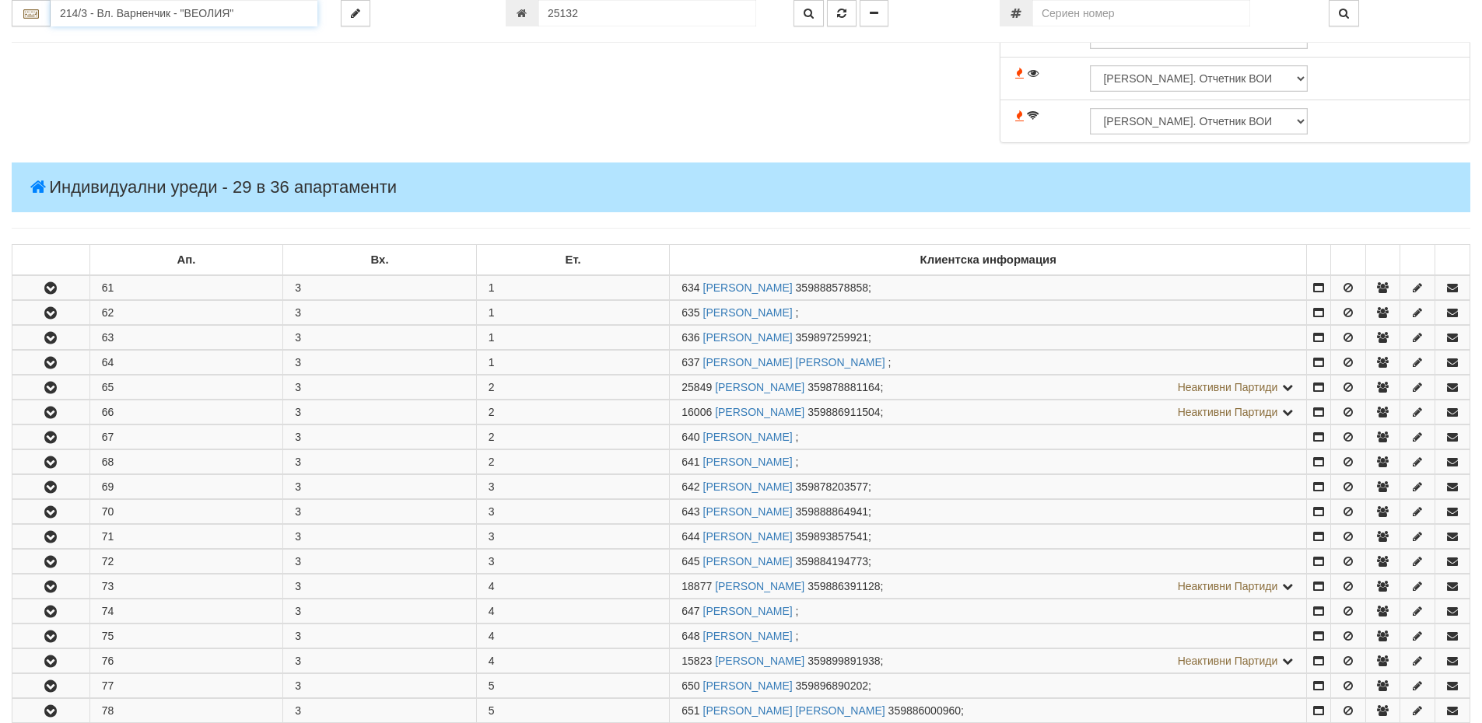
click at [99, 8] on input "214/3 - Вл. Варненчик - "ВЕОЛИЯ"" at bounding box center [184, 13] width 267 height 26
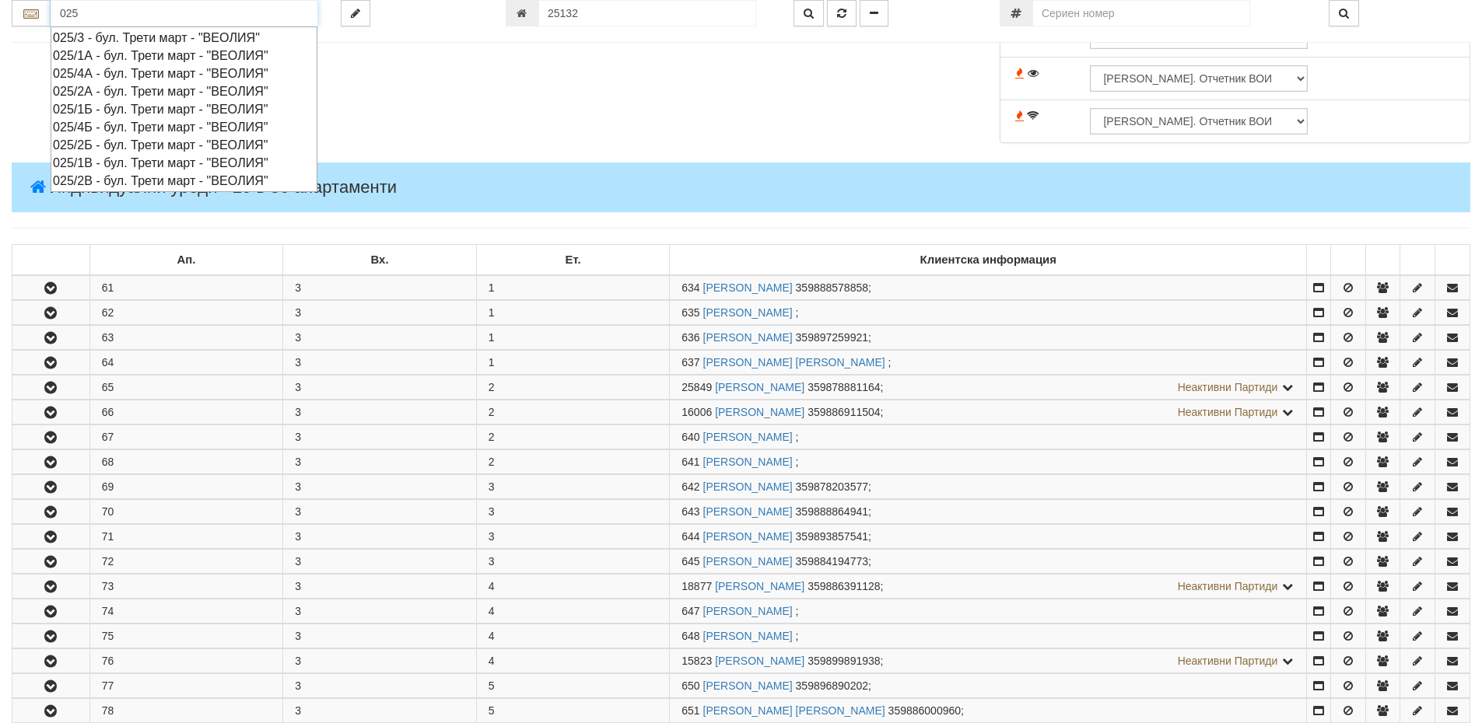
click at [103, 75] on div "025/4А - бул. Трети март - "ВЕОЛИЯ"" at bounding box center [184, 74] width 262 height 18
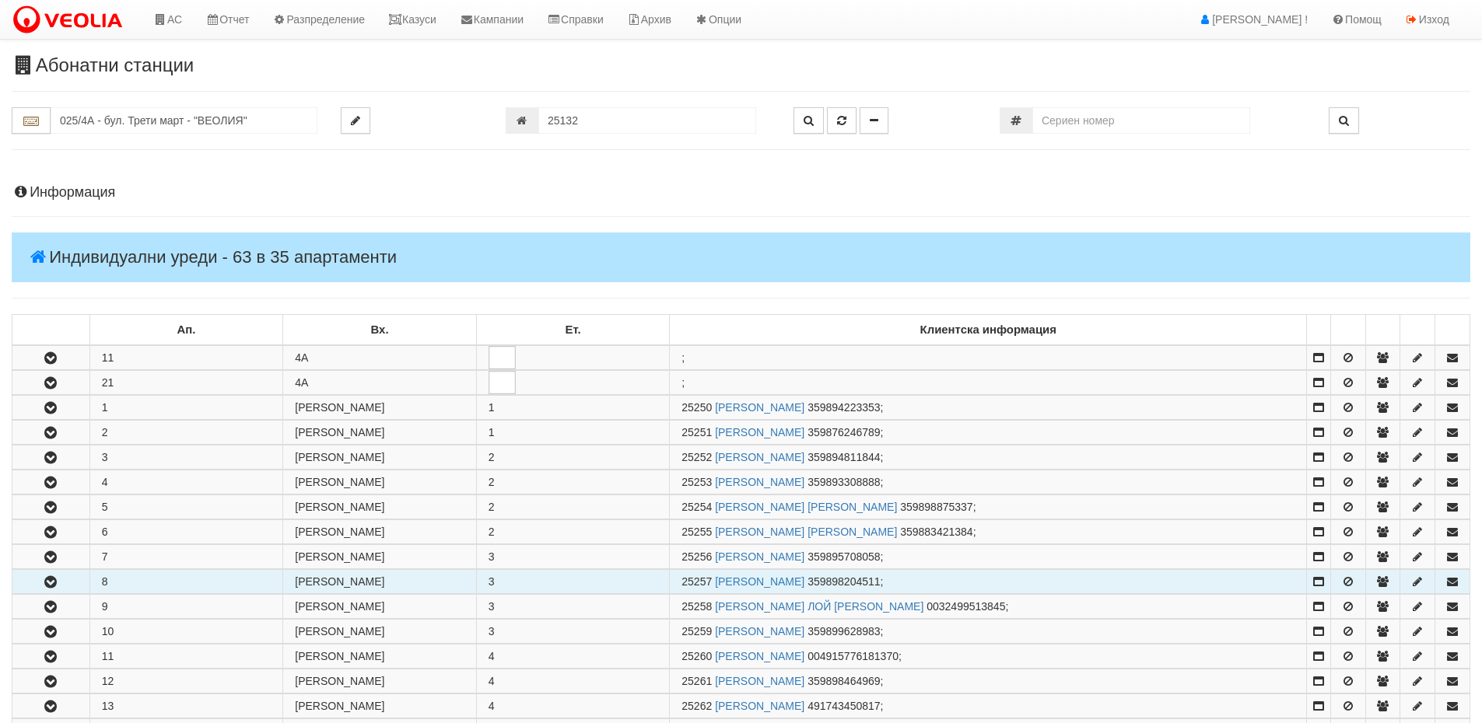
scroll to position [233, 0]
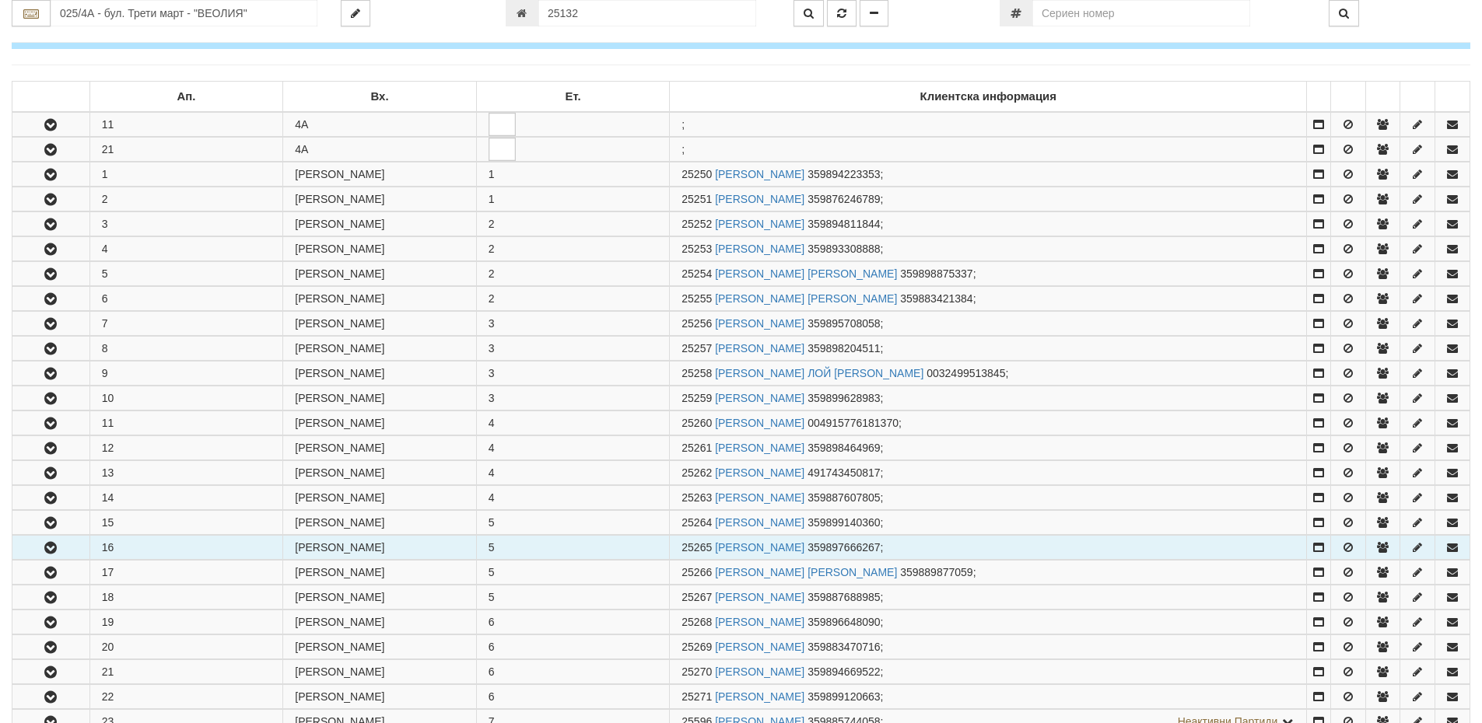
click at [53, 547] on icon "button" at bounding box center [50, 548] width 19 height 11
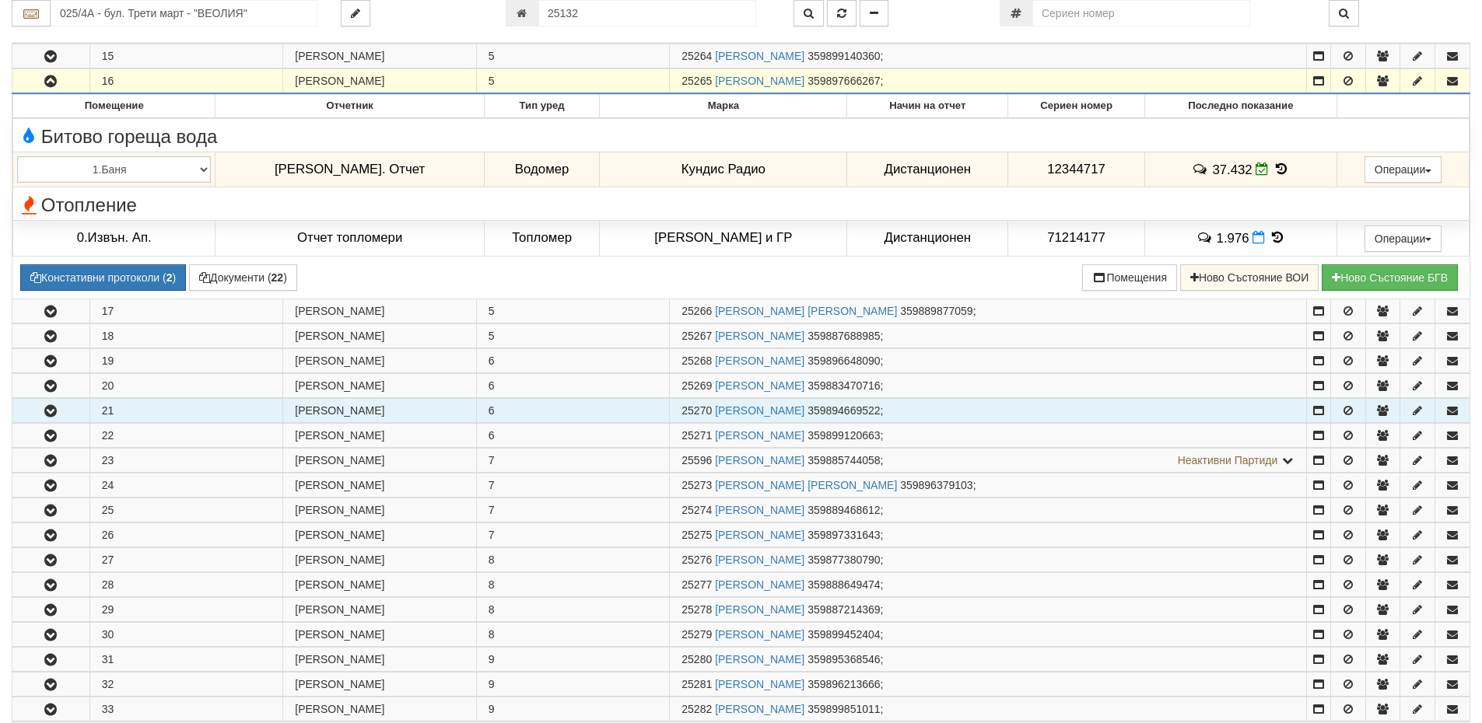
scroll to position [856, 0]
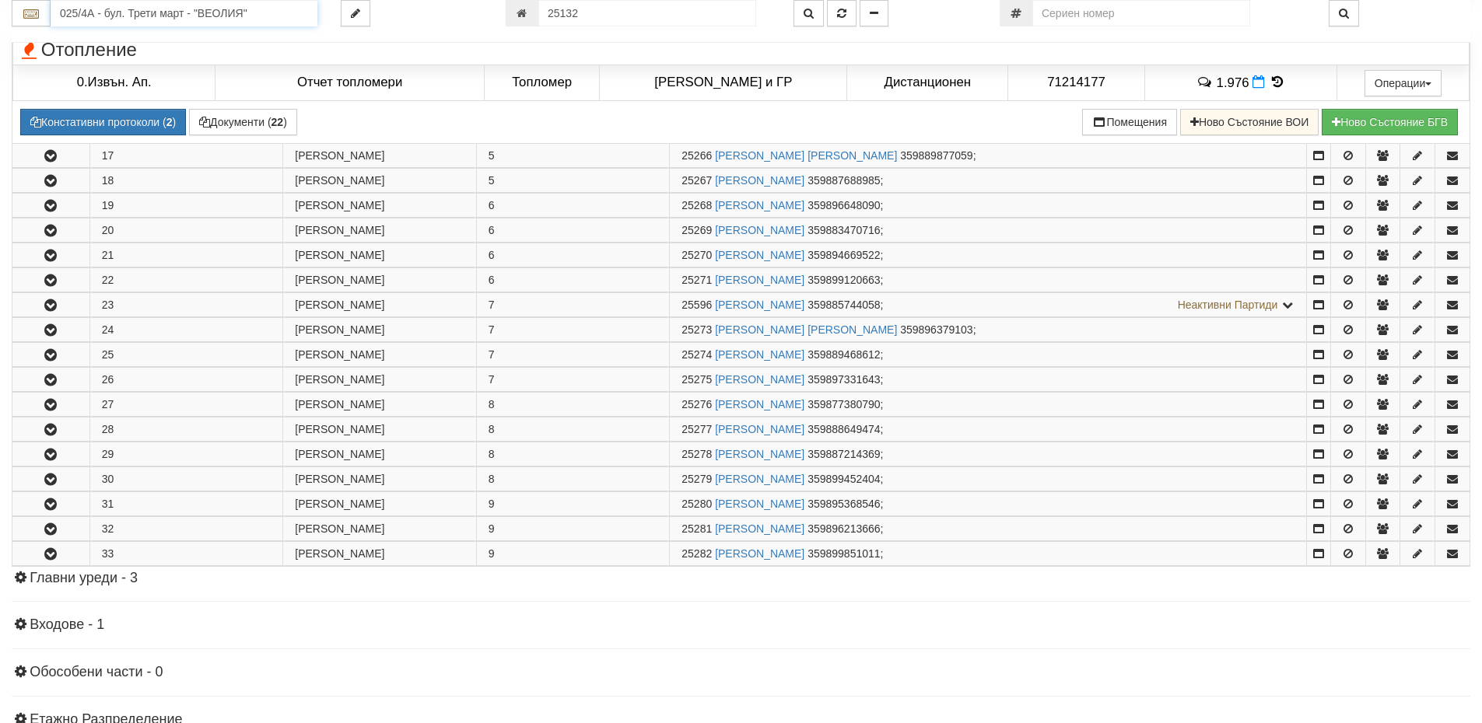
click at [122, 11] on input "025/4А - бул. Трети март - "ВЕОЛИЯ"" at bounding box center [184, 13] width 267 height 26
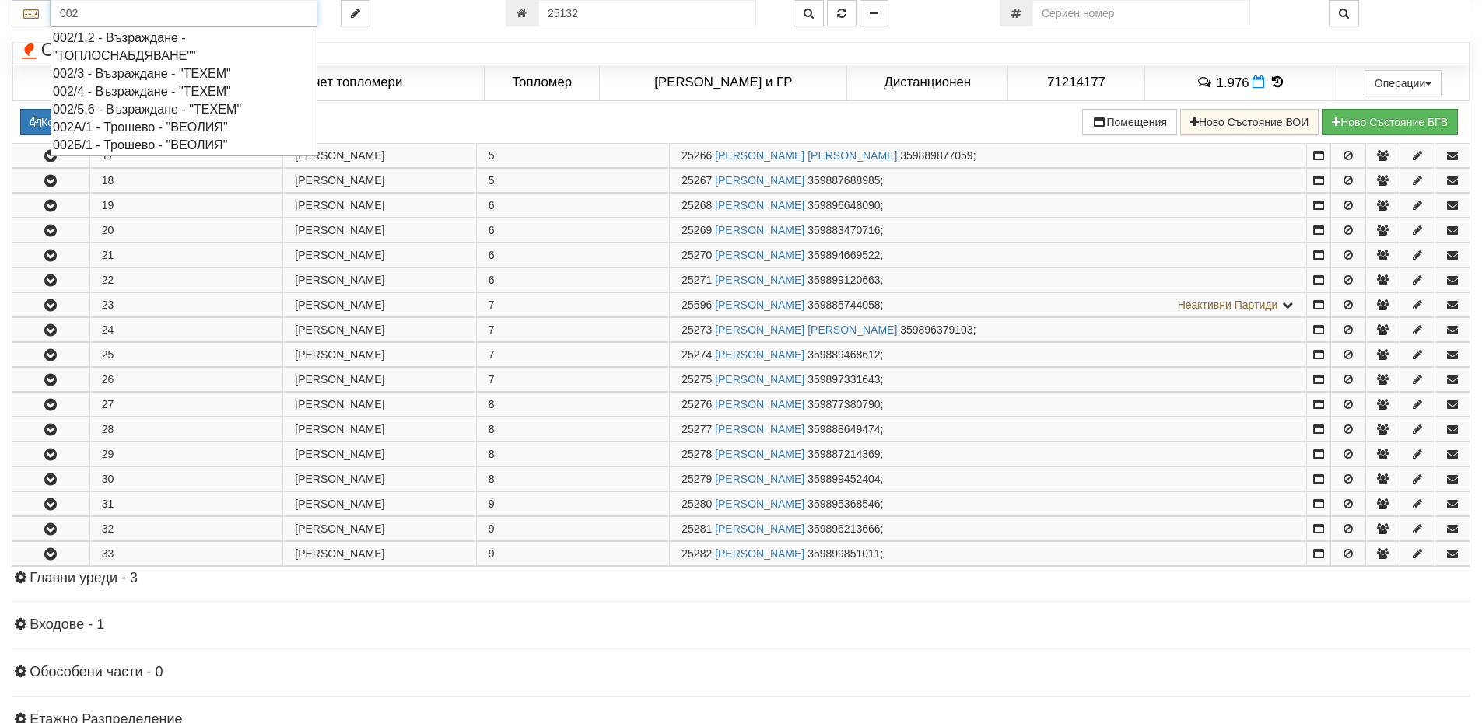
click at [121, 38] on div "002/1,2 - Възраждане - "ТОПЛОСНАБДЯВАНЕ""" at bounding box center [184, 47] width 262 height 36
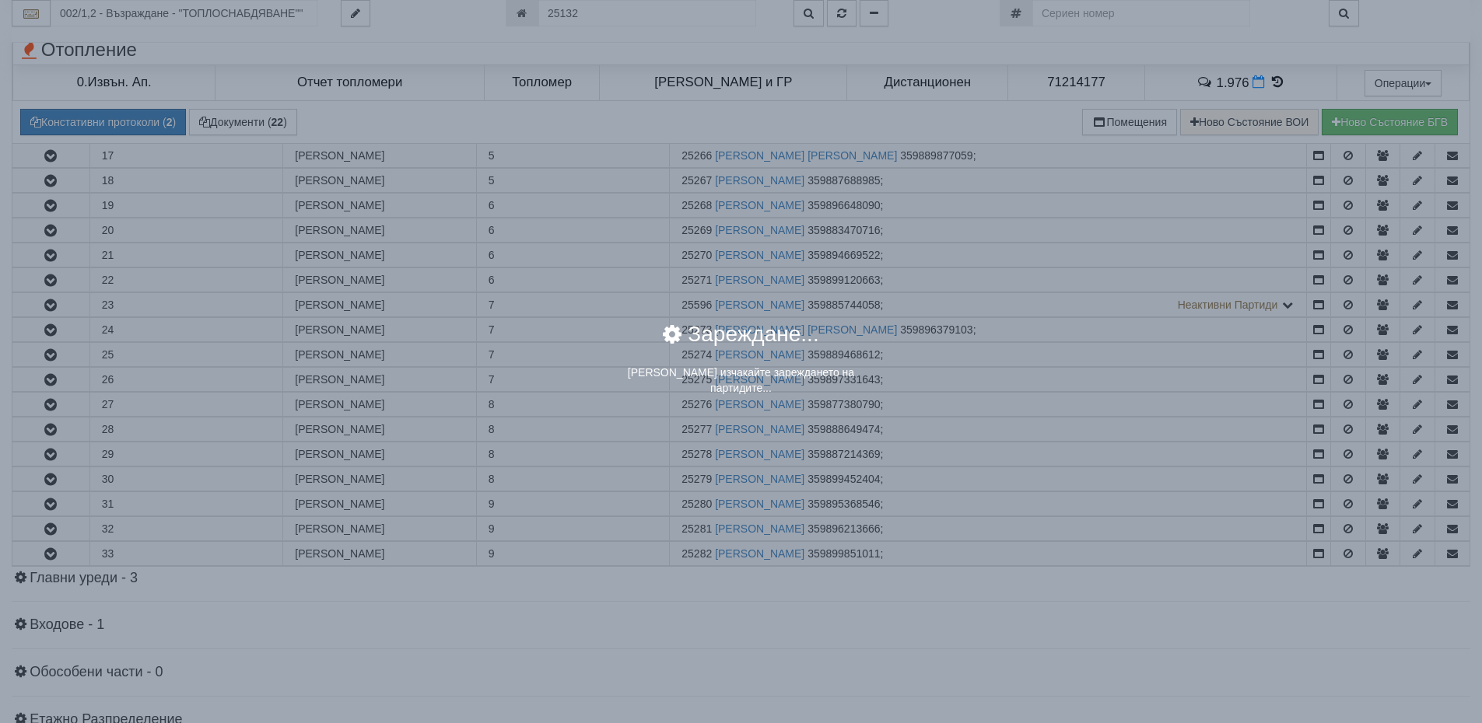
scroll to position [0, 0]
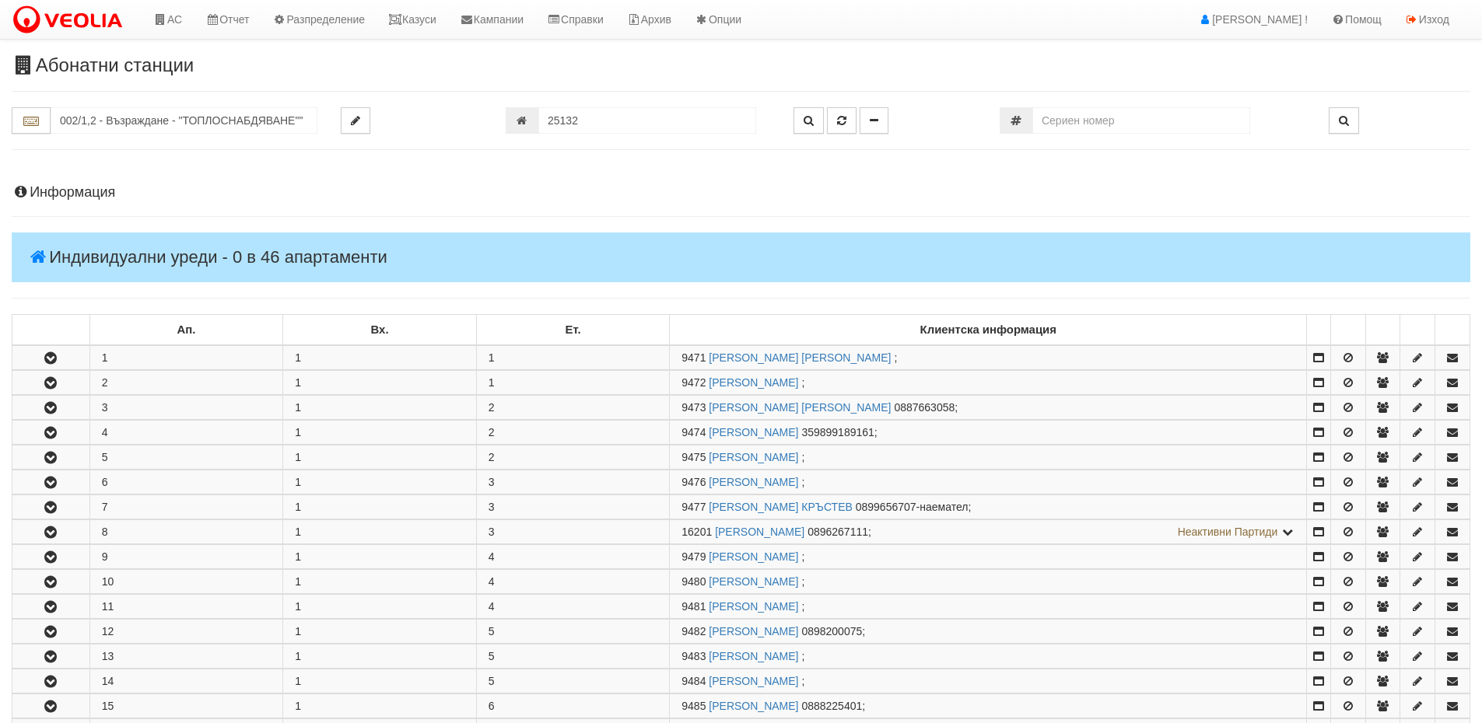
click at [87, 191] on h4 "Информация" at bounding box center [741, 193] width 1458 height 16
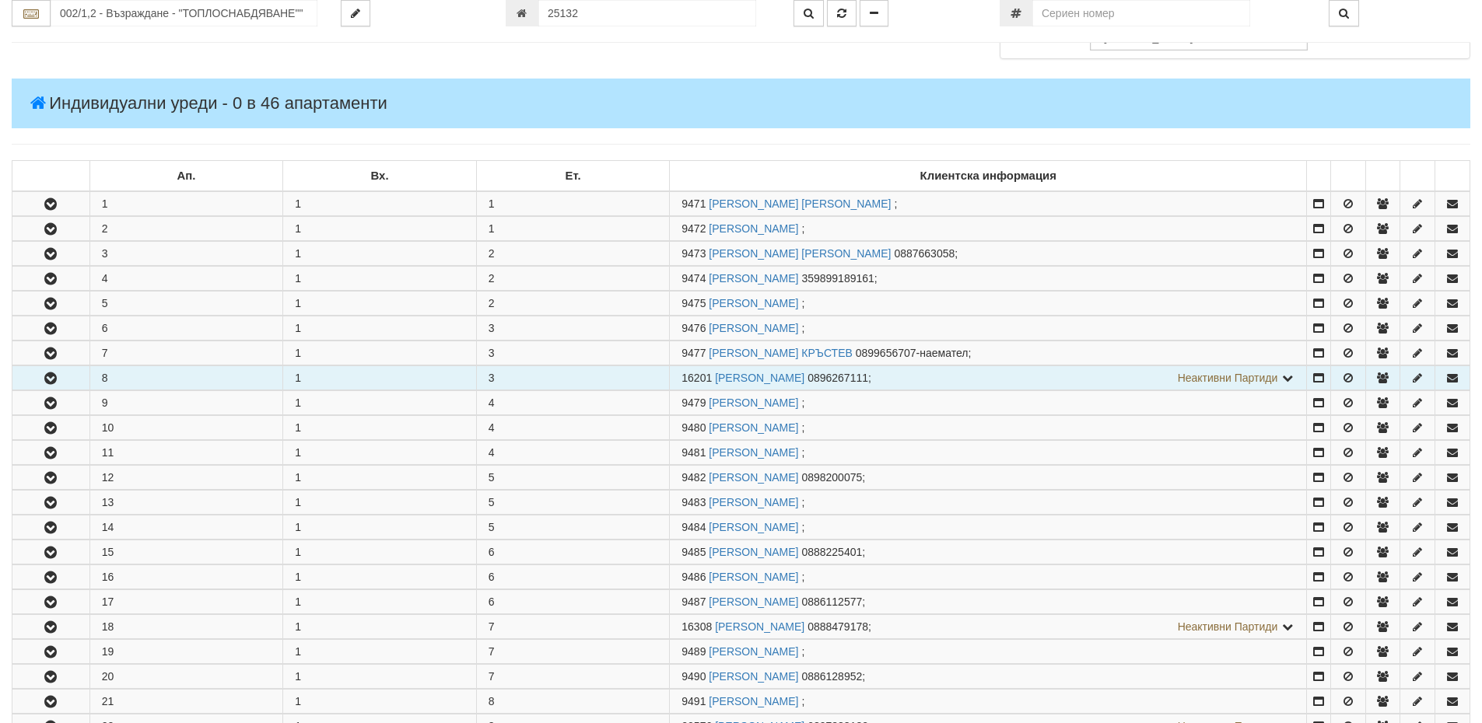
scroll to position [700, 0]
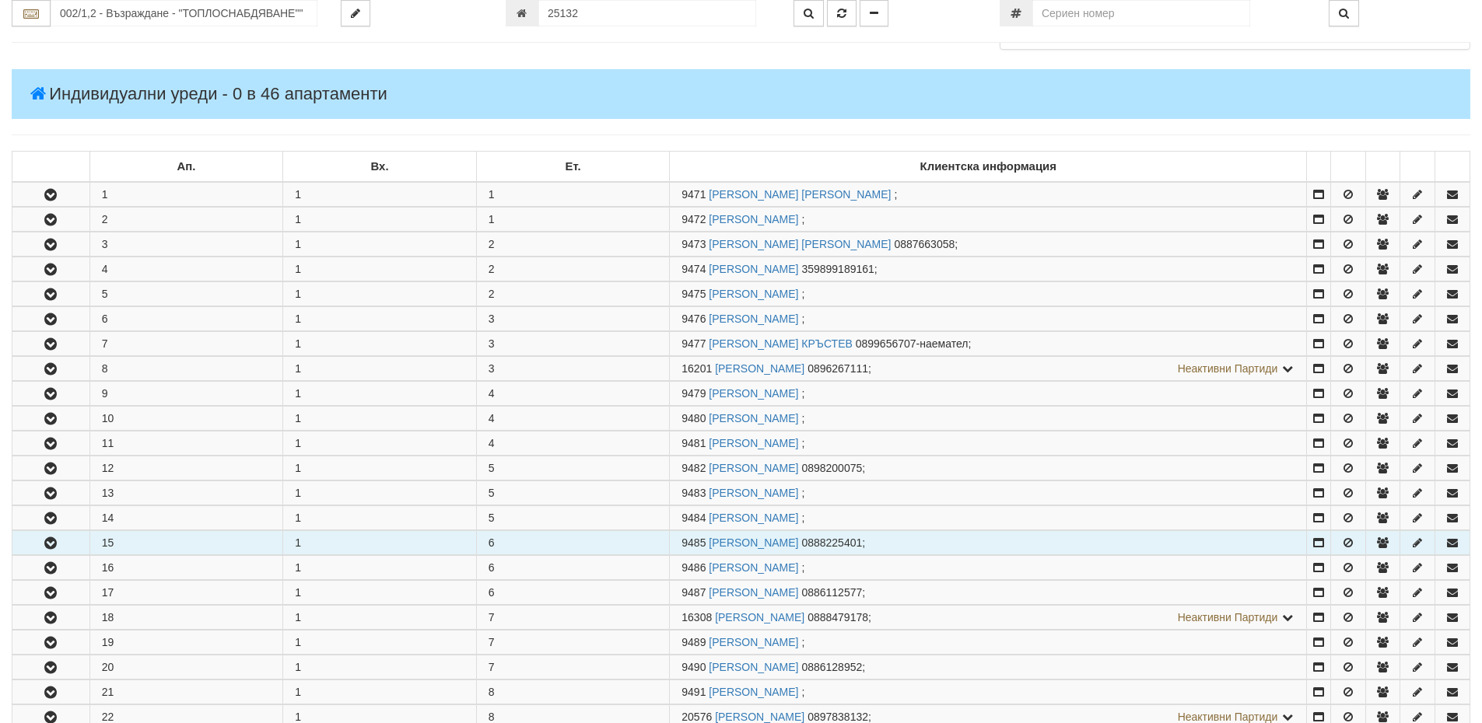
click at [56, 549] on icon "button" at bounding box center [50, 543] width 19 height 11
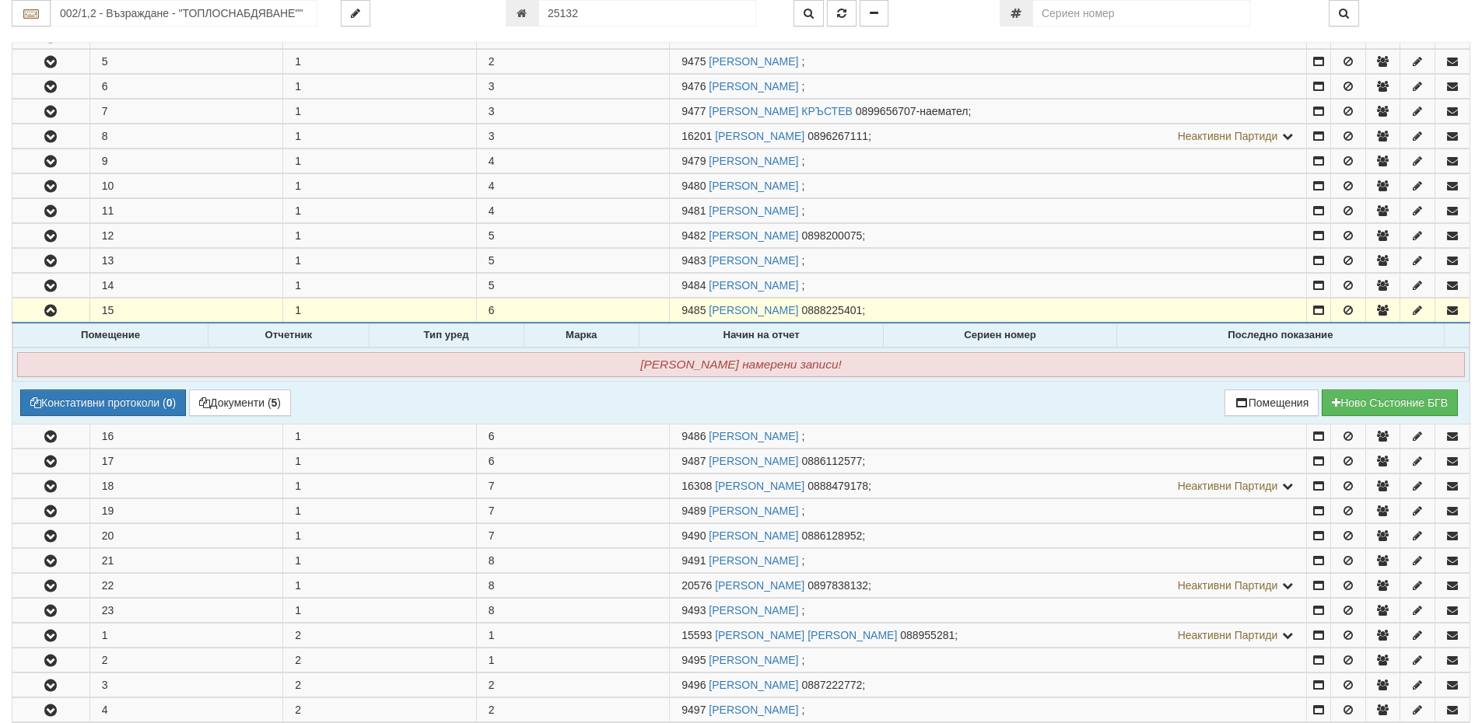
scroll to position [933, 0]
click at [249, 405] on button "Документи ( 5 )" at bounding box center [240, 402] width 102 height 26
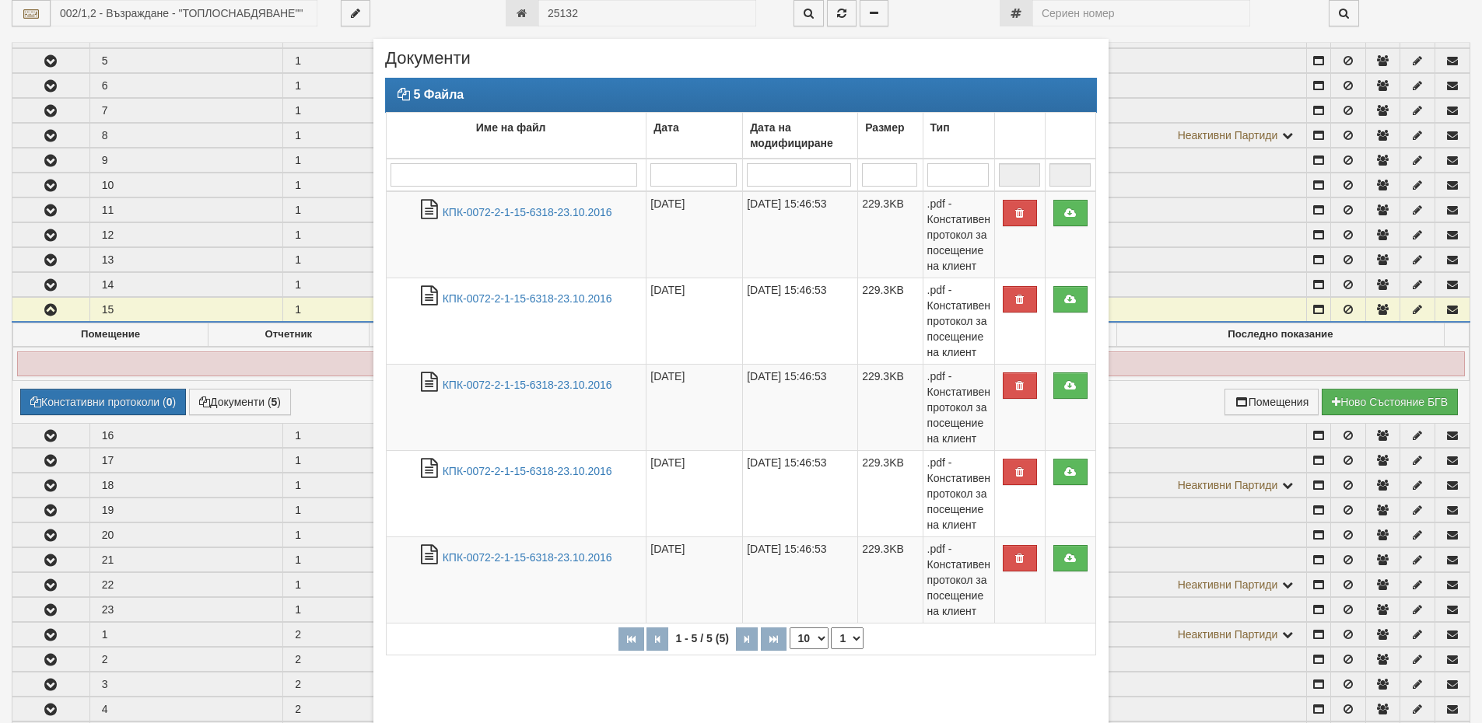
scroll to position [68, 0]
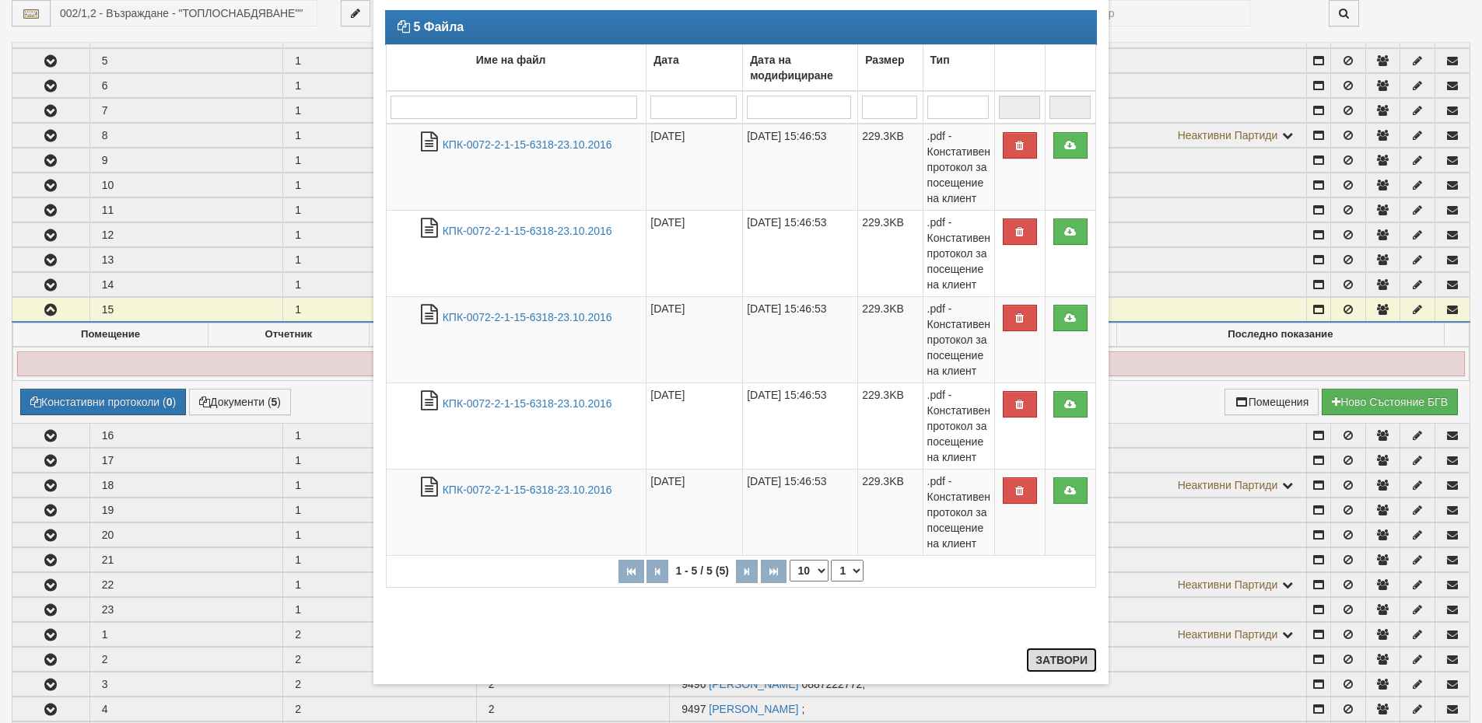
click at [1060, 660] on button "Затвори" at bounding box center [1061, 660] width 71 height 25
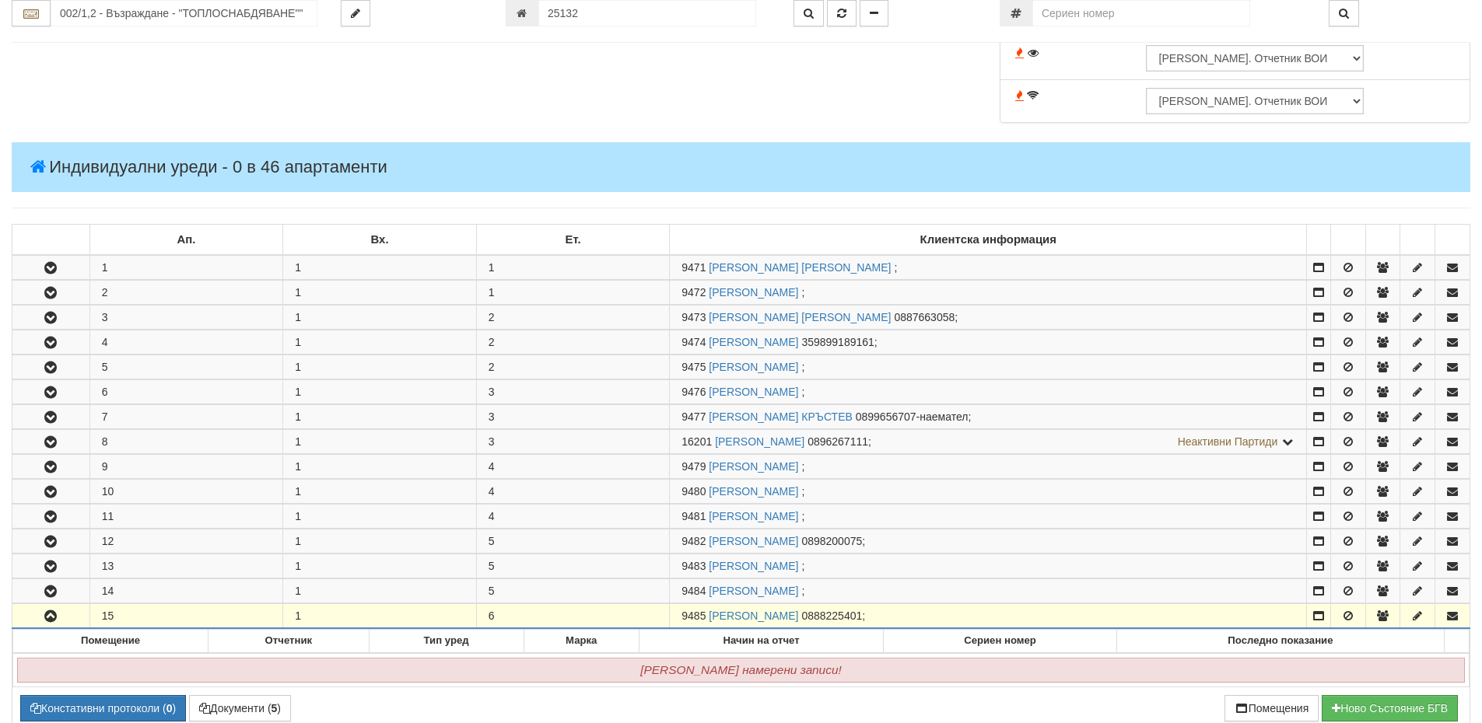
scroll to position [684, 0]
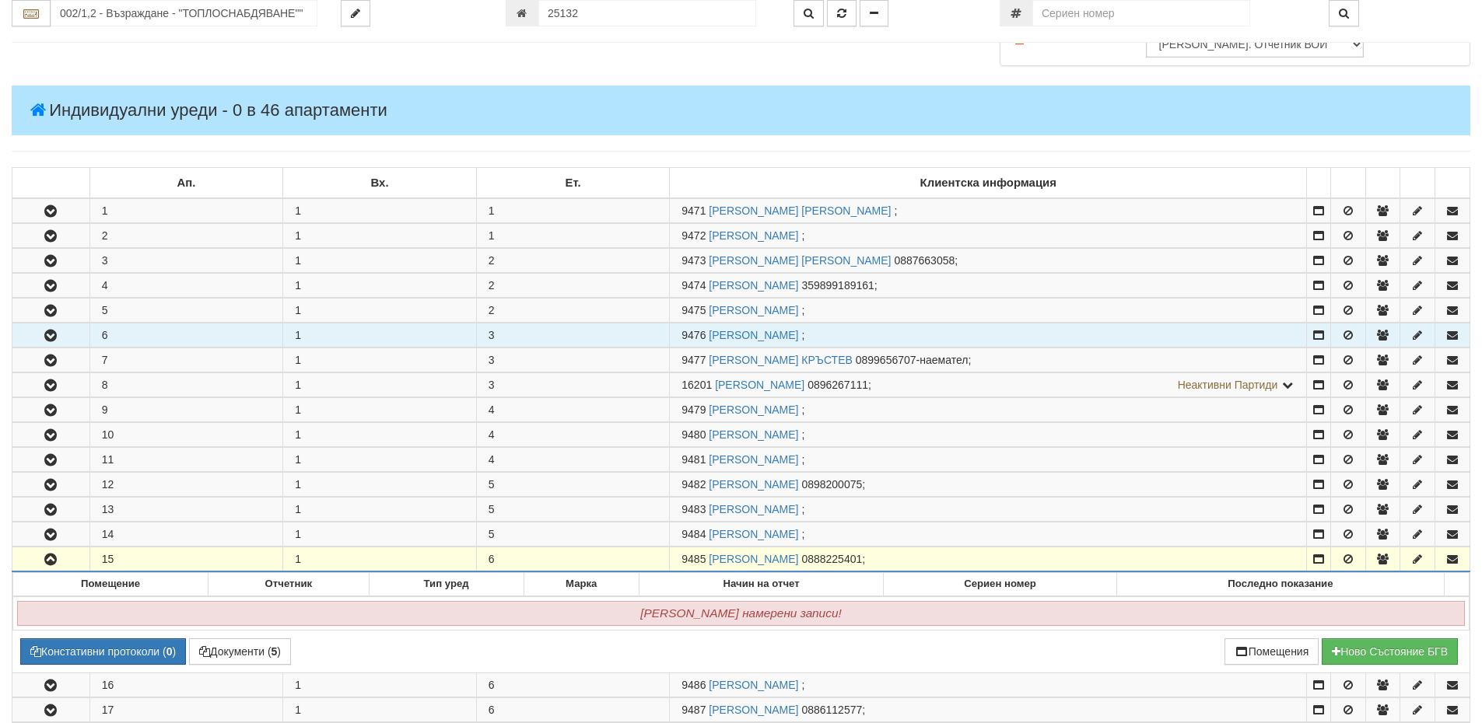
click at [52, 331] on icon "button" at bounding box center [50, 336] width 19 height 11
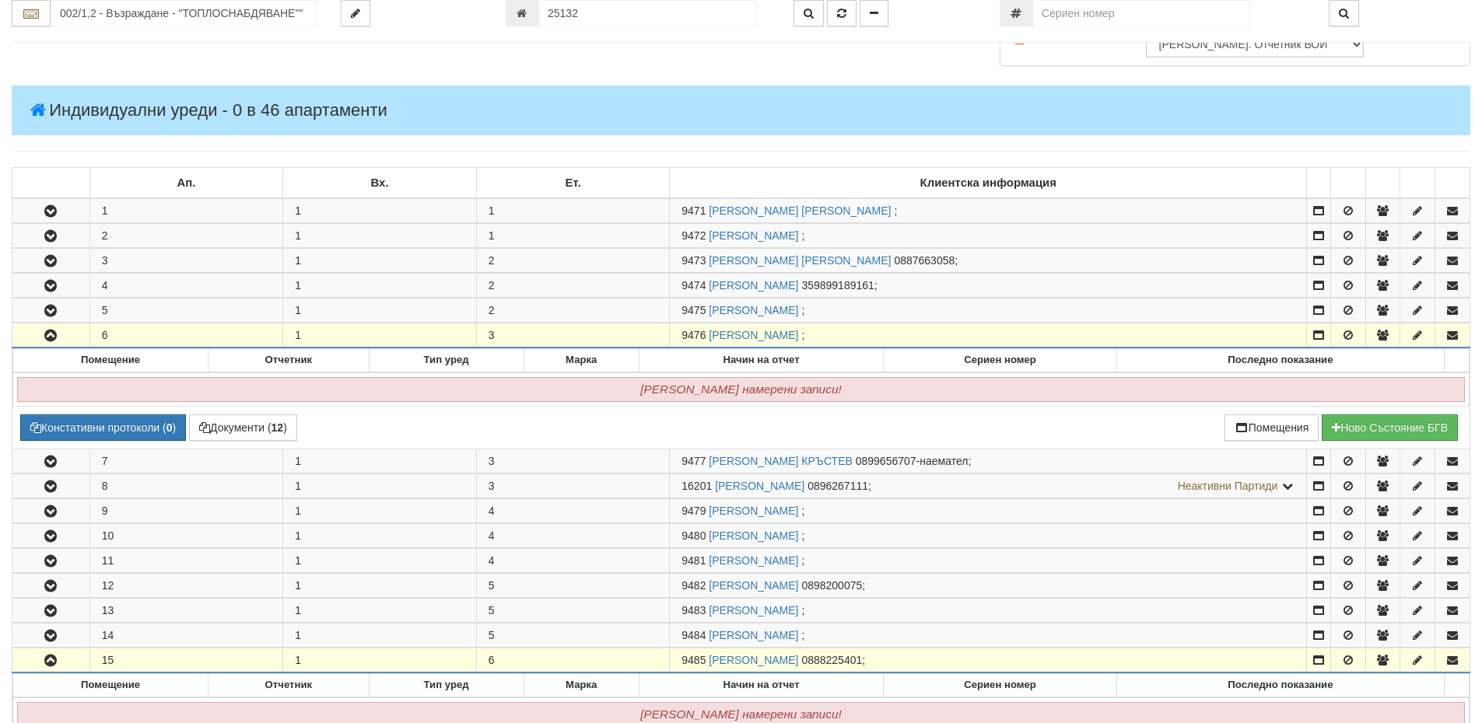
click at [54, 338] on icon "button" at bounding box center [50, 336] width 19 height 11
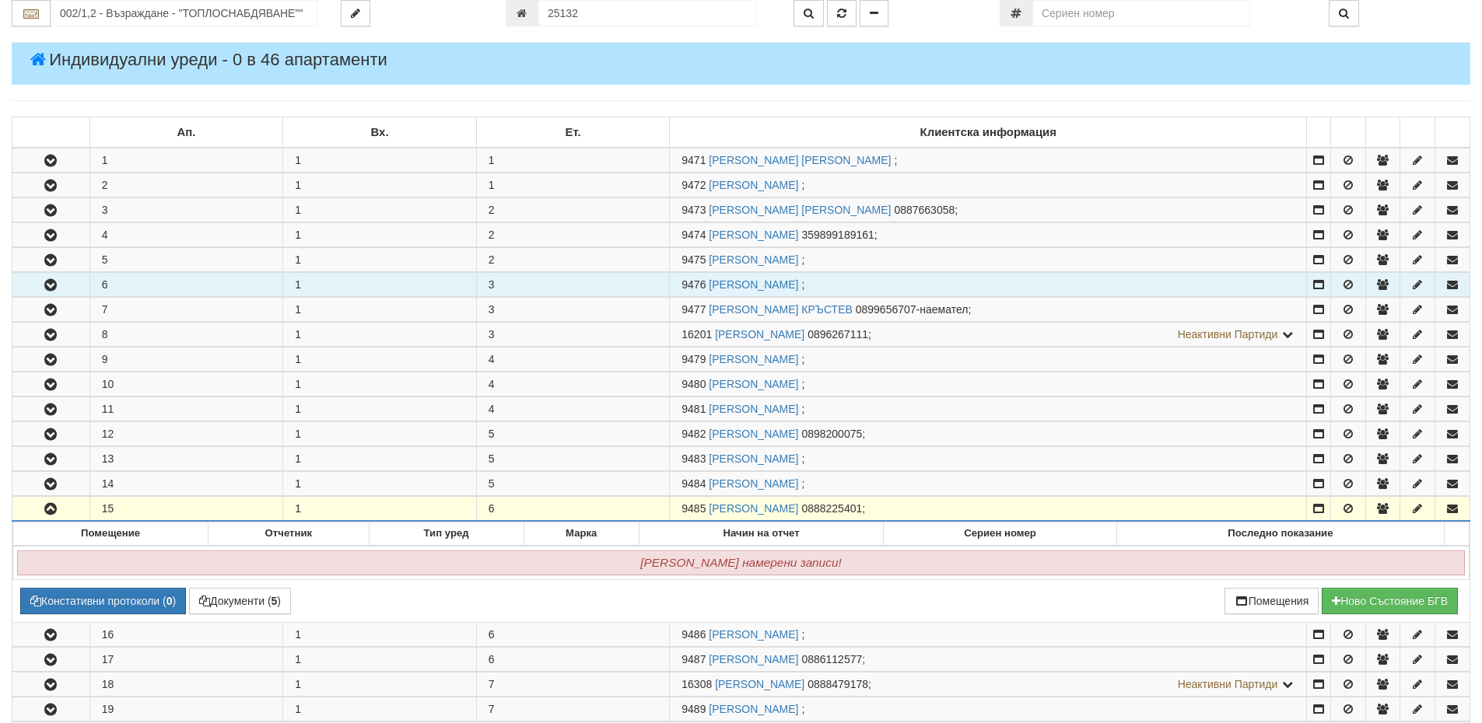
scroll to position [586, 0]
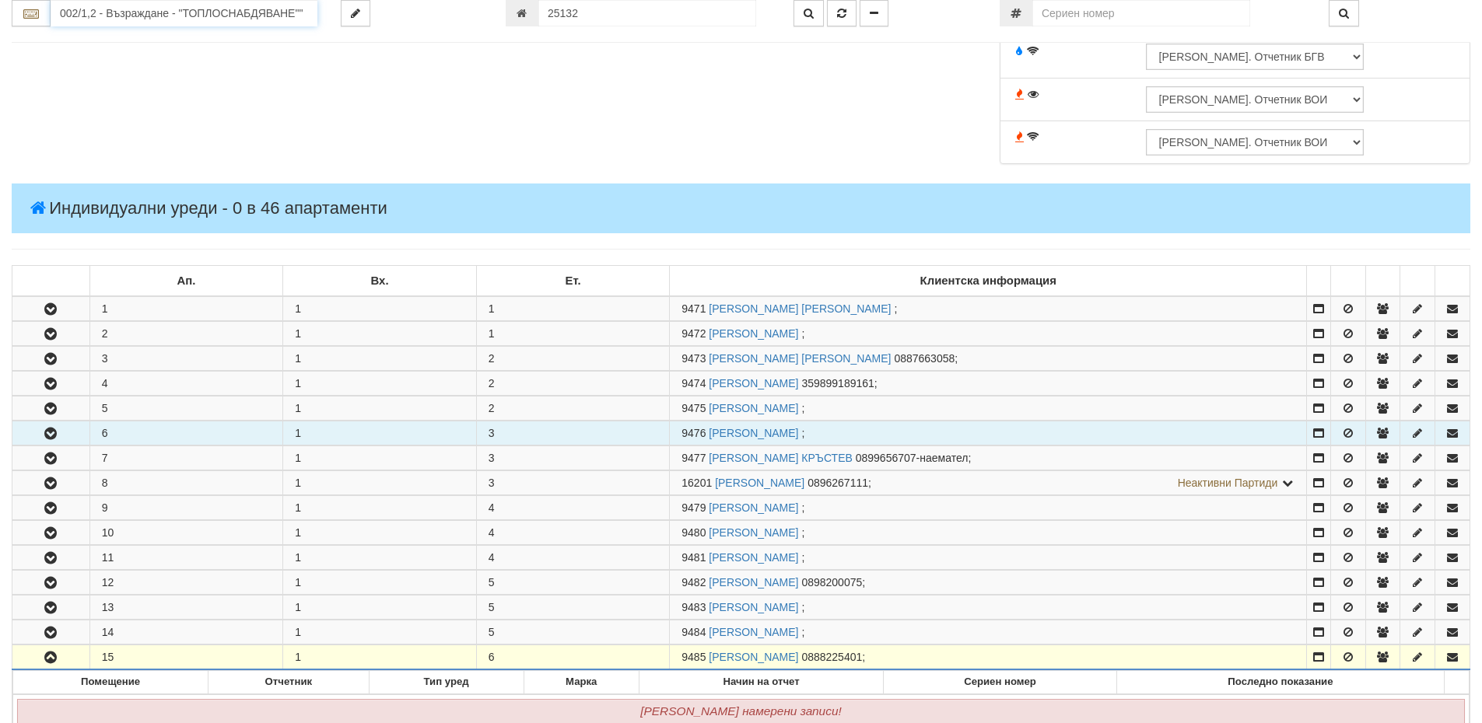
click at [94, 19] on input "002/1,2 - Възраждане - "ТОПЛОСНАБДЯВАНЕ""" at bounding box center [184, 13] width 267 height 26
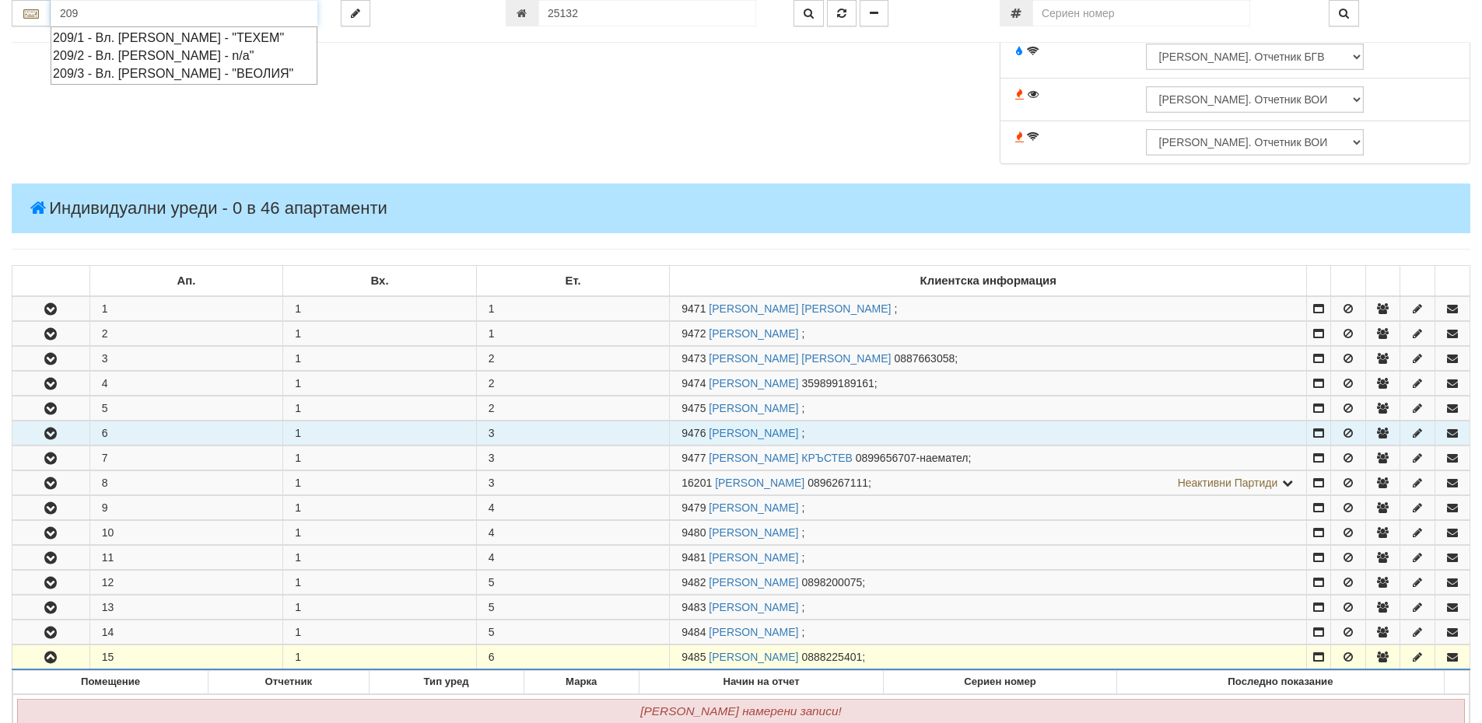
click at [154, 75] on div "209/3 - Вл. Варненчик - "ВЕОЛИЯ"" at bounding box center [184, 74] width 262 height 18
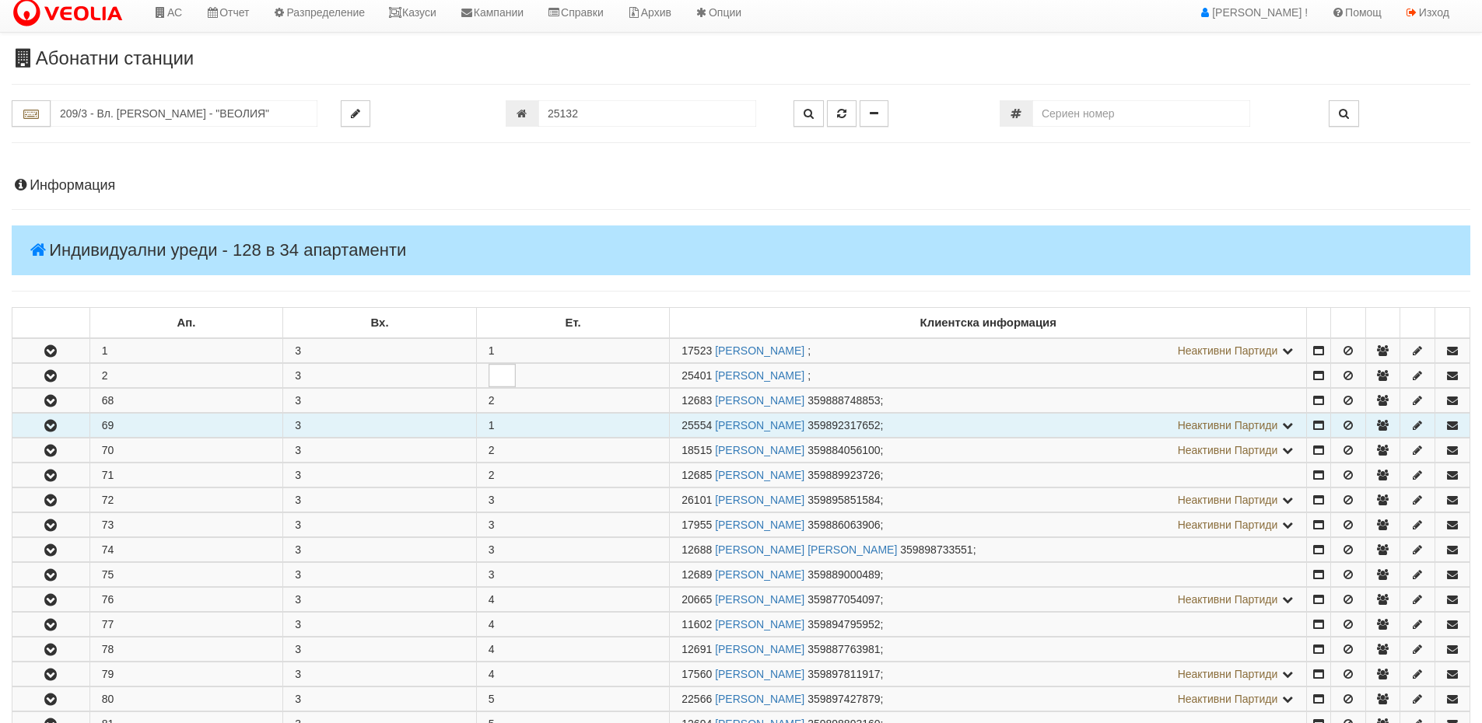
scroll to position [0, 0]
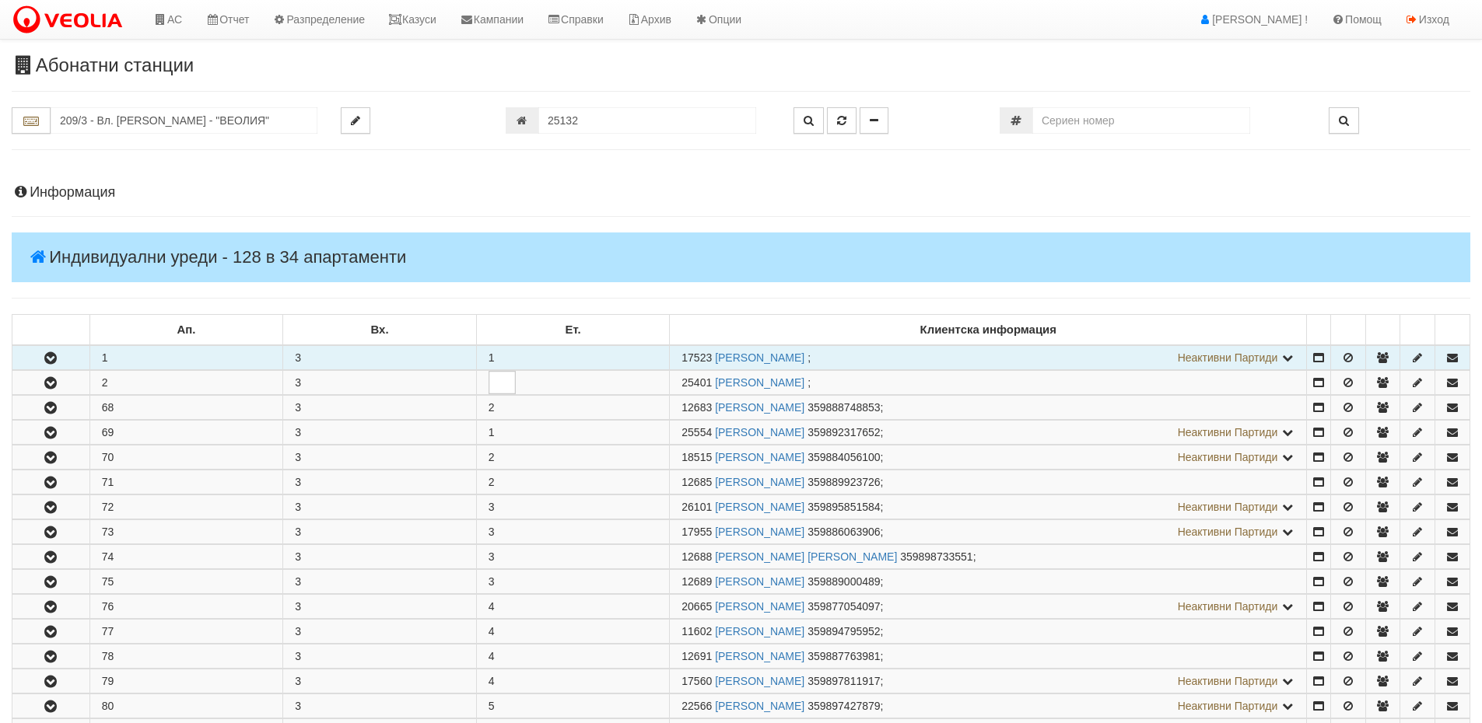
click at [57, 358] on icon "button" at bounding box center [50, 358] width 19 height 11
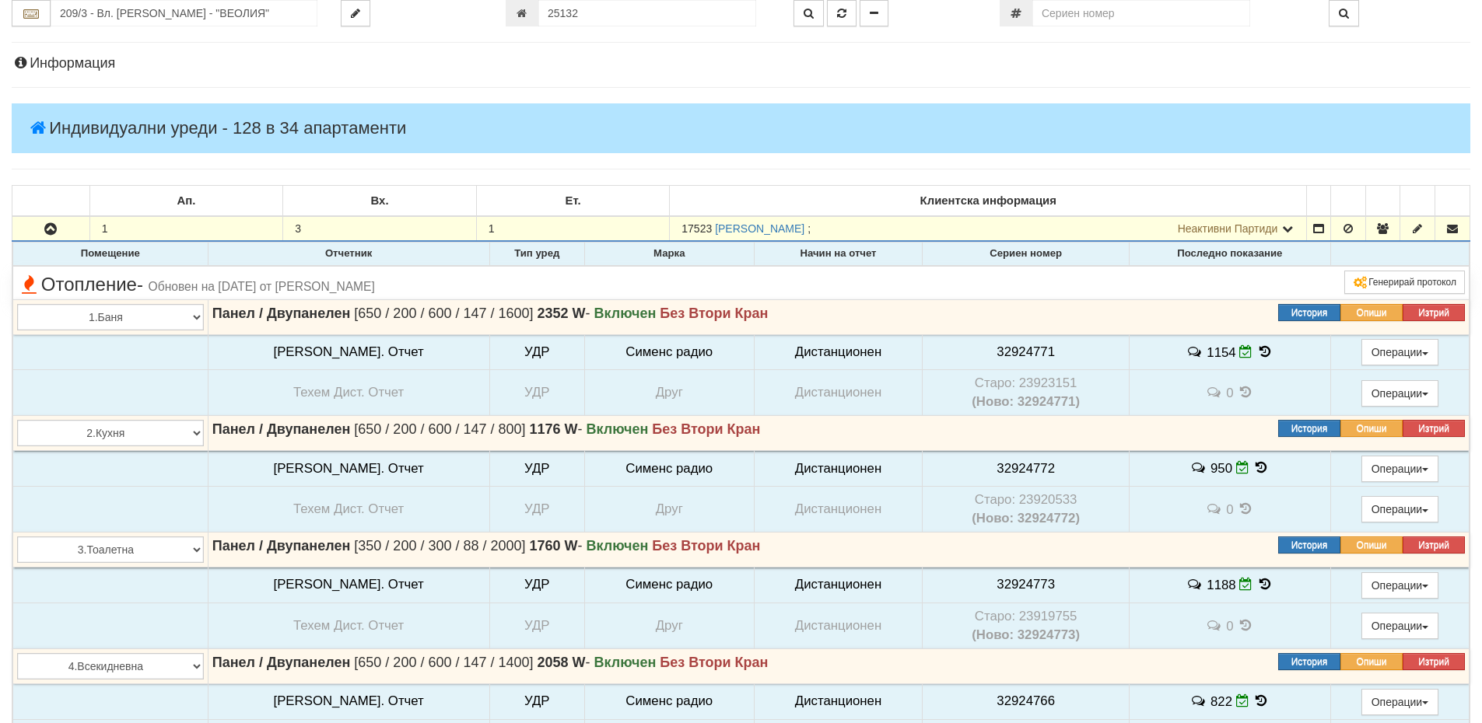
scroll to position [156, 0]
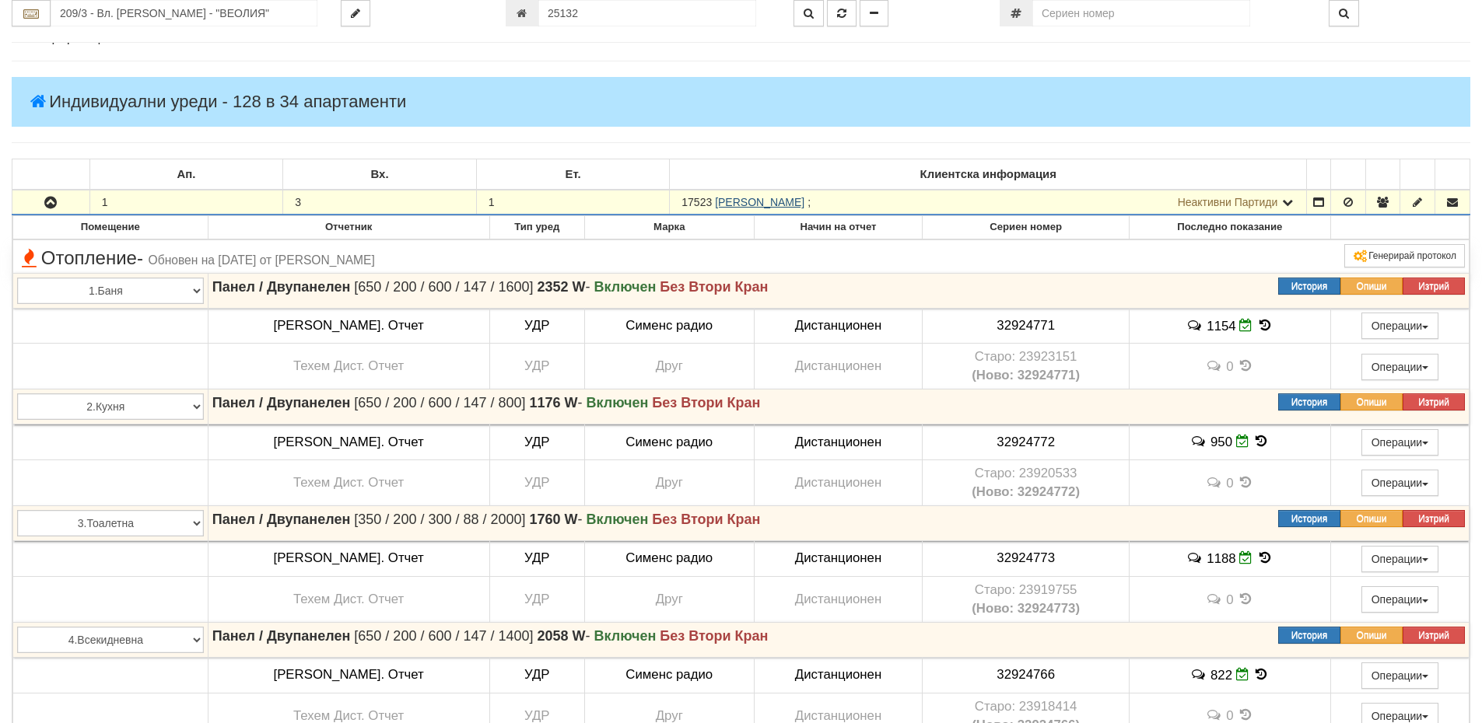
click at [804, 205] on link "АНЕТА ГЕОРГИЕВА ПОПОВА" at bounding box center [759, 202] width 89 height 12
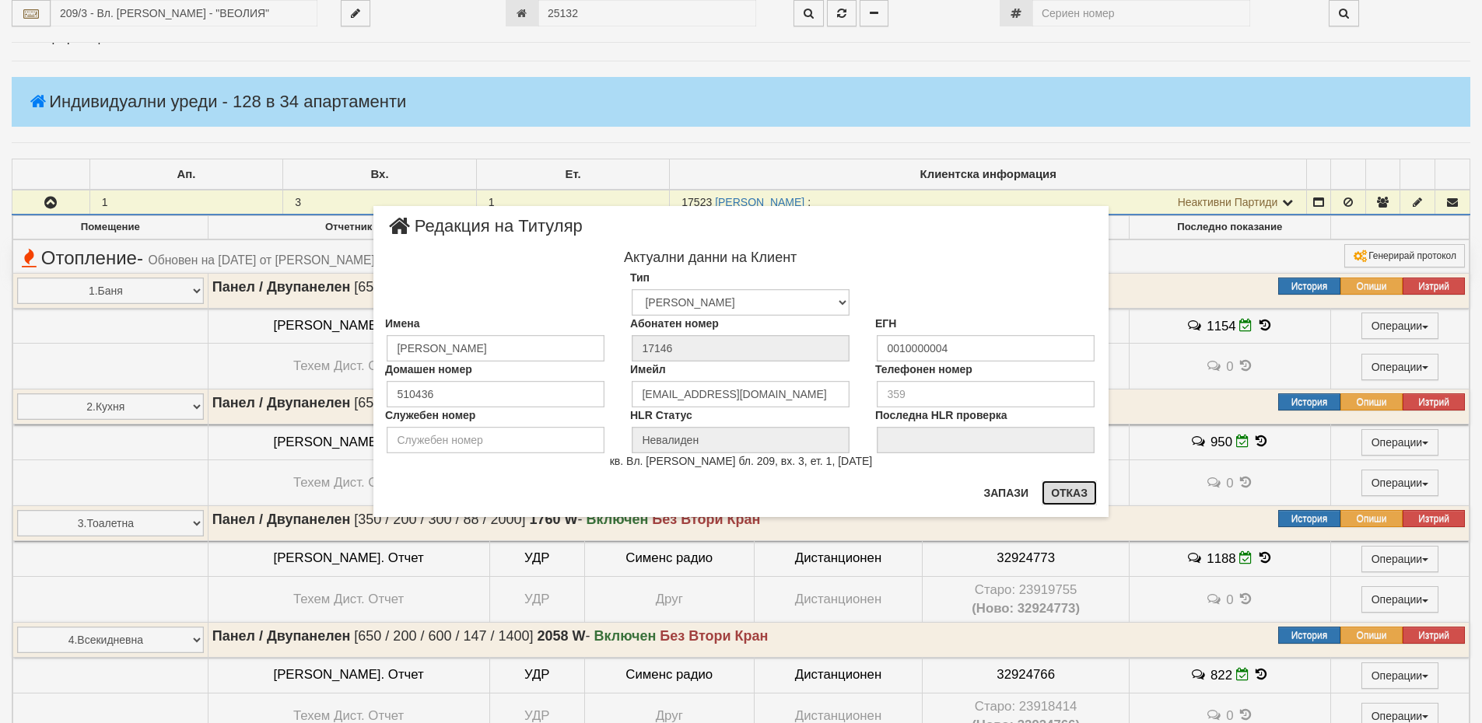
click at [1070, 493] on button "Отказ" at bounding box center [1069, 493] width 55 height 25
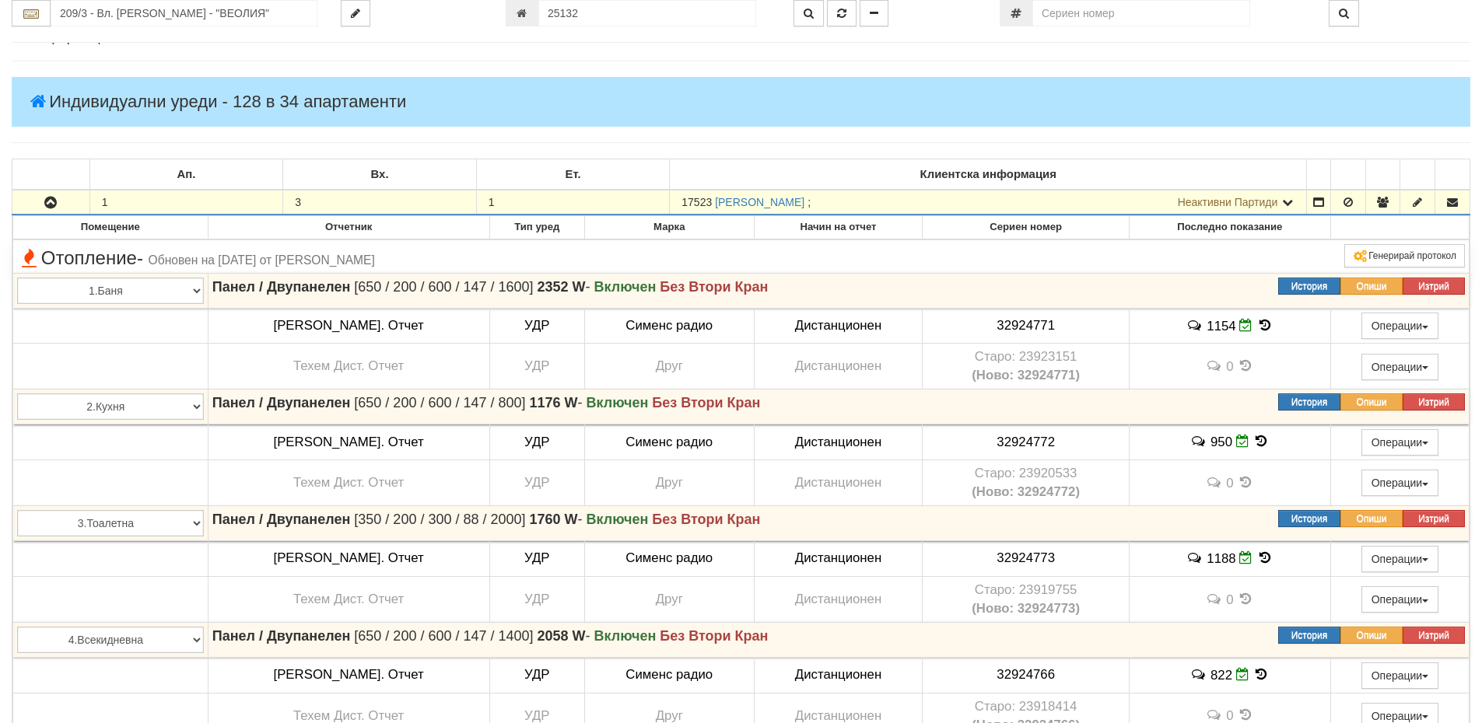
click at [54, 196] on button "button" at bounding box center [50, 202] width 77 height 23
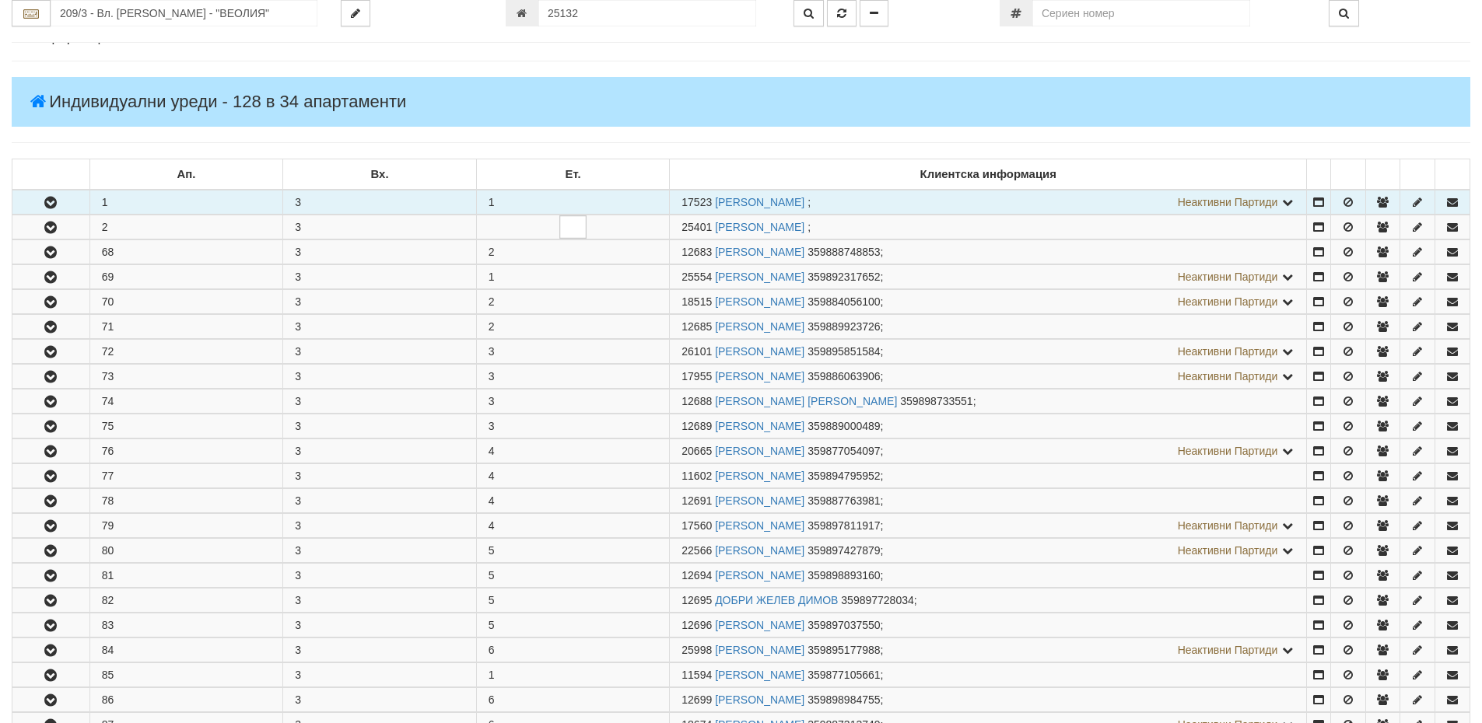
drag, startPoint x: 683, startPoint y: 206, endPoint x: 713, endPoint y: 207, distance: 29.6
click at [712, 207] on span "17523" at bounding box center [696, 202] width 30 height 12
copy span "17523"
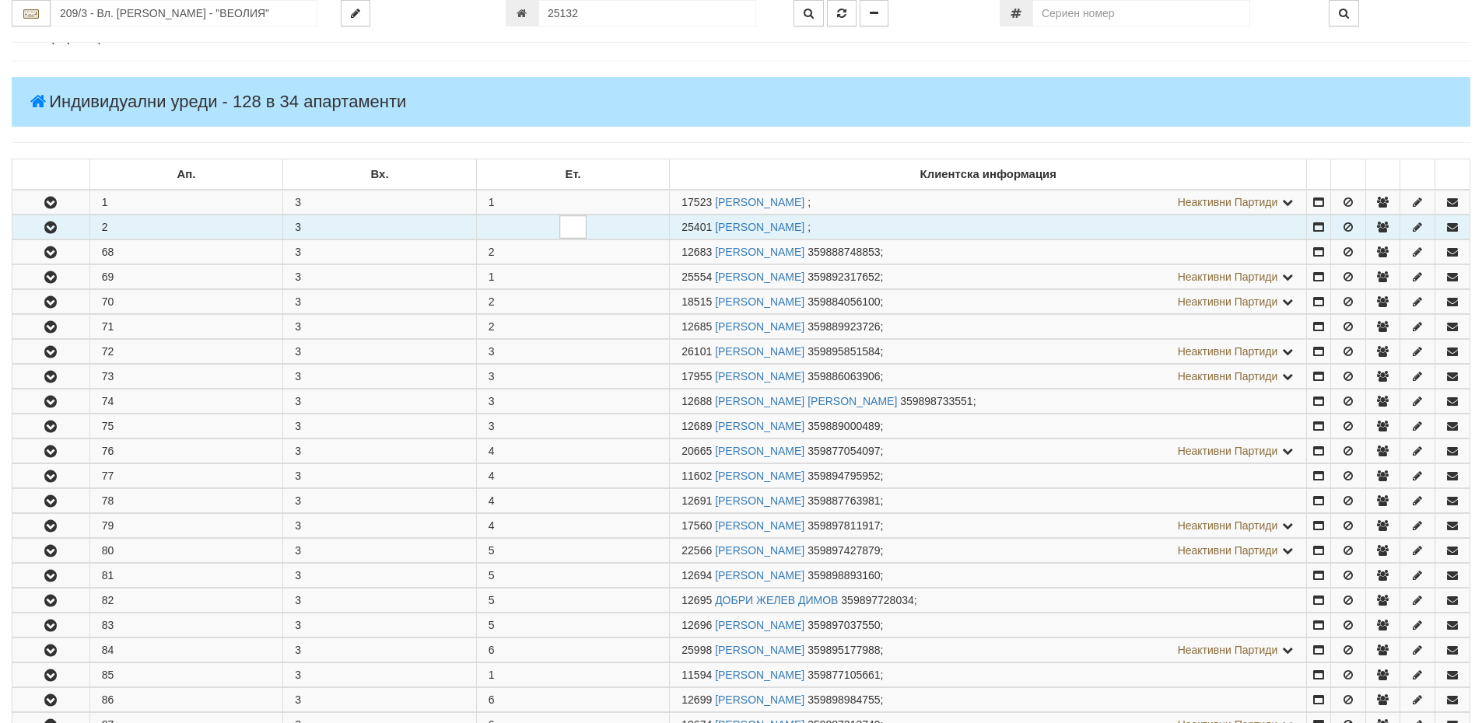
click at [675, 233] on td "25401 АНЕТА ГЕОРГИЕВА ПОПОВА ;" at bounding box center [988, 227] width 637 height 24
drag, startPoint x: 681, startPoint y: 233, endPoint x: 710, endPoint y: 232, distance: 29.6
click at [710, 232] on td "25401 АНЕТА ГЕОРГИЕВА ПОПОВА ;" at bounding box center [988, 227] width 637 height 24
copy span "25401"
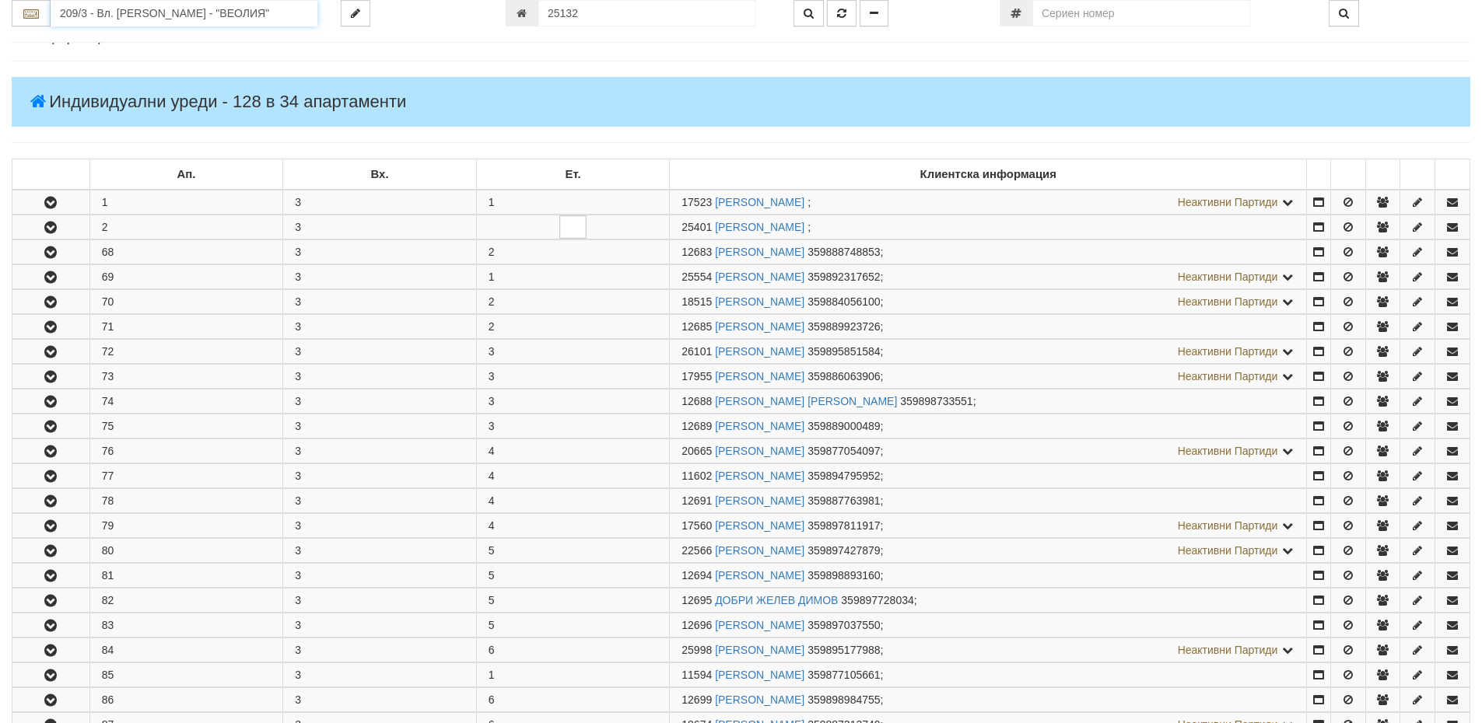
click at [84, 12] on input "209/3 - Вл. Варненчик - "ВЕОЛИЯ"" at bounding box center [184, 13] width 267 height 26
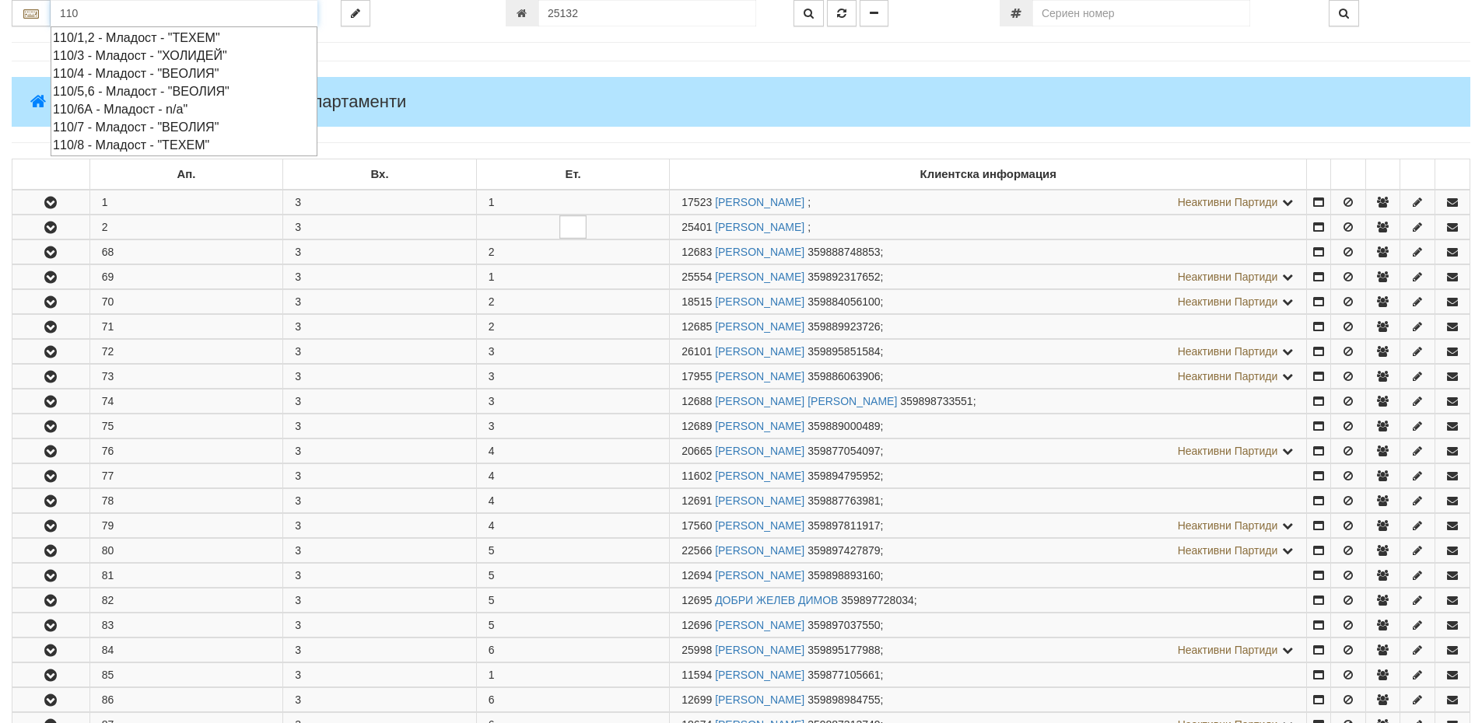
click at [108, 145] on div "110/8 - Младост - "ТЕХЕМ"" at bounding box center [184, 145] width 262 height 18
type input "110/8 - Младост - "ТЕХЕМ""
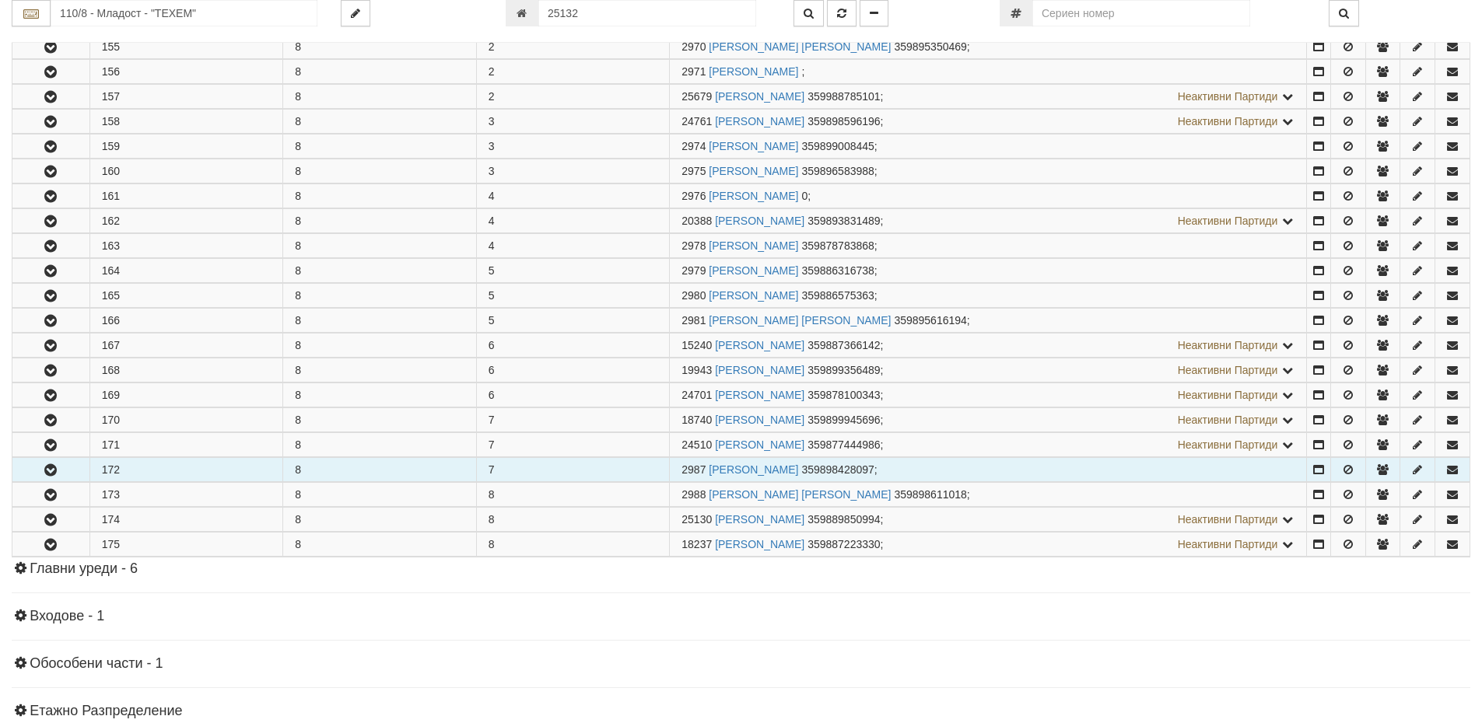
scroll to position [389, 0]
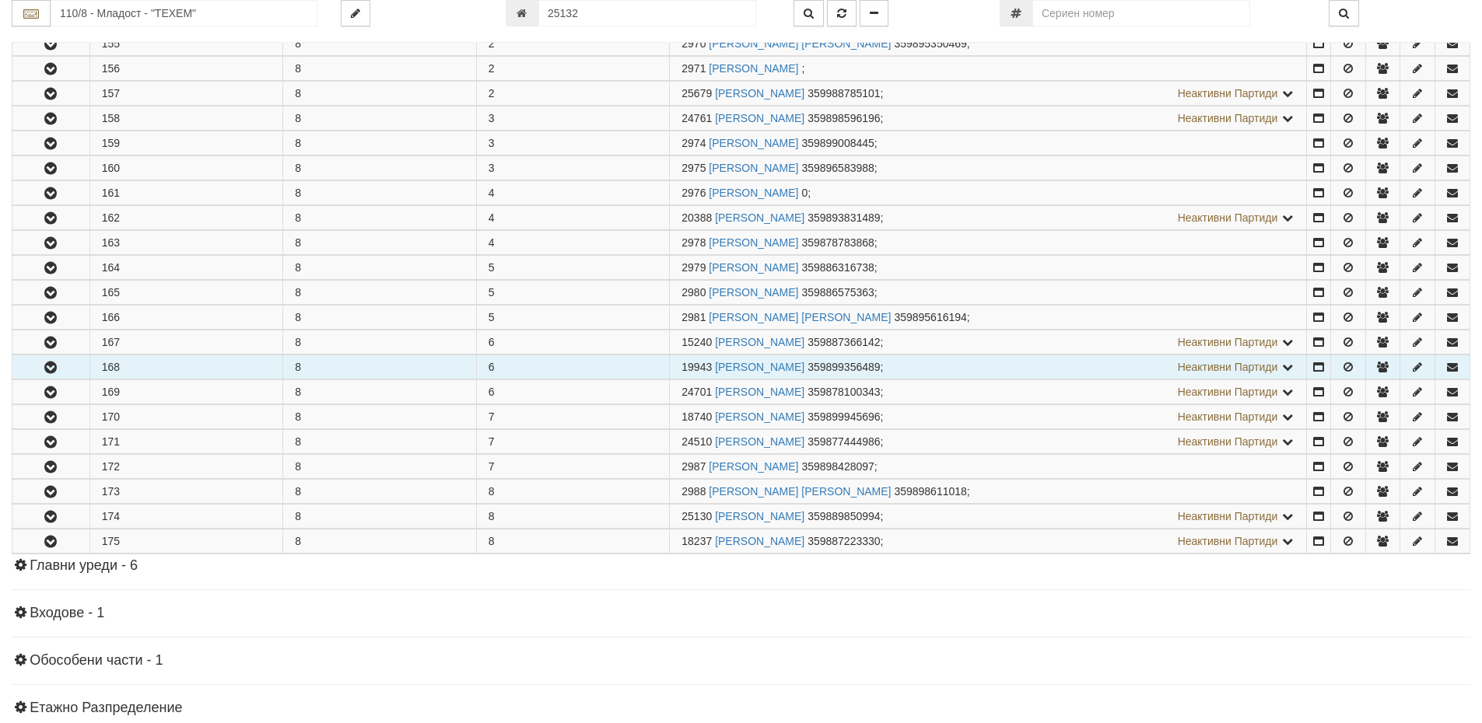
click at [51, 371] on icon "button" at bounding box center [50, 367] width 19 height 11
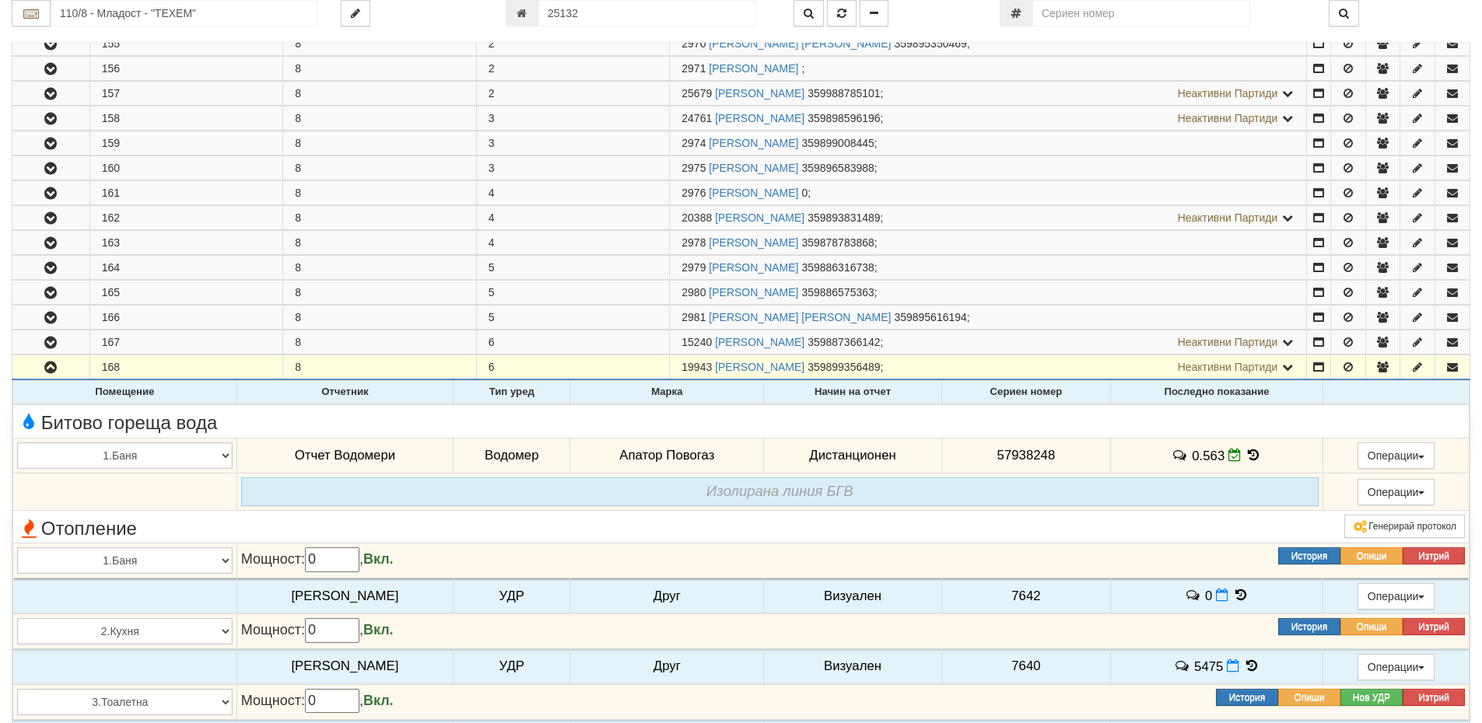
click at [1253, 457] on icon at bounding box center [1253, 455] width 17 height 13
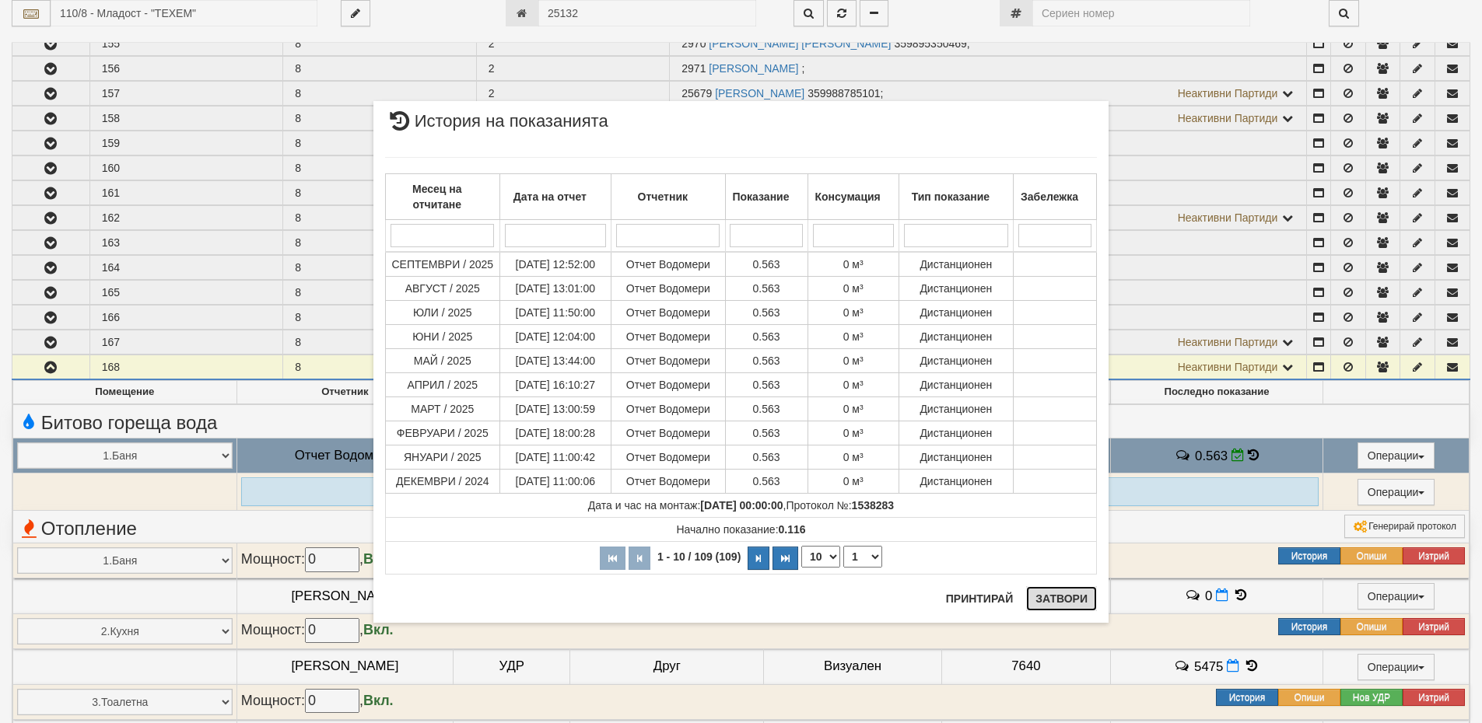
click at [1053, 597] on button "Затвори" at bounding box center [1061, 598] width 71 height 25
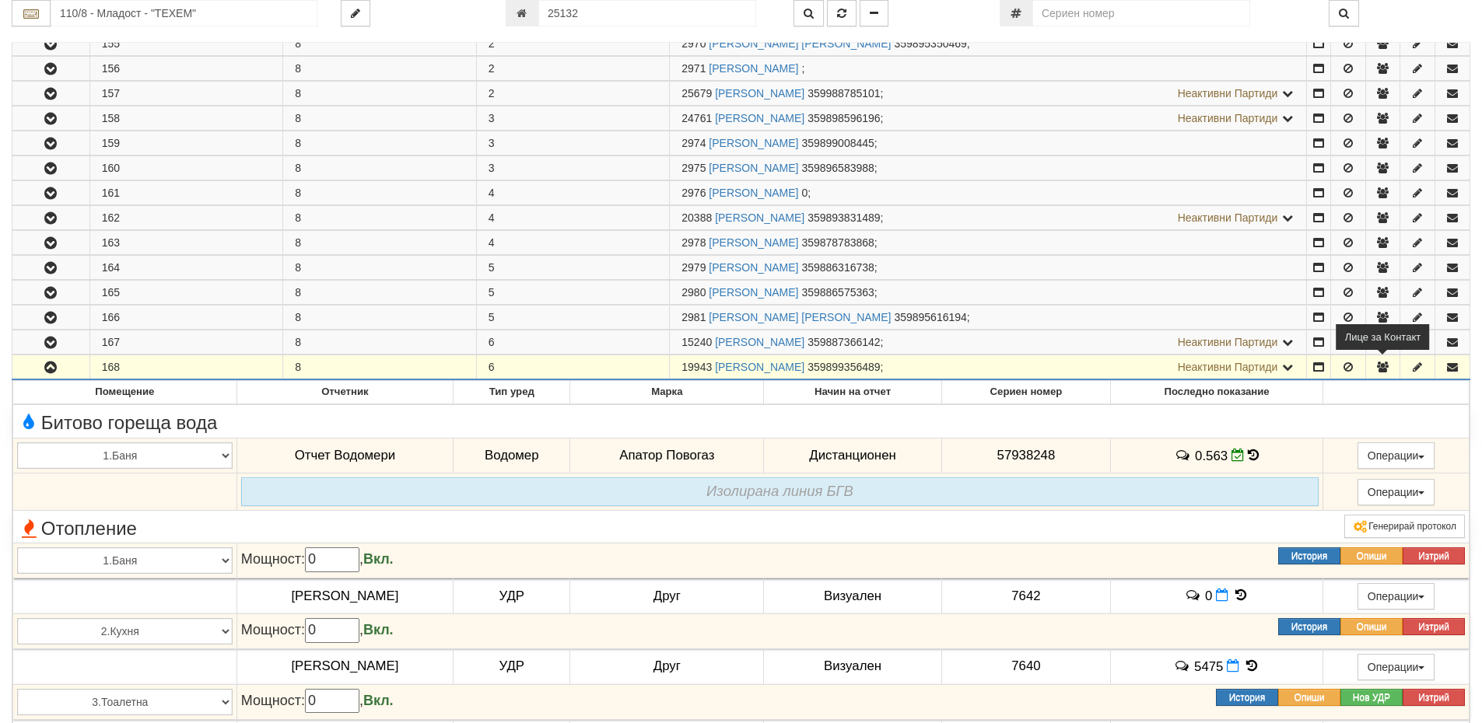
click at [1381, 369] on icon "button" at bounding box center [1382, 367] width 14 height 11
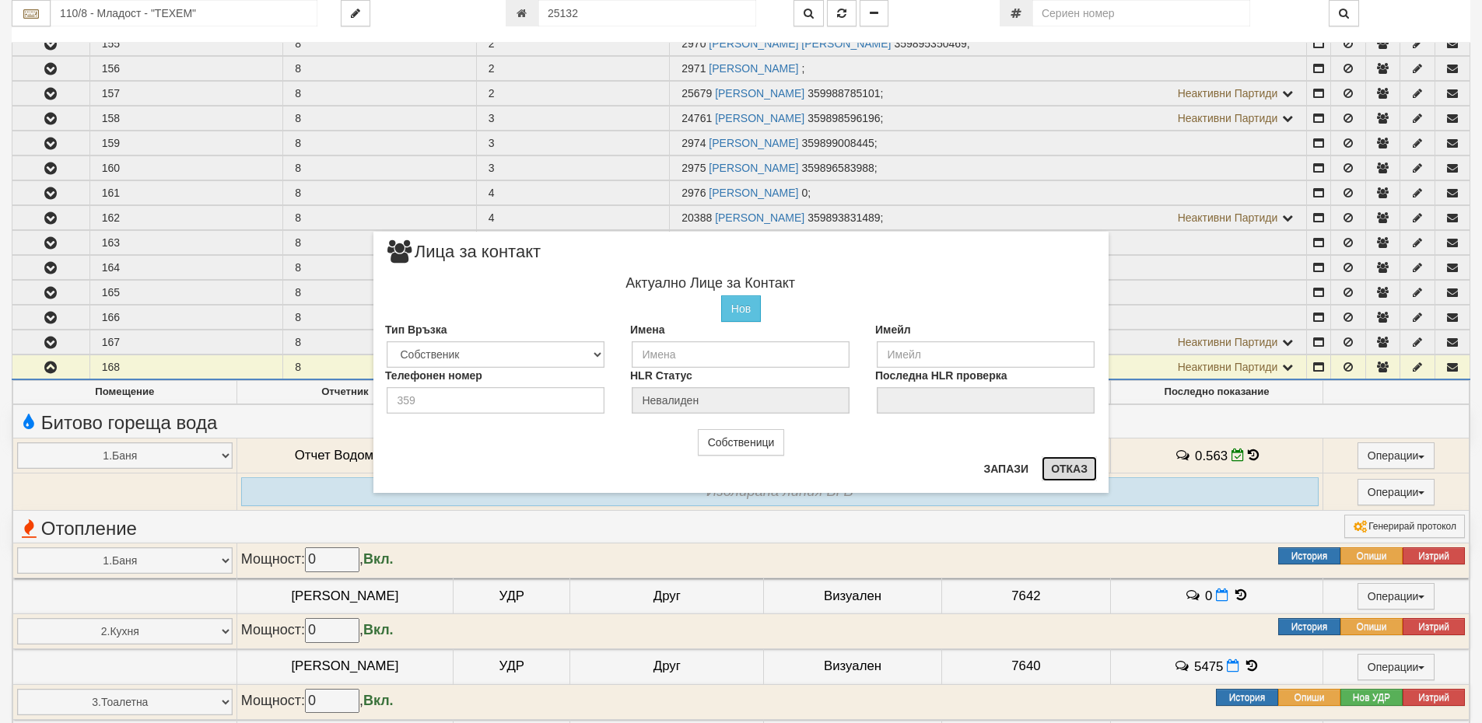
click at [1076, 472] on button "Отказ" at bounding box center [1069, 469] width 55 height 25
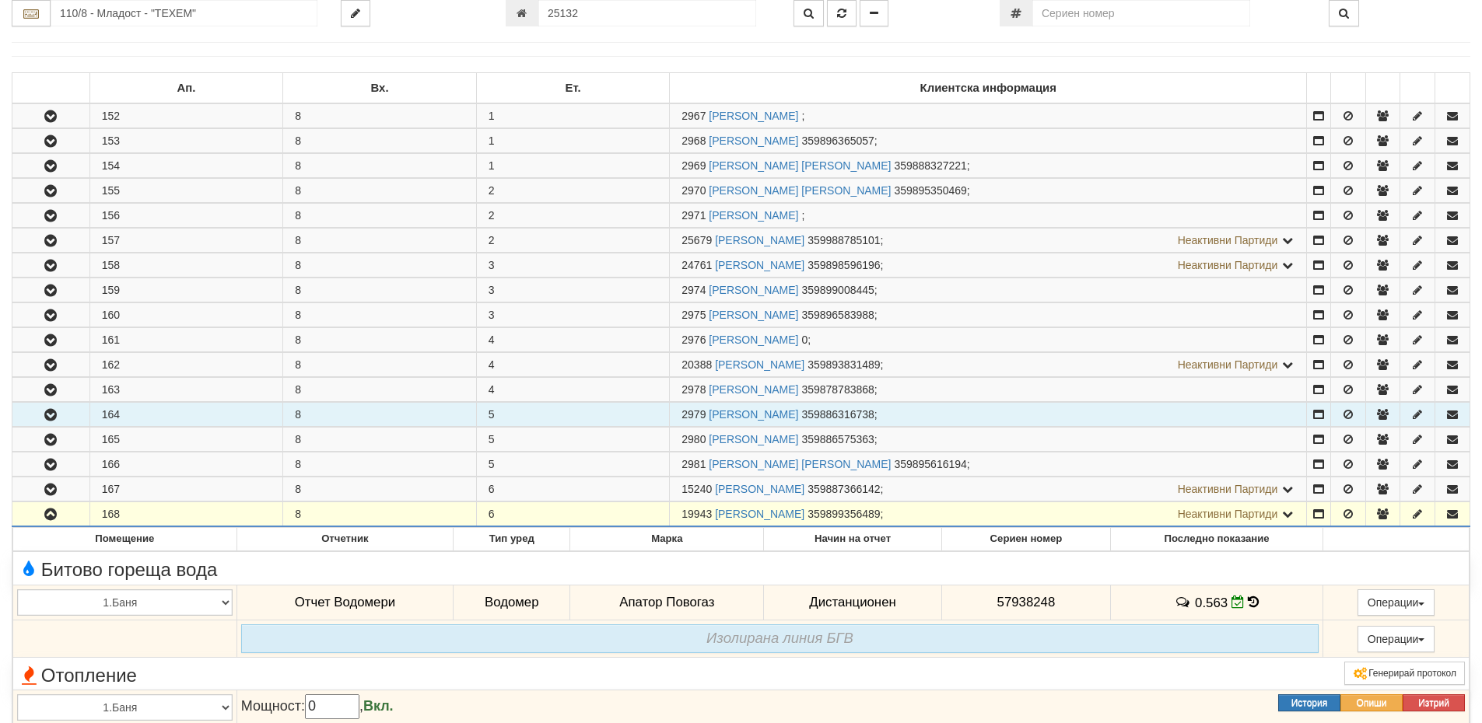
scroll to position [78, 0]
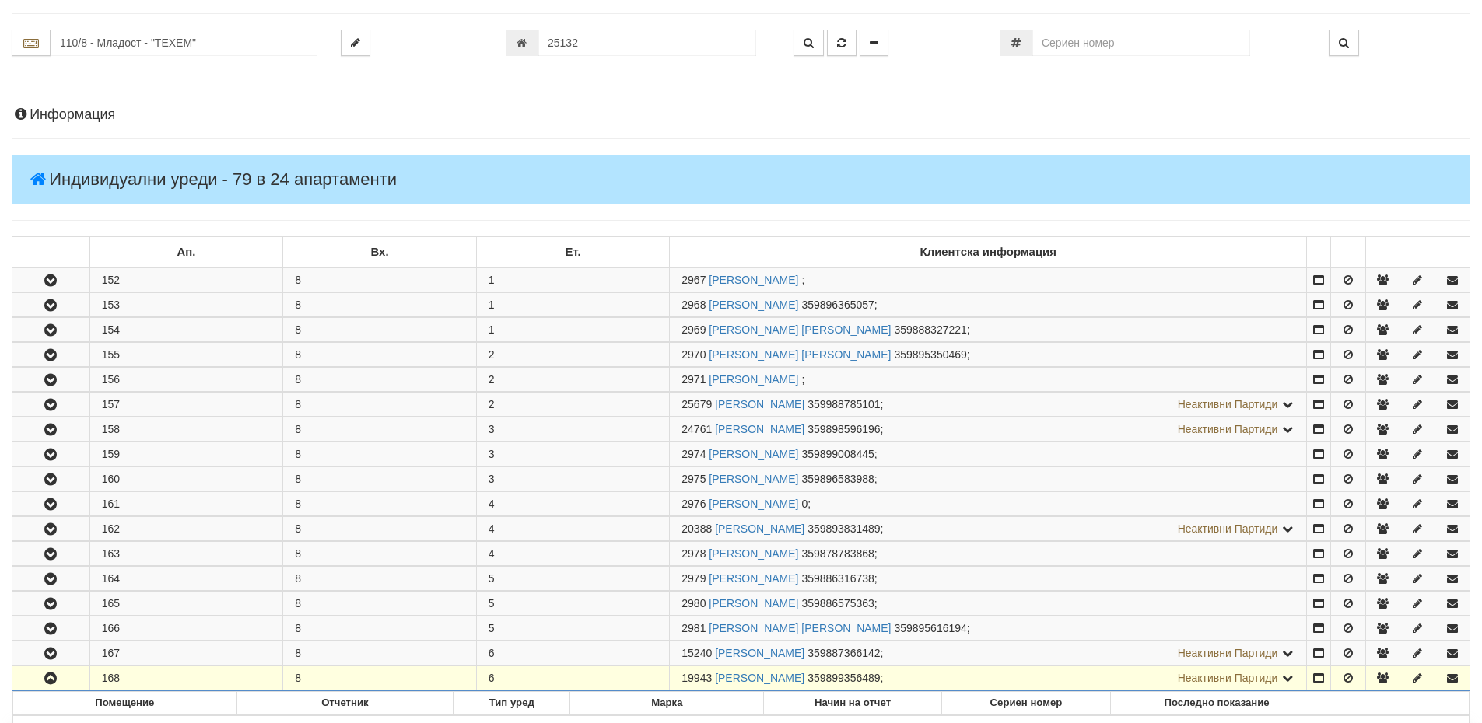
click at [67, 115] on h4 "Информация" at bounding box center [741, 115] width 1458 height 16
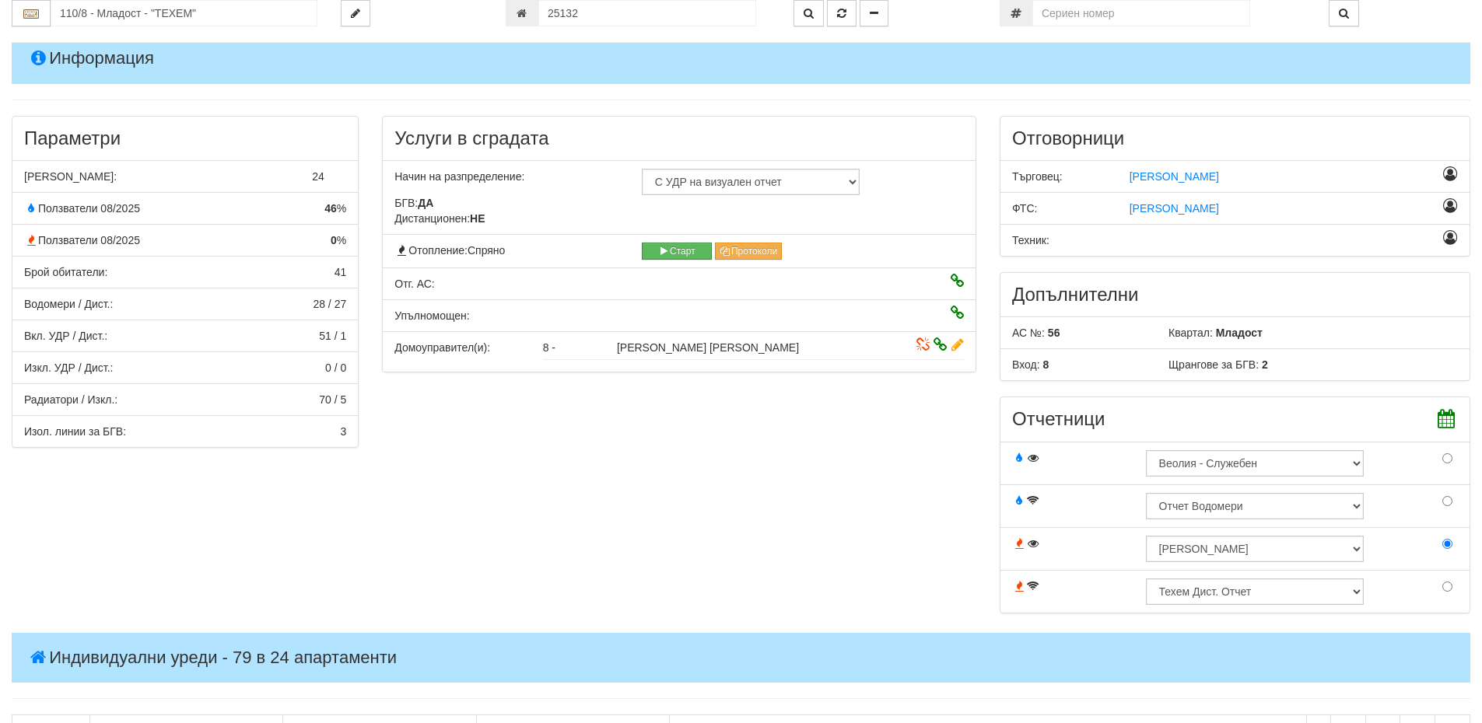
scroll to position [332, 0]
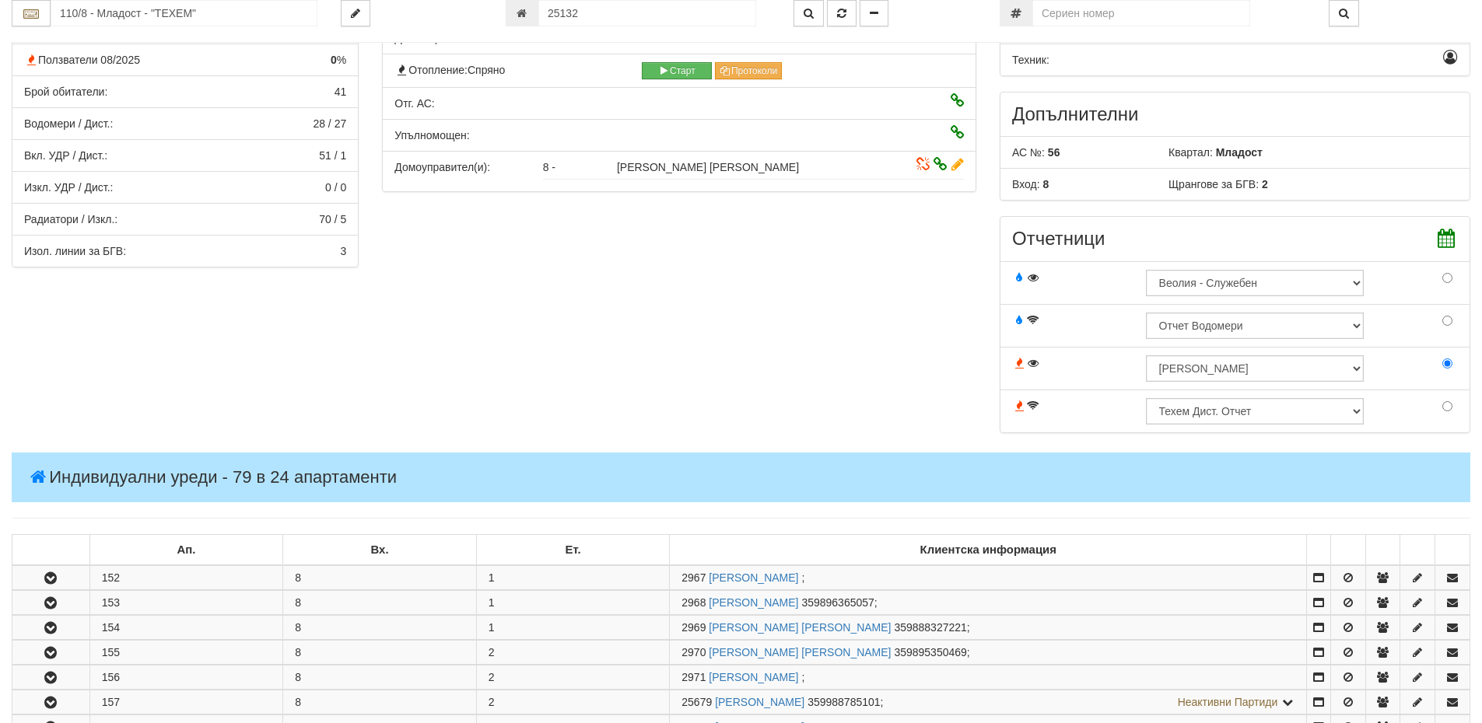
click at [611, 411] on div "Параметри Брой Апартаменти: 24 Ползватели 08/2025 46 % 0 % 41" at bounding box center [741, 191] width 1482 height 513
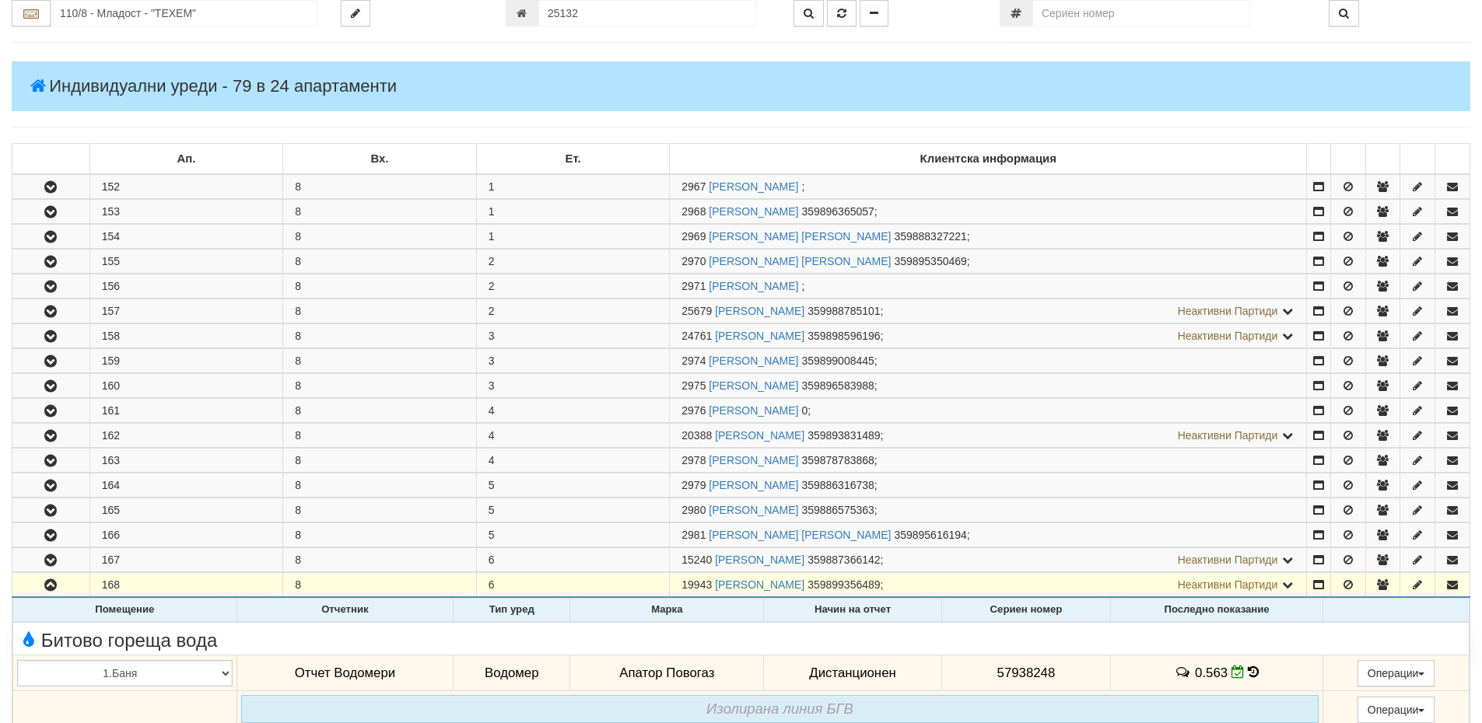
scroll to position [954, 0]
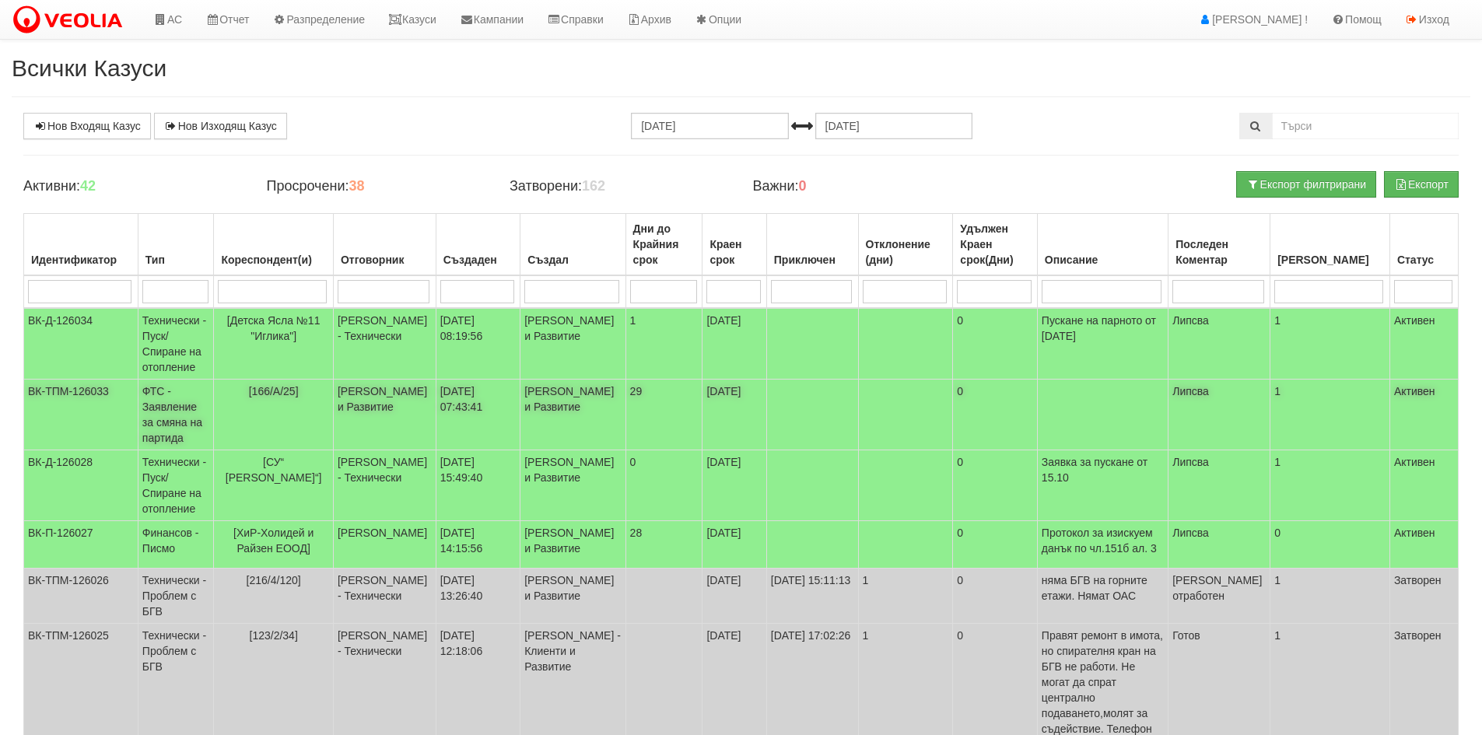
click at [172, 410] on td "ФТС - Заявление за смяна на партида" at bounding box center [176, 415] width 76 height 71
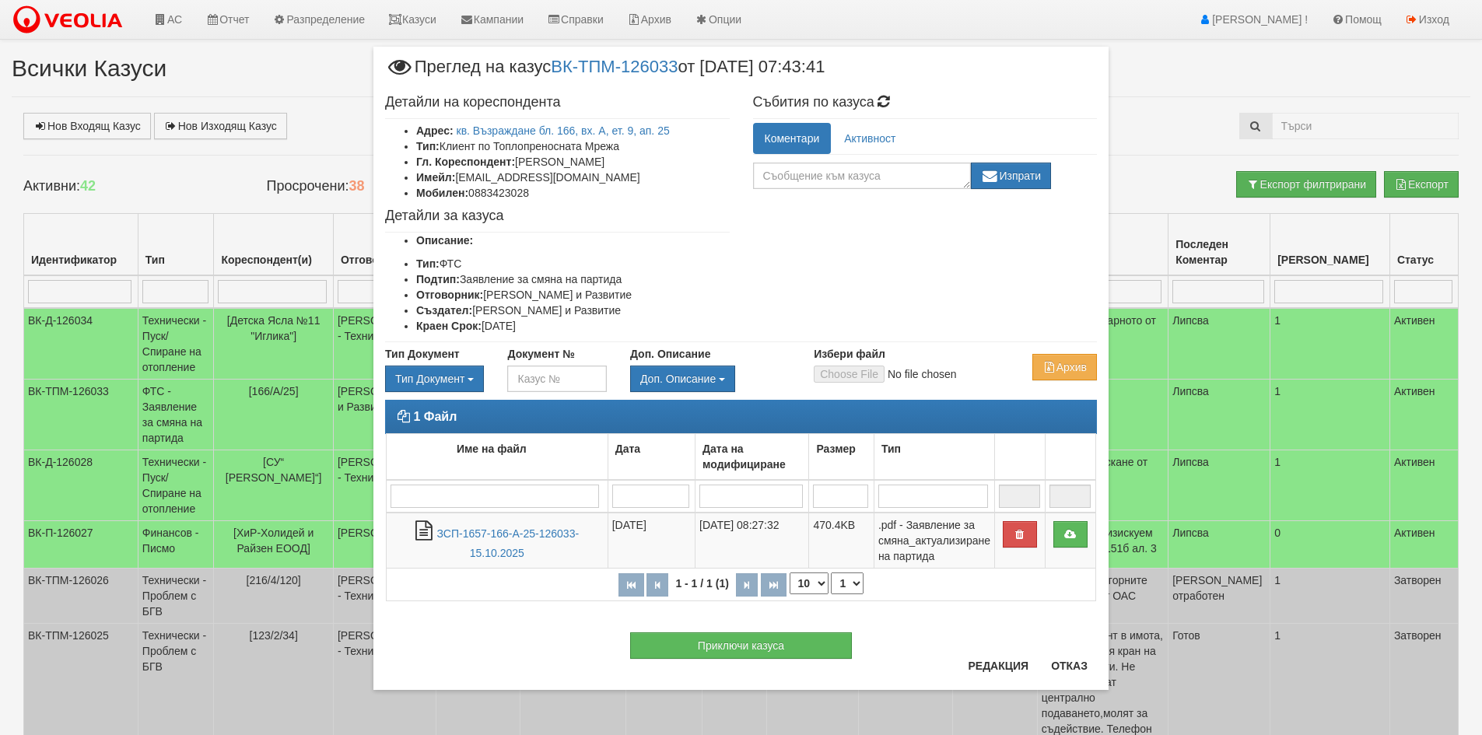
drag, startPoint x: 457, startPoint y: 178, endPoint x: 622, endPoint y: 180, distance: 164.9
click at [622, 180] on li "Имейл: [EMAIL_ADDRESS][DOMAIN_NAME]" at bounding box center [572, 178] width 313 height 16
copy li "[EMAIL_ADDRESS][DOMAIN_NAME]"
click at [1063, 658] on div "Приключи казуса" at bounding box center [740, 638] width 735 height 42
click at [1071, 665] on button "Отказ" at bounding box center [1069, 665] width 55 height 25
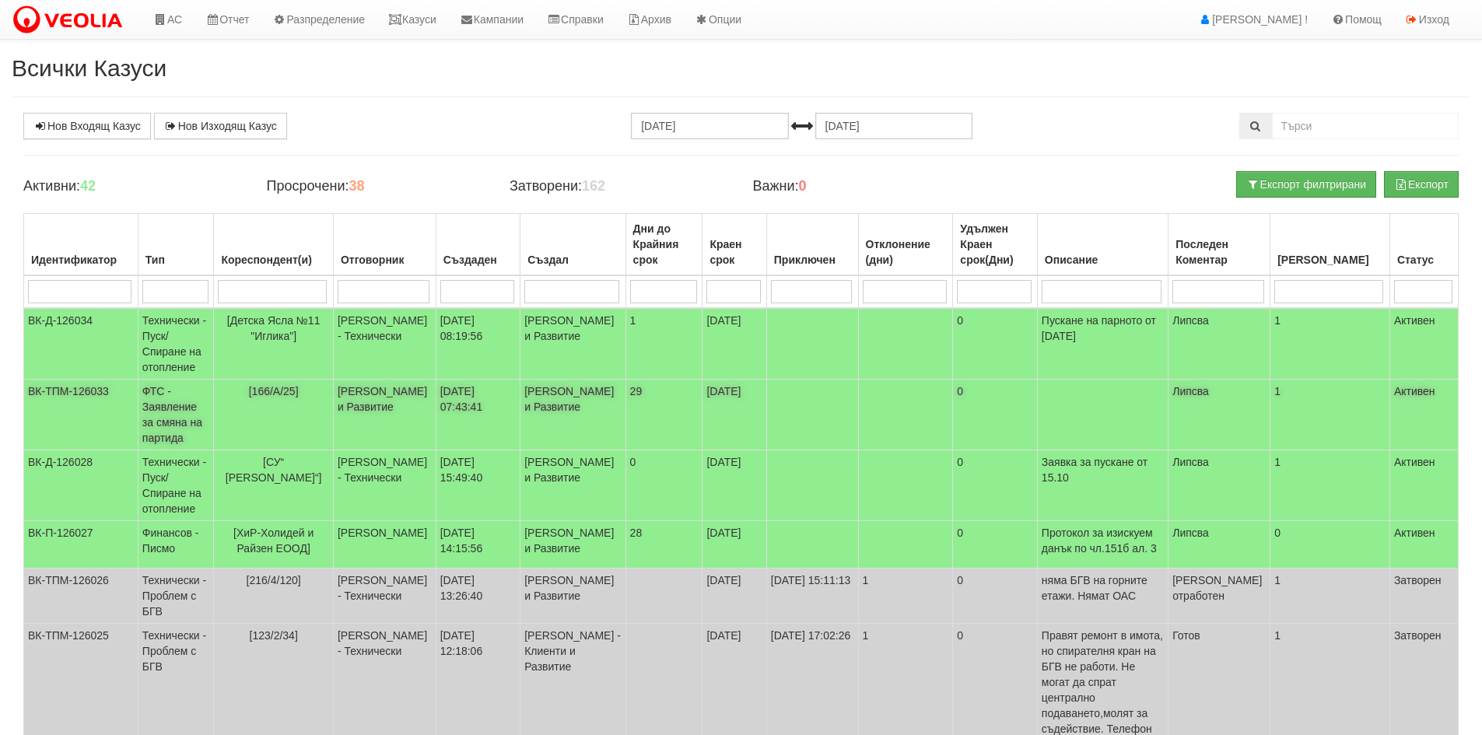
click at [158, 412] on td "ФТС - Заявление за смяна на партида" at bounding box center [176, 415] width 76 height 71
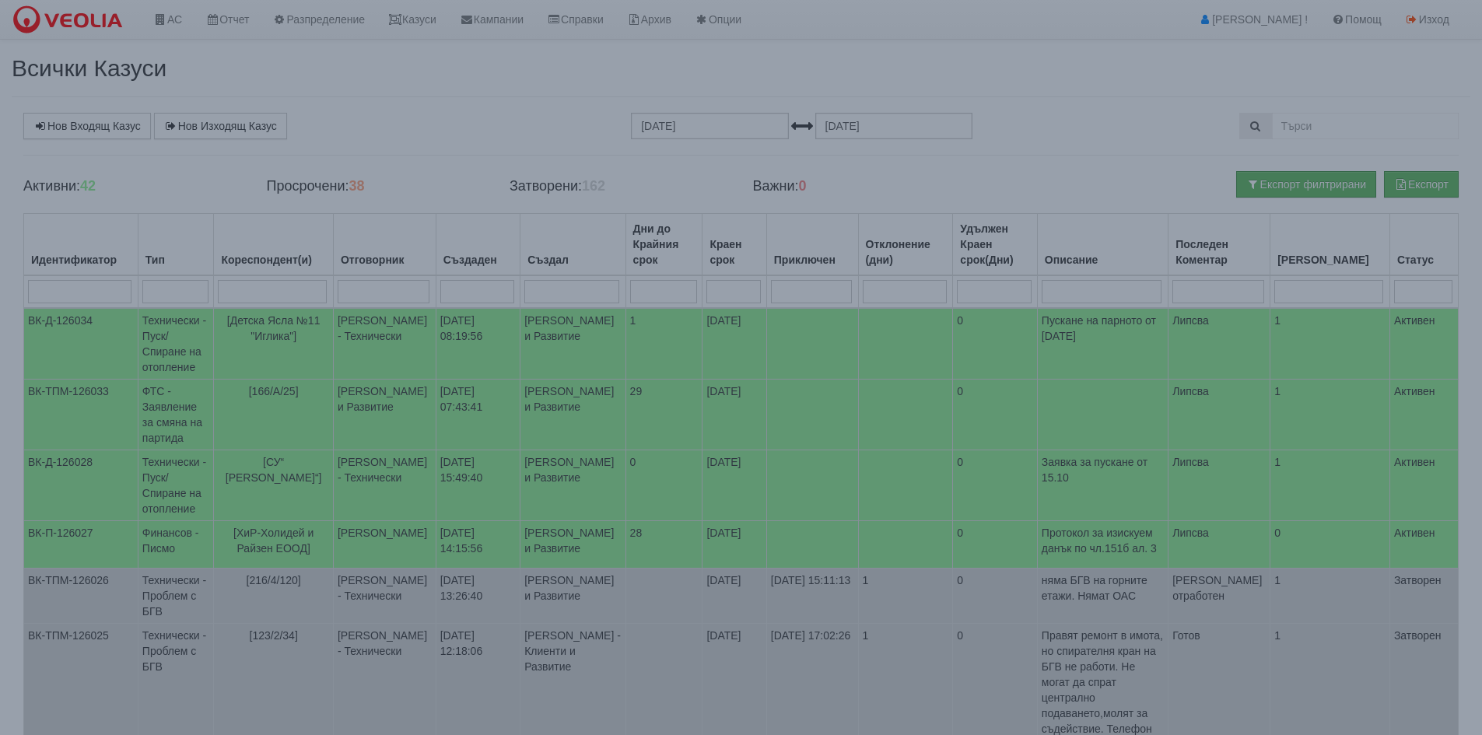
select select "1"
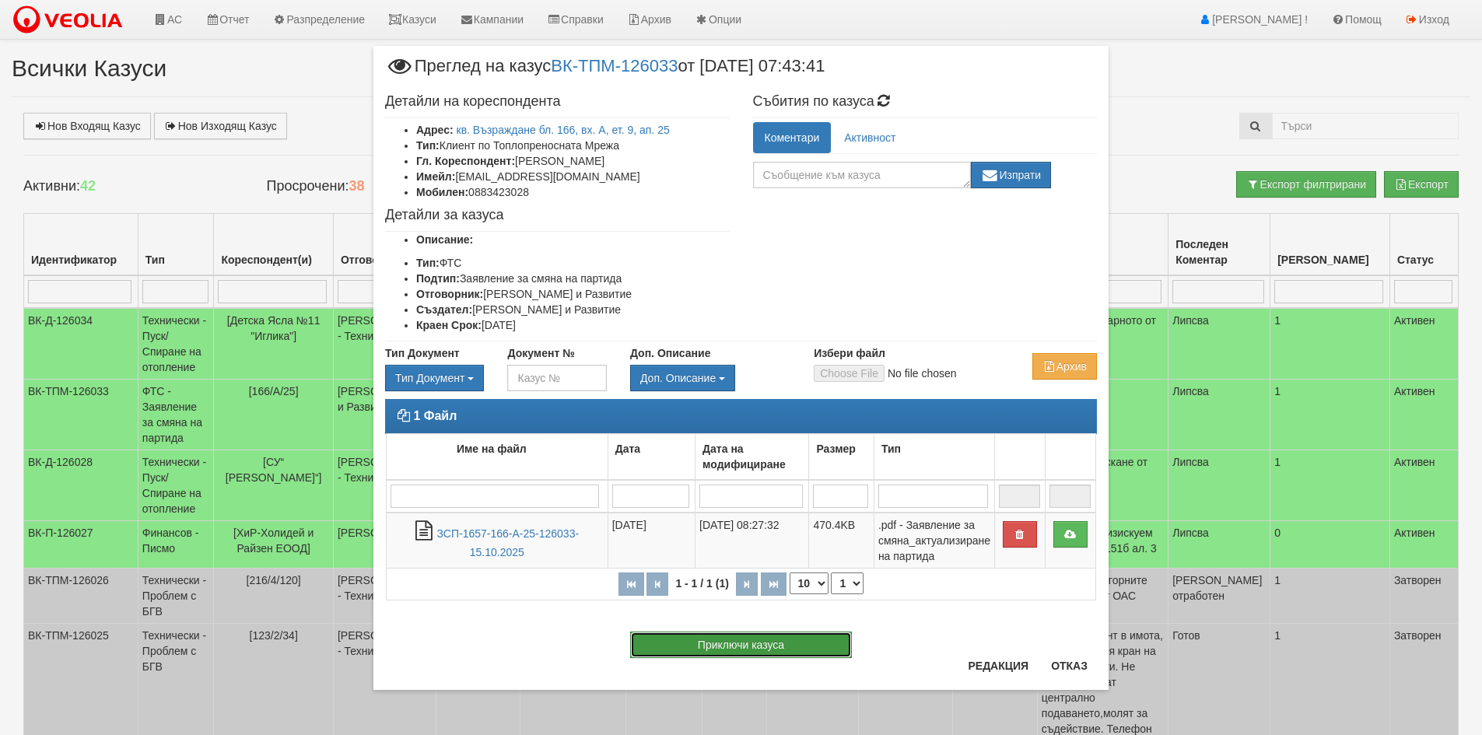
click at [714, 642] on button "Приключи казуса" at bounding box center [741, 645] width 222 height 26
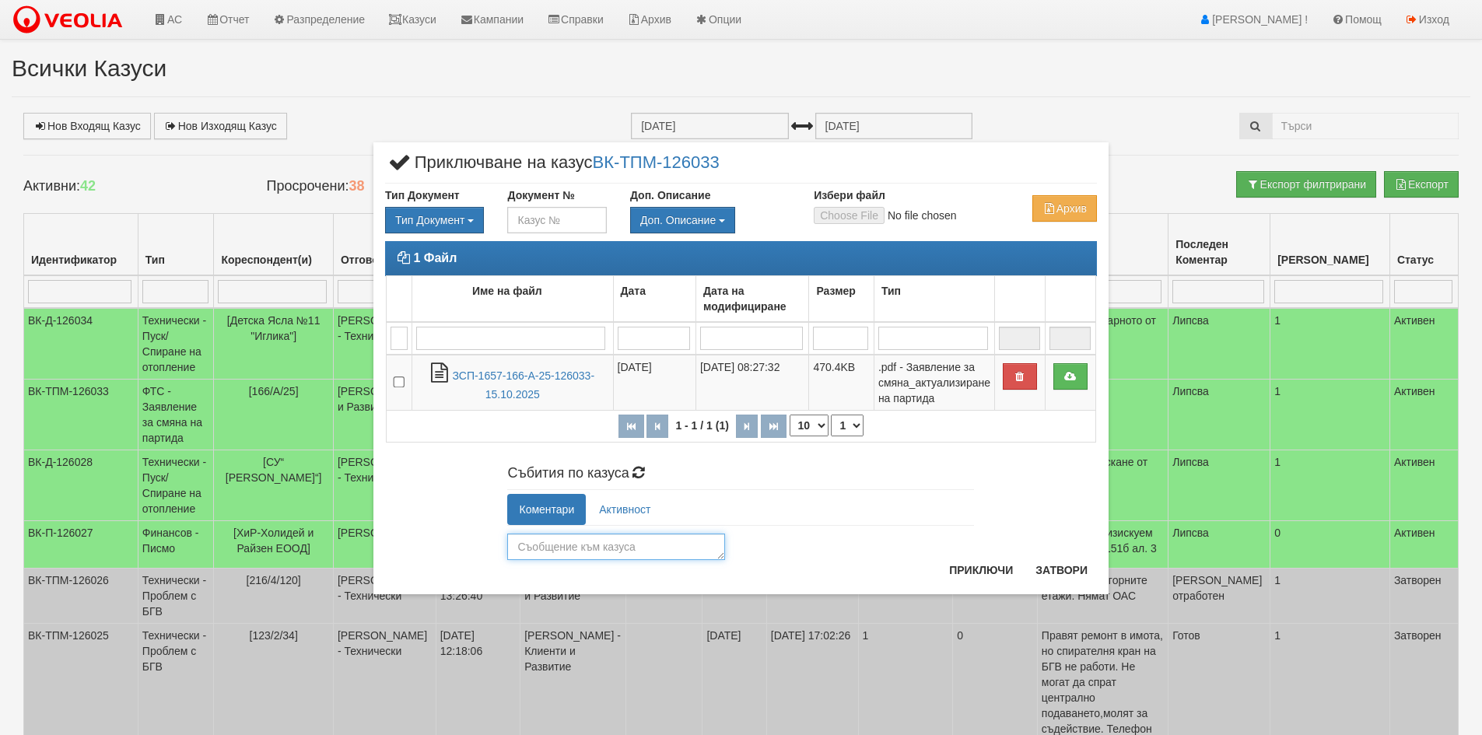
click at [534, 544] on textarea at bounding box center [616, 547] width 218 height 26
type textarea "25751"
click at [980, 569] on button "Приключи" at bounding box center [981, 570] width 82 height 25
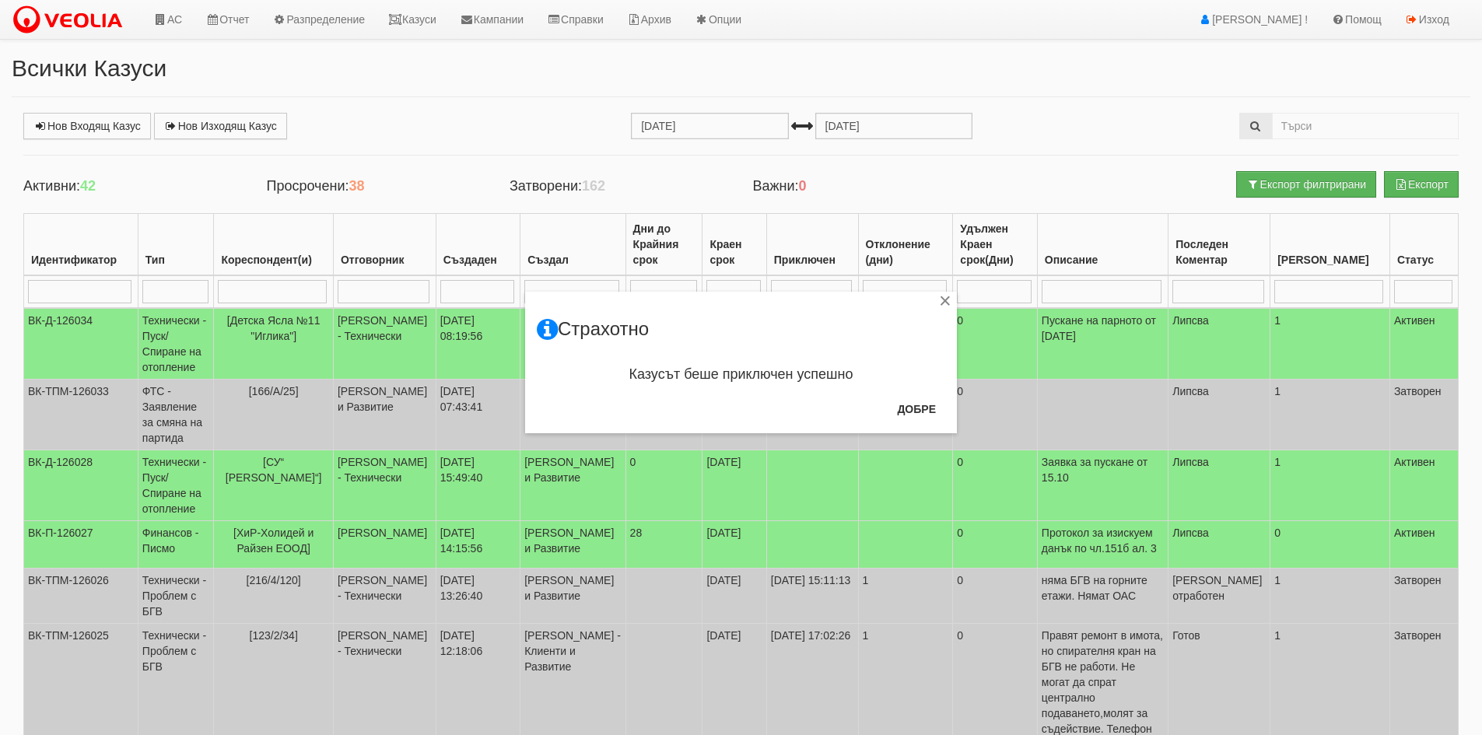
drag, startPoint x: 433, startPoint y: 19, endPoint x: 383, endPoint y: 24, distance: 50.1
click at [431, 19] on div "× Страхотно Казусът беше приключен успешно Добре" at bounding box center [741, 216] width 910 height 433
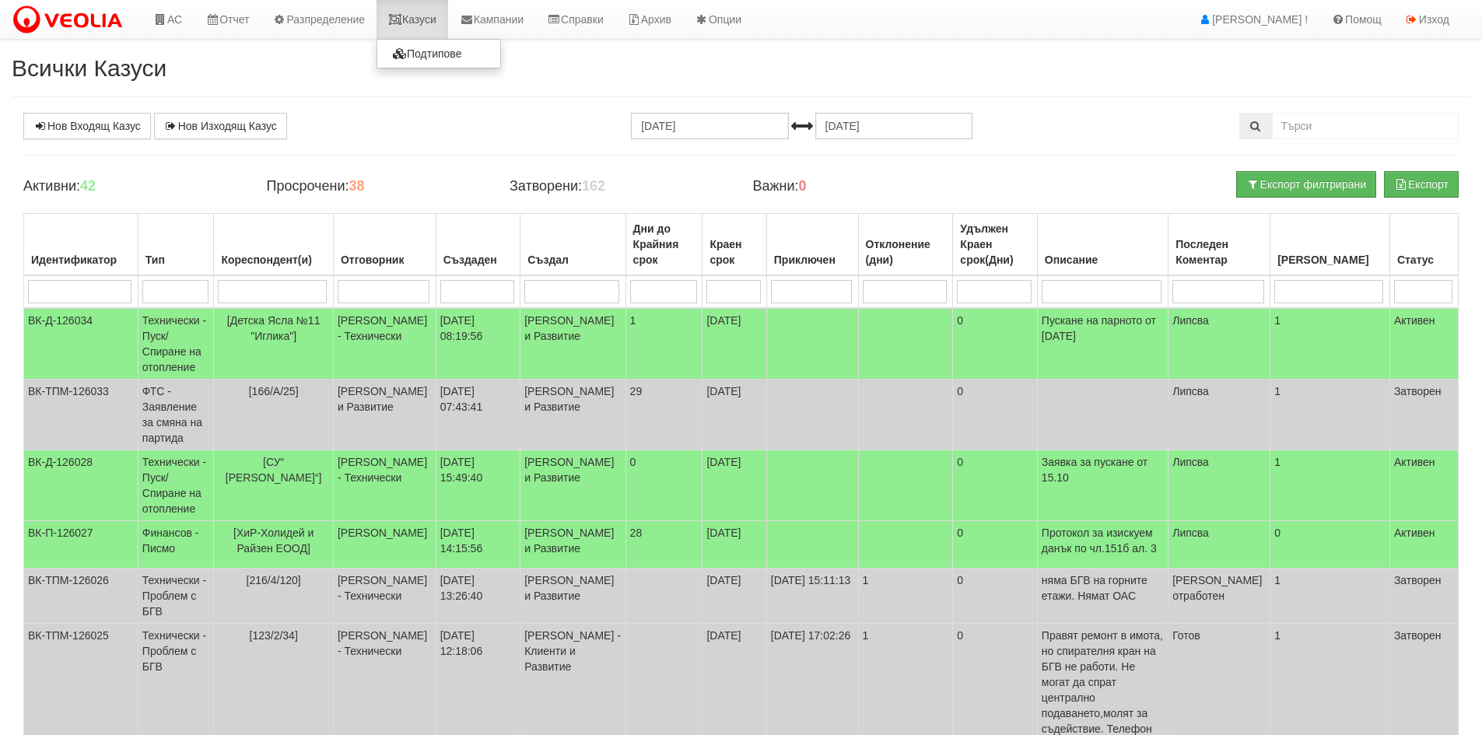
click at [423, 23] on link "Казуси" at bounding box center [412, 19] width 72 height 39
click at [79, 128] on link "Нов Входящ Казус" at bounding box center [87, 126] width 128 height 26
click at [437, 25] on link "Казуси" at bounding box center [412, 19] width 72 height 39
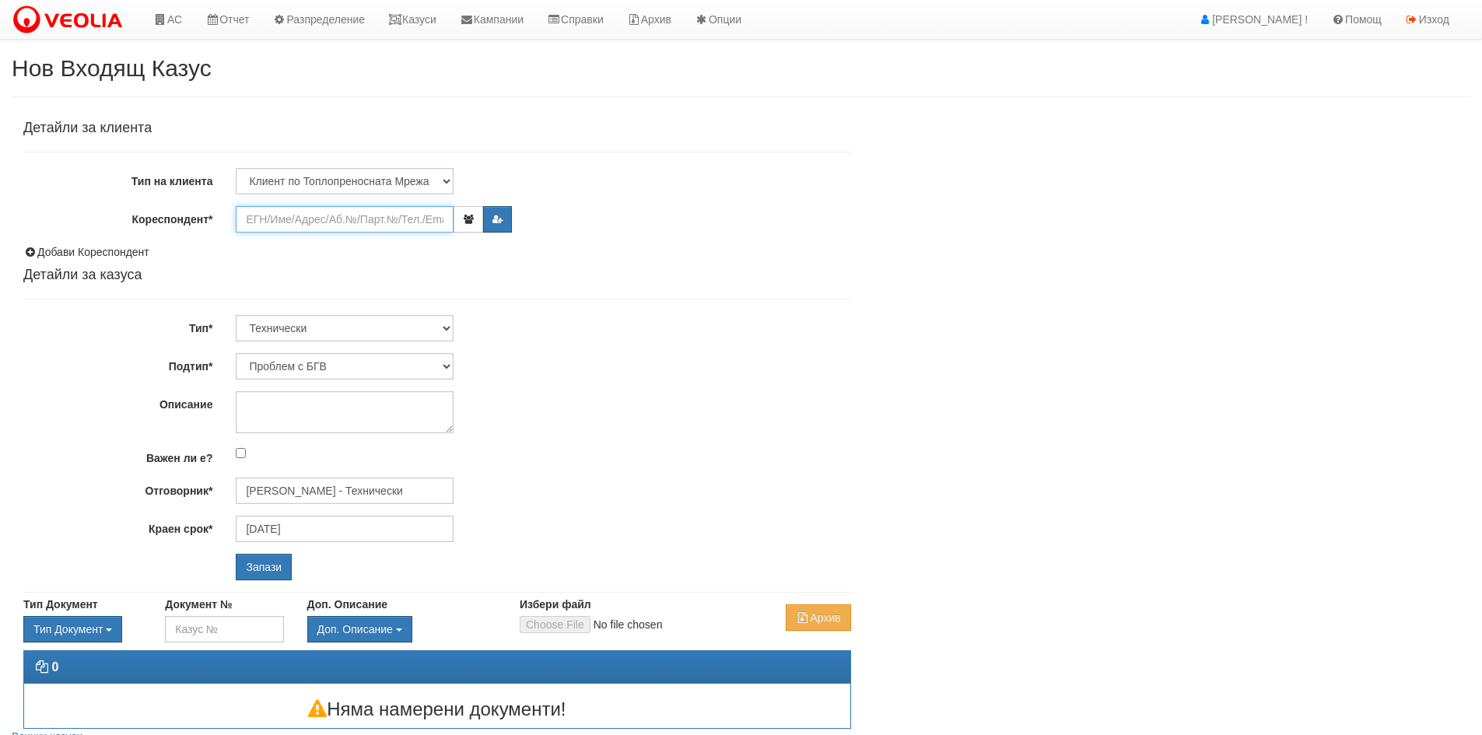
click at [287, 219] on input "Кореспондент*" at bounding box center [345, 219] width 218 height 26
click at [308, 218] on input "Кореспондент*" at bounding box center [345, 219] width 218 height 26
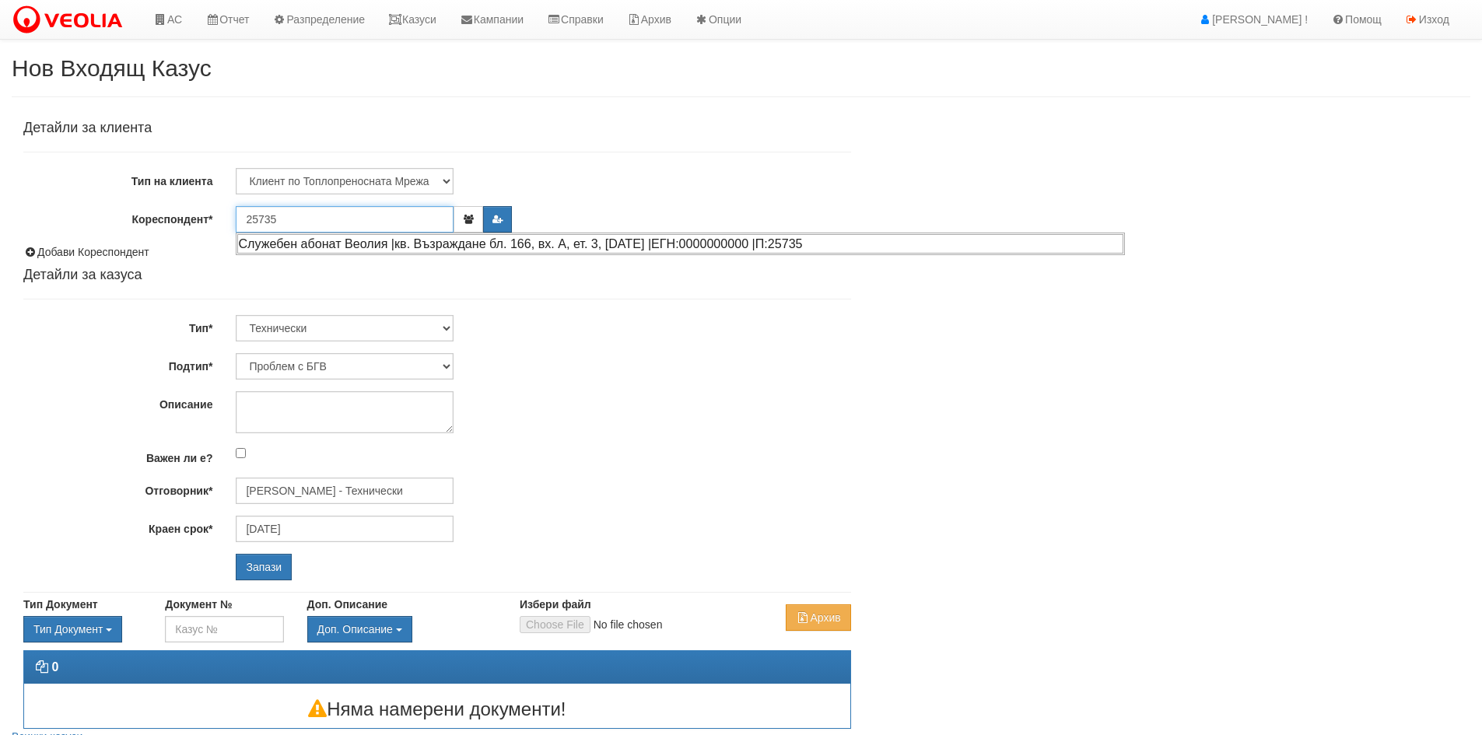
click at [379, 240] on div "Служебен абонат Веолия |кв. Възраждане бл. 166, вх. А, ет. 3, [DATE] |ЕГН:00000…" at bounding box center [680, 243] width 886 height 19
type input "Служебен абонат Веолия"
type input "[PERSON_NAME] - Технически"
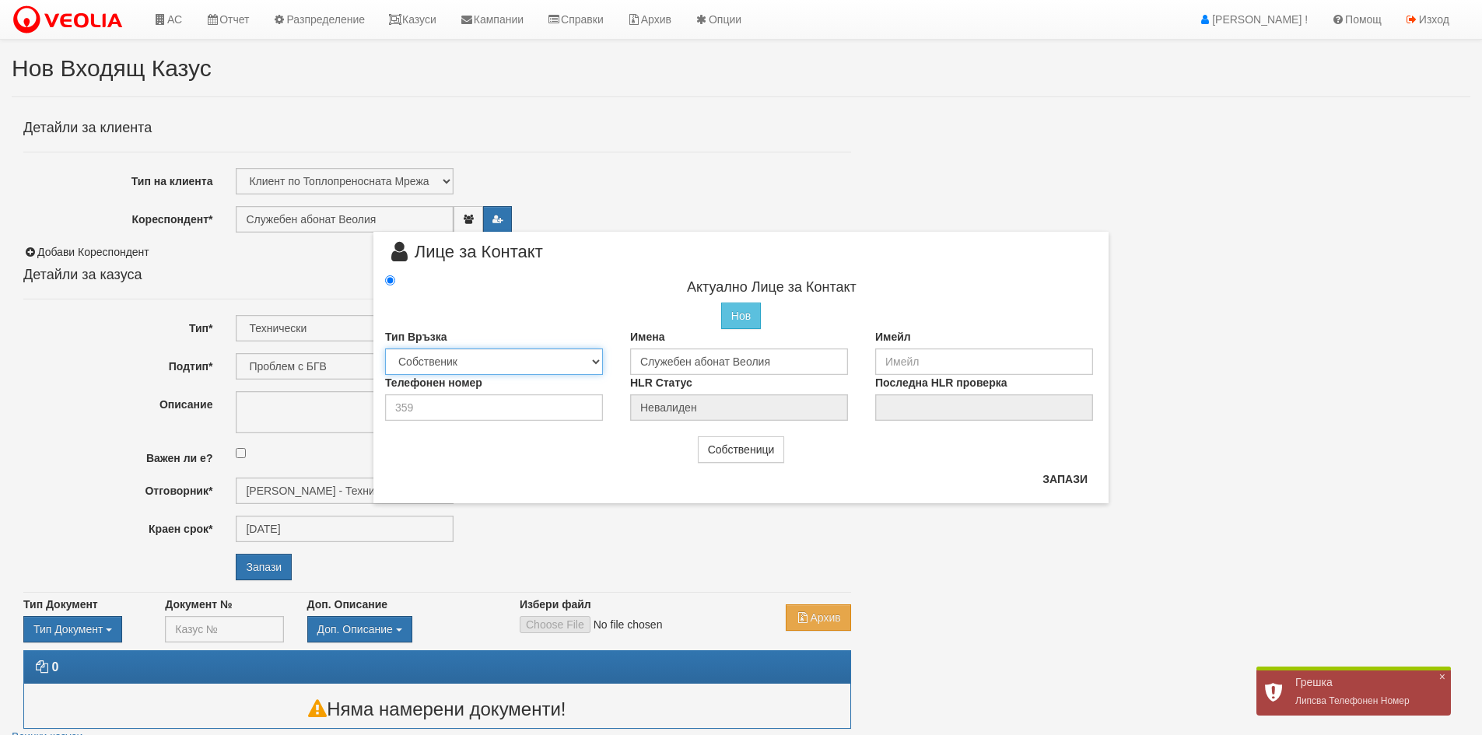
click at [471, 360] on select "Собственик [PERSON_NAME] Съсед Приятел" at bounding box center [494, 361] width 218 height 26
click at [565, 369] on select "Собственик Наемател Роднина Съсед Приятел" at bounding box center [494, 361] width 218 height 26
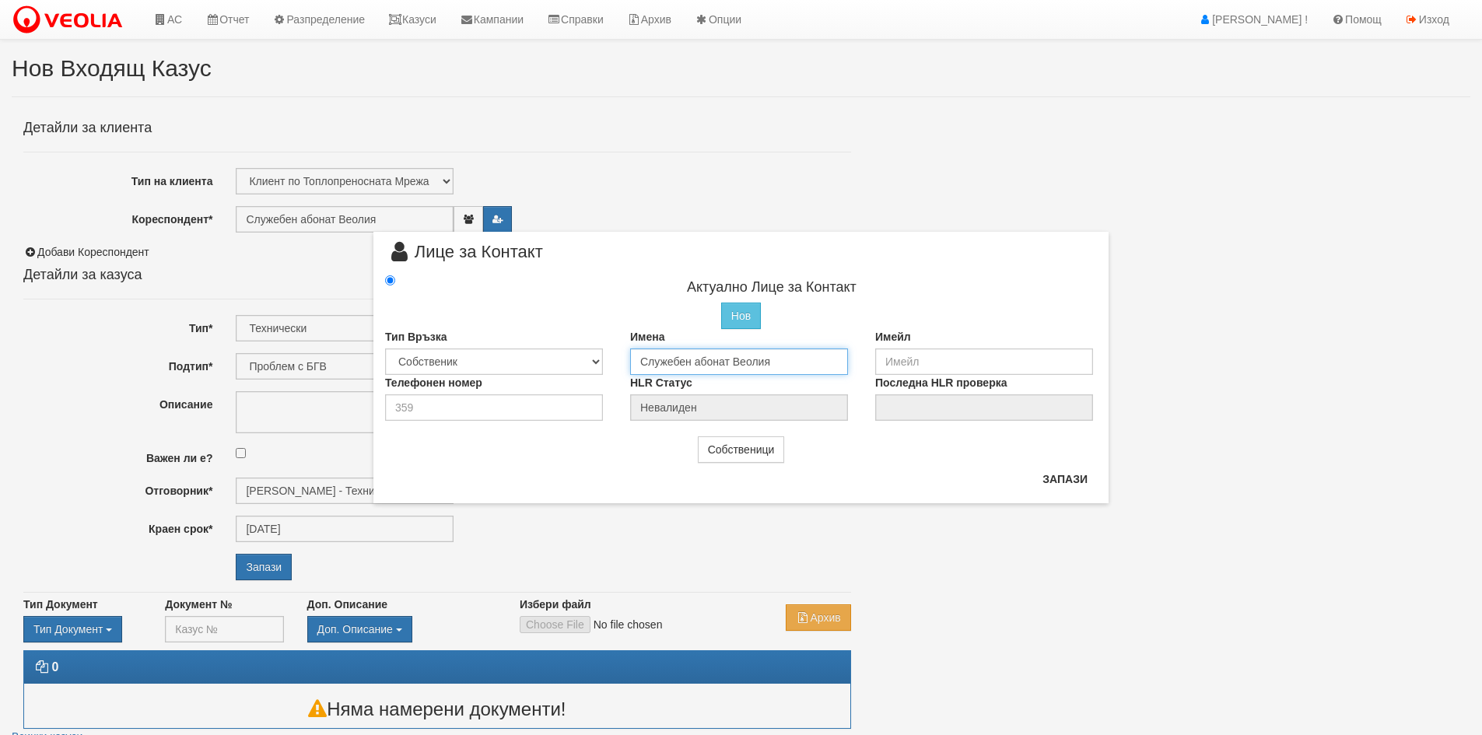
drag, startPoint x: 782, startPoint y: 368, endPoint x: 600, endPoint y: 364, distance: 181.3
click at [600, 364] on div "Тип Връзка Собственик Наемател Роднина Съсед Приятел Имена Служебен абонат Веол…" at bounding box center [740, 352] width 735 height 46
type input "Ивайло Атанасов Станков"
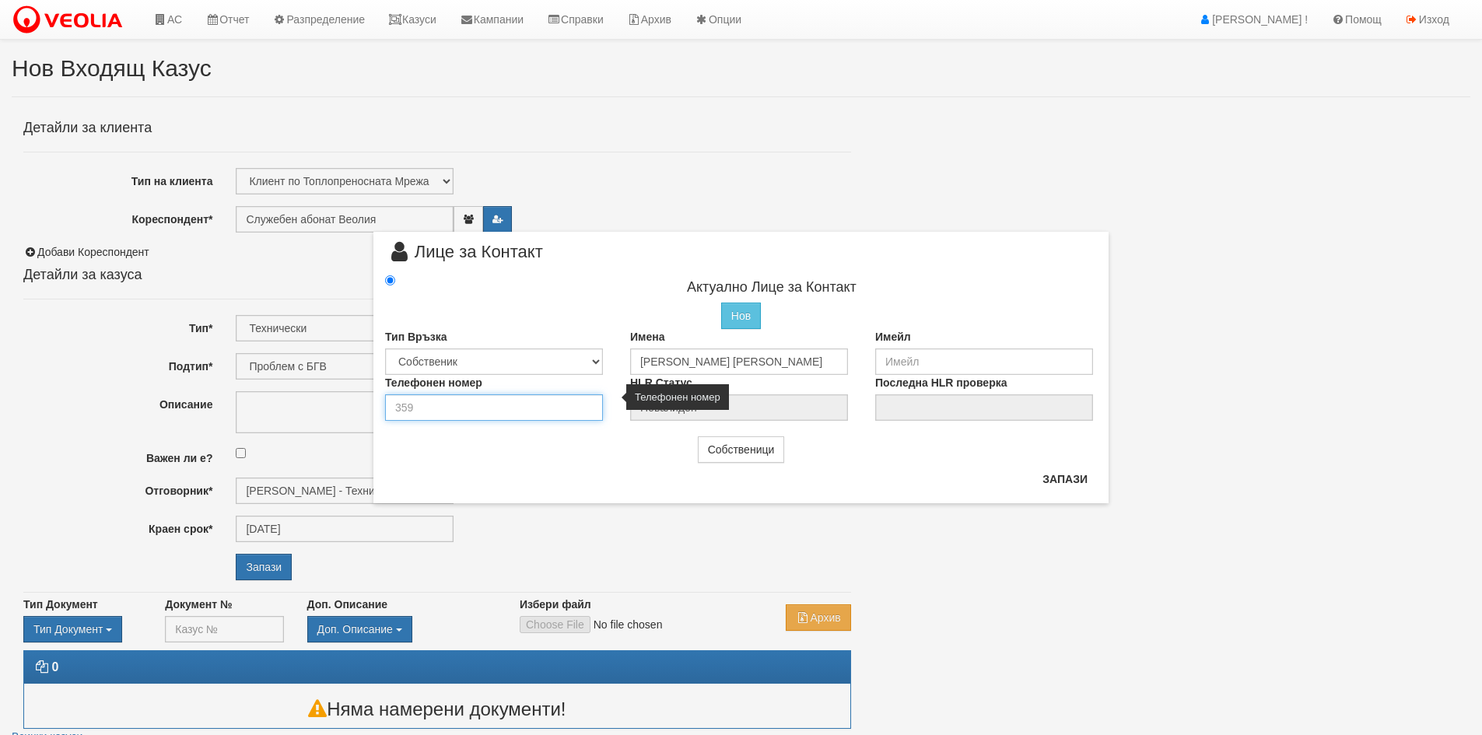
click at [453, 404] on input "number" at bounding box center [494, 407] width 218 height 26
type input "0886141714"
click at [1059, 471] on button "Запази" at bounding box center [1065, 479] width 64 height 25
type input "[PERSON_NAME] [PERSON_NAME]"
radio input "true"
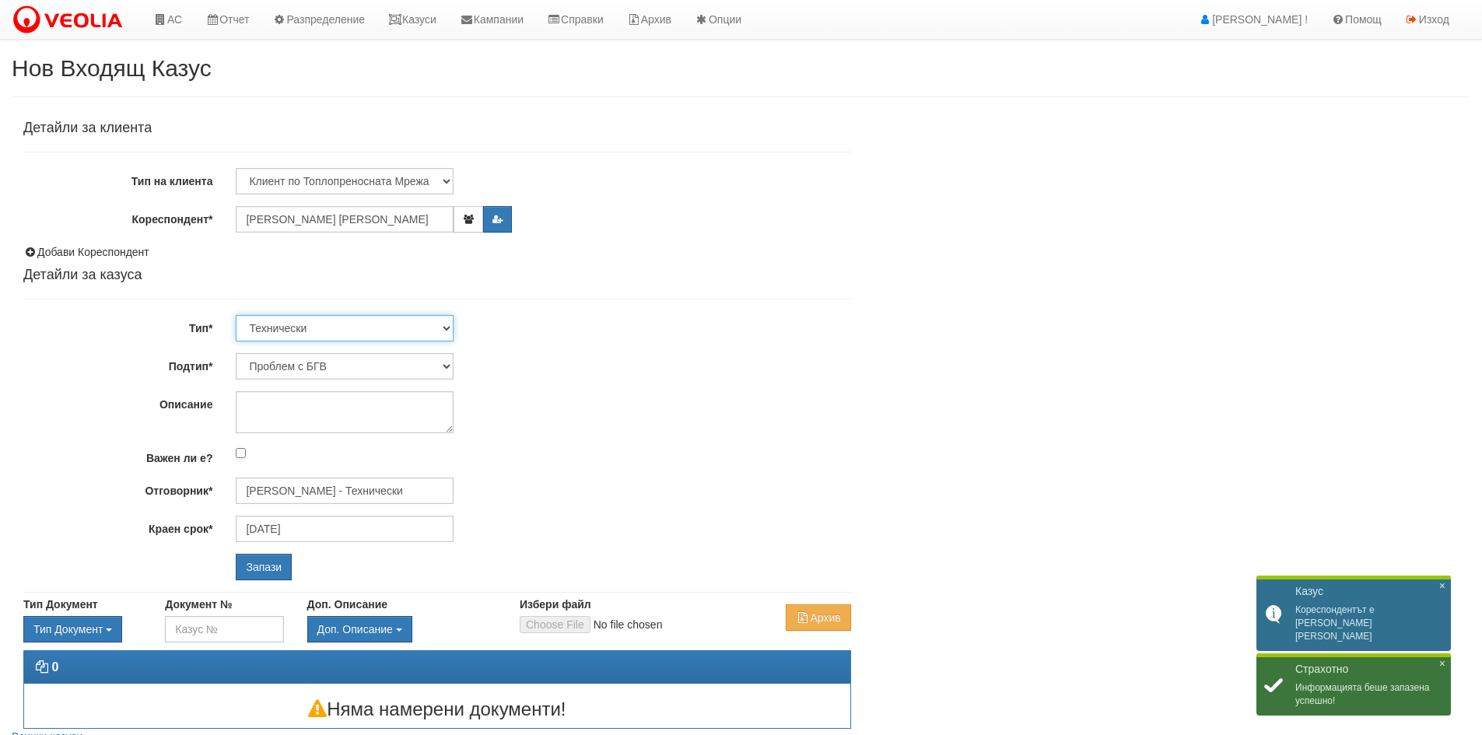
click at [364, 331] on select "Технически ФТС Търговски Административен Производствен Експлоатационен Финансов…" at bounding box center [345, 328] width 218 height 26
select select "1"
click at [236, 315] on select "Технически ФТС Търговски Административен Производствен Експлоатационен Финансов…" at bounding box center [345, 328] width 218 height 26
type input "[DATE]"
type input "[PERSON_NAME] и Развитие"
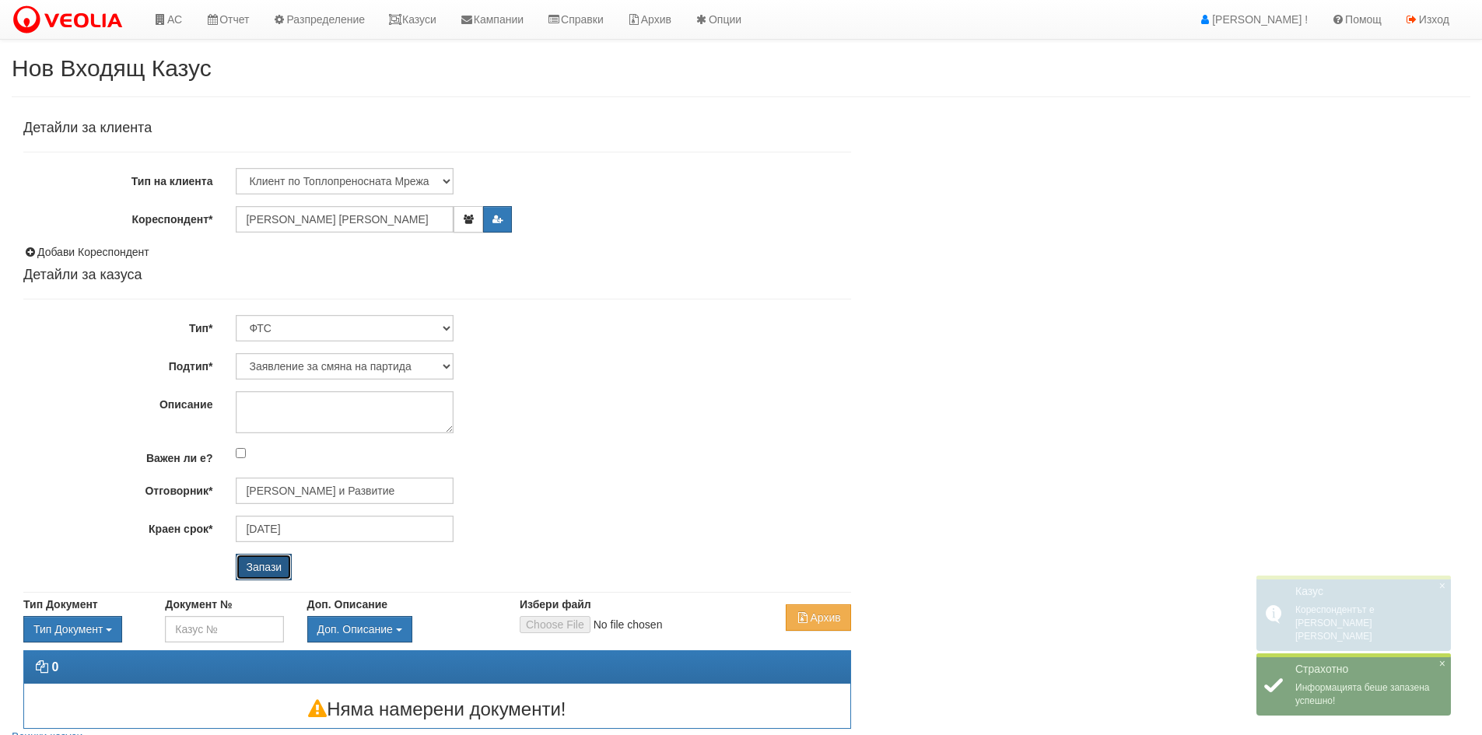
click at [267, 565] on input "Запази" at bounding box center [264, 567] width 56 height 26
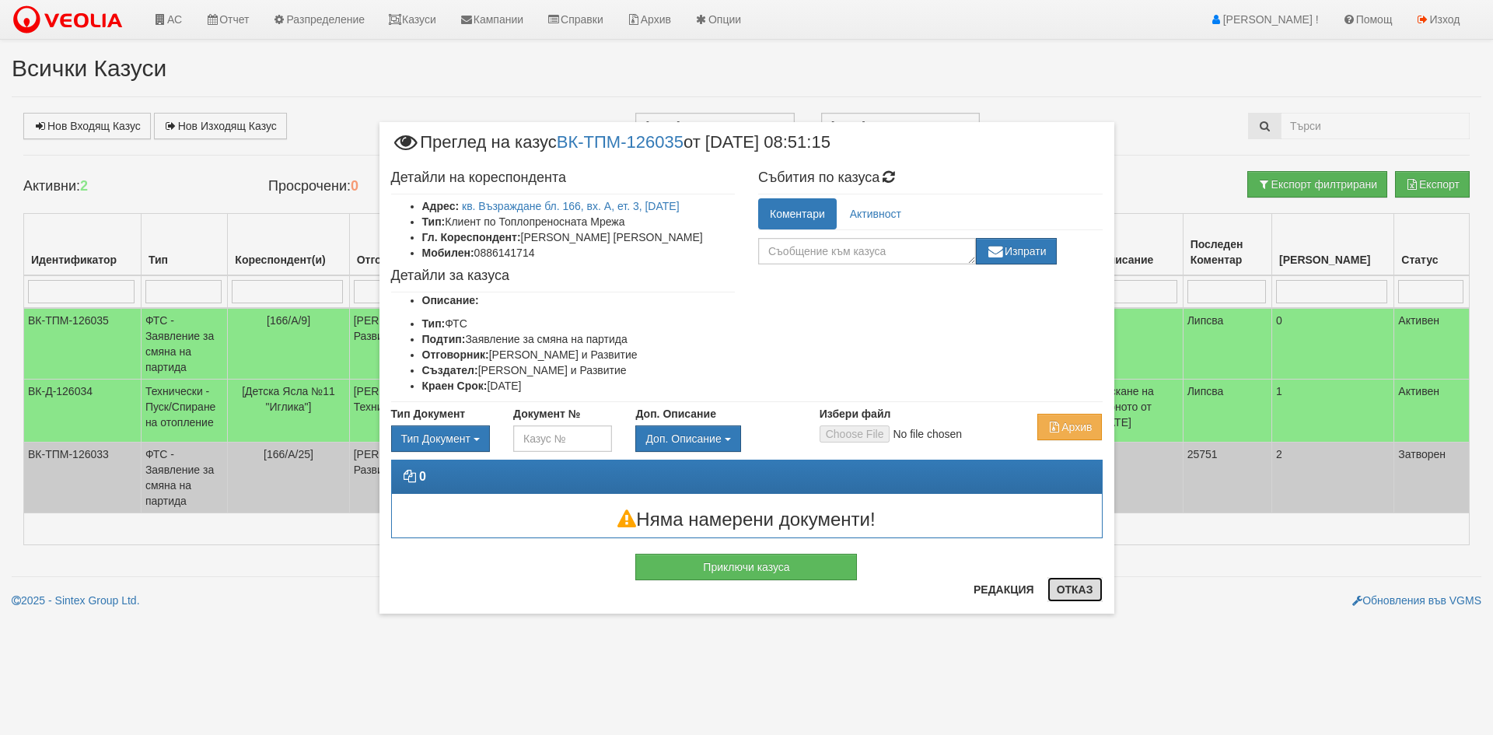
click at [1078, 589] on button "Отказ" at bounding box center [1075, 589] width 55 height 25
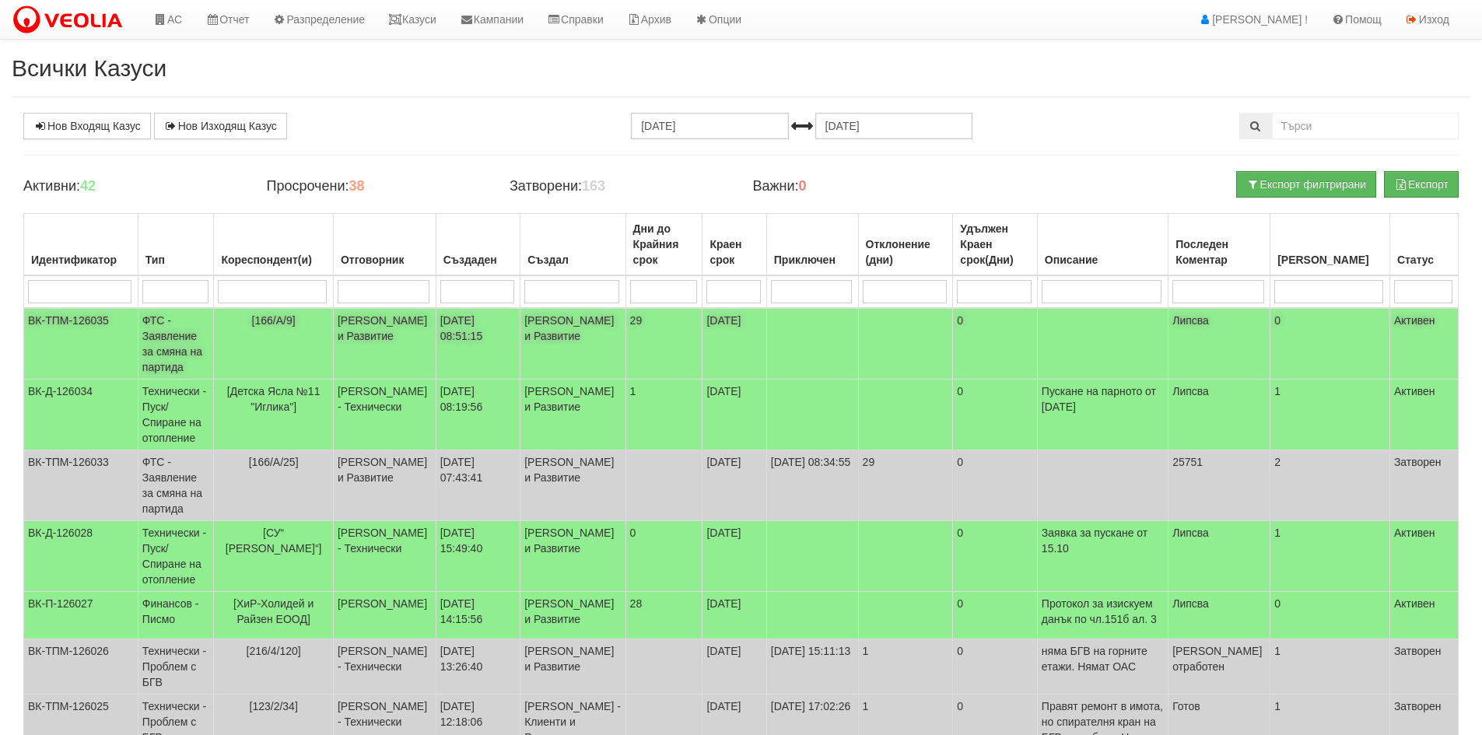
click at [170, 345] on td "ФТС - Заявление за смяна на партида" at bounding box center [176, 344] width 76 height 72
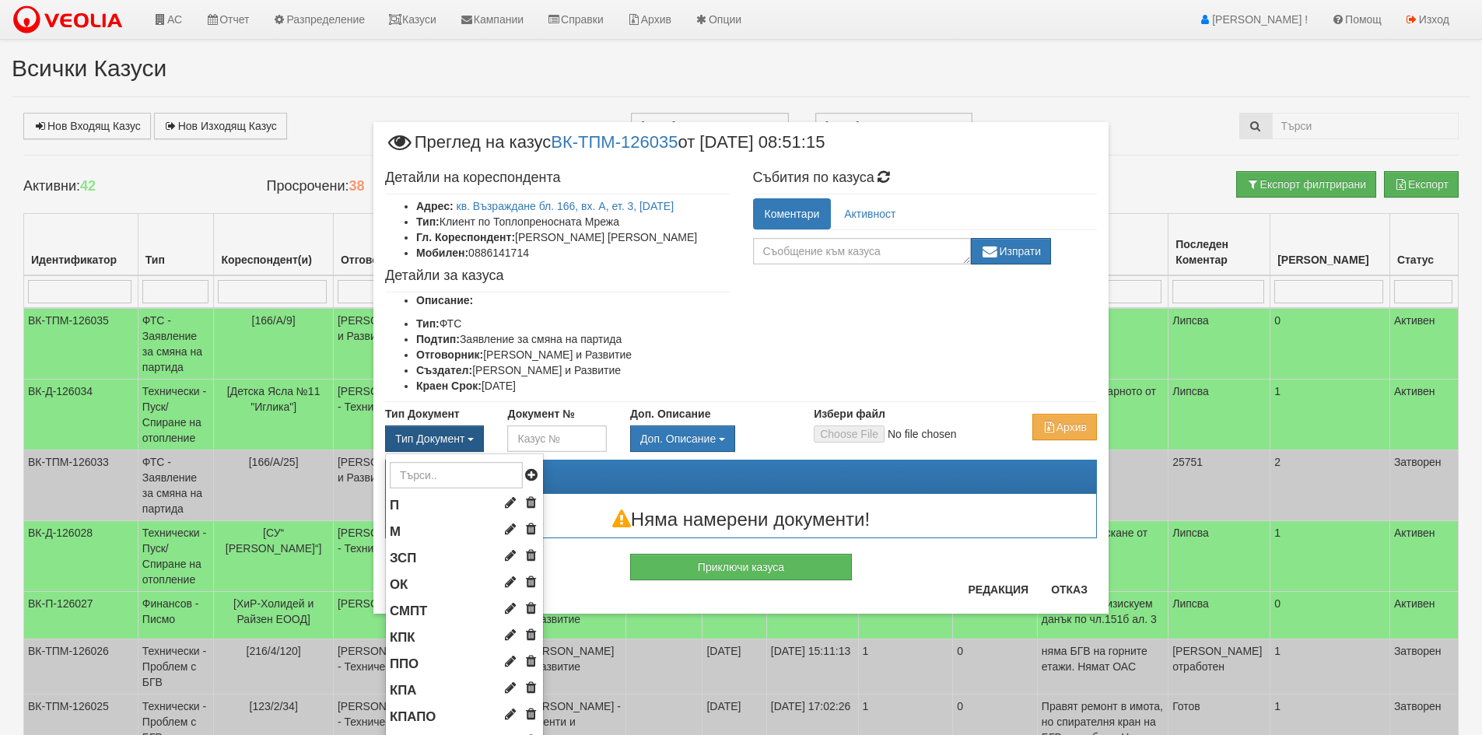
click at [436, 438] on span "Тип Документ" at bounding box center [429, 438] width 69 height 12
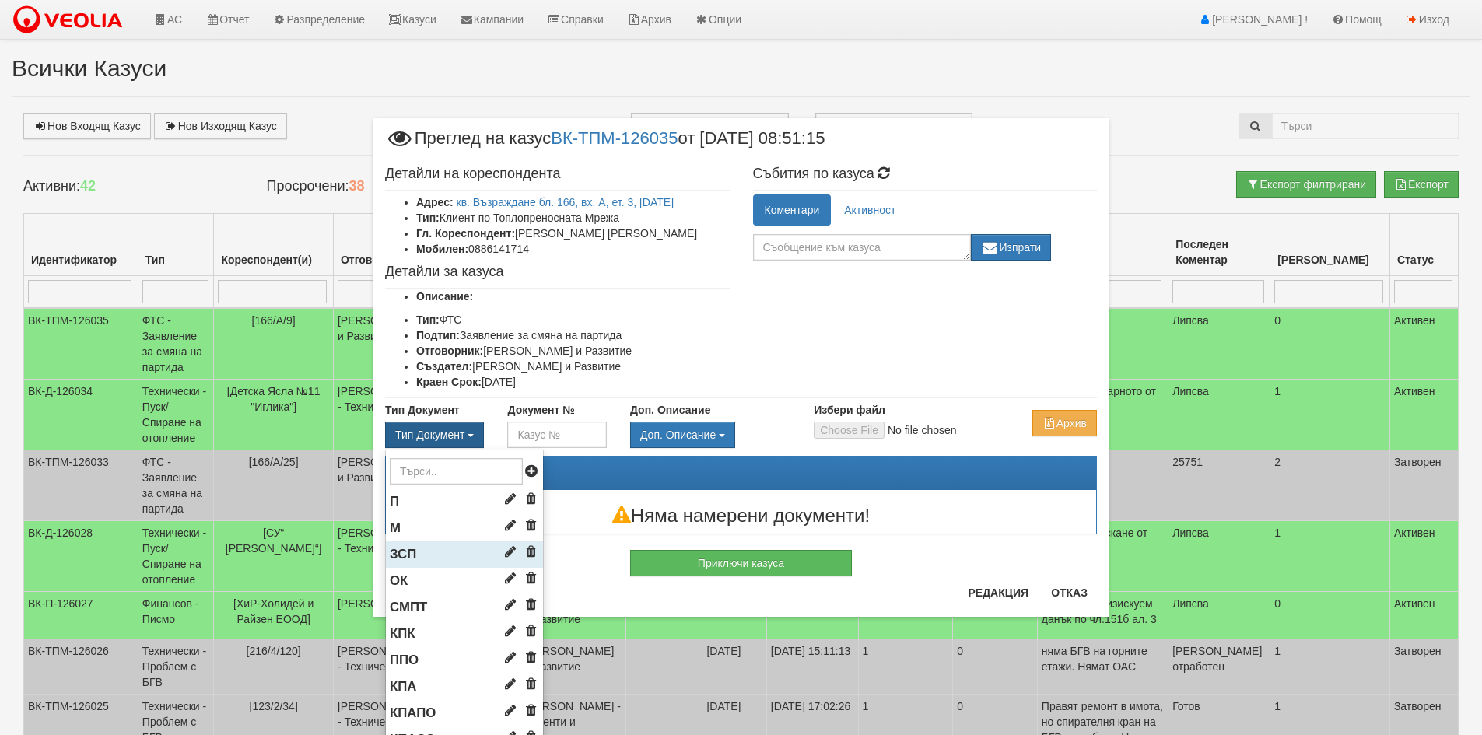
click at [408, 551] on span "ЗСП" at bounding box center [403, 554] width 26 height 15
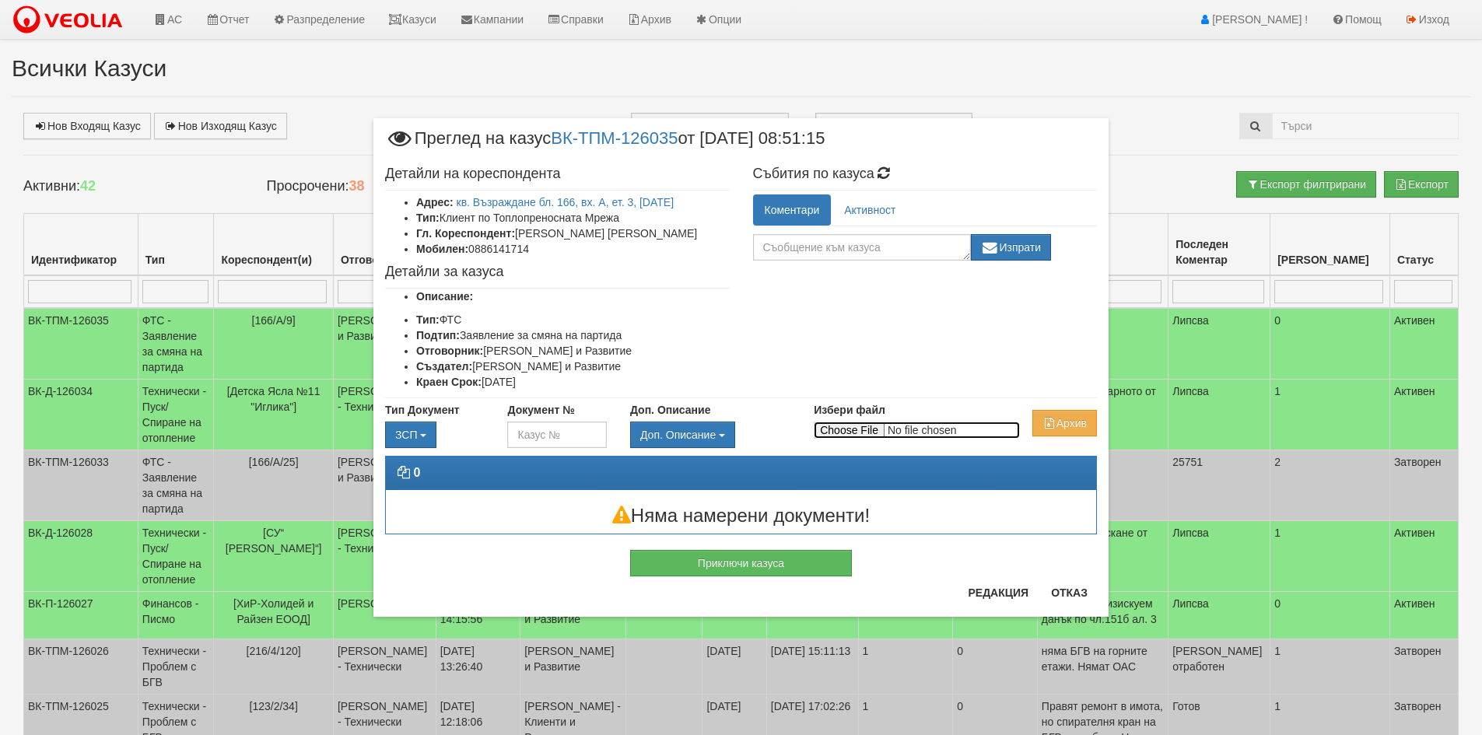
click at [850, 430] on input "Избери файл" at bounding box center [917, 430] width 206 height 17
type input "C:\fakepath\DOC028.pdf"
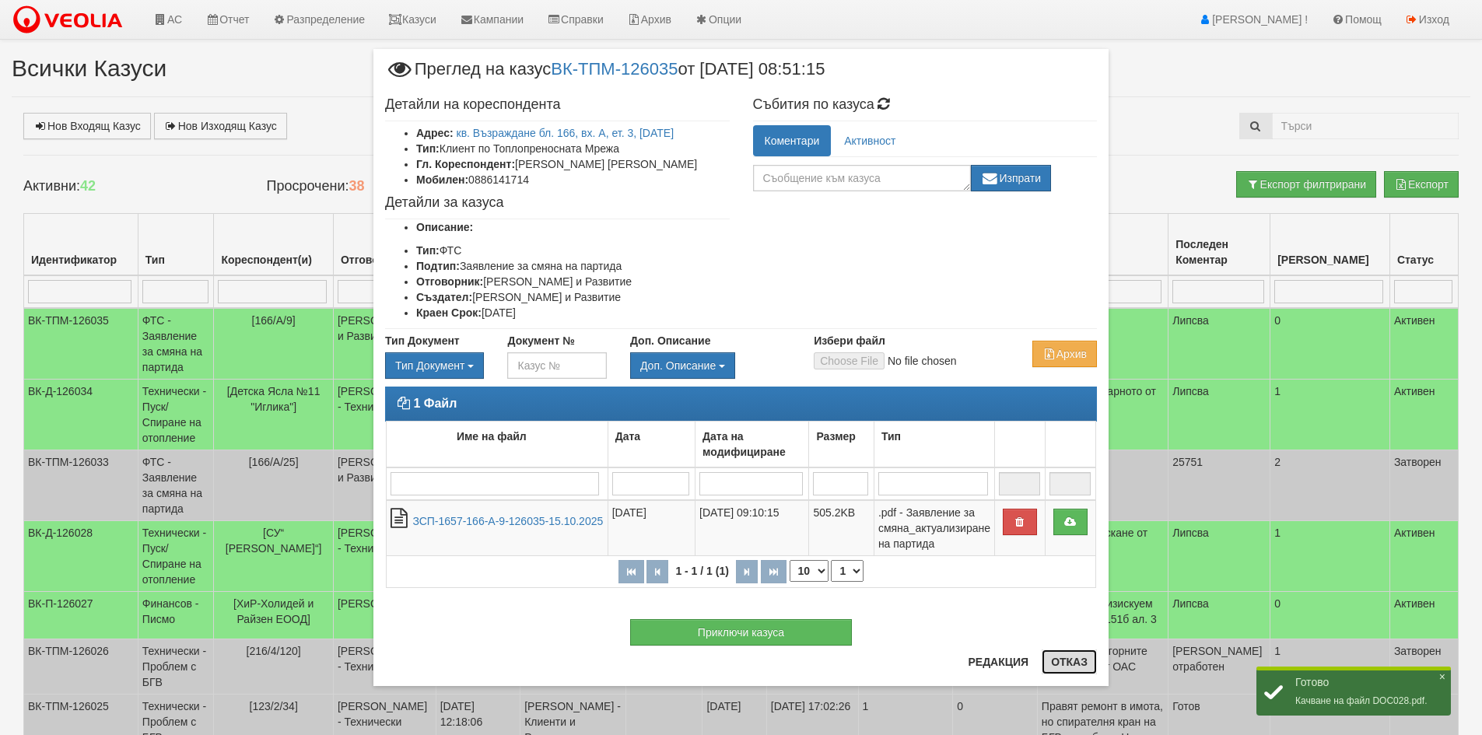
click at [1072, 660] on button "Отказ" at bounding box center [1069, 661] width 55 height 25
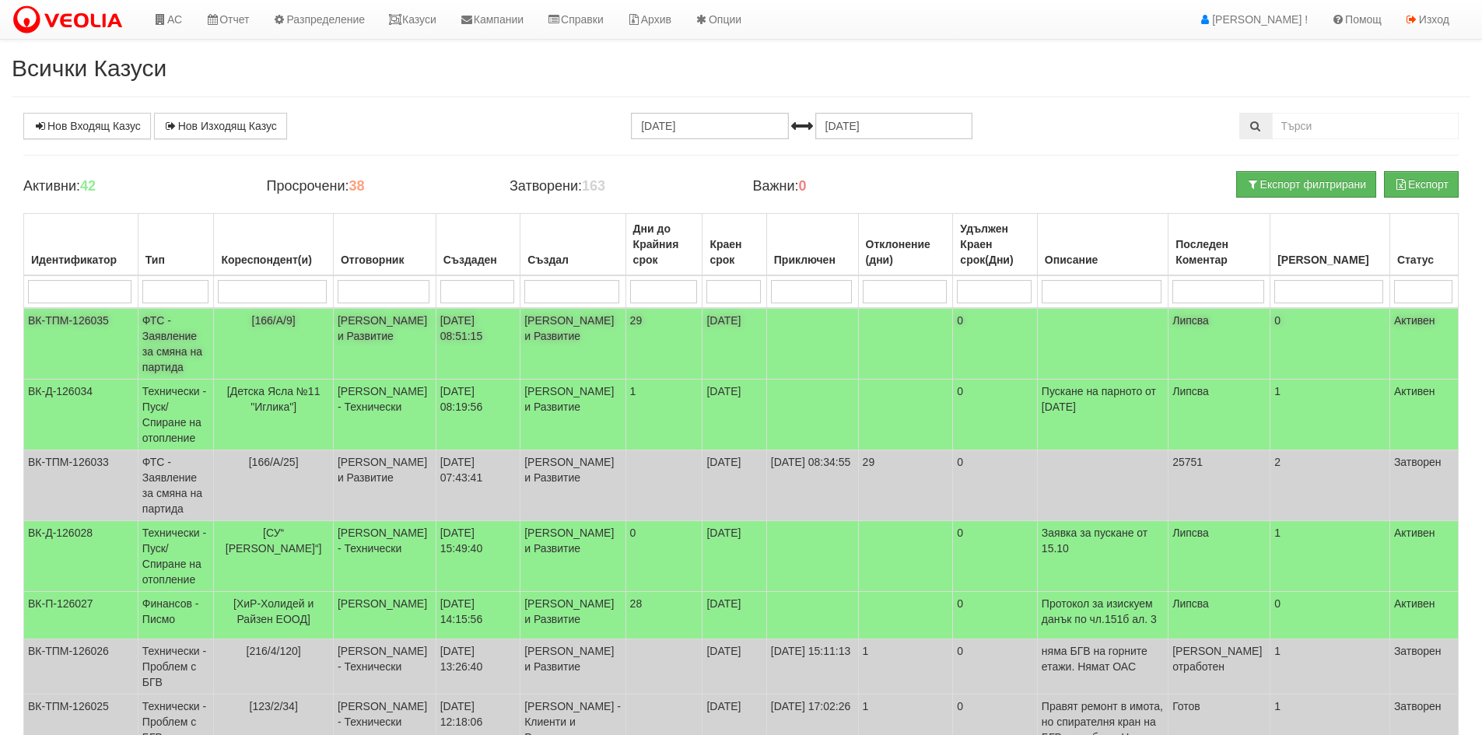
click at [173, 331] on td "ФТС - Заявление за смяна на партида" at bounding box center [176, 344] width 76 height 72
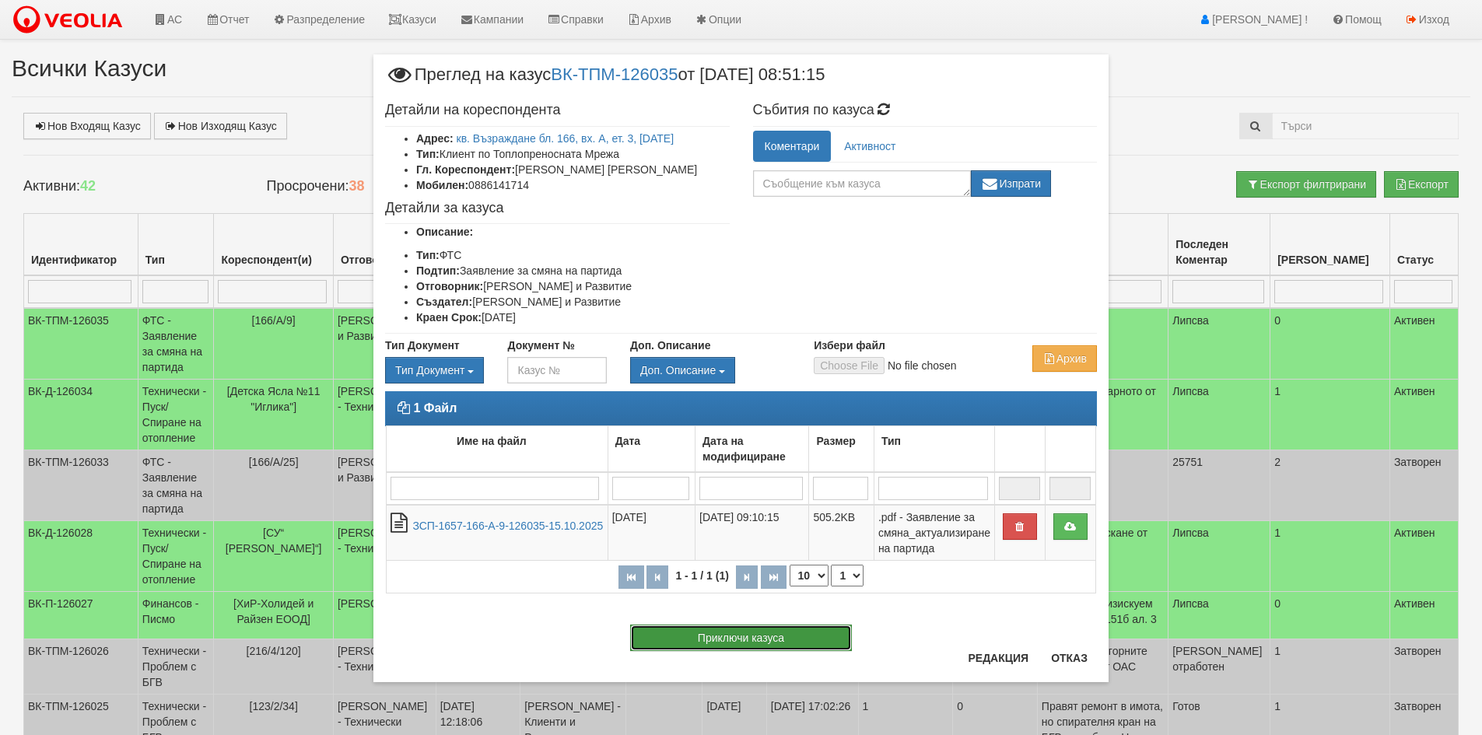
click at [728, 643] on button "Приключи казуса" at bounding box center [741, 638] width 222 height 26
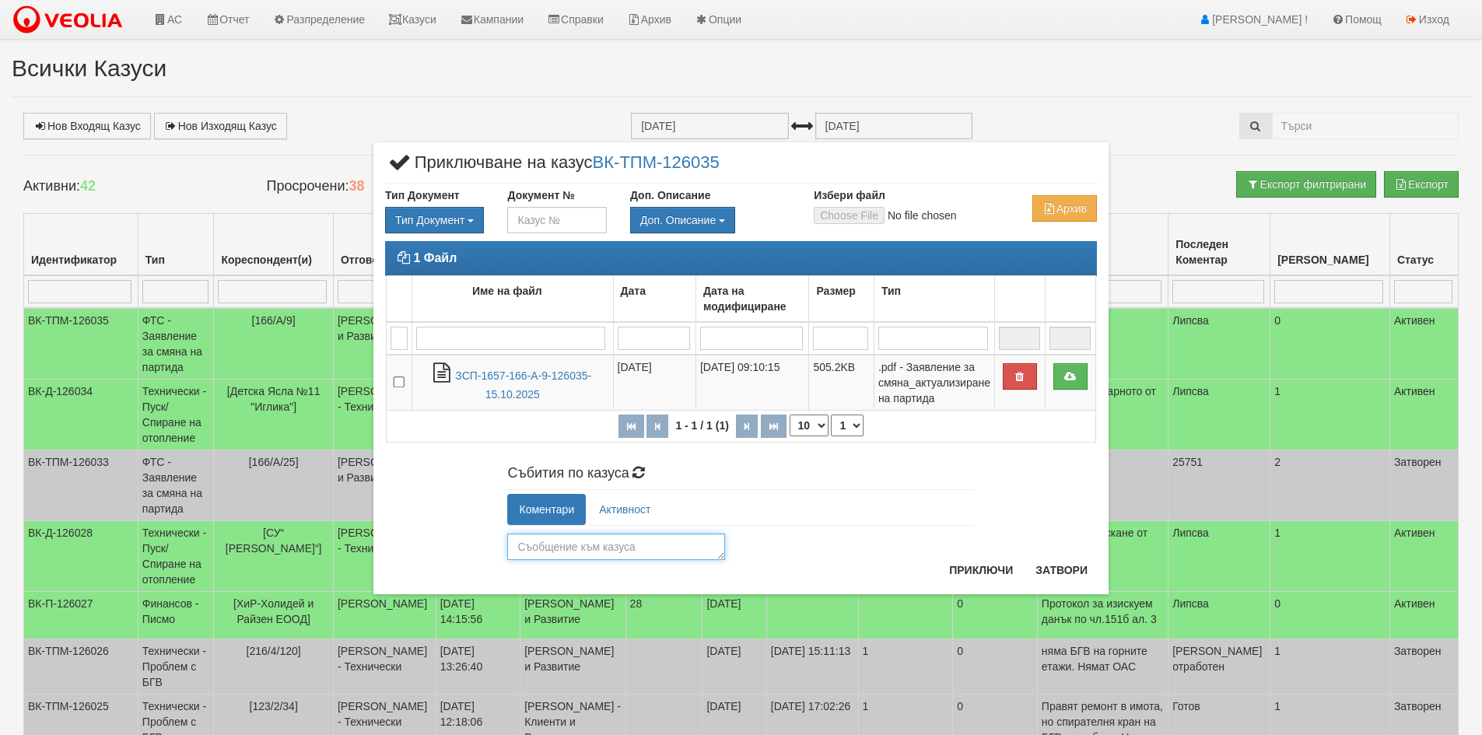
click at [570, 542] on textarea at bounding box center [616, 547] width 218 height 26
type textarea "25735"
click at [975, 562] on button "Приключи" at bounding box center [981, 570] width 82 height 25
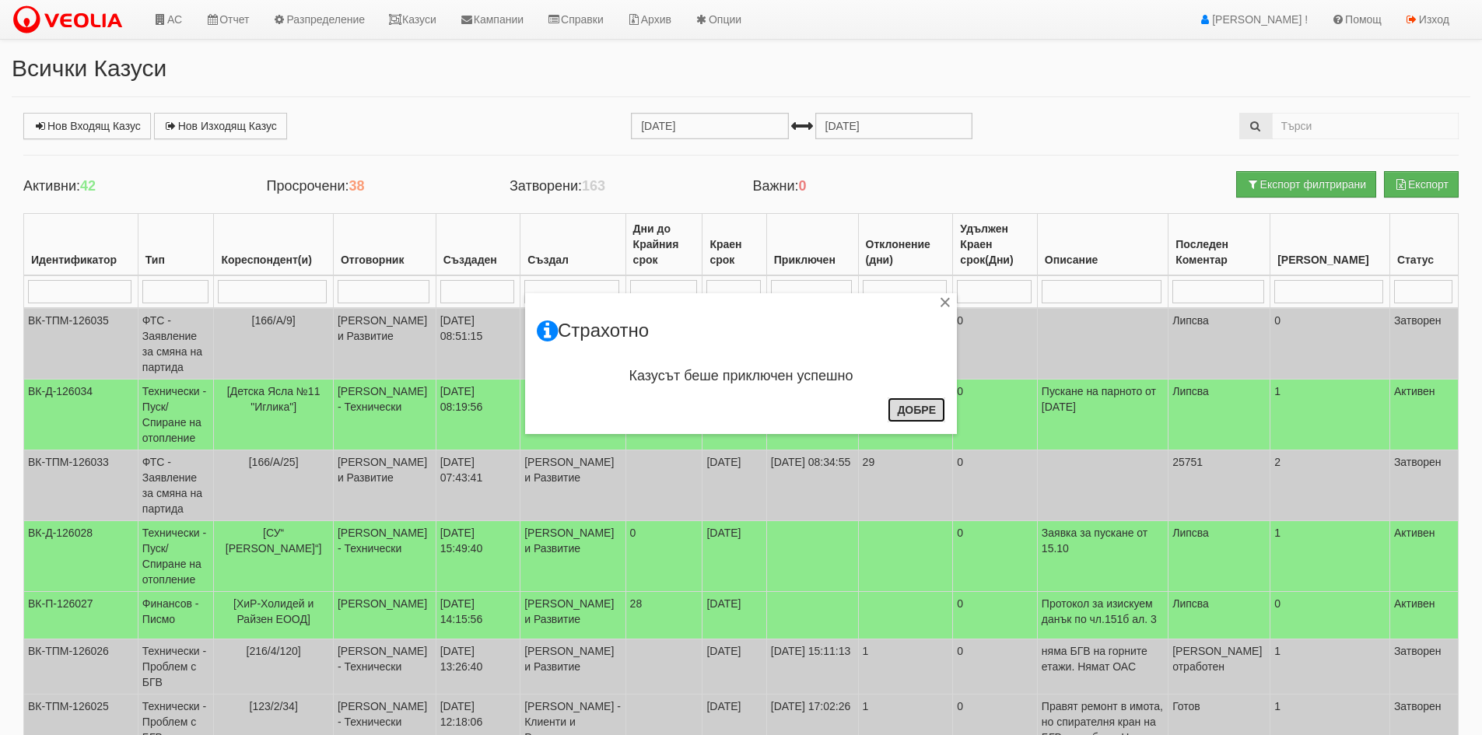
drag, startPoint x: 919, startPoint y: 414, endPoint x: 894, endPoint y: 389, distance: 35.8
click at [919, 411] on button "Добре" at bounding box center [917, 409] width 58 height 25
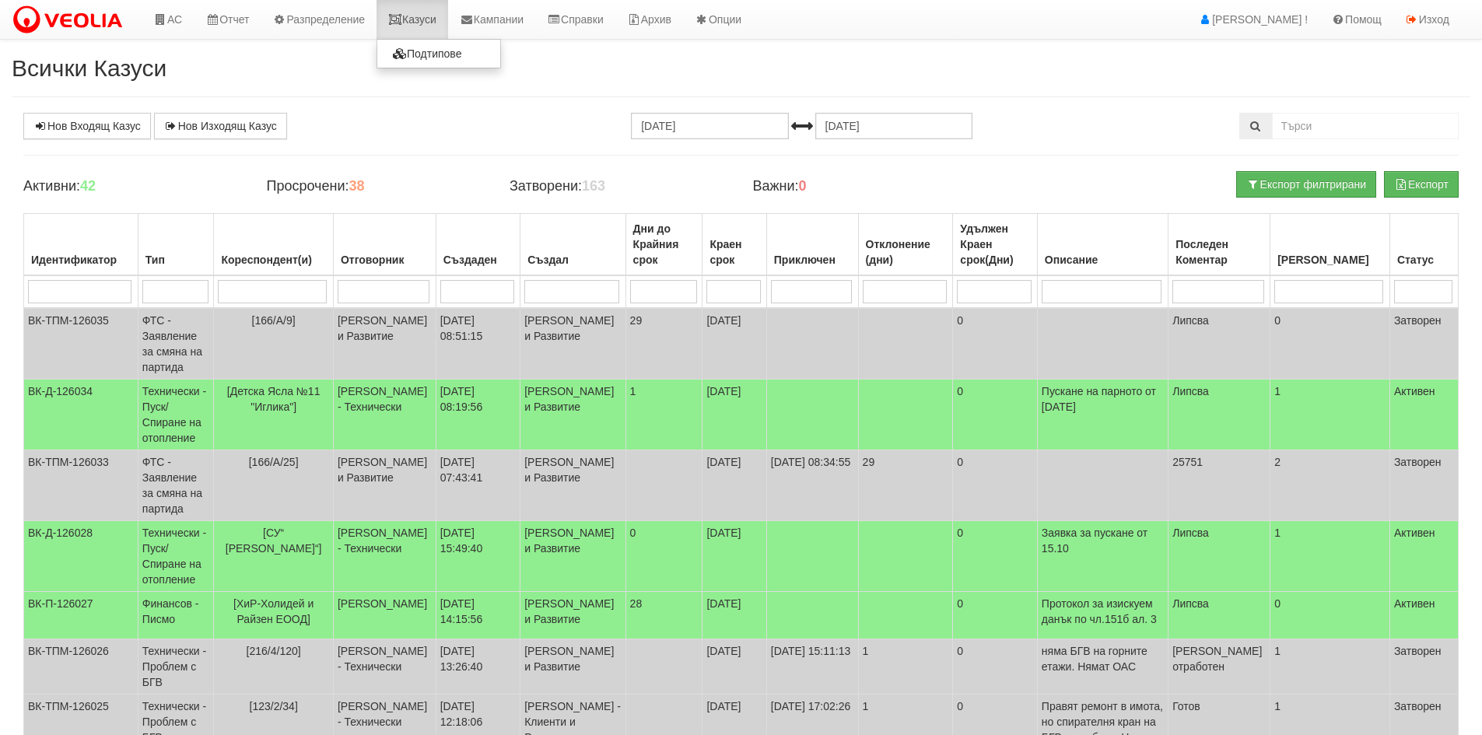
click at [428, 18] on link "Казуси" at bounding box center [412, 19] width 72 height 39
click at [262, 285] on input "search" at bounding box center [272, 291] width 109 height 23
type input "m,"
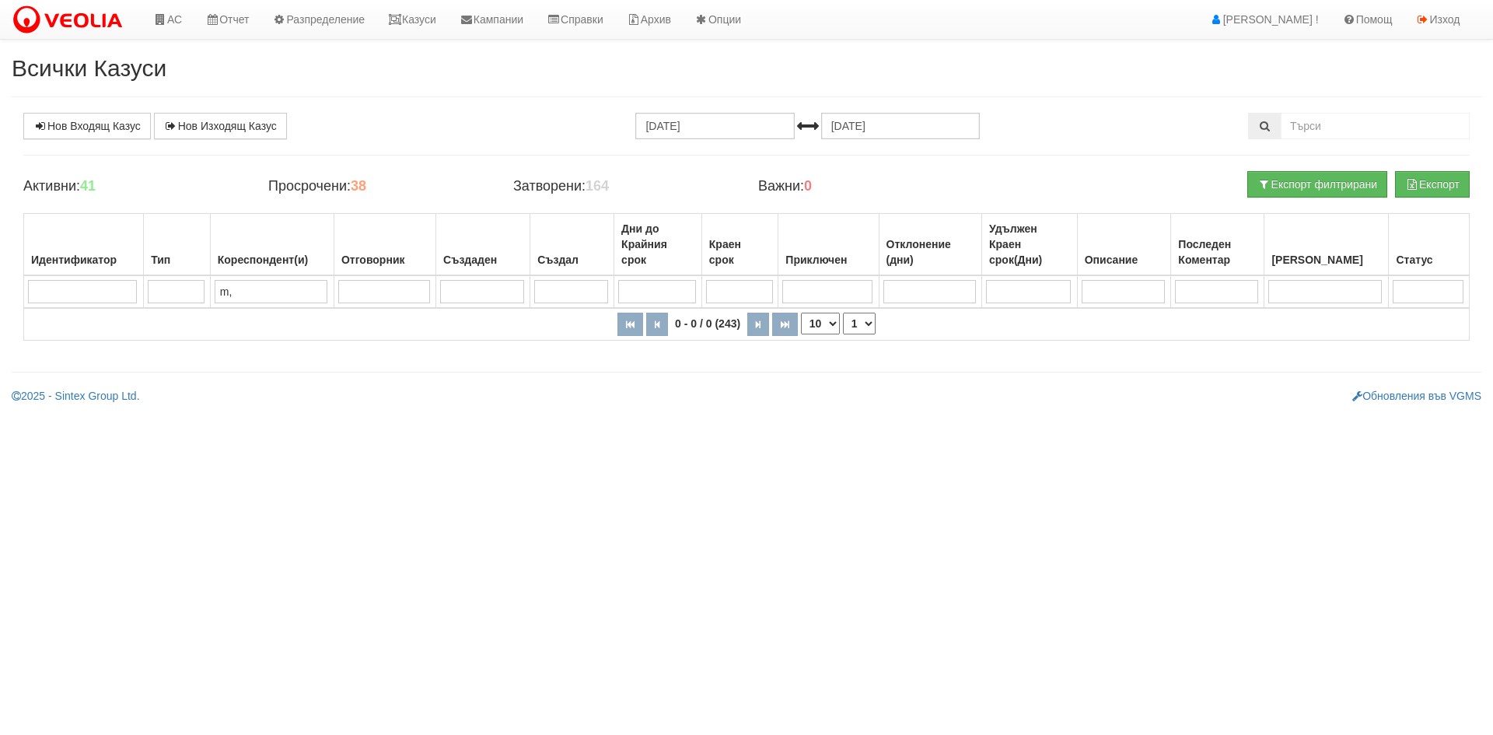
type input "m"
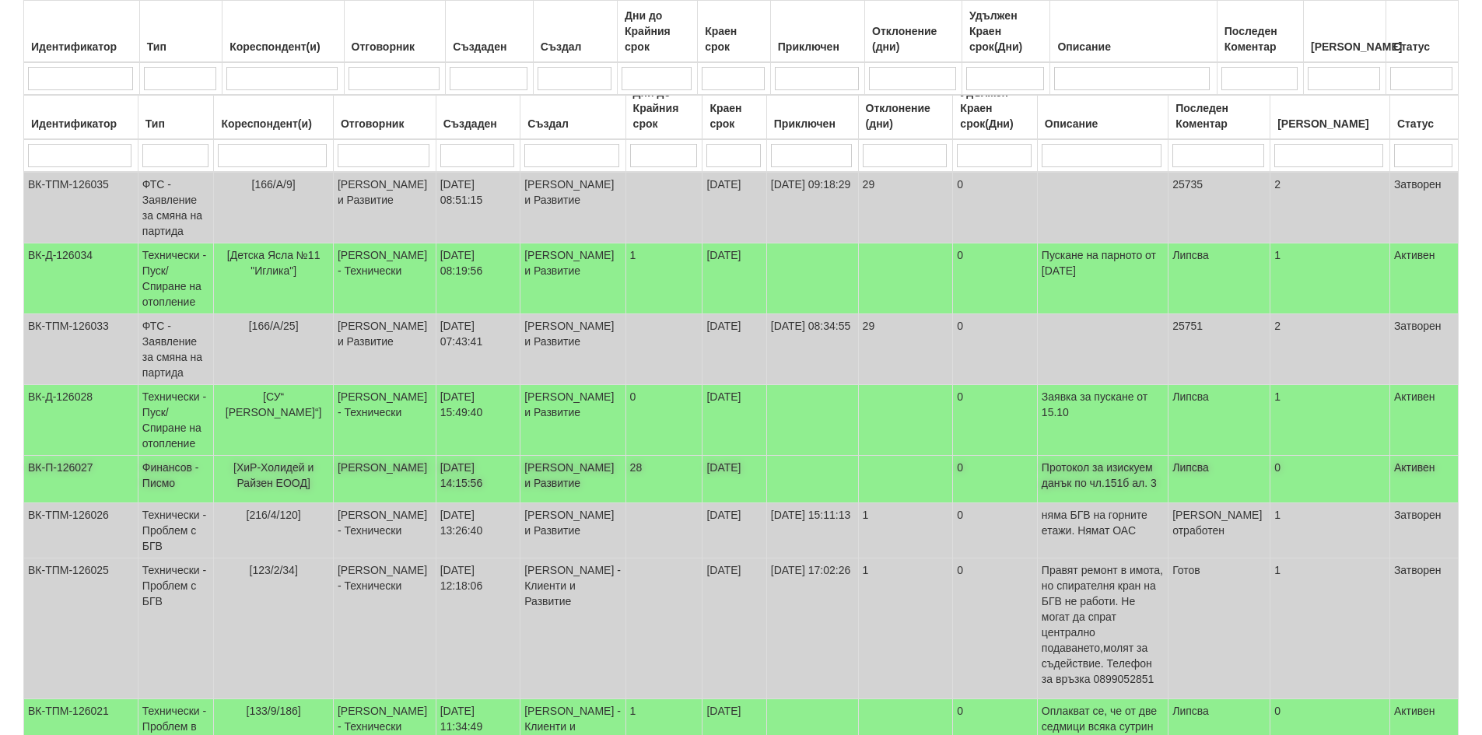
scroll to position [389, 0]
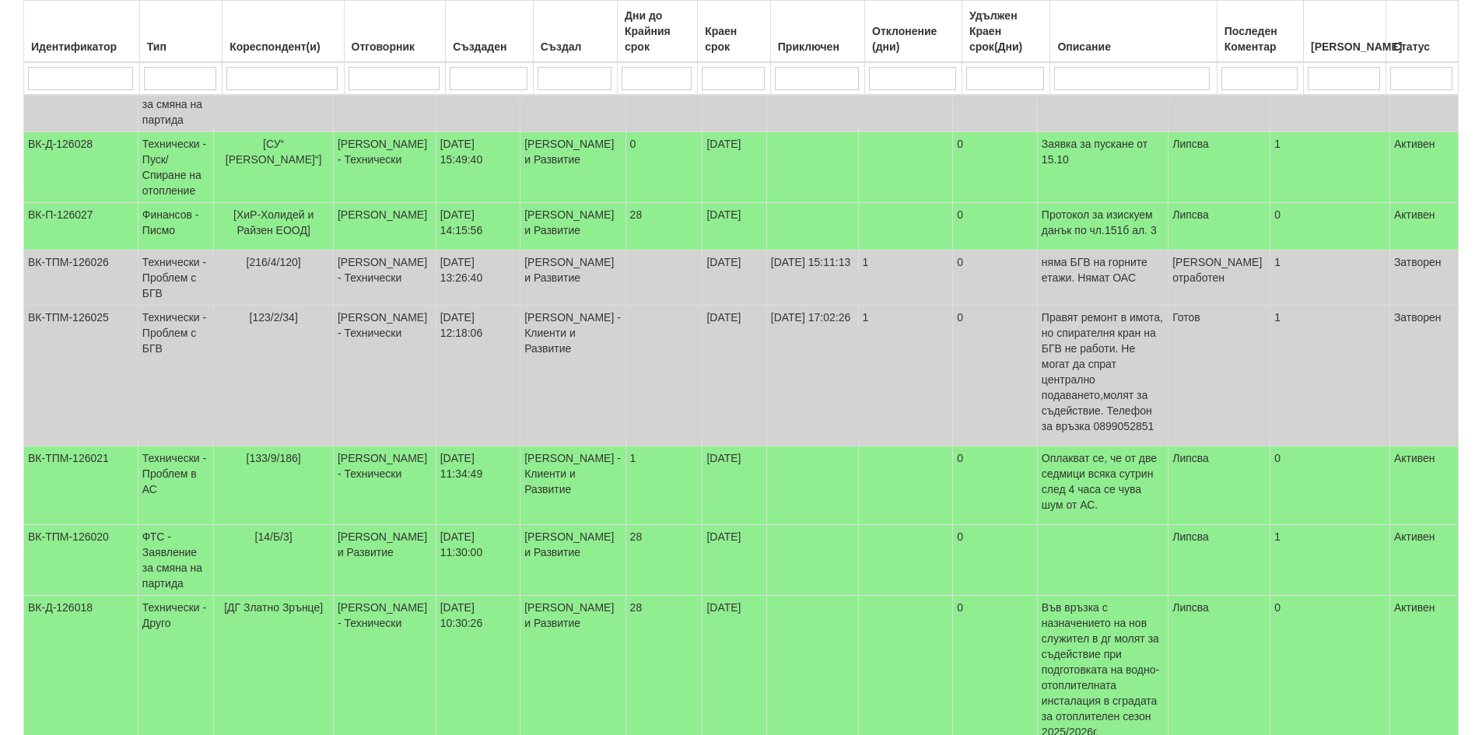
select select "40"
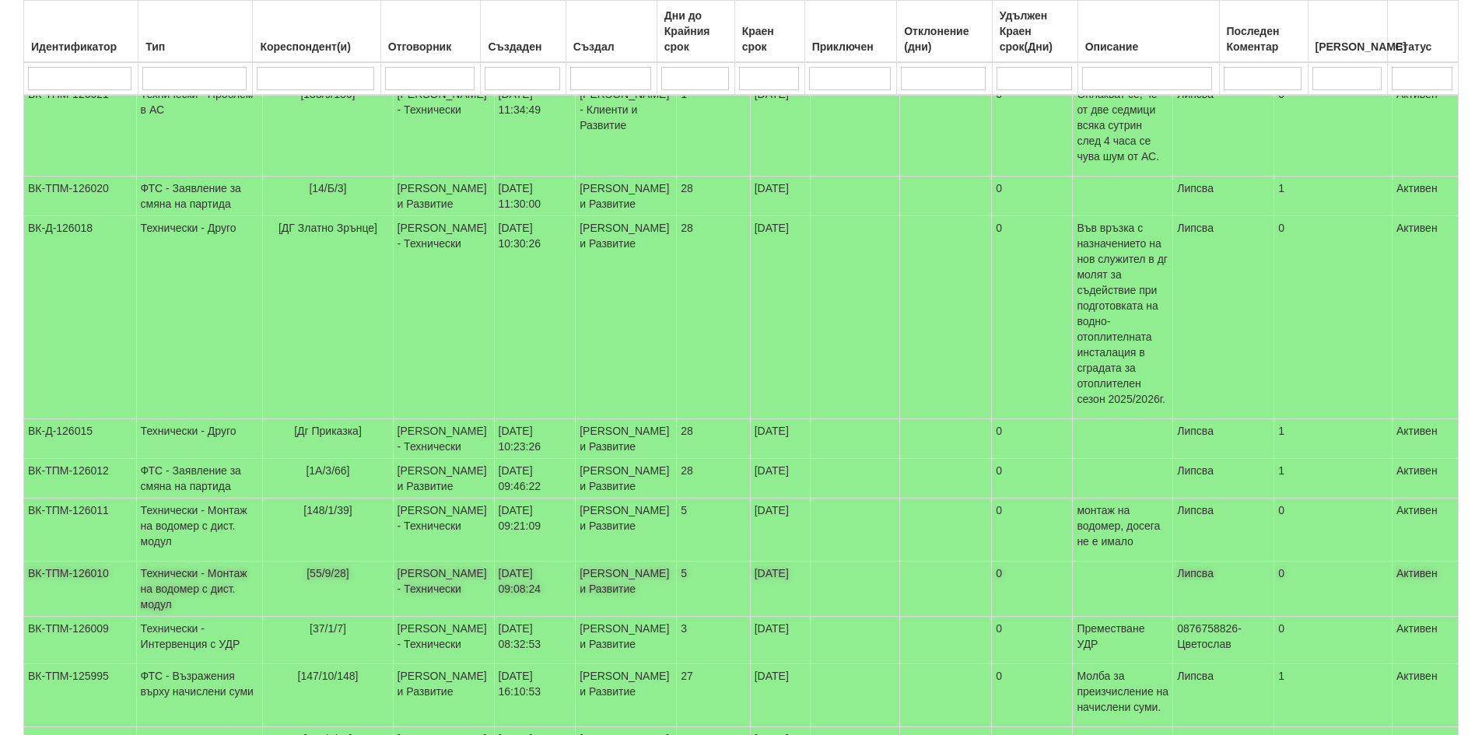
scroll to position [778, 0]
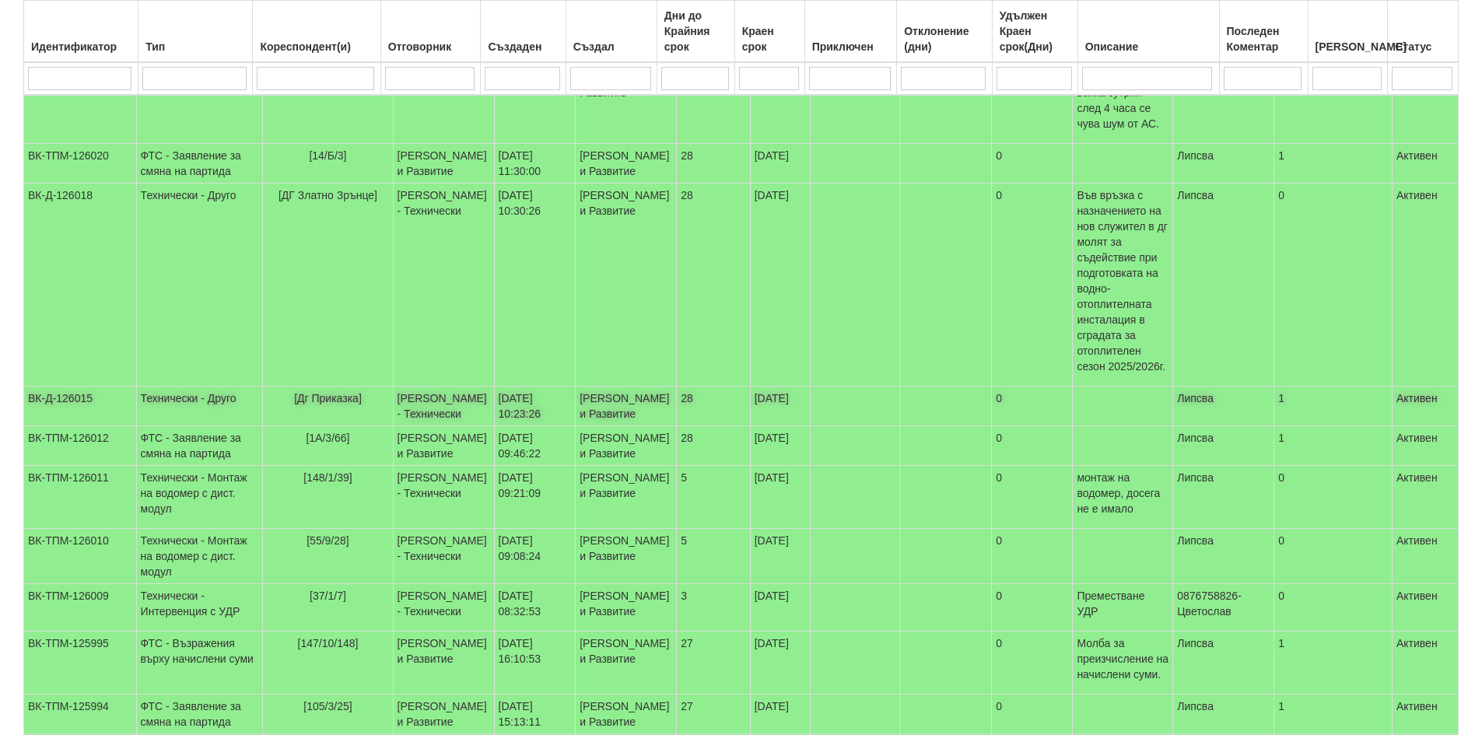
click at [72, 387] on td "ВК-Д-126015" at bounding box center [80, 407] width 113 height 40
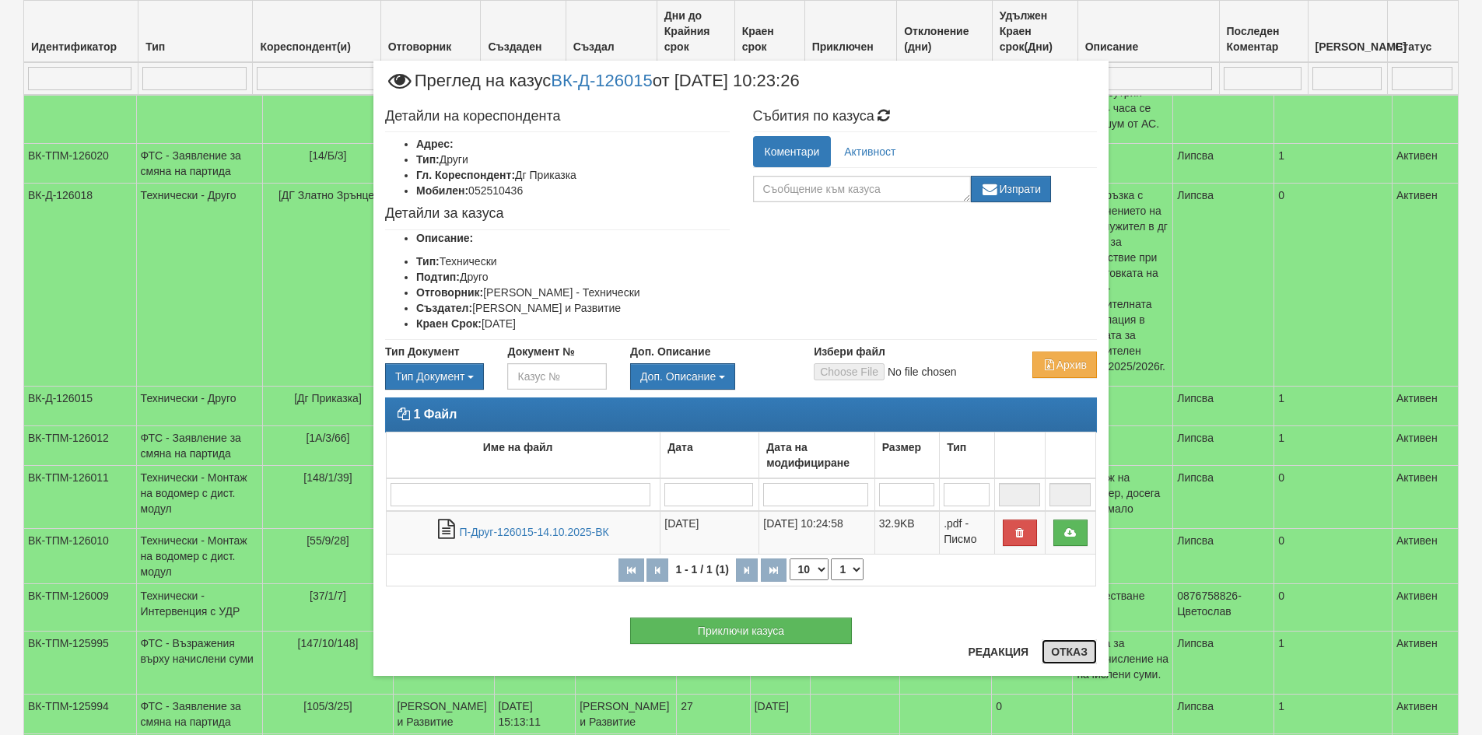
click at [1076, 656] on button "Отказ" at bounding box center [1069, 651] width 55 height 25
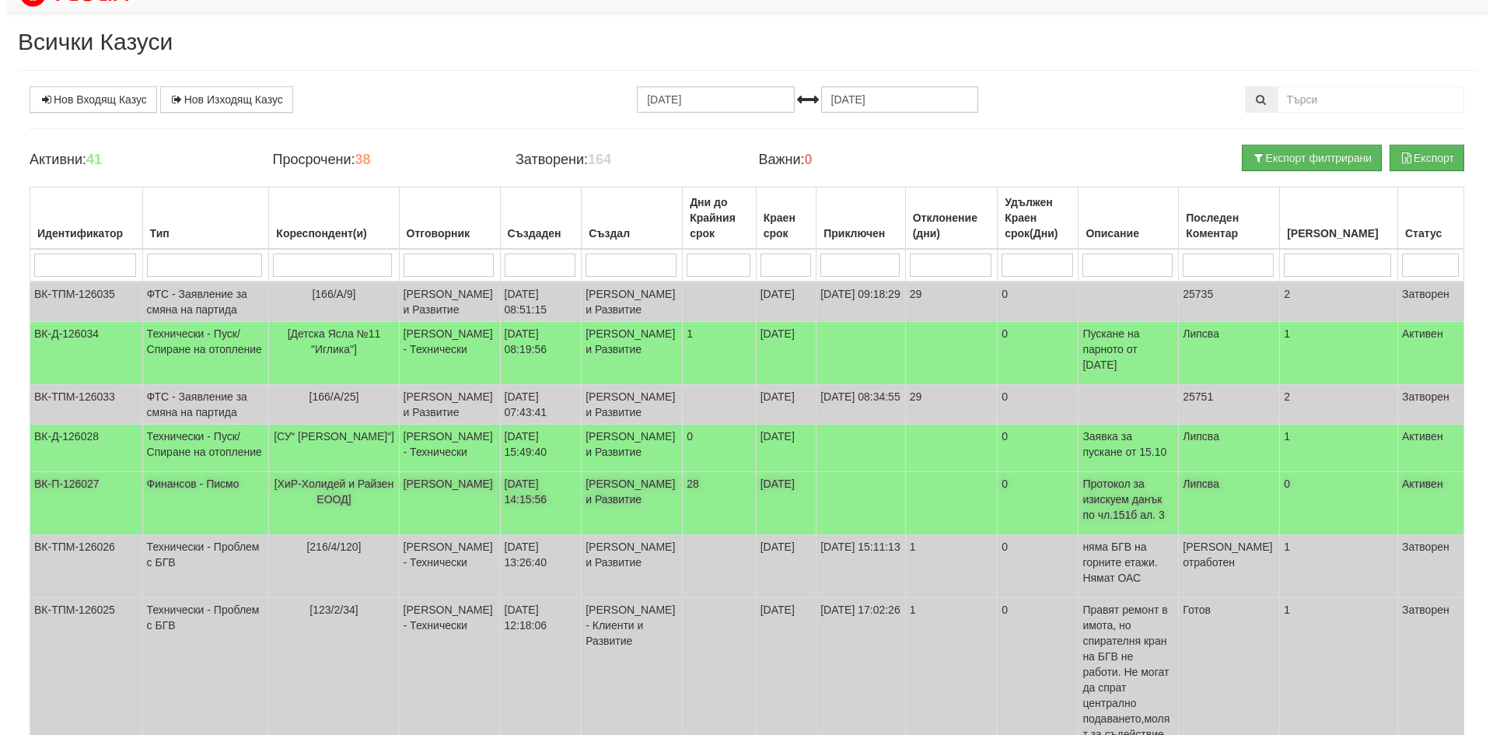
scroll to position [0, 0]
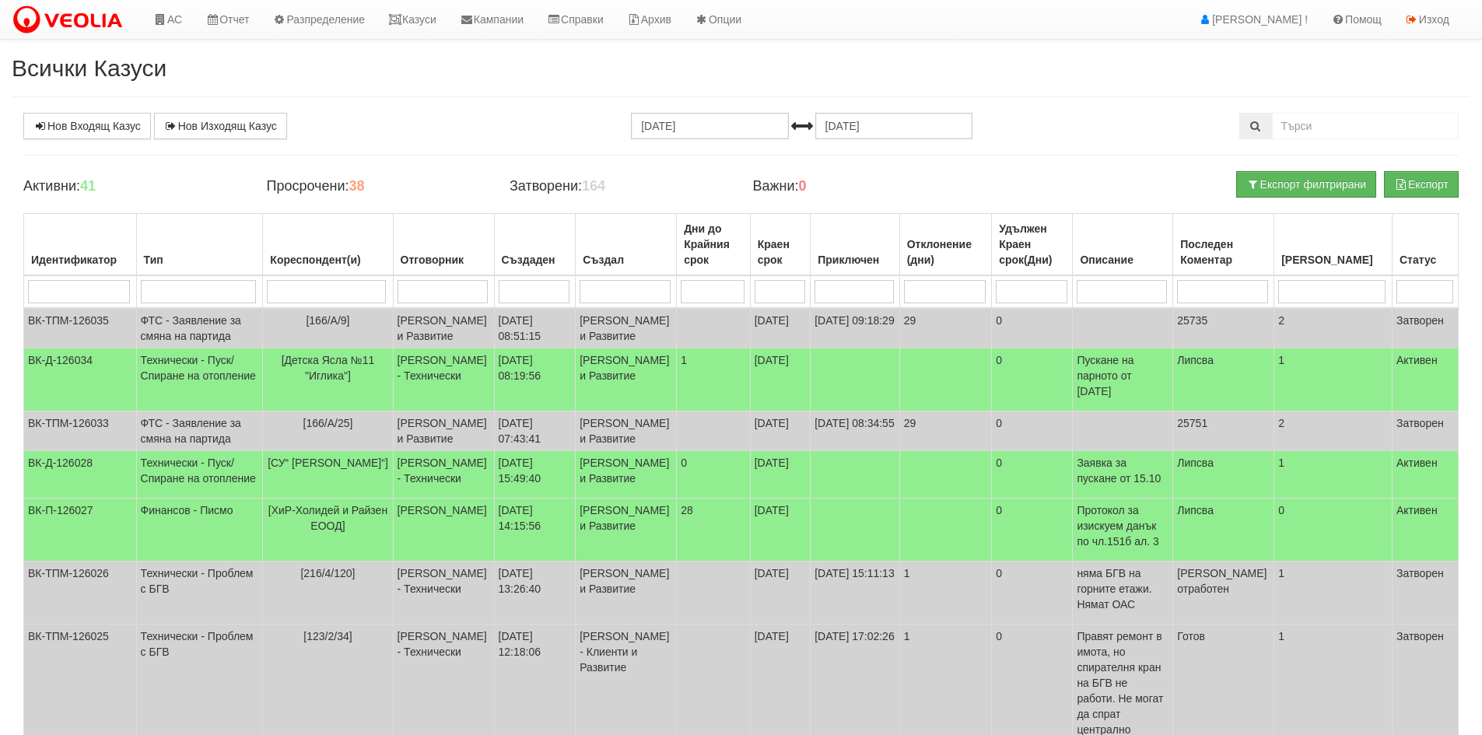
click at [277, 295] on input "search" at bounding box center [326, 291] width 119 height 23
type input "приказ"
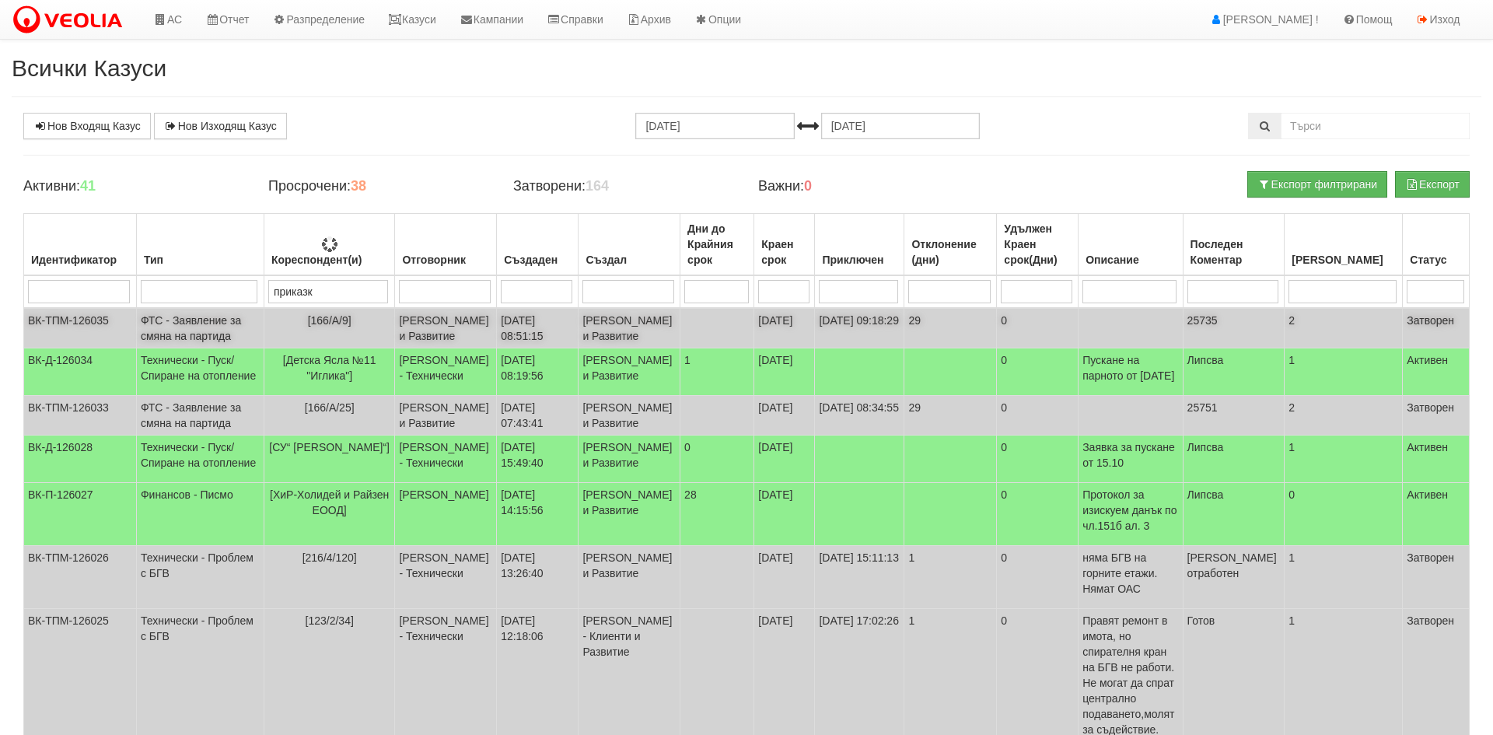
type input "приказка"
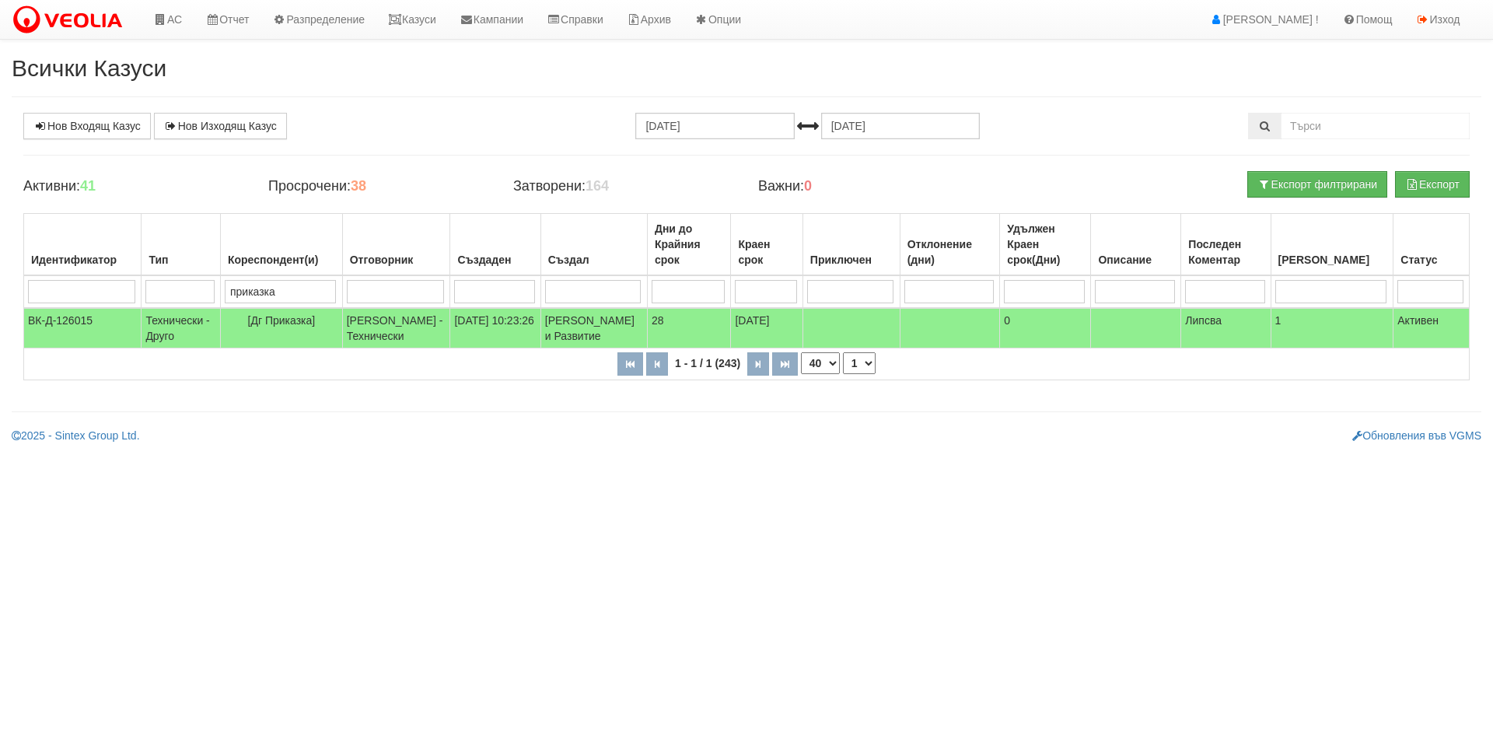
type input "приказка"
type input "приказк"
type input "п"
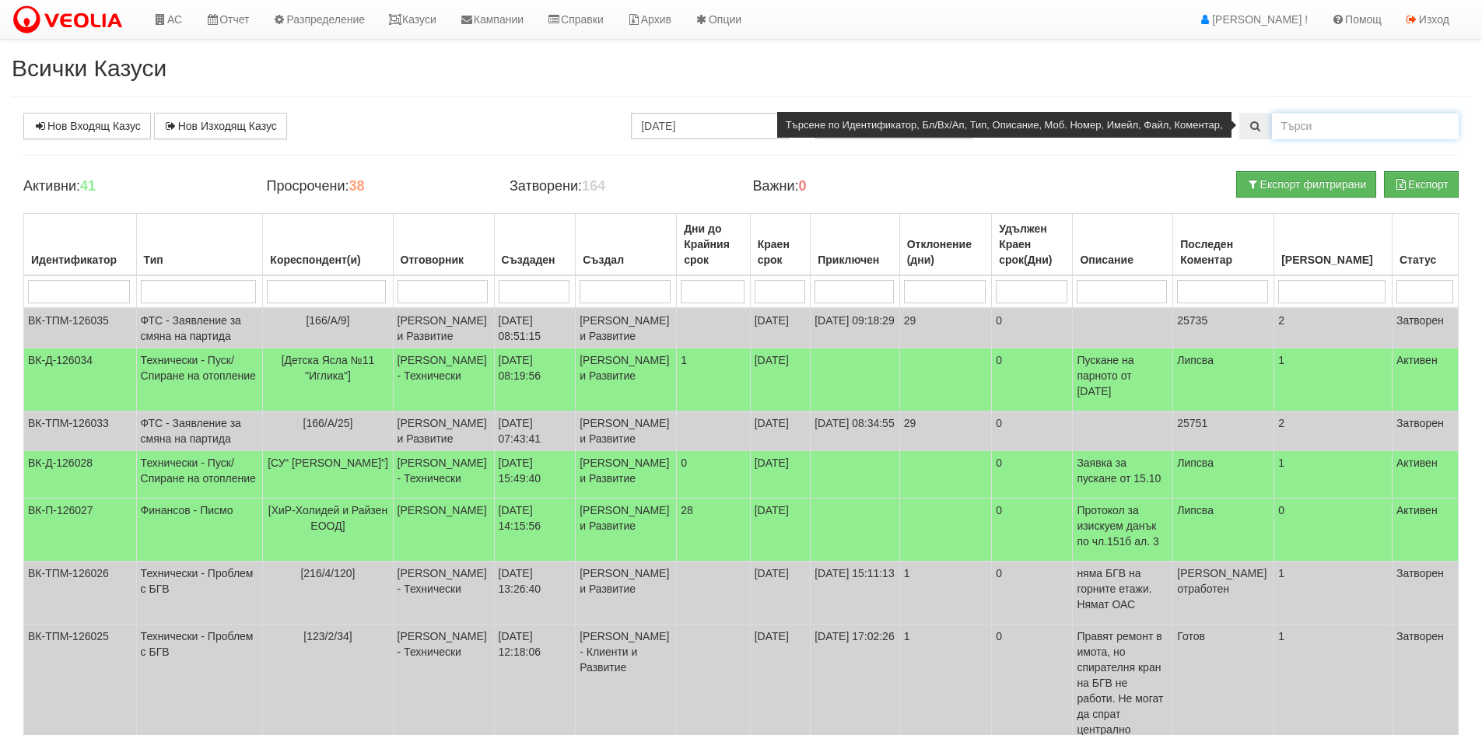
drag, startPoint x: 1273, startPoint y: 124, endPoint x: 1302, endPoint y: 132, distance: 30.0
click at [1277, 124] on input "text" at bounding box center [1365, 126] width 187 height 26
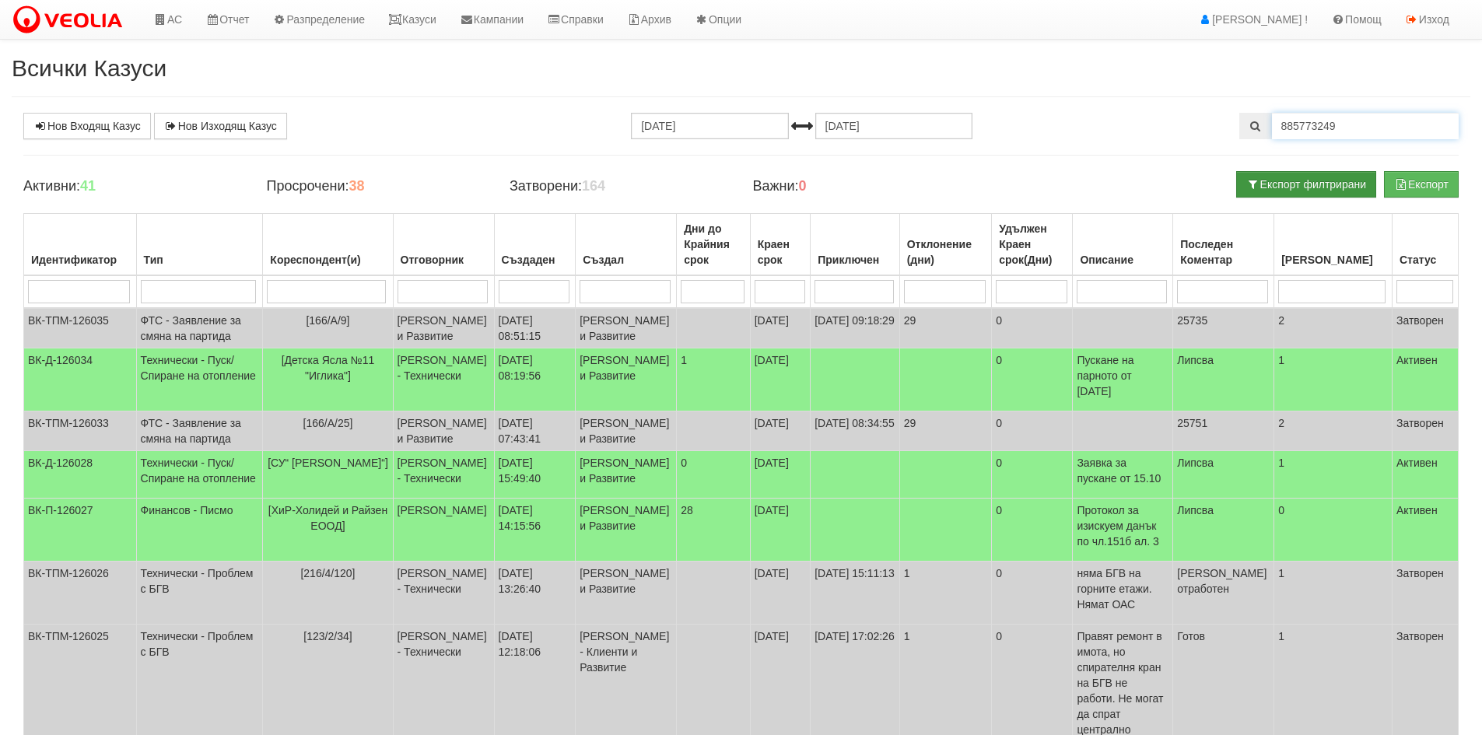
type input "885773249"
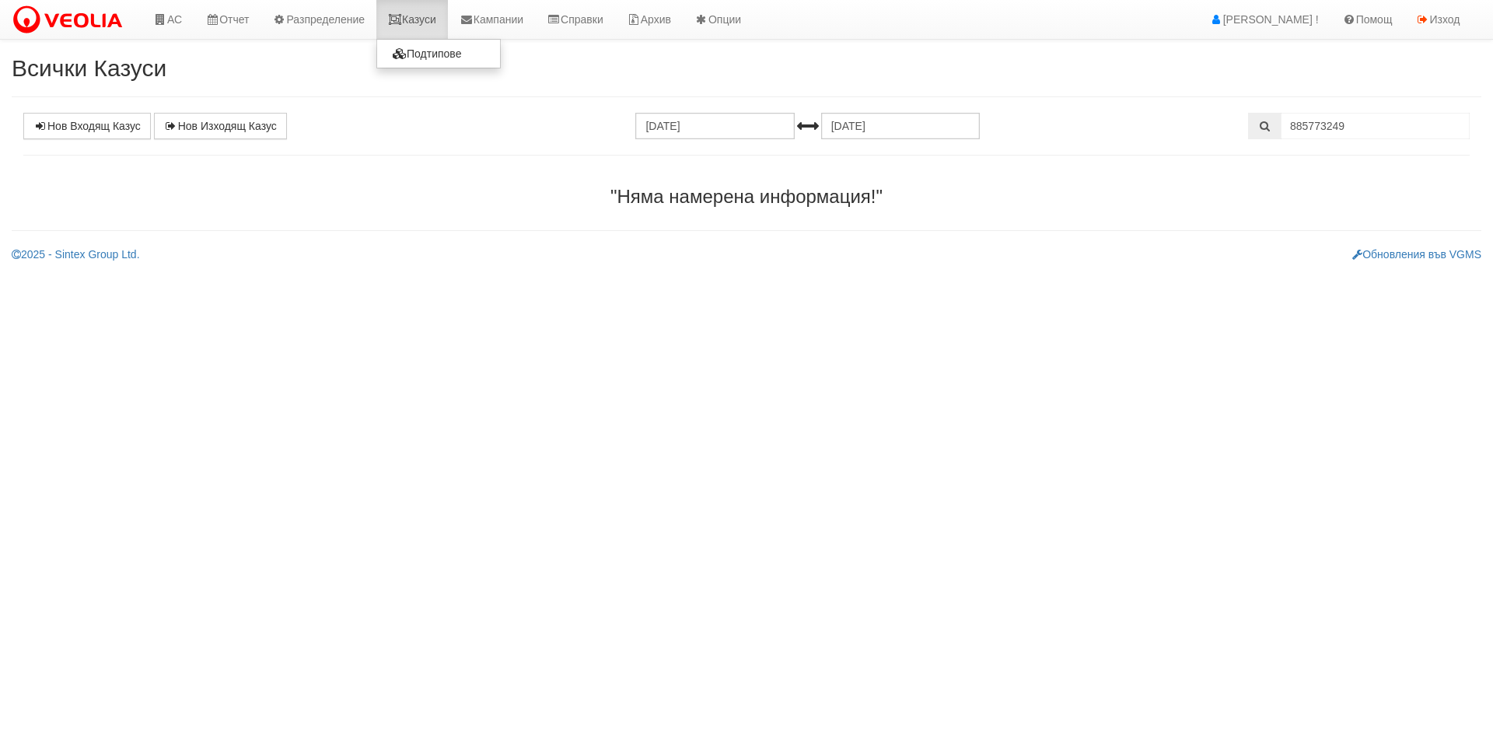
click at [415, 18] on link "Казуси" at bounding box center [412, 19] width 72 height 39
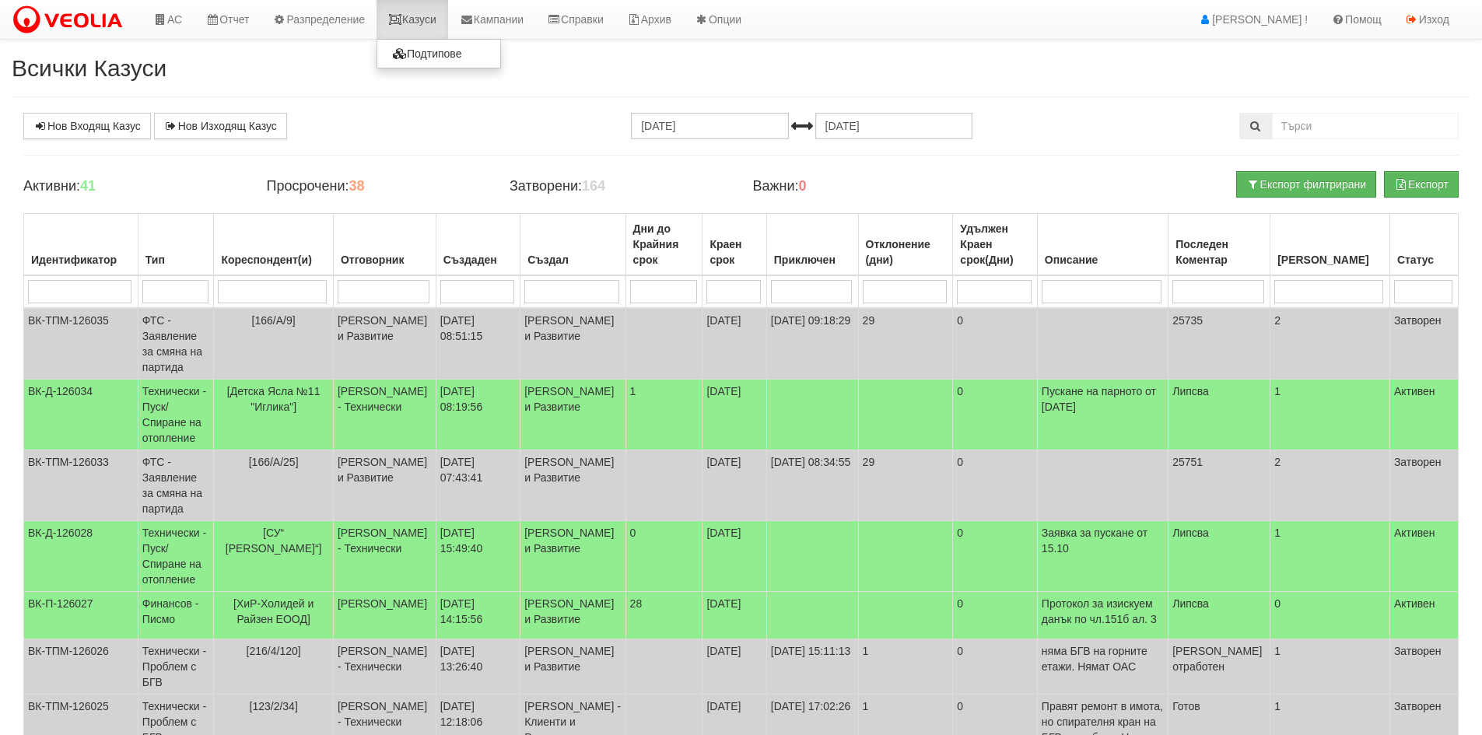
click at [436, 19] on link "Казуси" at bounding box center [412, 19] width 72 height 39
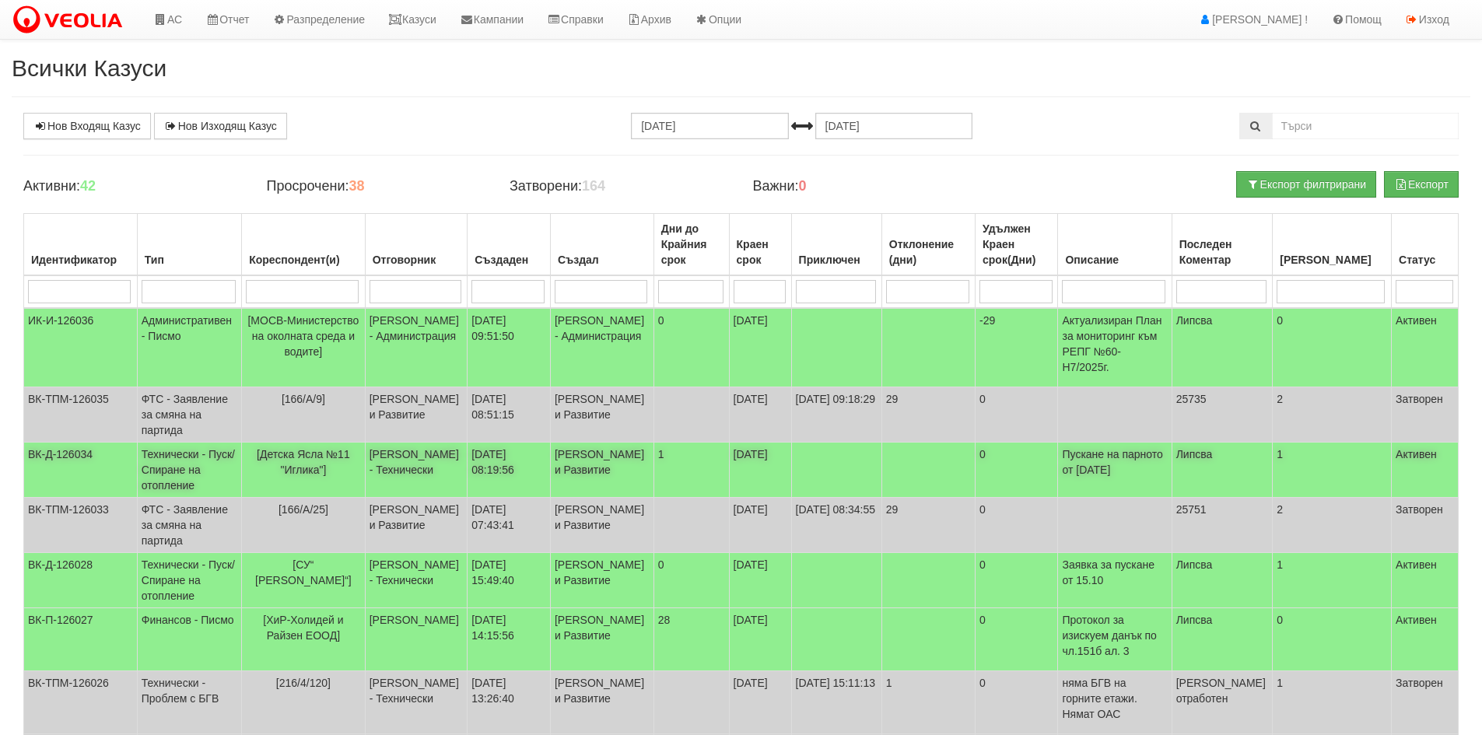
click at [184, 446] on td "Технически - Пуск/Спиране на отопление" at bounding box center [189, 470] width 104 height 55
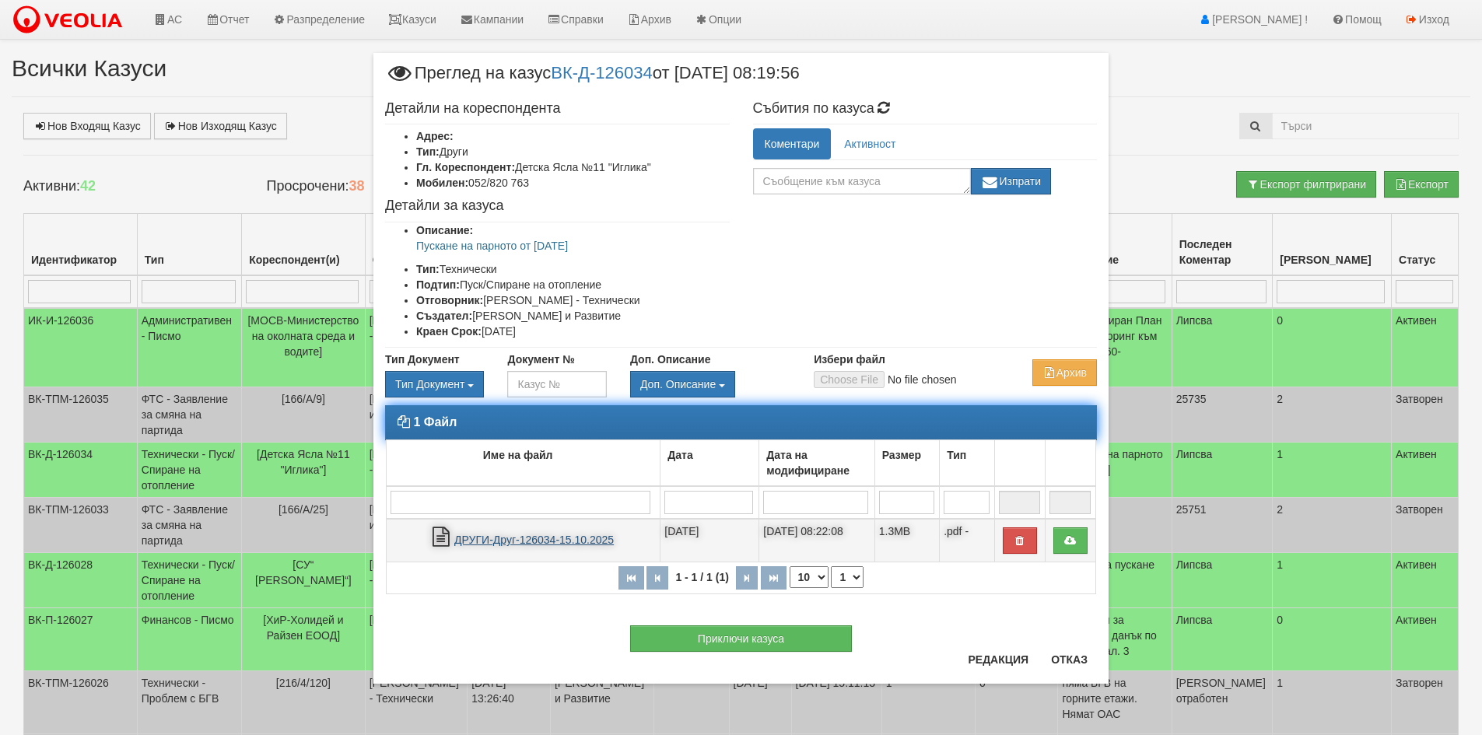
click at [493, 542] on link "ДРУГИ-Друг-126034-15.10.2025" at bounding box center [533, 540] width 159 height 12
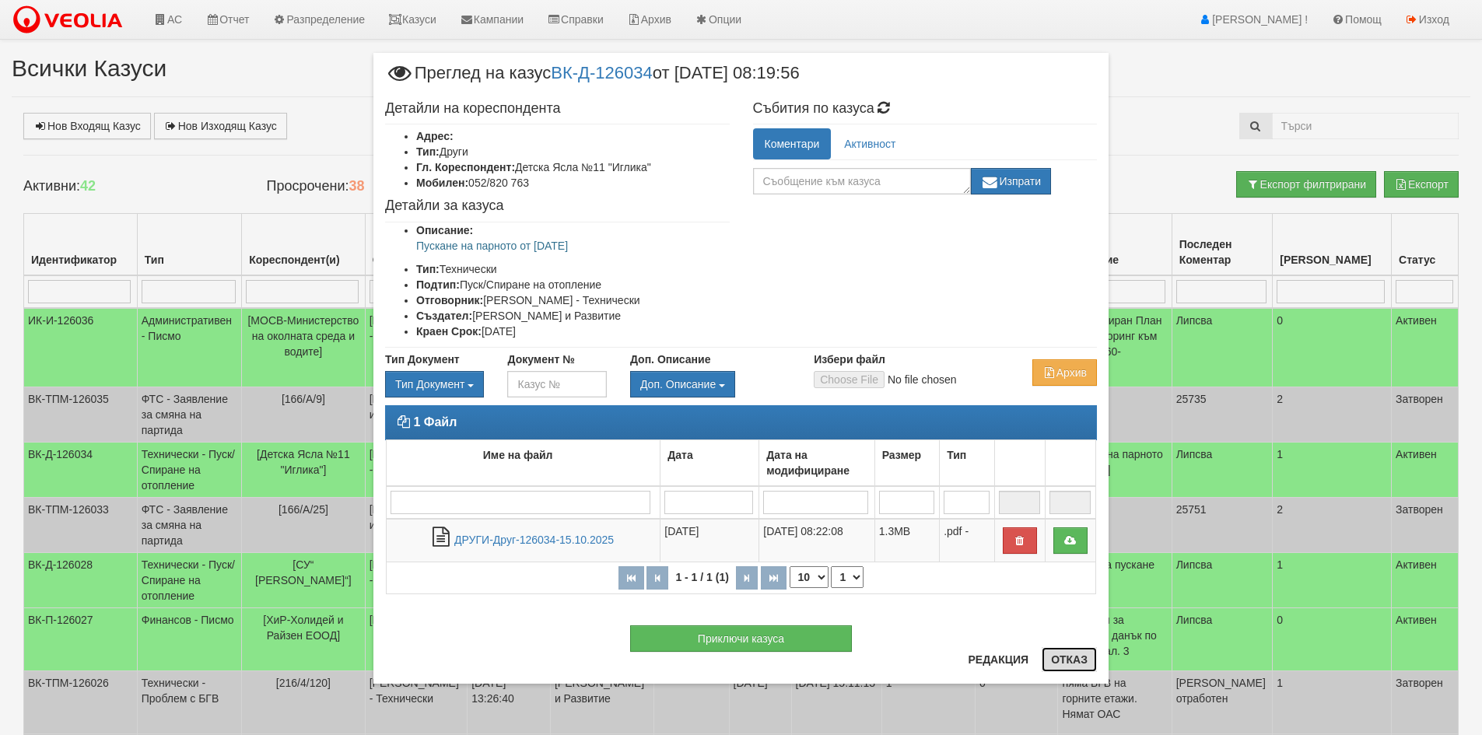
click at [1072, 662] on button "Отказ" at bounding box center [1069, 659] width 55 height 25
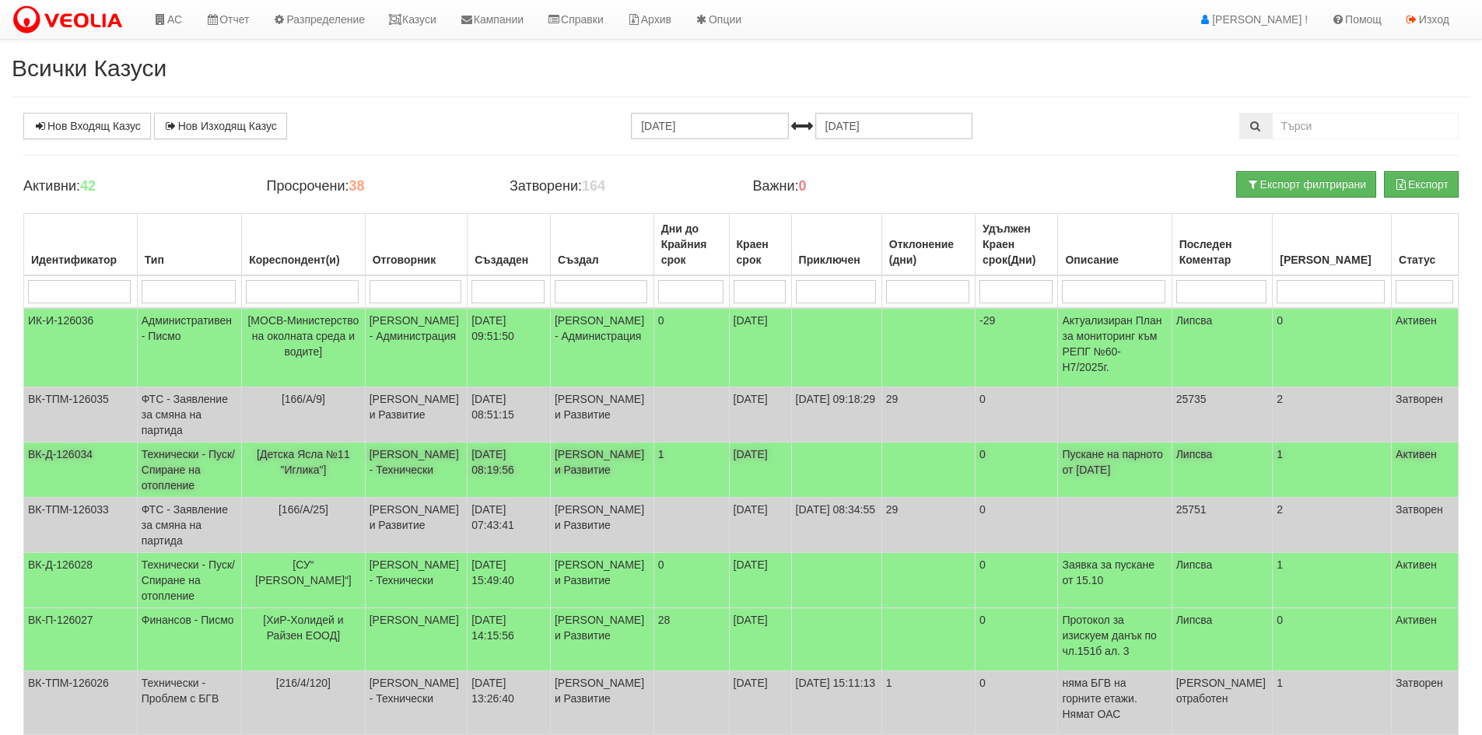
click at [211, 460] on td "Технически - Пуск/Спиране на отопление" at bounding box center [189, 470] width 104 height 55
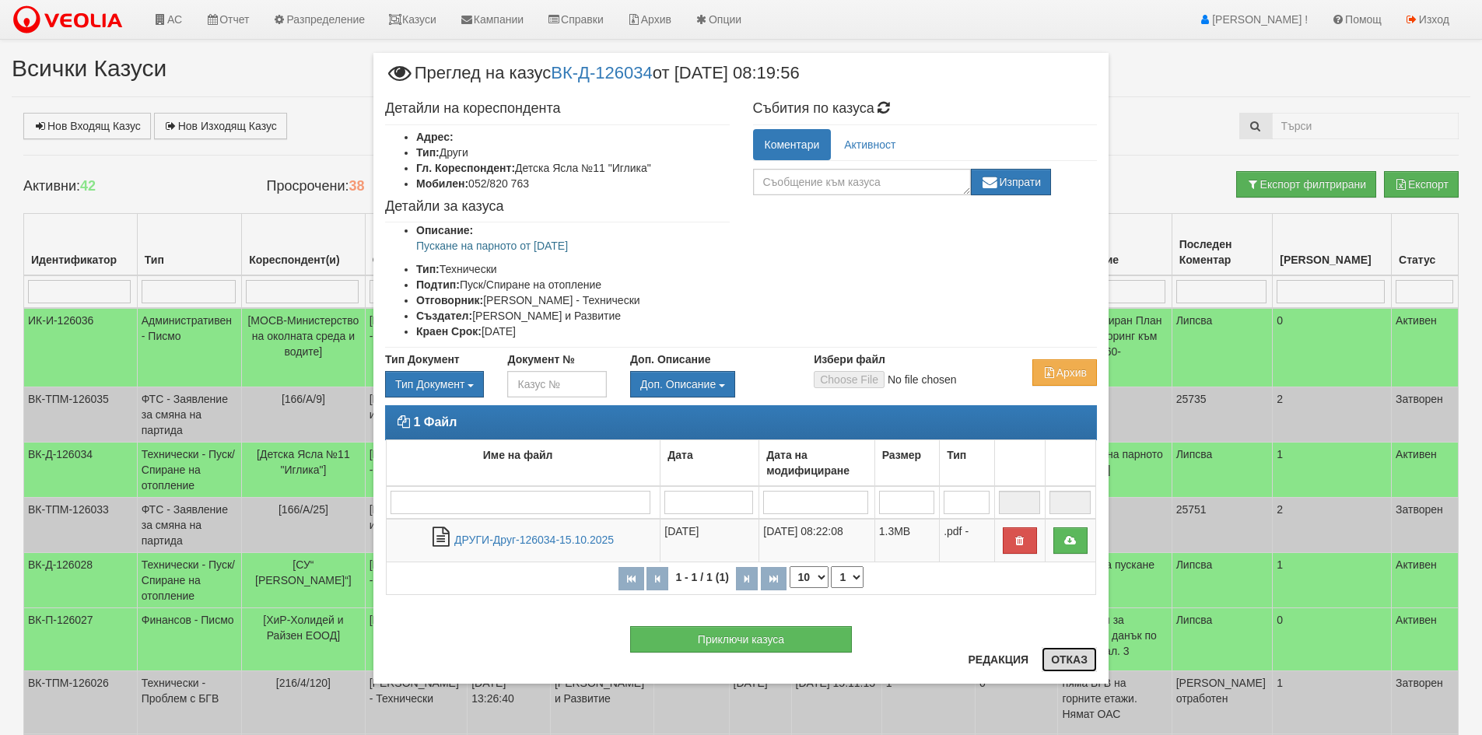
click at [1070, 665] on button "Отказ" at bounding box center [1069, 659] width 55 height 25
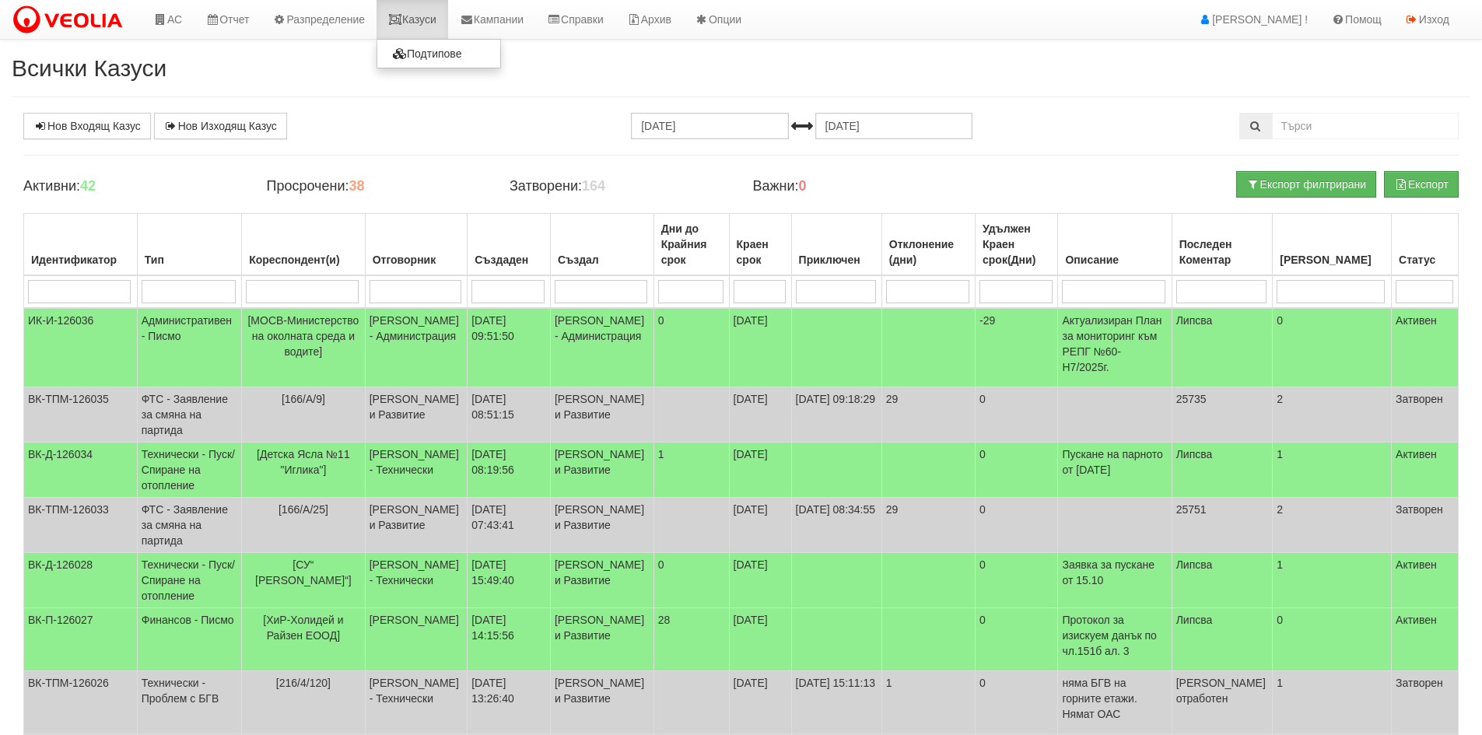
click at [433, 20] on link "Казуси" at bounding box center [412, 19] width 72 height 39
click at [424, 17] on link "Казуси" at bounding box center [412, 19] width 72 height 39
click at [422, 22] on link "Казуси" at bounding box center [412, 19] width 72 height 39
click at [432, 19] on link "Казуси" at bounding box center [412, 19] width 72 height 39
click at [436, 20] on link "Казуси" at bounding box center [412, 19] width 72 height 39
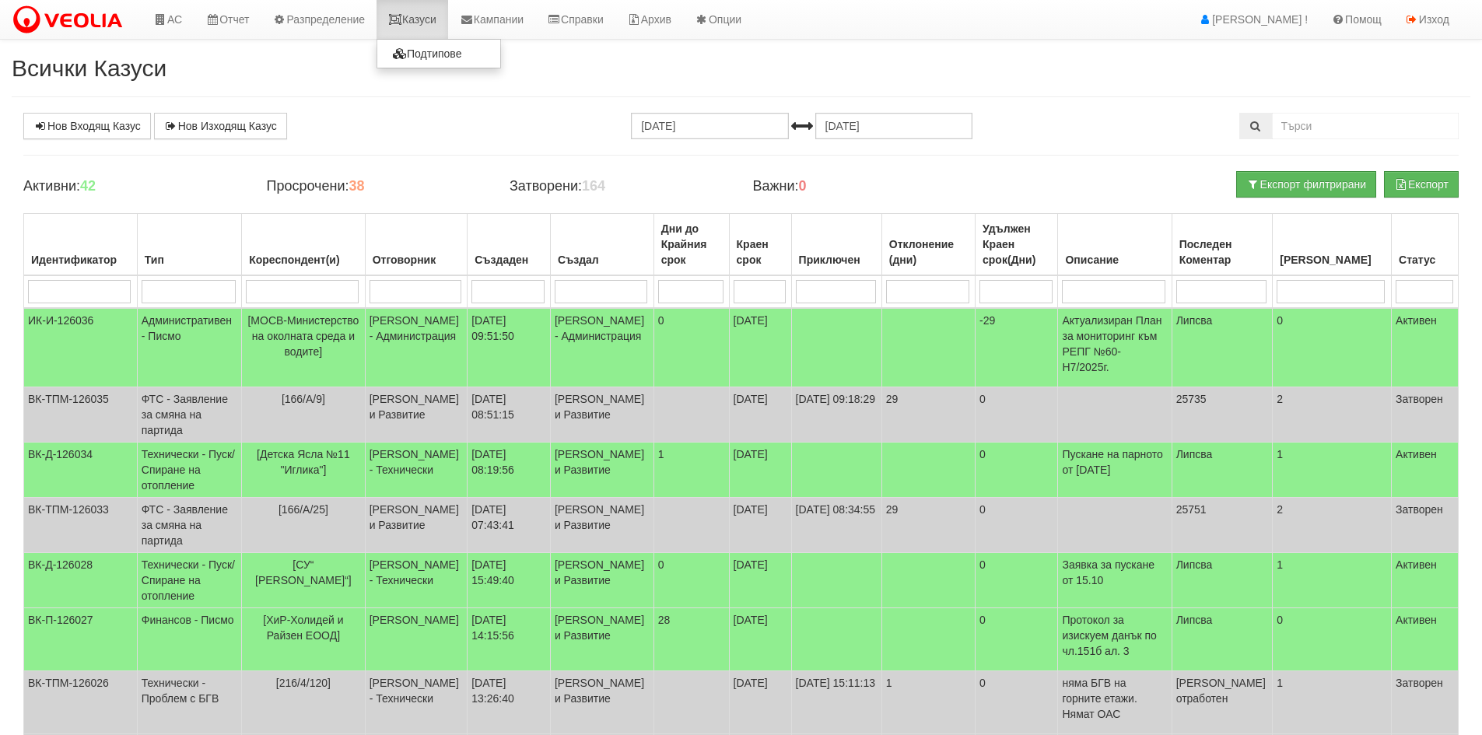
click at [420, 26] on link "Казуси" at bounding box center [412, 19] width 72 height 39
click at [415, 23] on link "Казуси" at bounding box center [412, 19] width 72 height 39
click at [843, 37] on div "АС Отчет Настройки Период Глобални Параметри Сваляне Отчетни Карти Нулиране УДР" at bounding box center [718, 19] width 1437 height 39
click at [96, 124] on link "Нов Входящ Казус" at bounding box center [87, 126] width 128 height 26
click at [97, 126] on link "Нов Входящ Казус" at bounding box center [87, 126] width 128 height 26
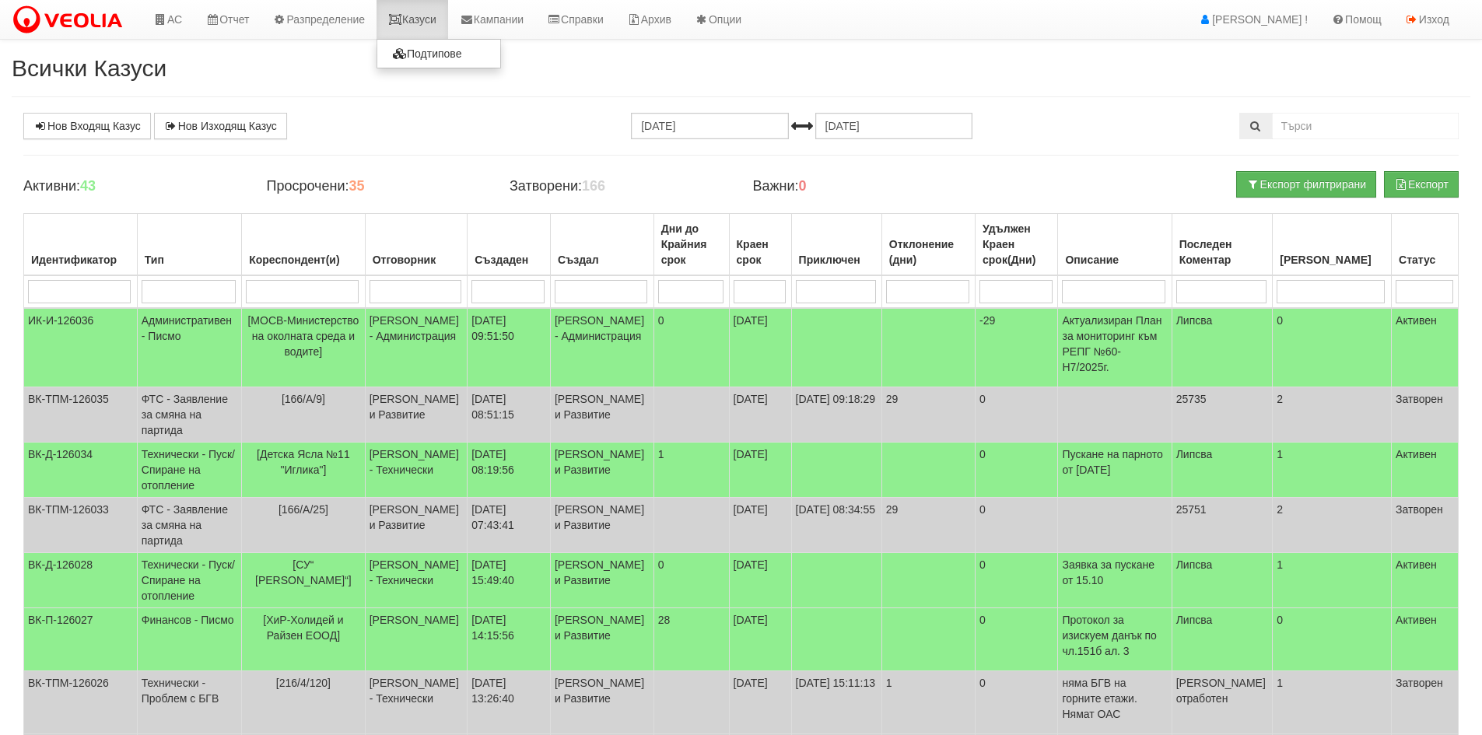
click at [418, 17] on link "Казуси" at bounding box center [412, 19] width 72 height 39
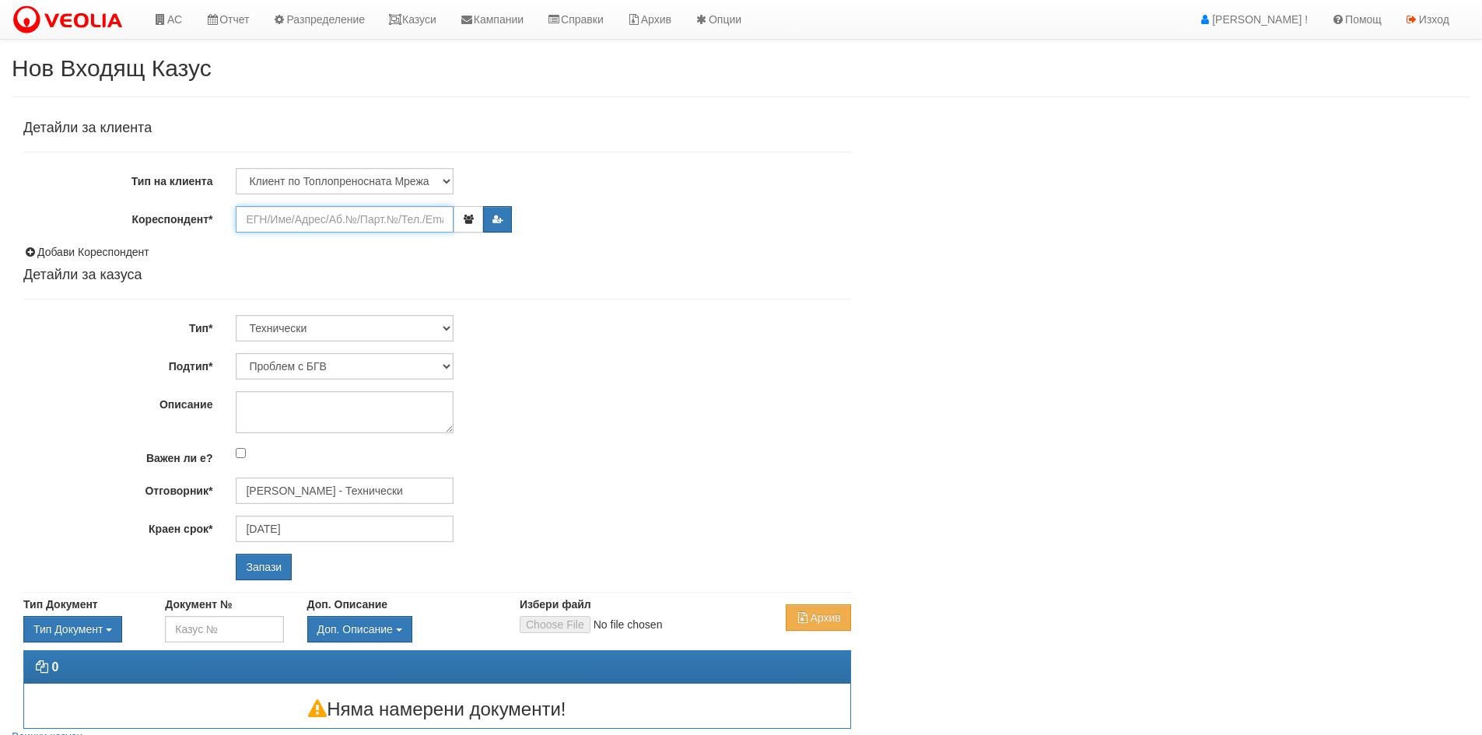
click at [328, 219] on input "Кореспондент*" at bounding box center [345, 219] width 218 height 26
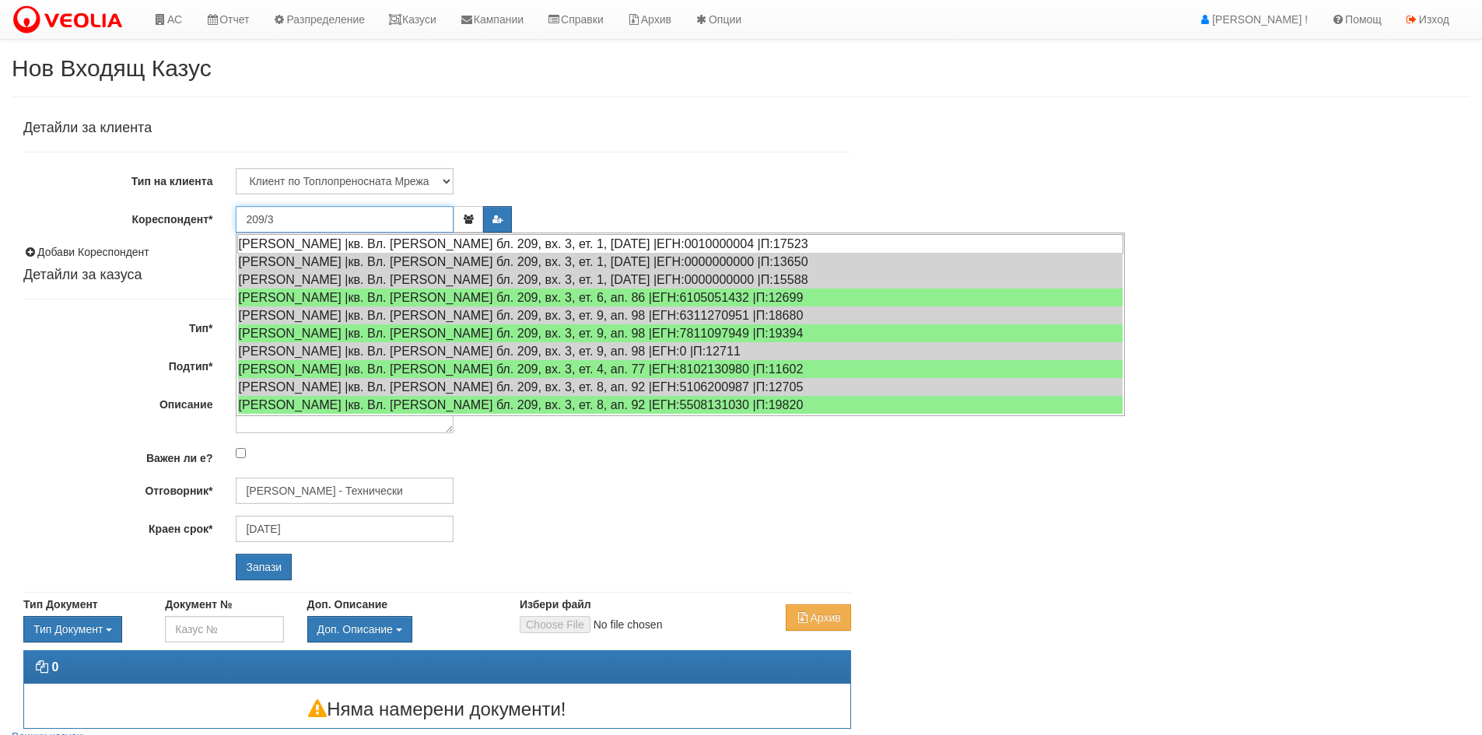
click at [322, 241] on div "АНЕТА ГЕОРГИЕВА ПОПОВА |кв. Вл. Варненчик бл. 209, вх. 3, ет. 1, ап. 1 |ЕГН:001…" at bounding box center [680, 243] width 886 height 19
type input "[PERSON_NAME]"
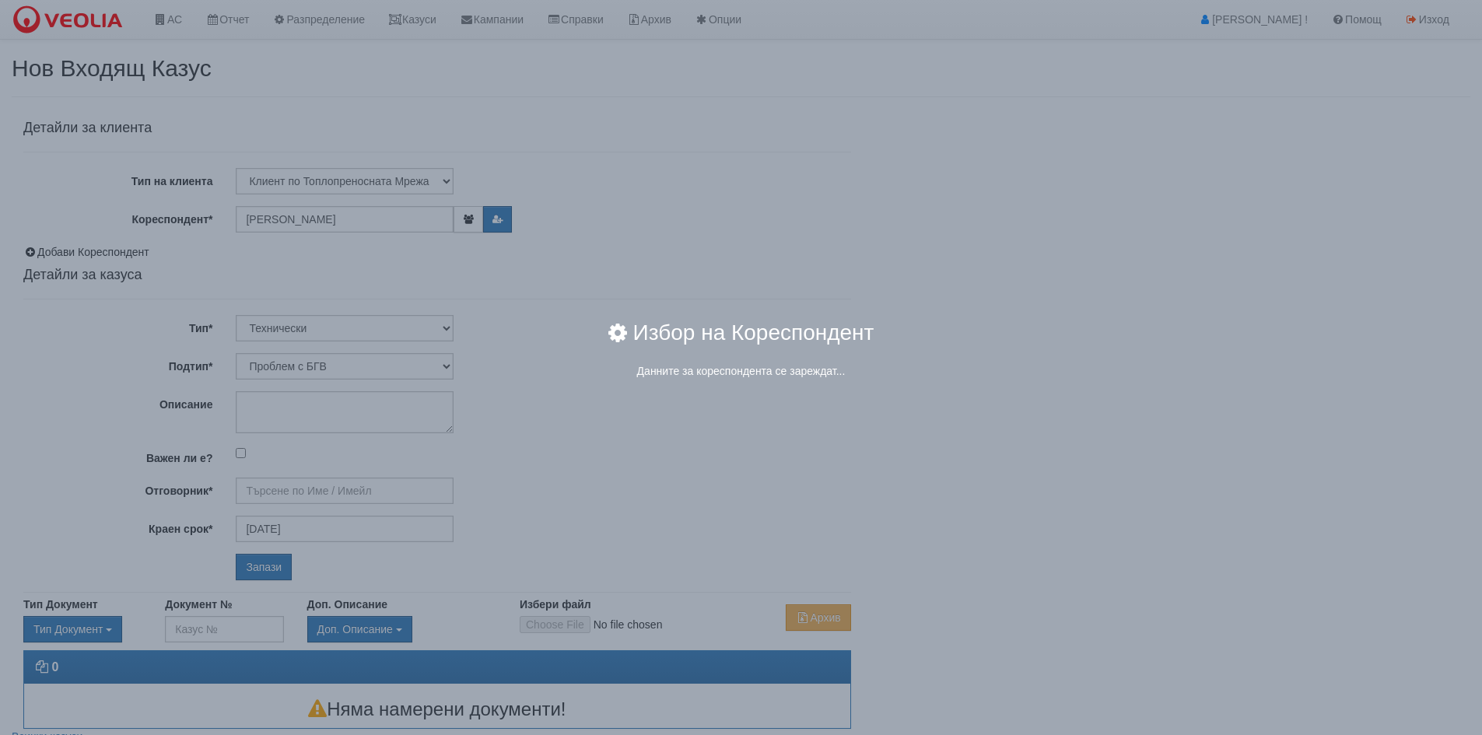
type input "[PERSON_NAME] - Технически"
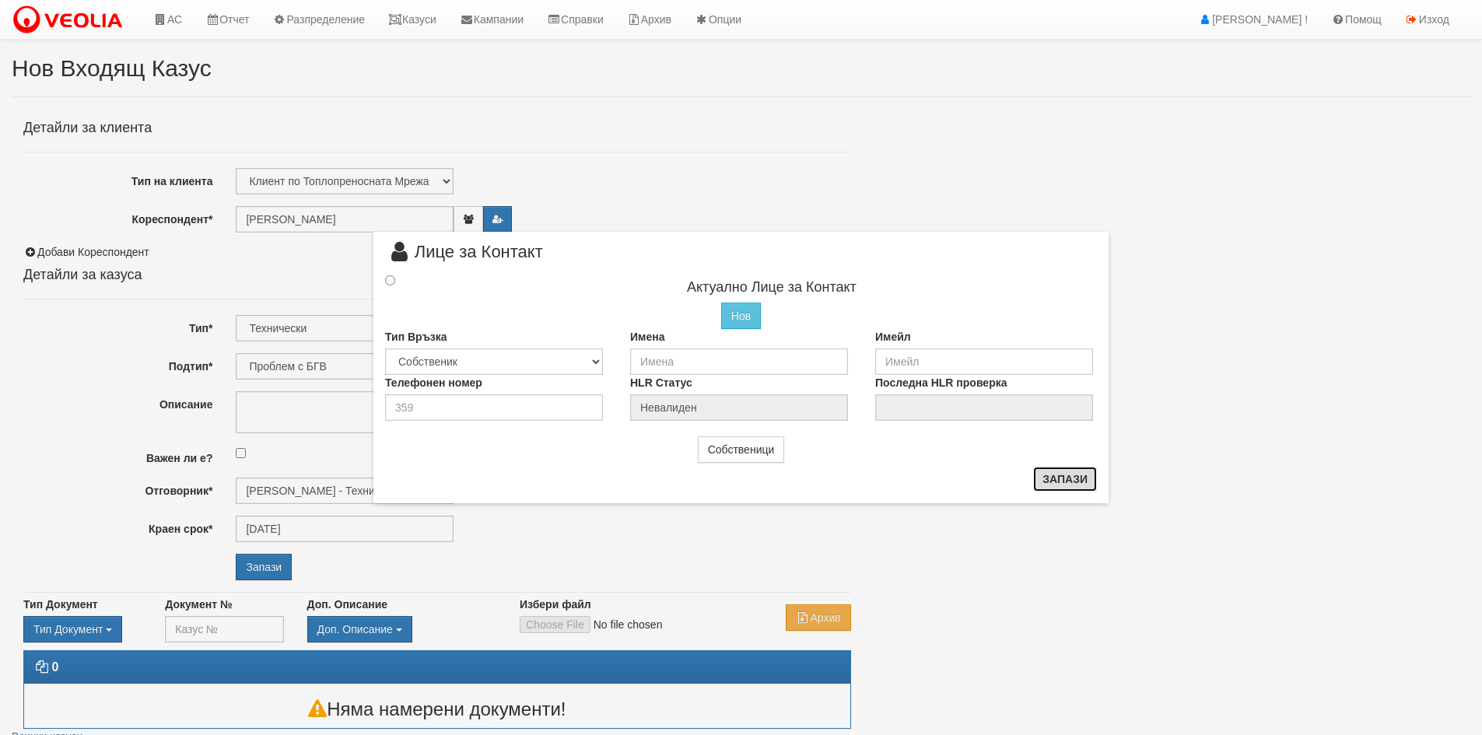
click at [1071, 477] on button "Запази" at bounding box center [1065, 479] width 64 height 25
click at [390, 279] on input "radio" at bounding box center [390, 280] width 10 height 10
click at [393, 284] on input "radio" at bounding box center [390, 280] width 10 height 10
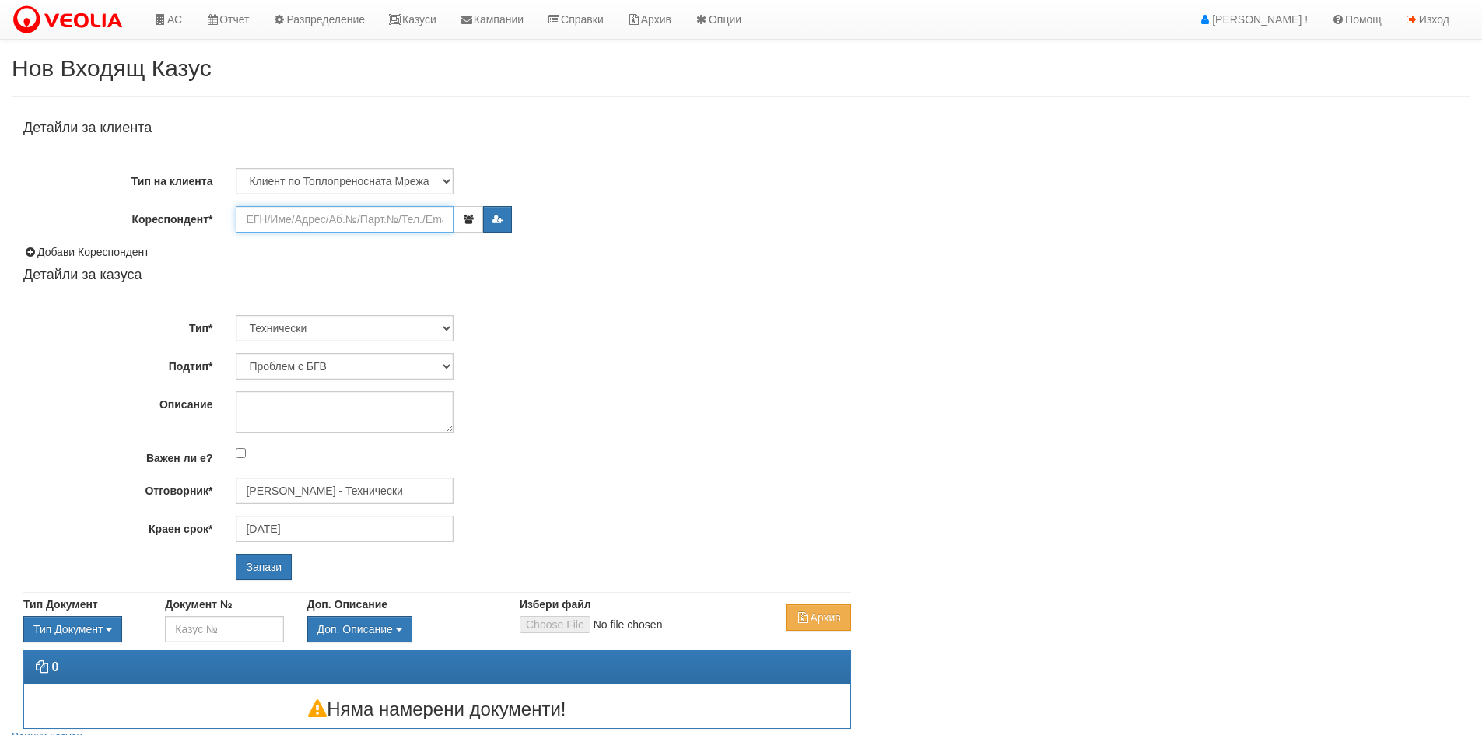
paste input "25401"
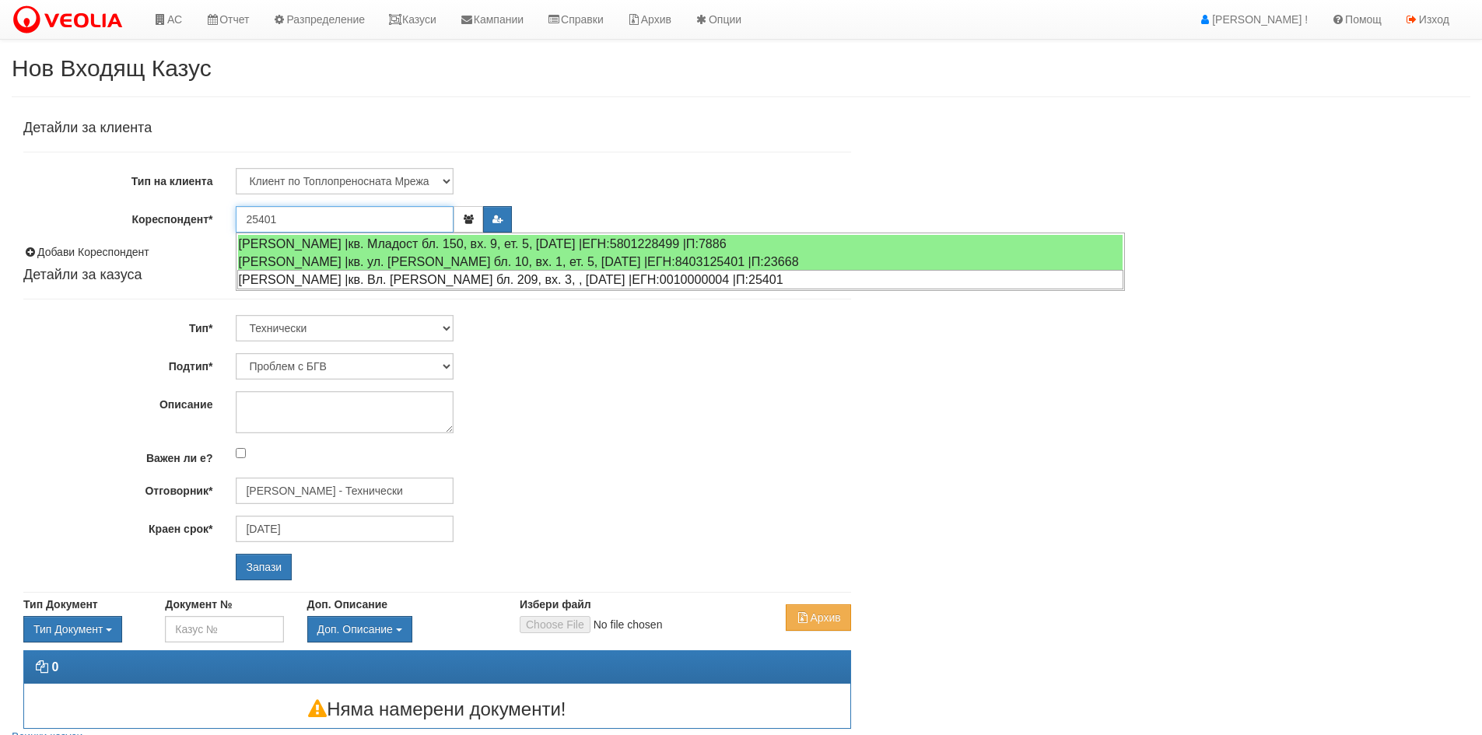
click at [350, 282] on div "АНЕТА ГЕОРГИЕВА ПОПОВА |кв. Вл. Варненчик бл. 209, вх. 3, , ап. 2 |ЕГН:00100000…" at bounding box center [680, 279] width 886 height 19
type input "АНЕТА ГЕОРГИЕВА ПОПОВА"
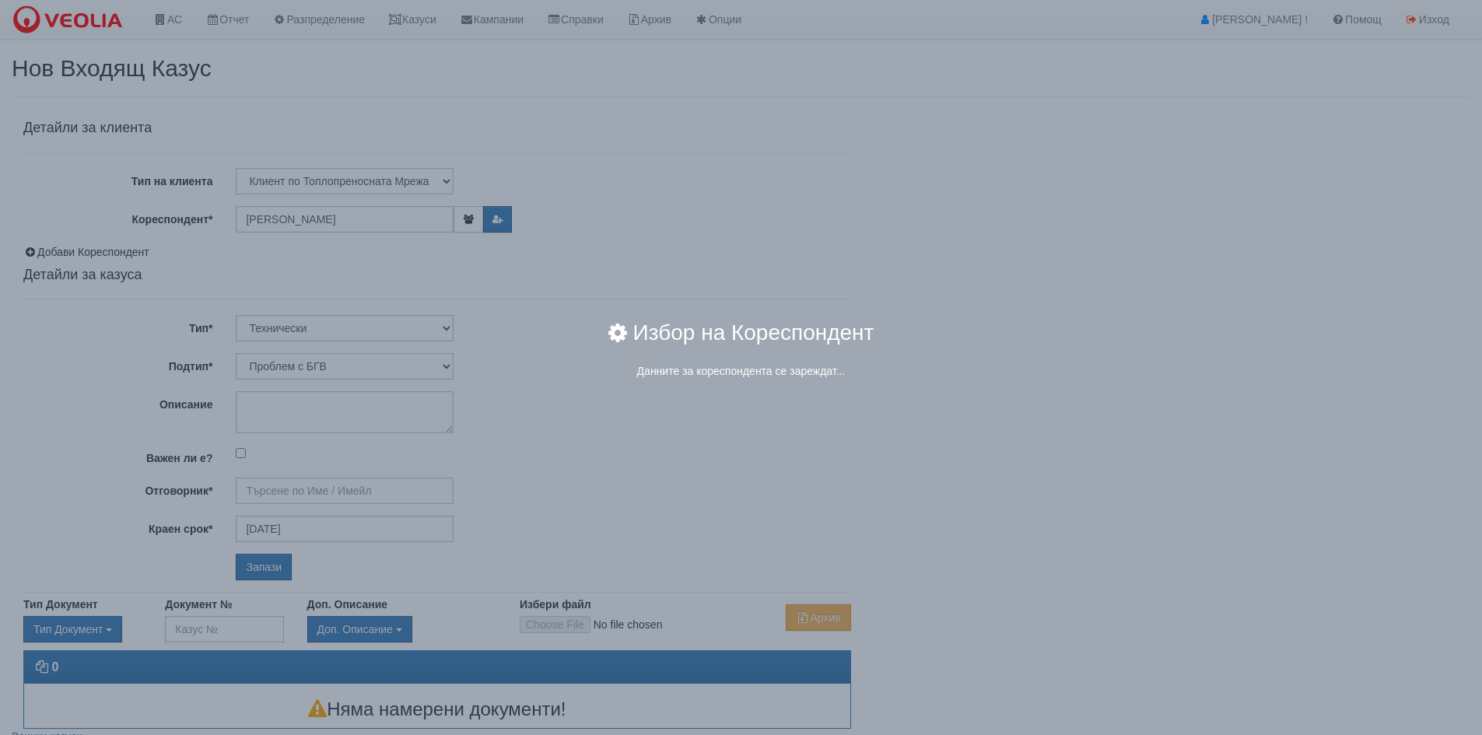
type input "Дончо Дончев - Технически"
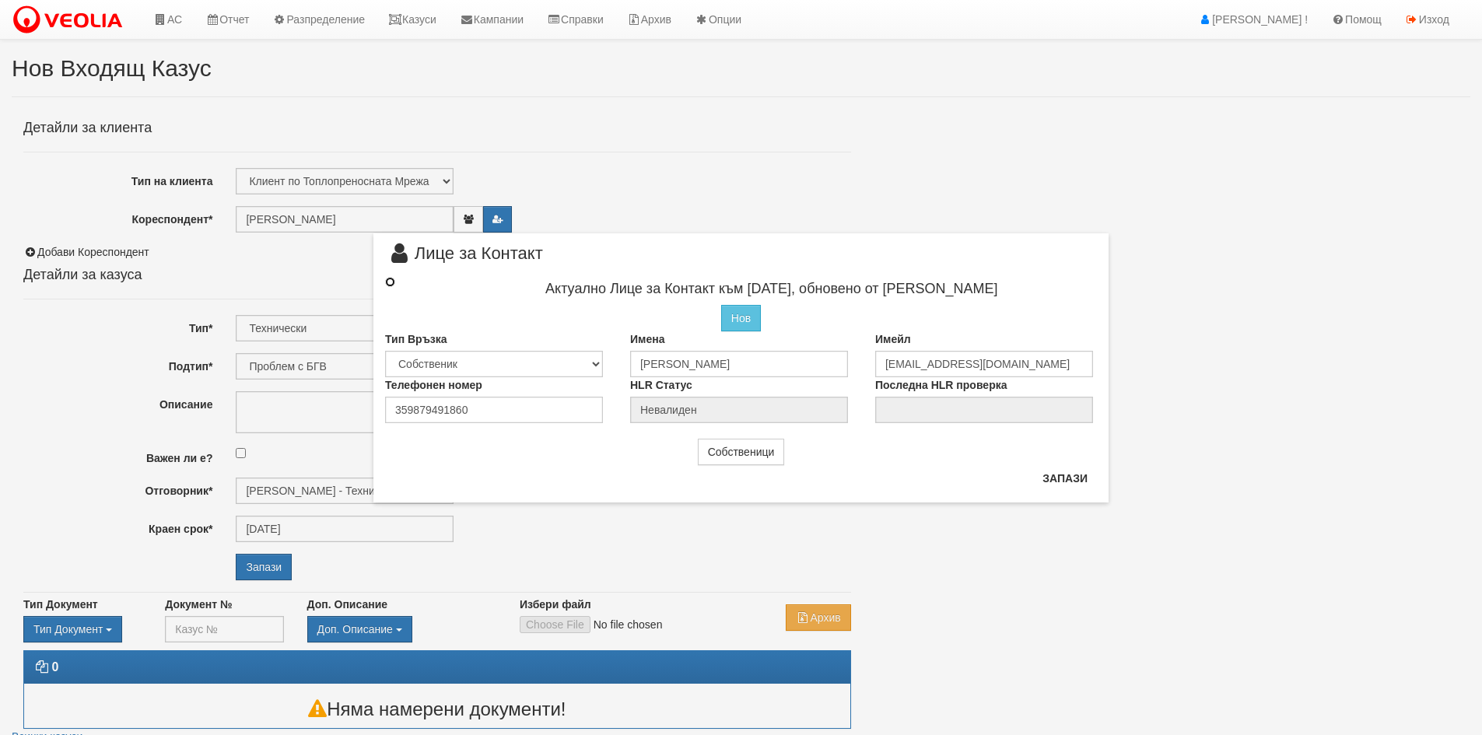
click at [394, 285] on input "radio" at bounding box center [390, 282] width 10 height 10
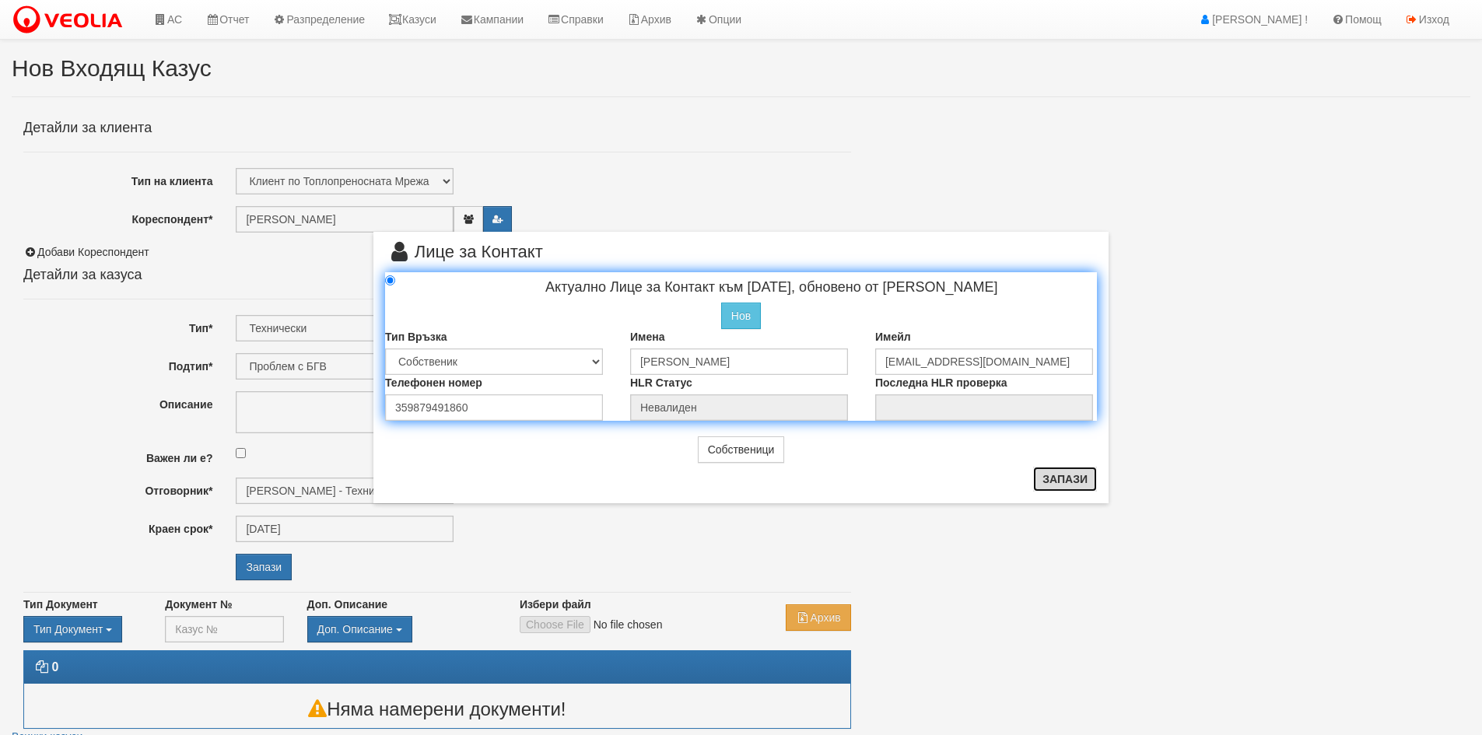
click at [1067, 477] on button "Запази" at bounding box center [1065, 479] width 64 height 25
radio input "true"
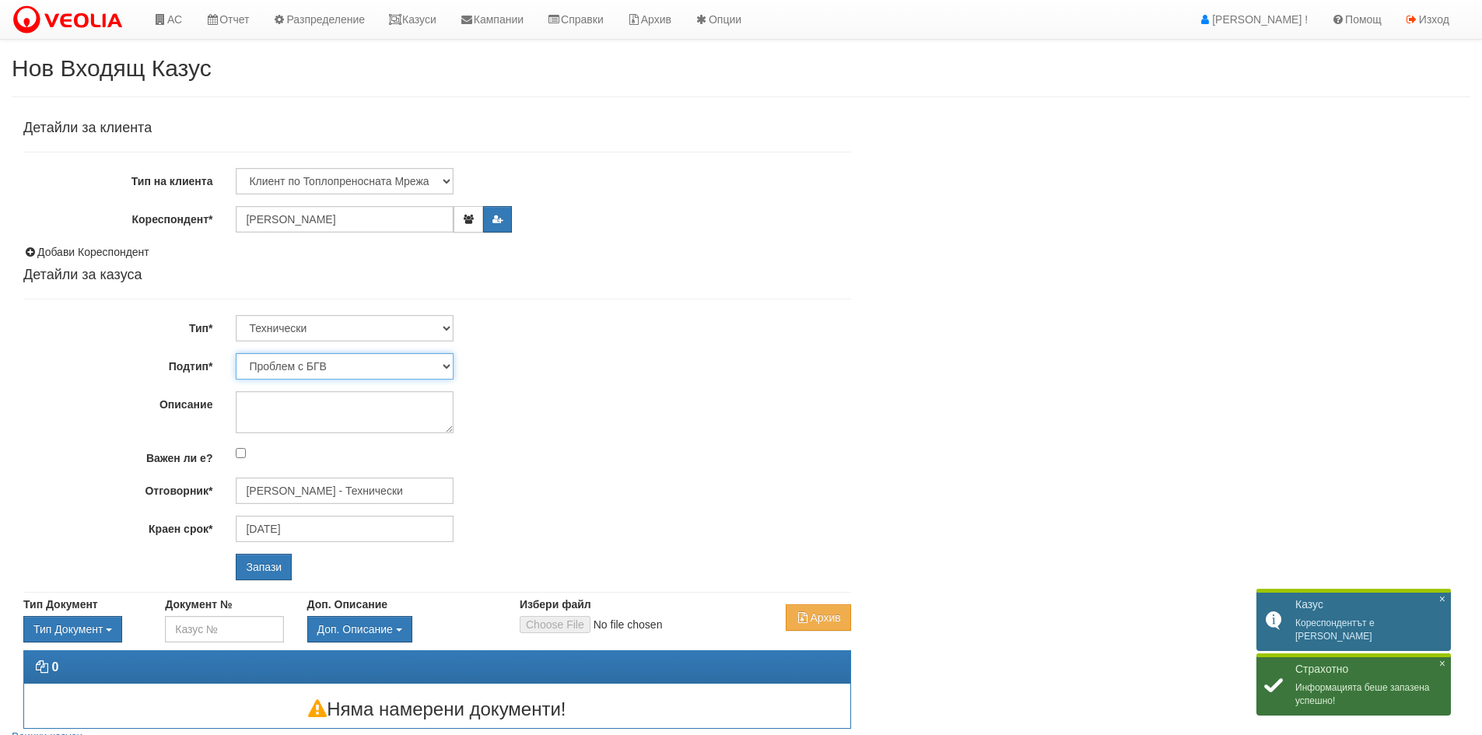
click at [340, 369] on select "Проблем с БГВ Теч ВОИ Теч БГВ Теч в АС Теч от водомер Проблем в АС Интервенция …" at bounding box center [345, 366] width 218 height 26
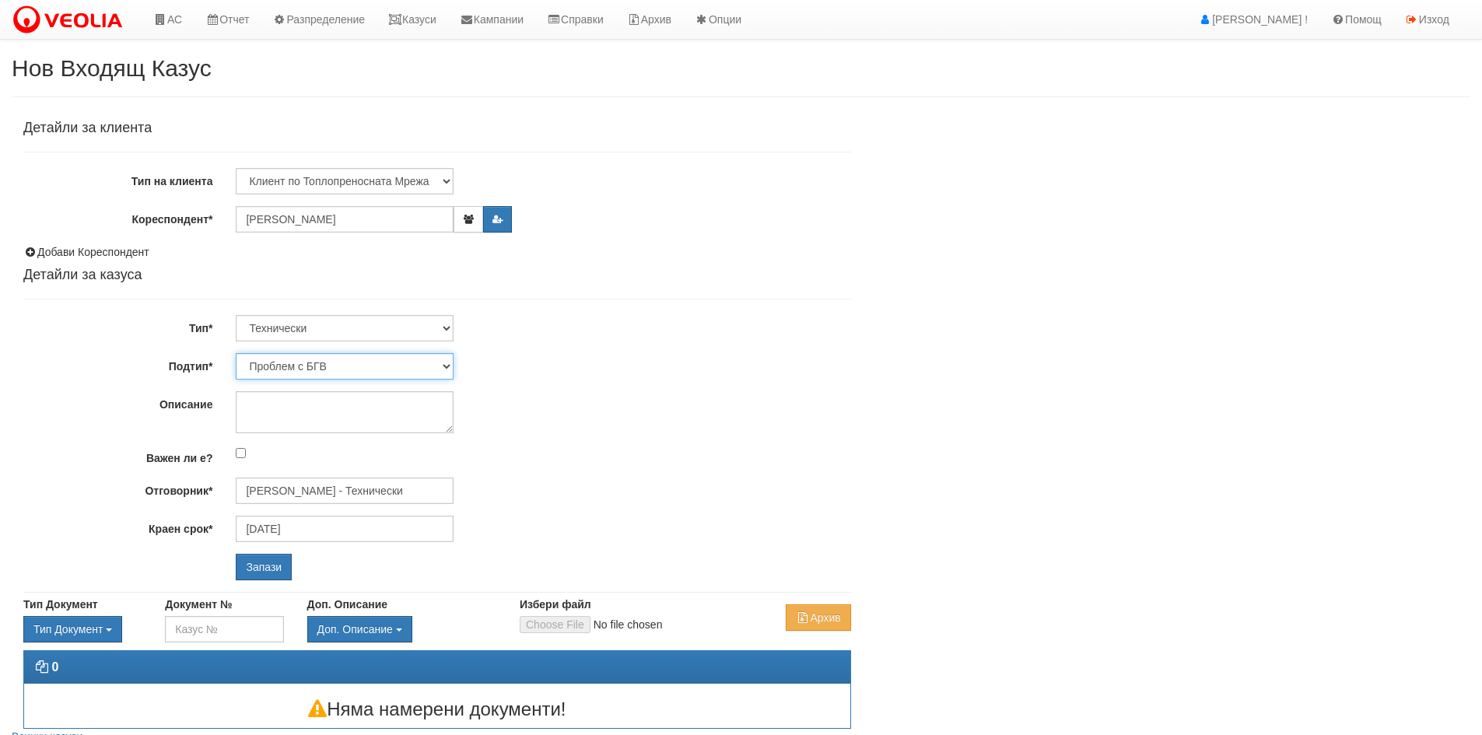
select select "Интервенция с УДР"
click at [236, 353] on select "Проблем с БГВ Теч ВОИ Теч БГВ Теч в АС Теч от водомер Проблем в АС Интервенция …" at bounding box center [345, 366] width 218 height 26
type input "[DATE]"
type input "[PERSON_NAME] - Технически"
click at [273, 403] on textarea "Описание" at bounding box center [345, 412] width 218 height 42
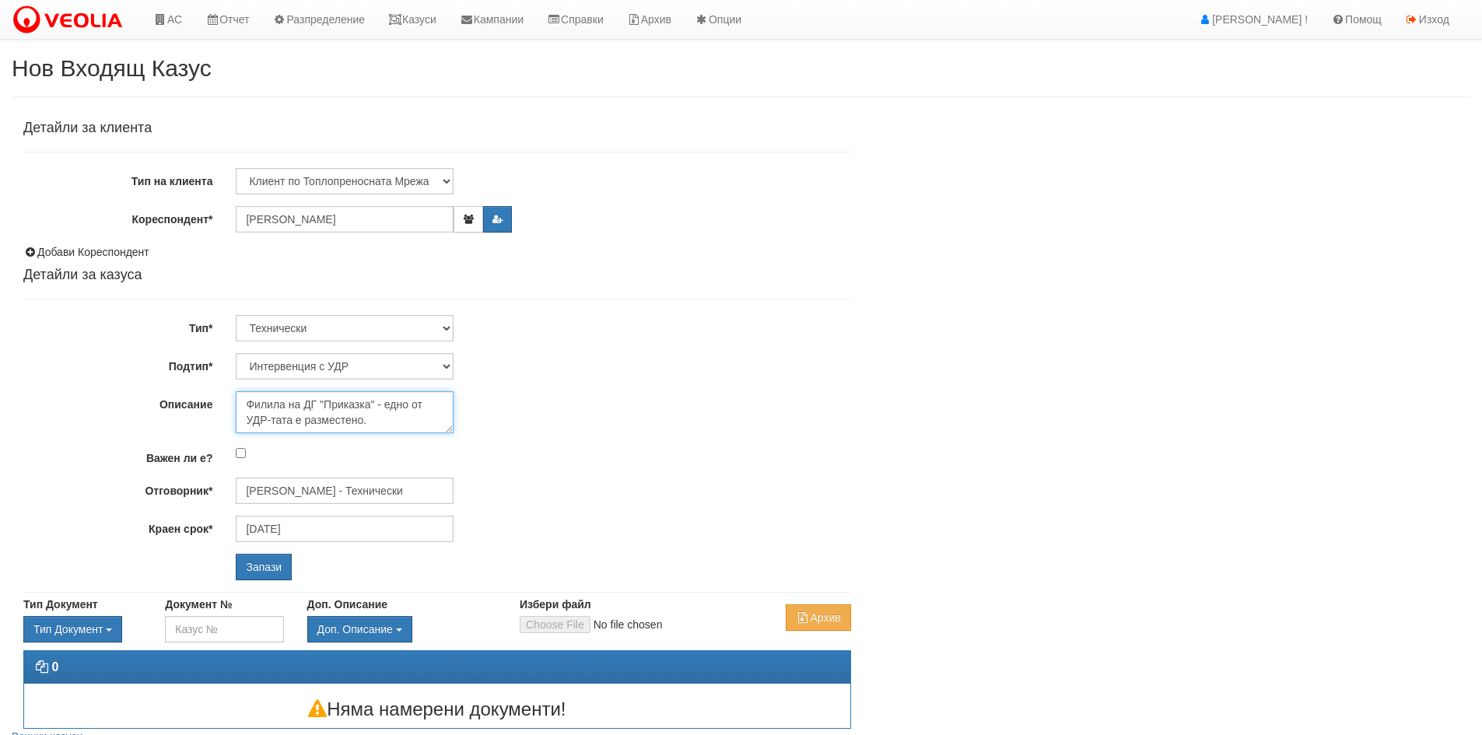
click at [274, 403] on textarea "Филила на ДГ "Приказка" - едно от УДР-тата е разместено." at bounding box center [345, 412] width 218 height 42
click at [381, 406] on textarea "Филиала на ДГ "Приказка" - едно от УДР-тата е разместено." at bounding box center [345, 412] width 218 height 42
type textarea "Филиала на ДГ "Приказка" в бл.209/3 - едно от УДР-тата е разместено."
click at [258, 568] on input "Запази" at bounding box center [264, 567] width 56 height 26
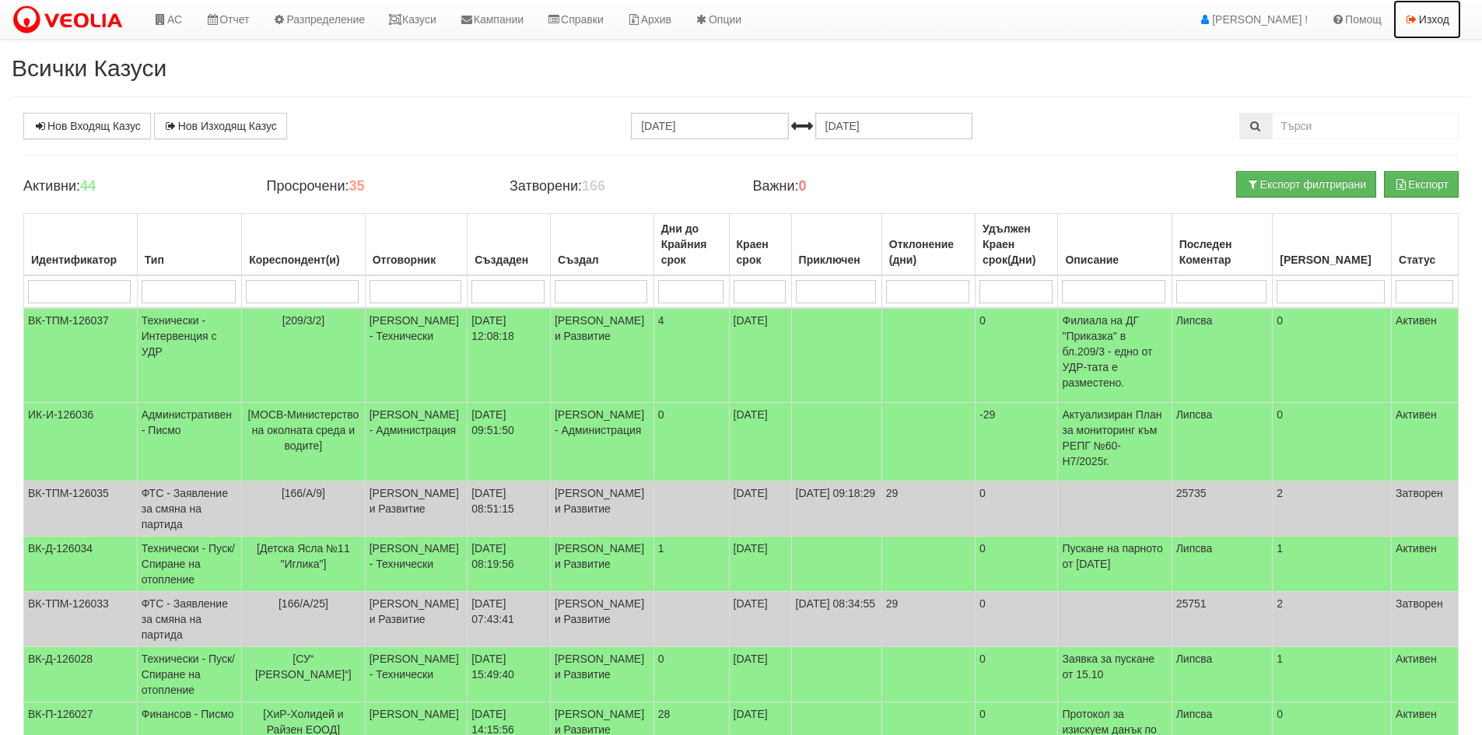
click at [1432, 18] on link "Изход" at bounding box center [1427, 19] width 68 height 39
